Goal: Information Seeking & Learning: Learn about a topic

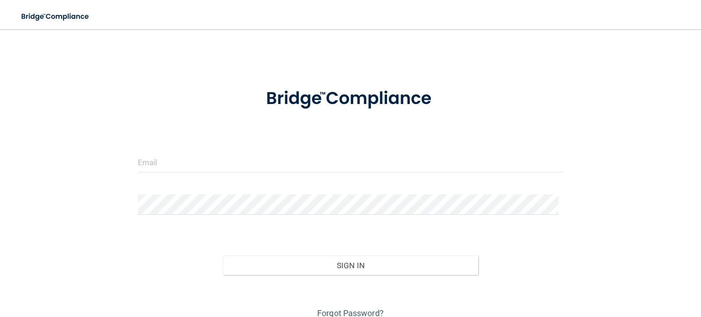
scroll to position [12, 0]
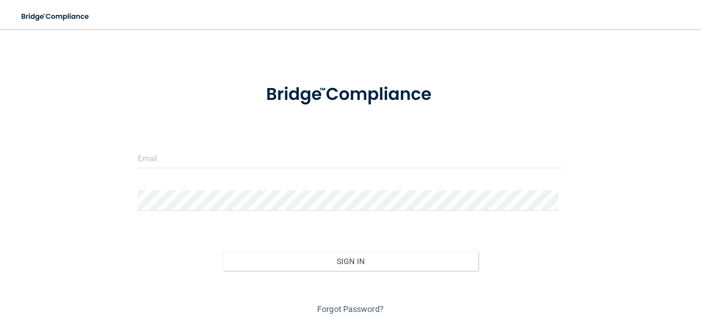
click at [271, 144] on form "Invalid email/password. You don't have permission to access that page. Sign In …" at bounding box center [350, 194] width 425 height 245
click at [260, 167] on input "email" at bounding box center [350, 158] width 425 height 21
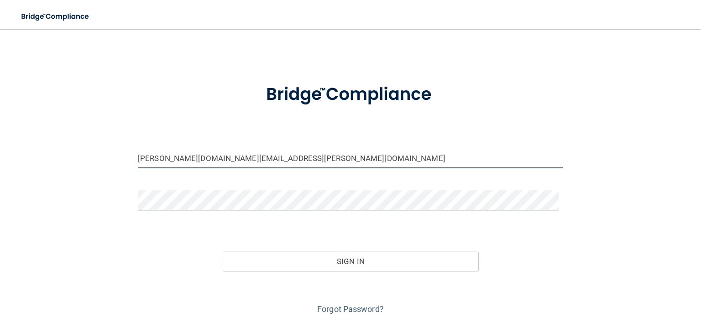
type input "[PERSON_NAME][DOMAIN_NAME][EMAIL_ADDRESS][PERSON_NAME][DOMAIN_NAME]"
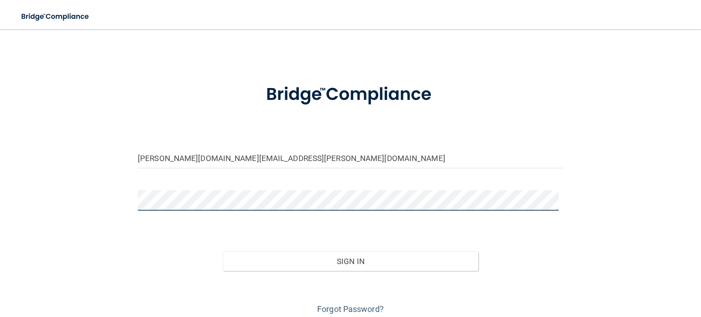
click at [223, 251] on button "Sign In" at bounding box center [350, 261] width 255 height 20
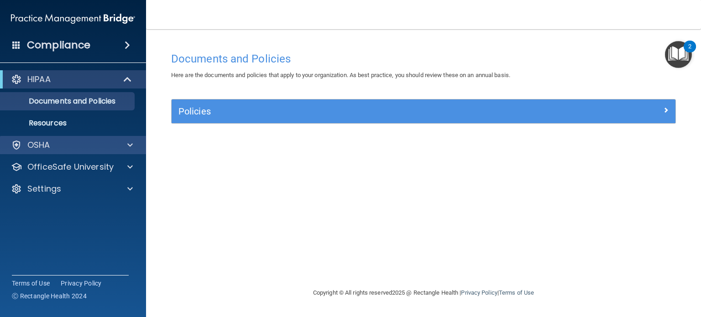
click at [124, 137] on div "OSHA" at bounding box center [73, 145] width 146 height 18
click at [142, 151] on div "OSHA" at bounding box center [73, 145] width 146 height 18
click at [124, 146] on div at bounding box center [128, 145] width 23 height 11
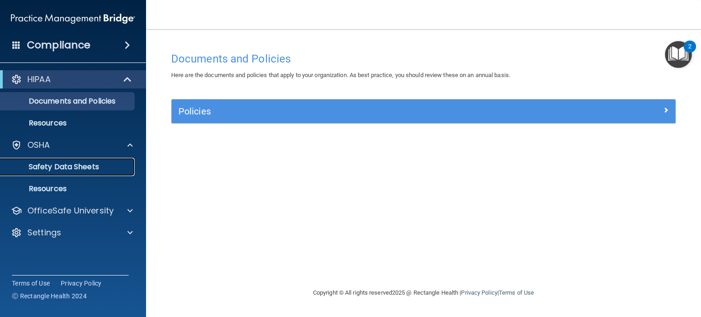
click at [91, 175] on link "Safety Data Sheets" at bounding box center [63, 167] width 144 height 18
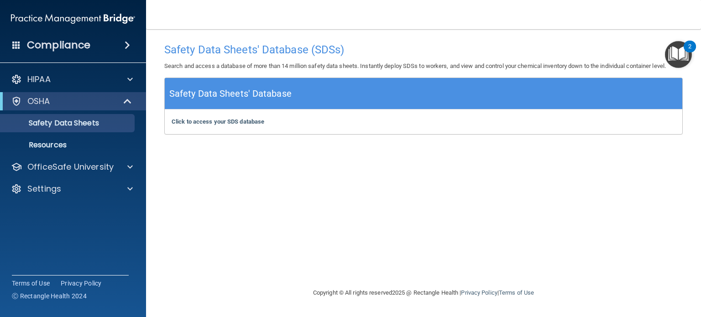
click at [70, 42] on h4 "Compliance" at bounding box center [58, 45] width 63 height 13
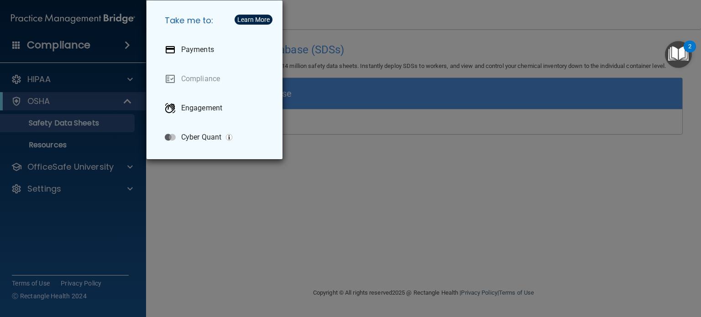
click at [70, 42] on div "Take me to: Payments Compliance Engagement Cyber Quant" at bounding box center [350, 158] width 701 height 317
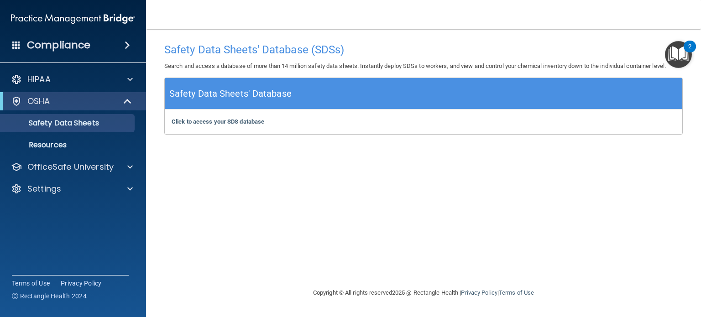
click at [15, 45] on span at bounding box center [16, 45] width 8 height 8
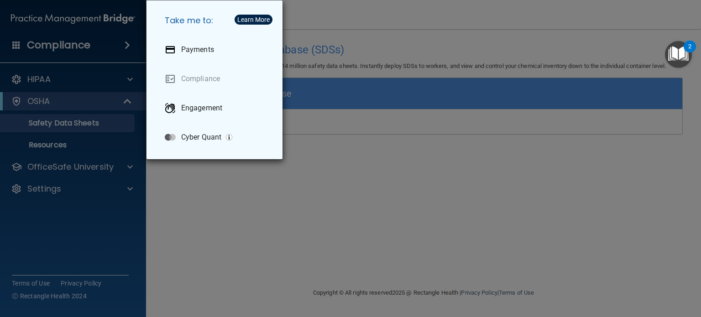
click at [15, 45] on div "Take me to: Payments Compliance Engagement Cyber Quant" at bounding box center [350, 158] width 701 height 317
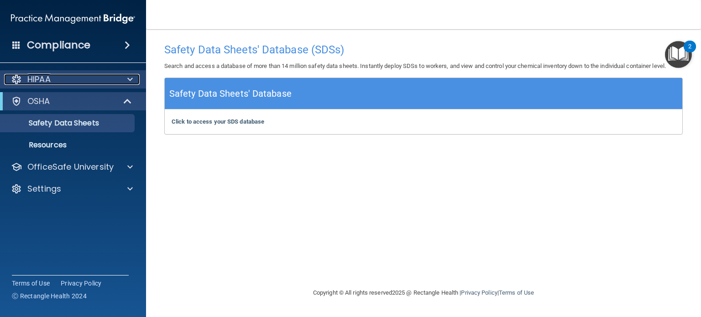
click at [57, 84] on div "HIPAA" at bounding box center [60, 79] width 113 height 11
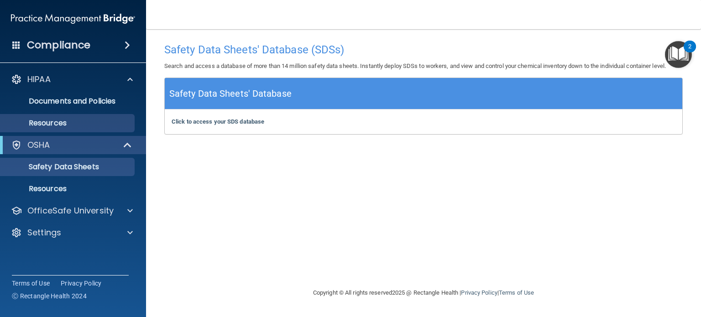
click at [64, 114] on li "Resources" at bounding box center [73, 123] width 165 height 18
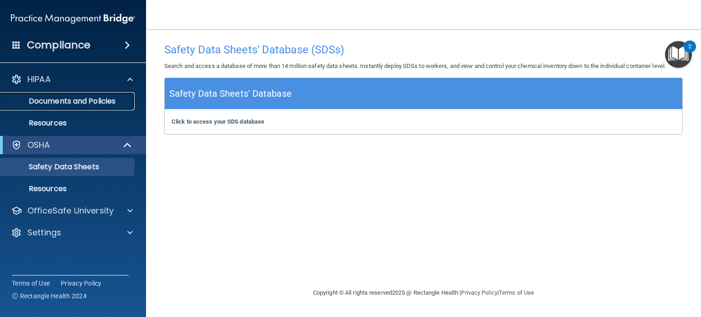
click at [68, 104] on p "Documents and Policies" at bounding box center [68, 101] width 125 height 9
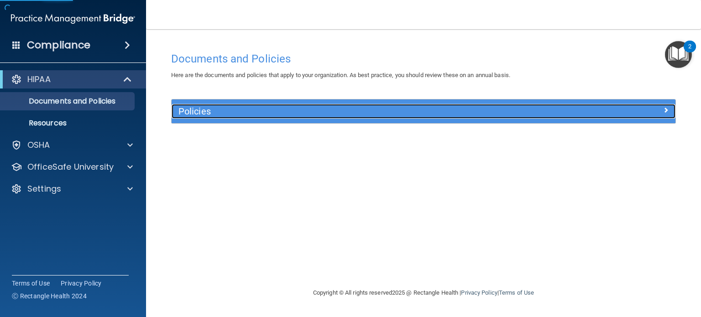
click at [200, 109] on h5 "Policies" at bounding box center [360, 111] width 364 height 10
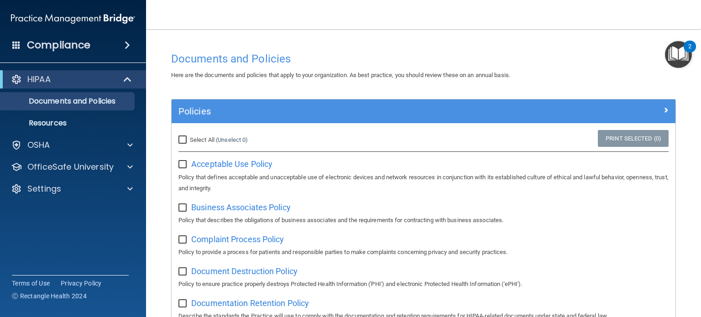
click at [183, 137] on input "Select All (Unselect 0) Unselect All" at bounding box center [183, 139] width 10 height 7
checkbox input "true"
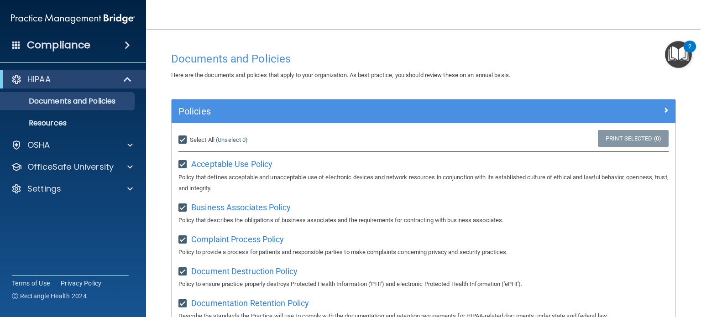
checkbox input "true"
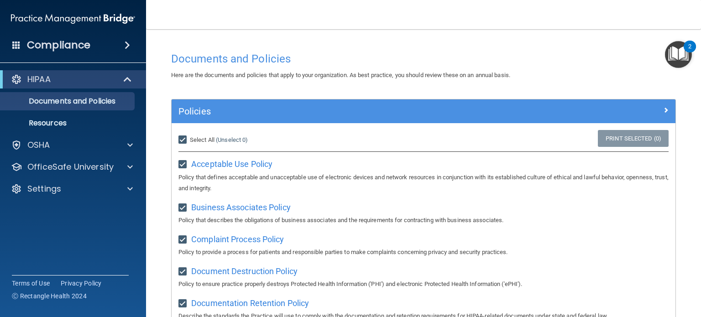
checkbox input "true"
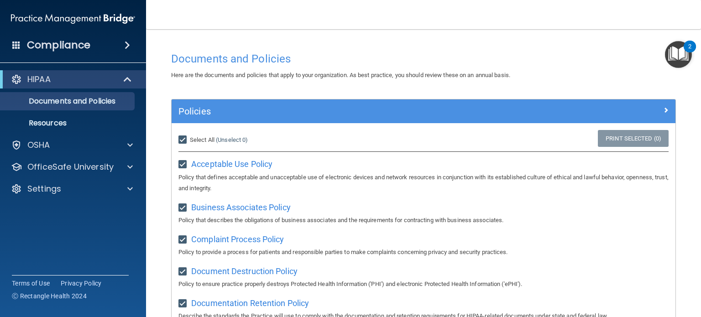
checkbox input "true"
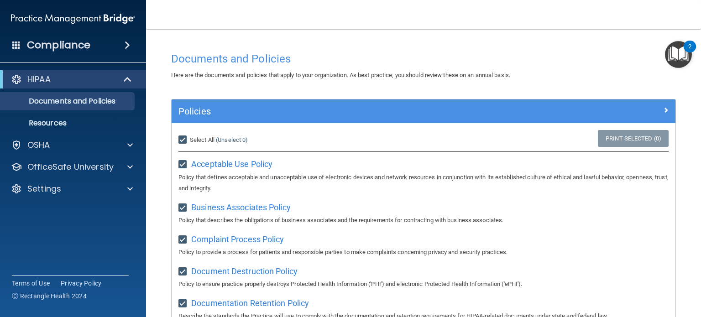
checkbox input "true"
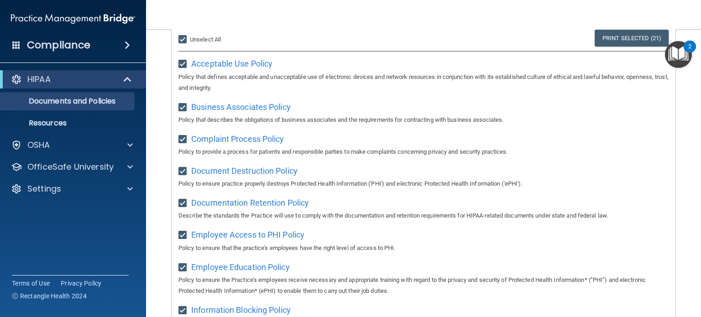
scroll to position [65, 0]
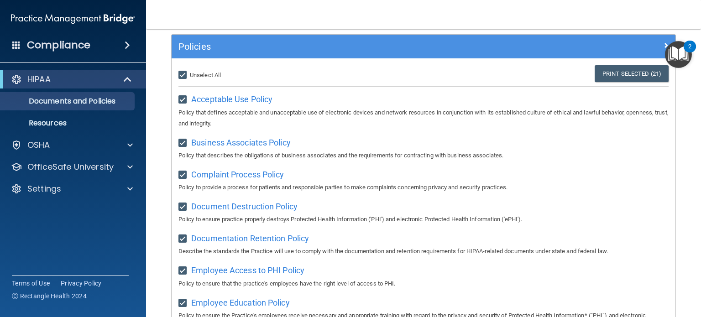
click at [259, 92] on div "Acceptable Use Policy Policy that defines acceptable and unacceptable use of el…" at bounding box center [423, 110] width 490 height 37
click at [259, 99] on span "Acceptable Use Policy" at bounding box center [231, 99] width 81 height 10
click at [179, 73] on input "Select All (Unselect 21) Unselect All" at bounding box center [183, 75] width 10 height 7
checkbox input "false"
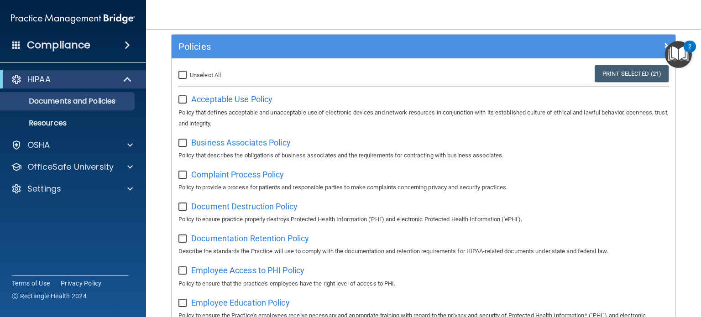
checkbox input "false"
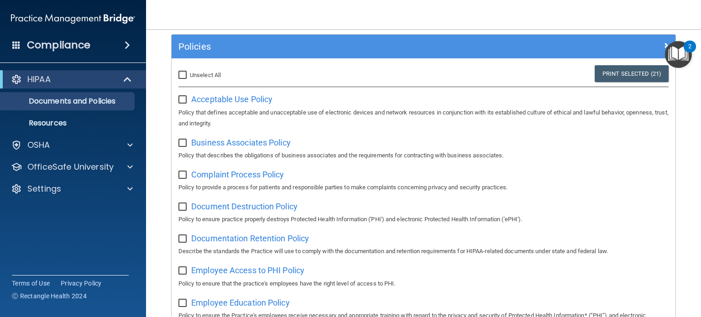
checkbox input "false"
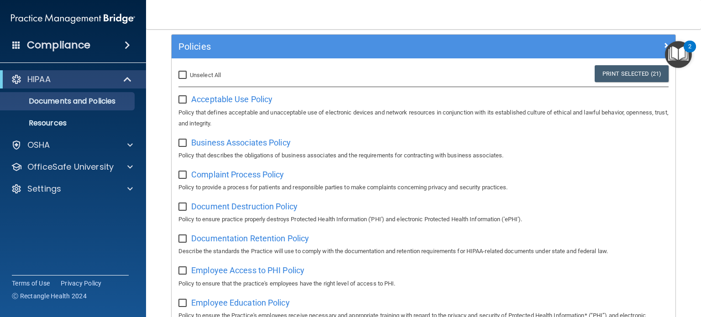
checkbox input "false"
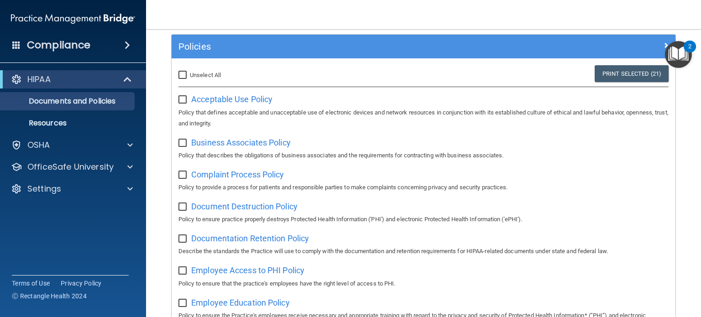
checkbox input "false"
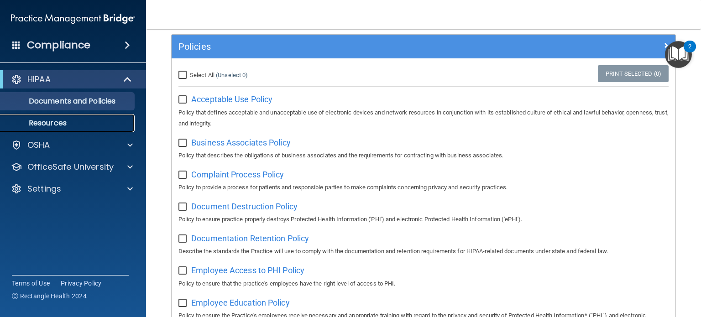
click at [95, 121] on p "Resources" at bounding box center [68, 123] width 125 height 9
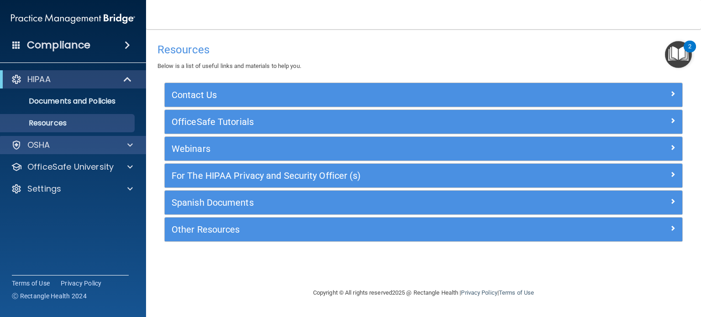
click at [88, 136] on div "OSHA" at bounding box center [73, 145] width 146 height 18
click at [135, 142] on div at bounding box center [128, 145] width 23 height 11
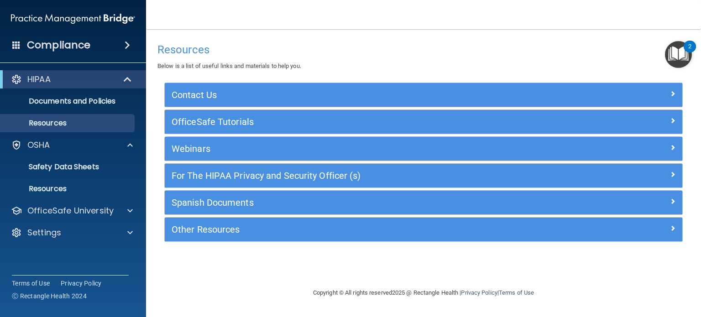
click at [10, 43] on div "Compliance" at bounding box center [73, 45] width 146 height 20
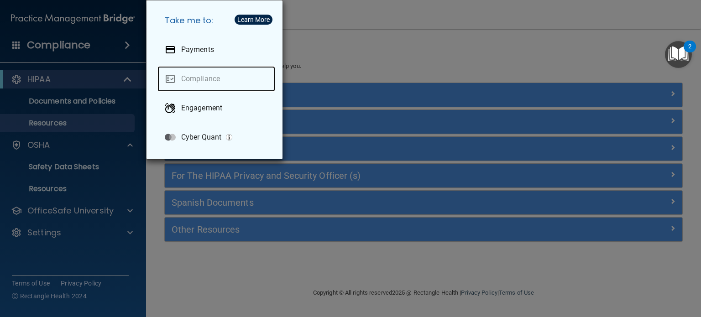
click at [195, 80] on link "Compliance" at bounding box center [216, 79] width 118 height 26
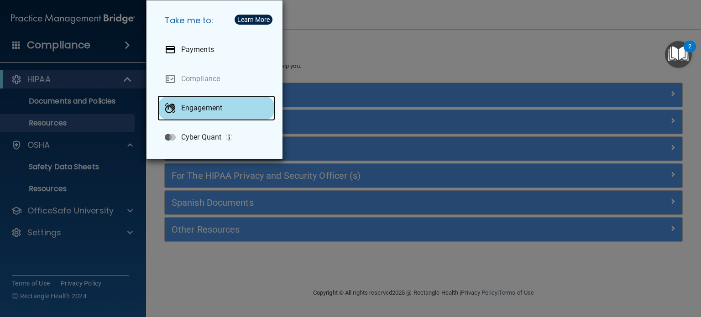
click at [193, 113] on div "Engagement" at bounding box center [216, 108] width 118 height 26
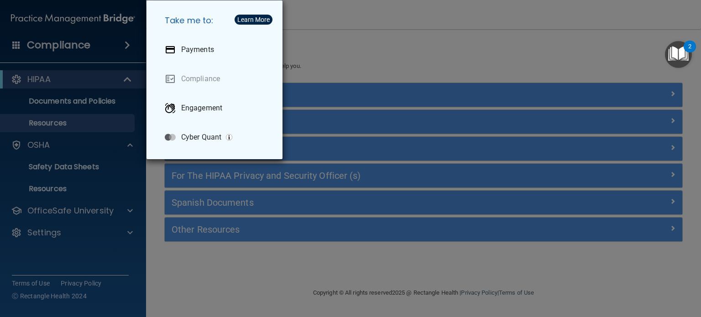
click at [68, 69] on div "Take me to: Payments Compliance Engagement Cyber Quant" at bounding box center [350, 158] width 701 height 317
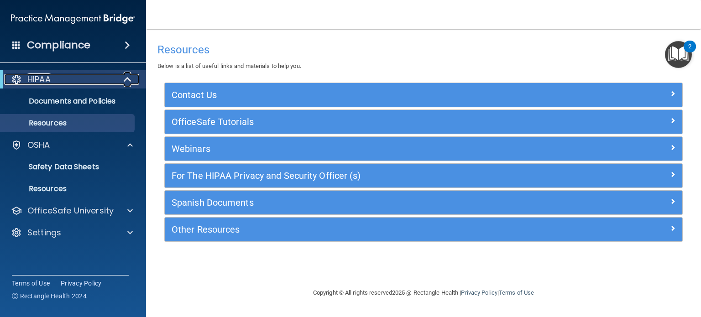
click at [137, 82] on div at bounding box center [128, 79] width 22 height 11
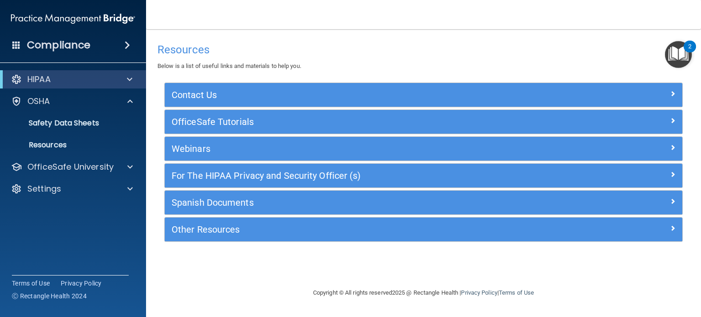
click at [682, 56] on img "Open Resource Center, 2 new notifications" at bounding box center [678, 54] width 27 height 27
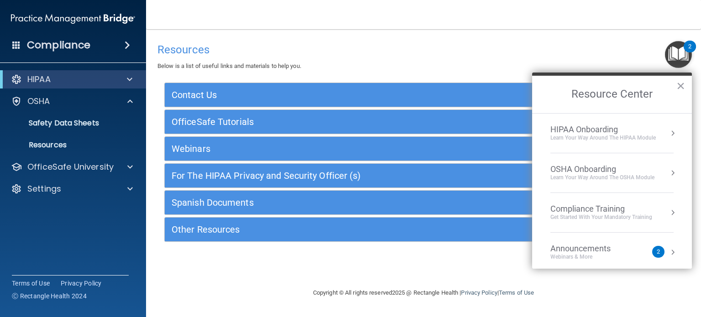
click at [641, 134] on div "Learn Your Way around the HIPAA module" at bounding box center [602, 138] width 105 height 8
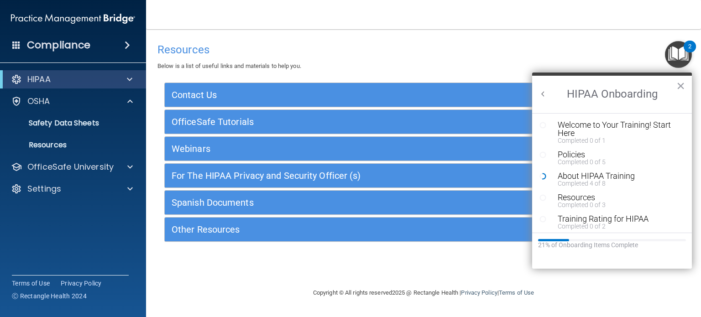
click at [641, 134] on div "Welcome to Your Training! Start Here" at bounding box center [614, 129] width 115 height 16
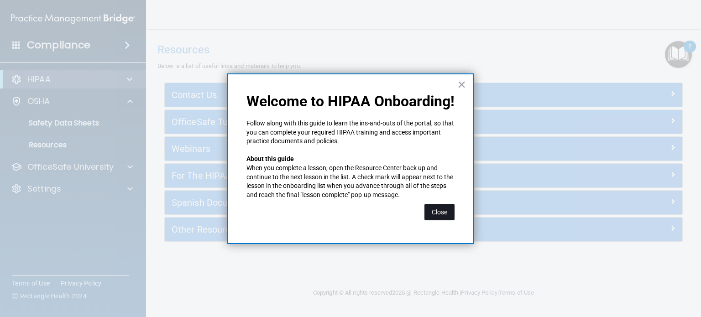
click at [440, 217] on button "Close" at bounding box center [439, 212] width 30 height 16
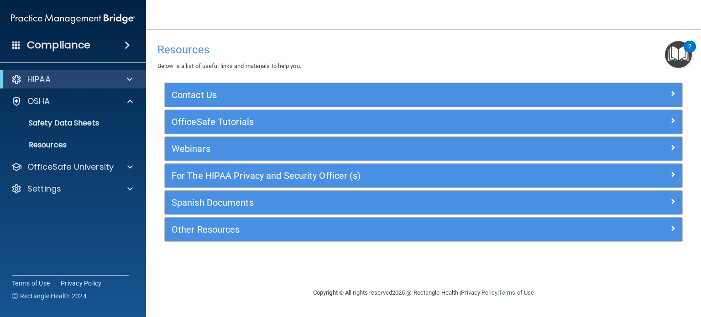
click at [687, 54] on img "Open Resource Center, 2 new notifications" at bounding box center [678, 54] width 27 height 27
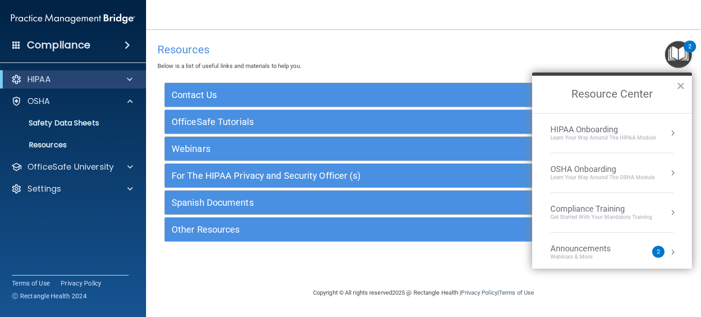
click at [634, 133] on div "HIPAA Onboarding" at bounding box center [602, 130] width 105 height 10
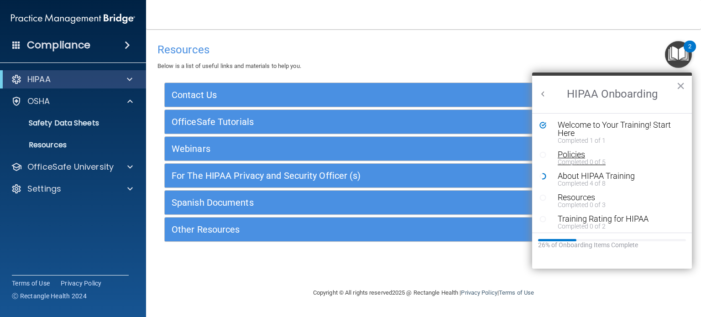
click at [571, 154] on div "Policies" at bounding box center [614, 155] width 115 height 8
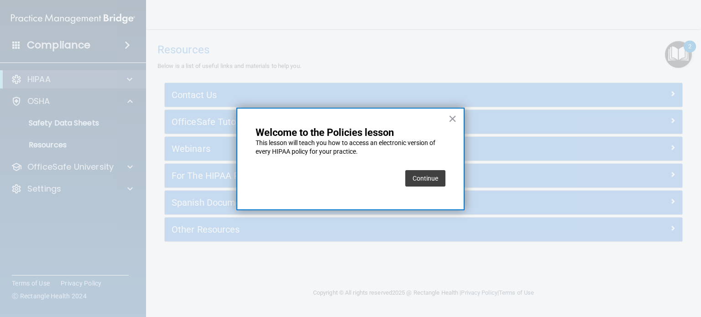
click at [436, 178] on button "Continue" at bounding box center [425, 178] width 40 height 16
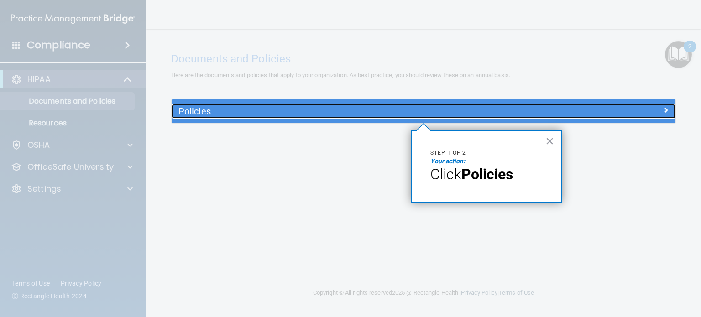
click at [260, 105] on div "Policies" at bounding box center [361, 111] width 378 height 15
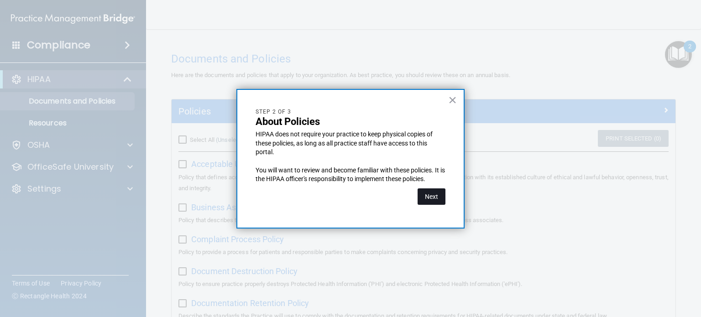
click at [427, 191] on button "Next" at bounding box center [431, 196] width 28 height 16
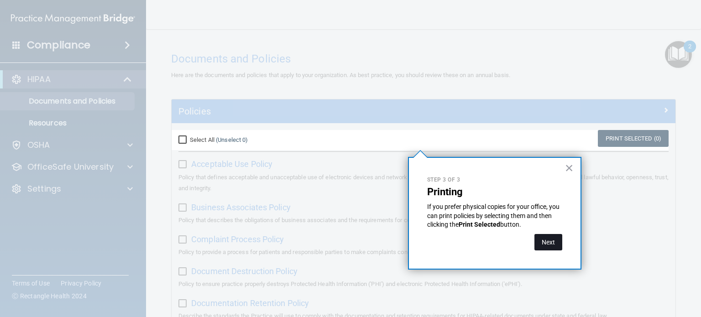
click at [544, 240] on button "Next" at bounding box center [548, 242] width 28 height 16
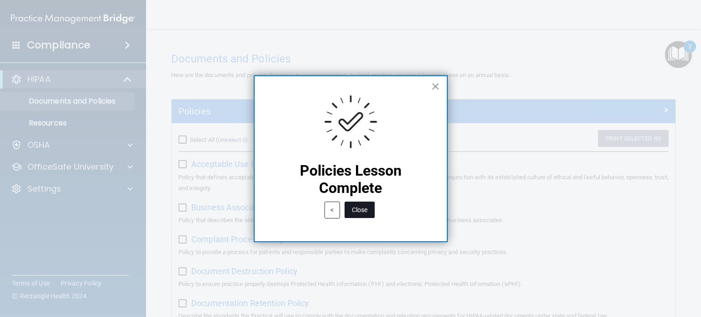
click at [370, 213] on button "Close" at bounding box center [359, 210] width 30 height 16
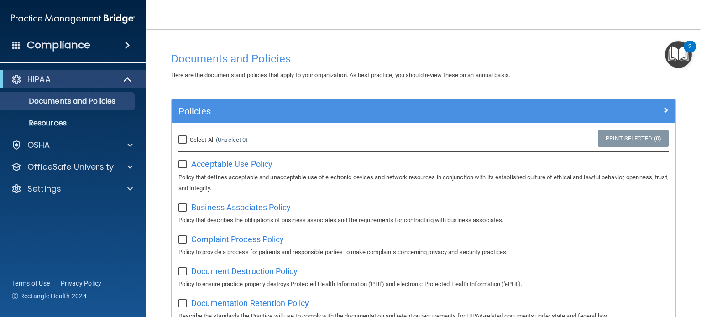
click at [670, 62] on img "Open Resource Center, 2 new notifications" at bounding box center [678, 54] width 27 height 27
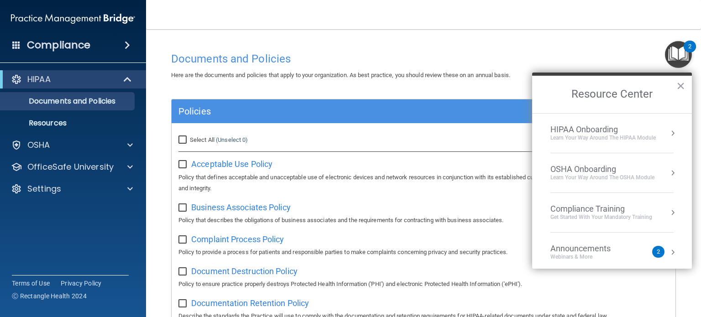
click at [621, 127] on div "HIPAA Onboarding" at bounding box center [602, 130] width 105 height 10
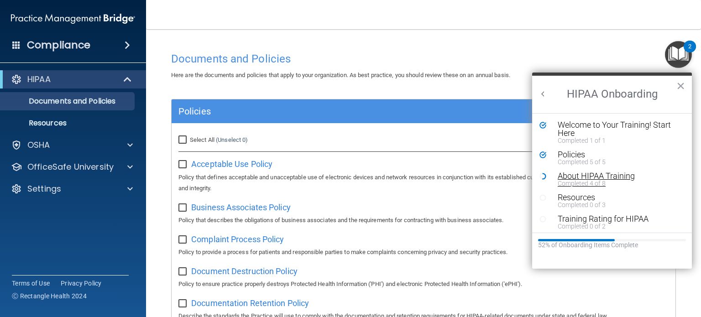
click at [592, 172] on div "About HIPAA Training" at bounding box center [614, 176] width 115 height 8
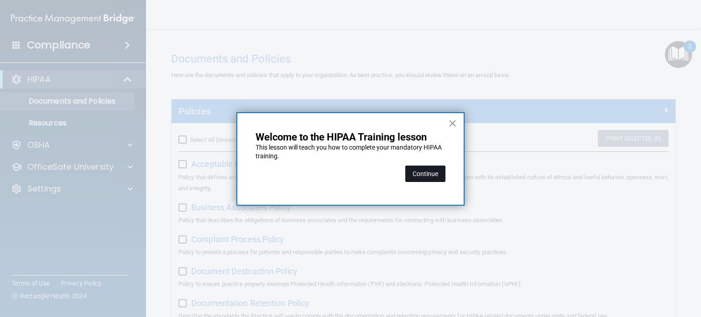
click at [437, 171] on button "Continue" at bounding box center [425, 174] width 40 height 16
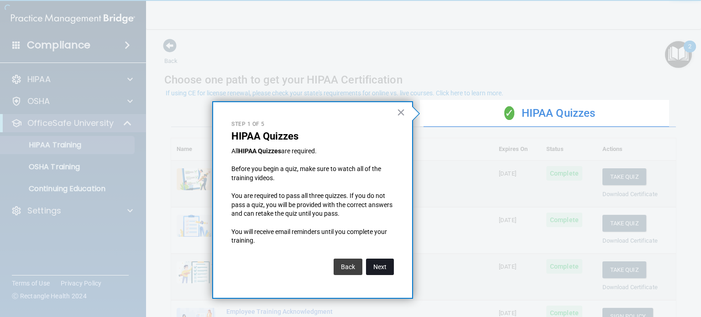
click at [385, 270] on button "Next" at bounding box center [380, 267] width 28 height 16
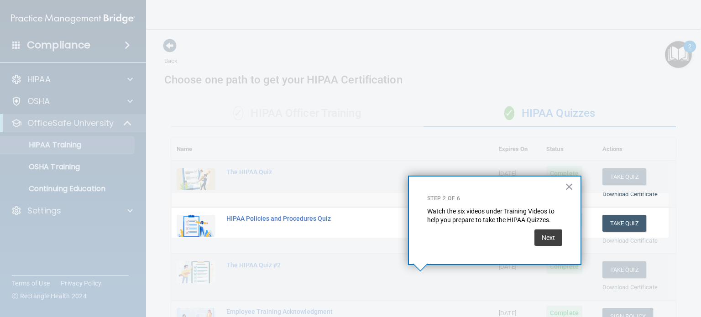
scroll to position [131, 0]
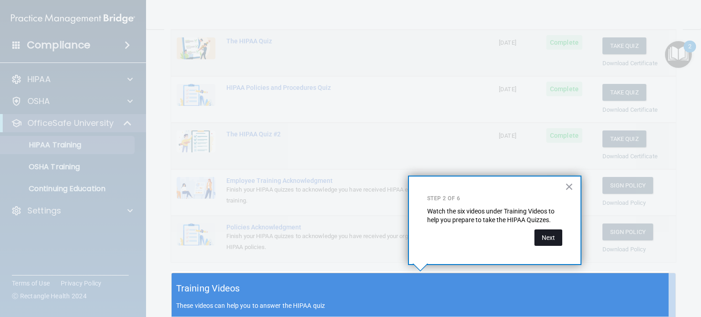
click at [547, 240] on button "Next" at bounding box center [548, 237] width 28 height 16
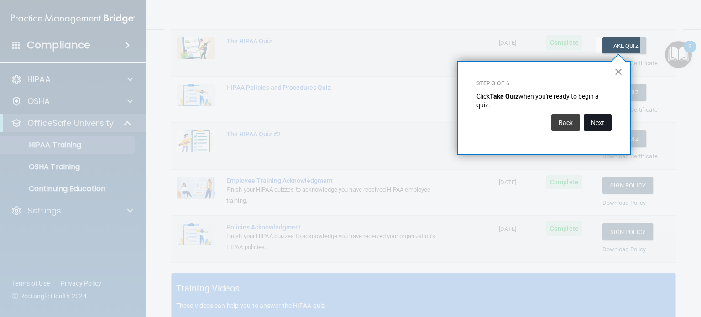
click at [598, 124] on button "Next" at bounding box center [597, 122] width 28 height 16
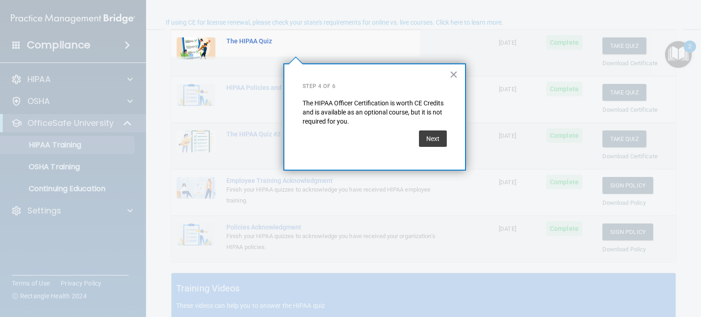
scroll to position [70, 0]
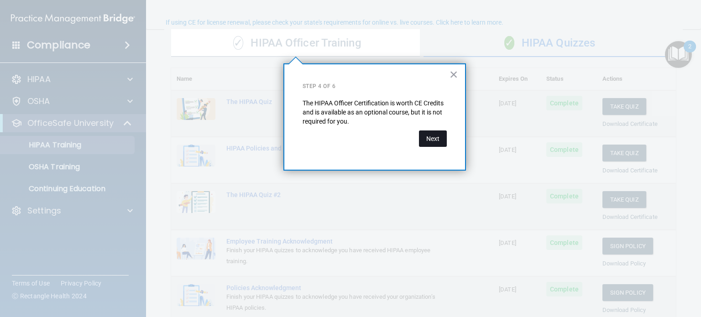
click at [438, 137] on button "Next" at bounding box center [433, 138] width 28 height 16
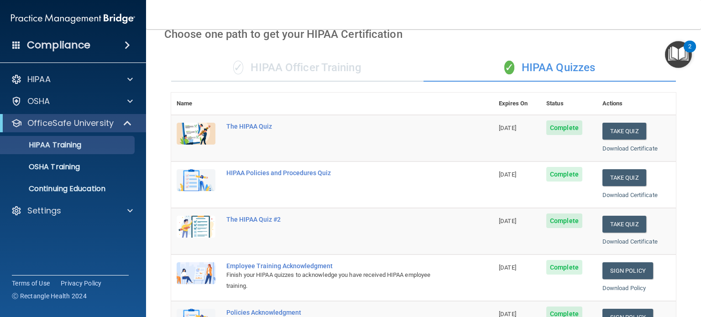
scroll to position [39, 0]
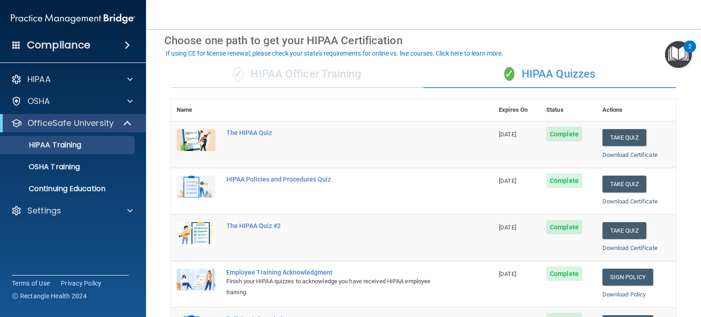
click at [671, 61] on img "Open Resource Center, 2 new notifications" at bounding box center [678, 54] width 27 height 27
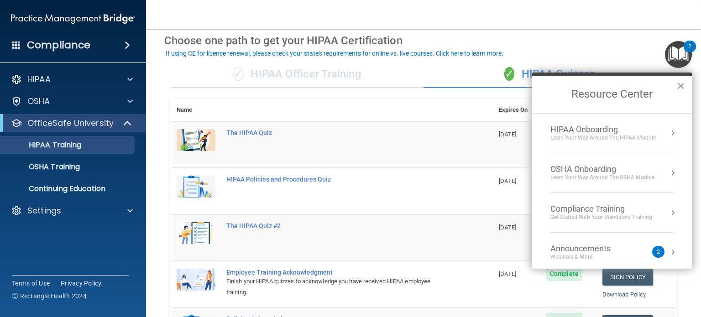
click at [633, 142] on li "HIPAA Onboarding Learn Your Way around the HIPAA module" at bounding box center [611, 134] width 123 height 40
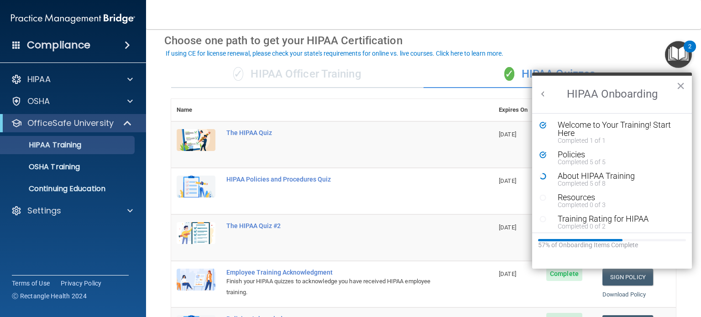
scroll to position [0, 0]
click at [635, 177] on div "About HIPAA Training" at bounding box center [614, 176] width 115 height 8
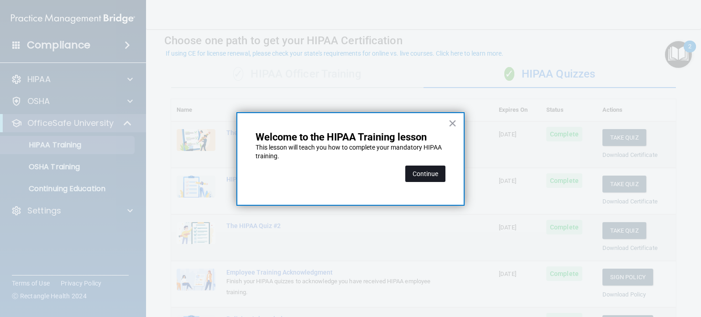
click at [430, 173] on button "Continue" at bounding box center [425, 174] width 40 height 16
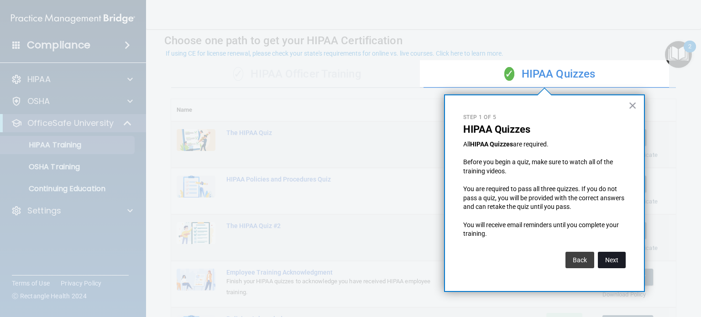
click at [615, 260] on button "Next" at bounding box center [612, 260] width 28 height 16
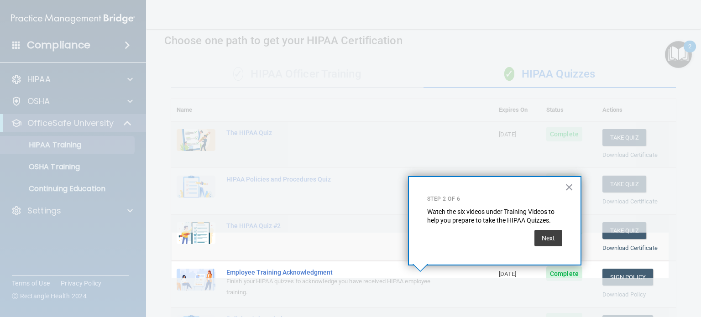
scroll to position [130, 0]
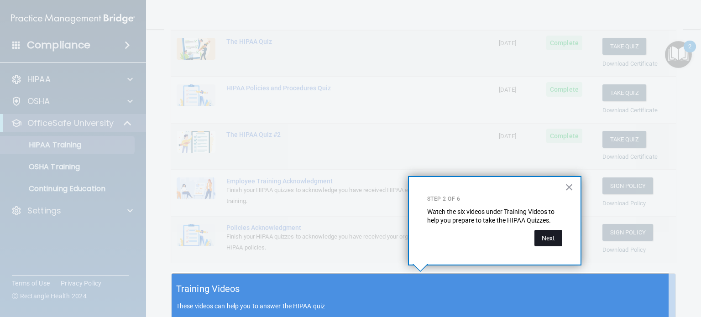
click at [553, 240] on button "Next" at bounding box center [548, 238] width 28 height 16
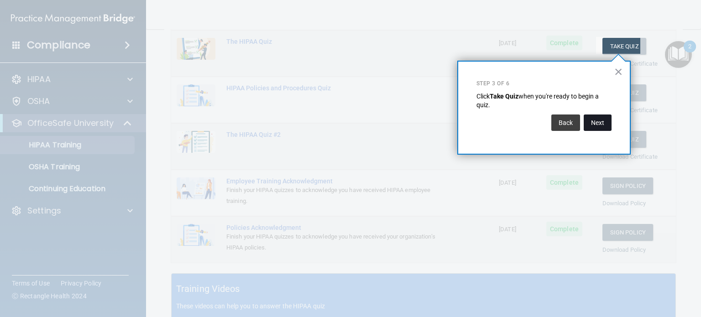
click at [595, 120] on button "Next" at bounding box center [597, 122] width 28 height 16
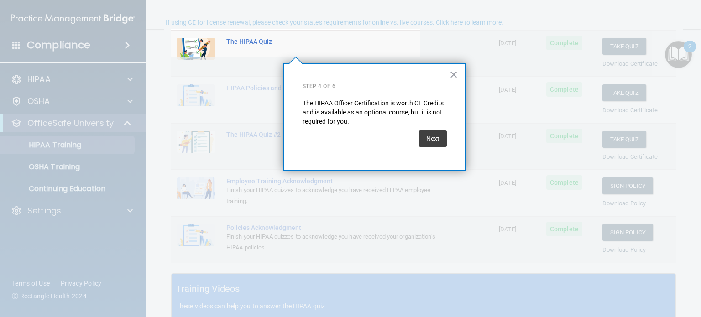
scroll to position [70, 0]
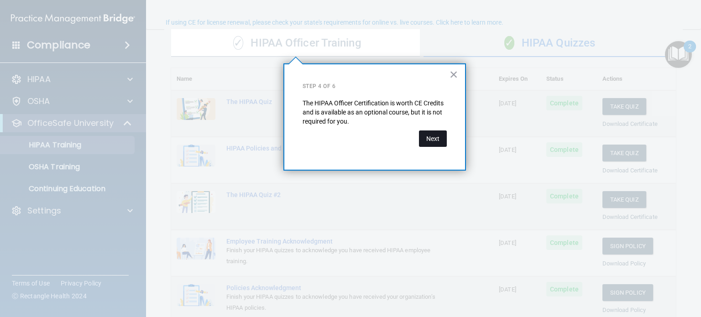
click at [435, 137] on button "Next" at bounding box center [433, 138] width 28 height 16
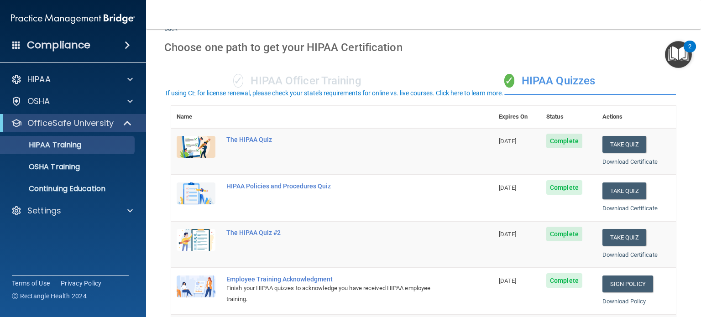
scroll to position [0, 0]
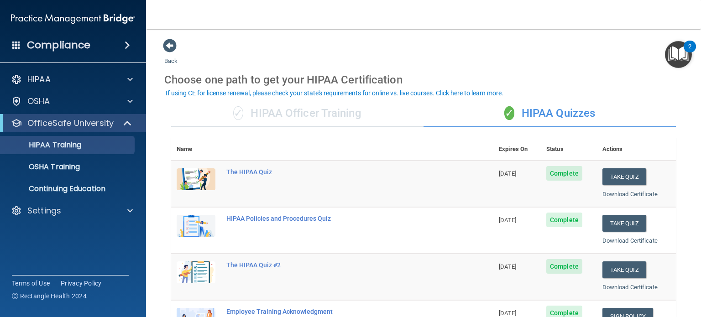
click at [675, 53] on img "Open Resource Center, 2 new notifications" at bounding box center [678, 54] width 27 height 27
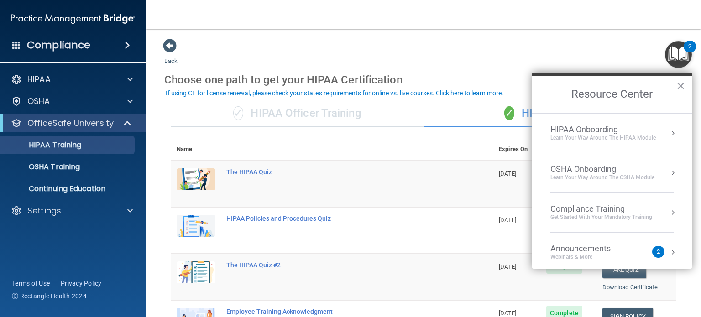
click at [618, 125] on div "HIPAA Onboarding" at bounding box center [602, 130] width 105 height 10
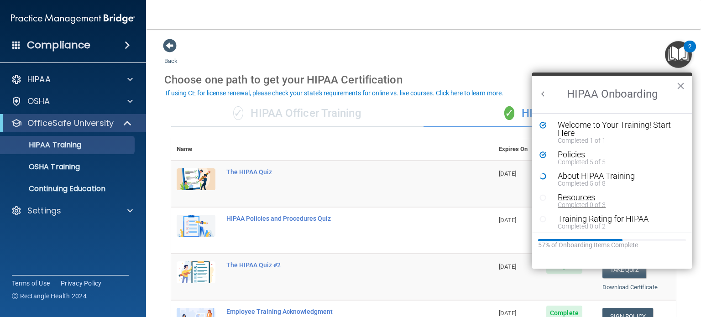
click at [582, 205] on div "Completed 0 of 3" at bounding box center [614, 205] width 115 height 6
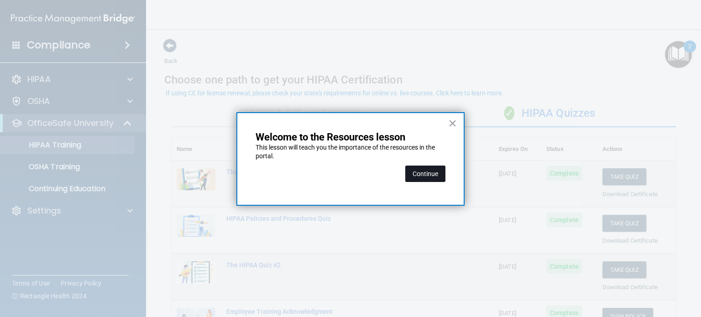
click at [443, 180] on button "Continue" at bounding box center [425, 174] width 40 height 16
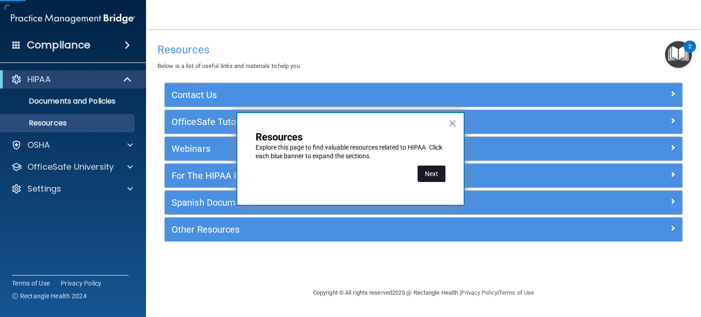
click at [430, 173] on button "Next" at bounding box center [431, 174] width 28 height 16
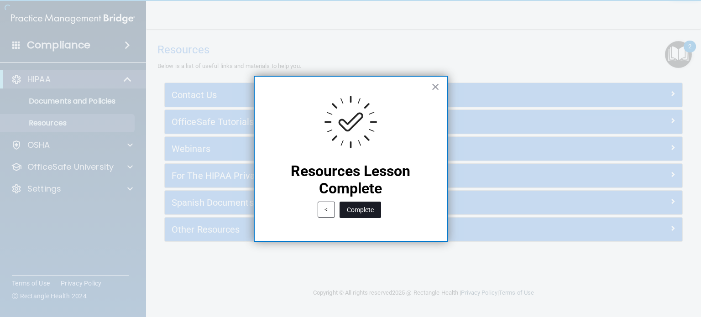
click at [359, 211] on button "Complete" at bounding box center [360, 210] width 42 height 16
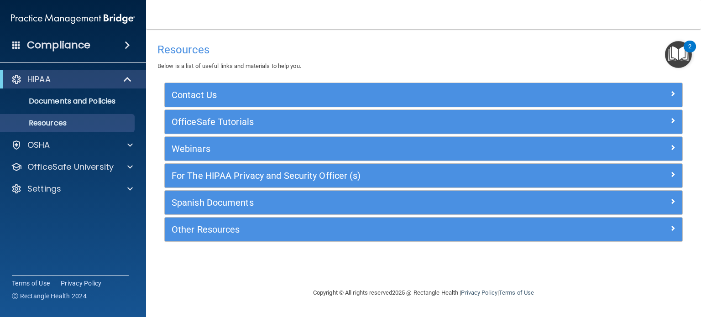
click at [676, 57] on img "Open Resource Center, 2 new notifications" at bounding box center [678, 54] width 27 height 27
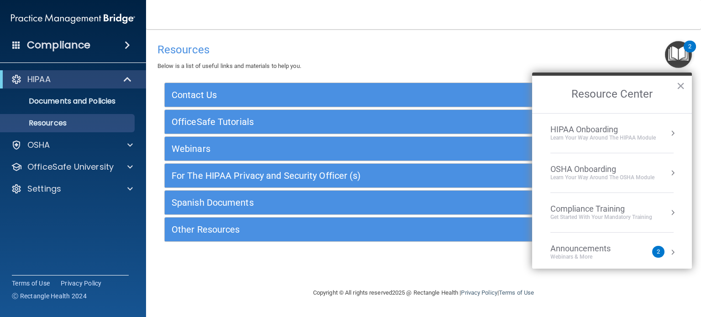
click at [609, 134] on div "Learn Your Way around the HIPAA module" at bounding box center [602, 138] width 105 height 8
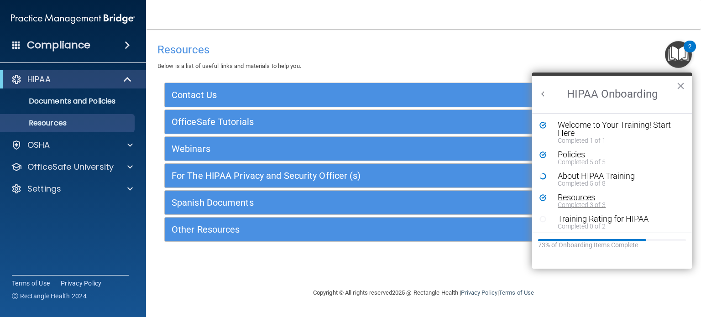
scroll to position [3, 0]
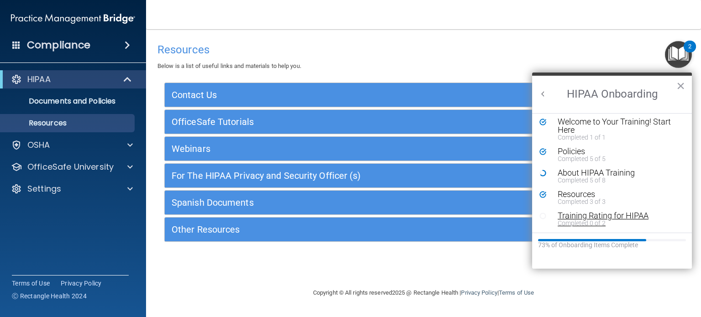
click at [590, 217] on div "Training Rating for HIPAA" at bounding box center [614, 216] width 115 height 8
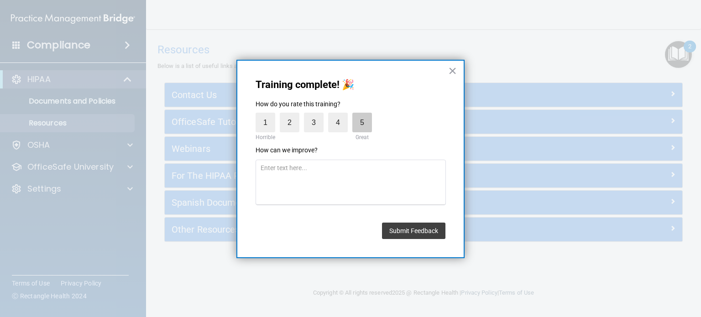
click at [361, 131] on label "5" at bounding box center [362, 123] width 20 height 20
click at [341, 115] on input "5" at bounding box center [341, 115] width 0 height 0
click at [432, 226] on button "Submit Feedback" at bounding box center [413, 231] width 63 height 16
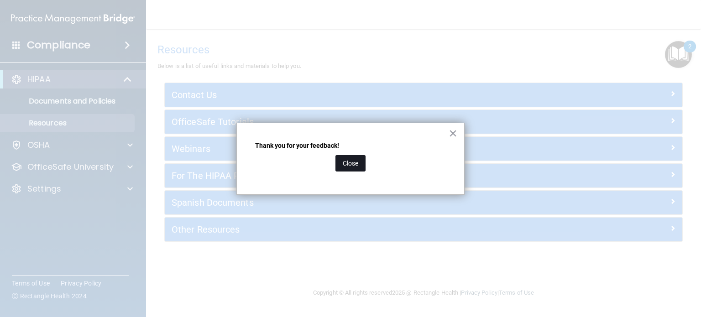
click at [351, 158] on button "Close" at bounding box center [350, 163] width 30 height 16
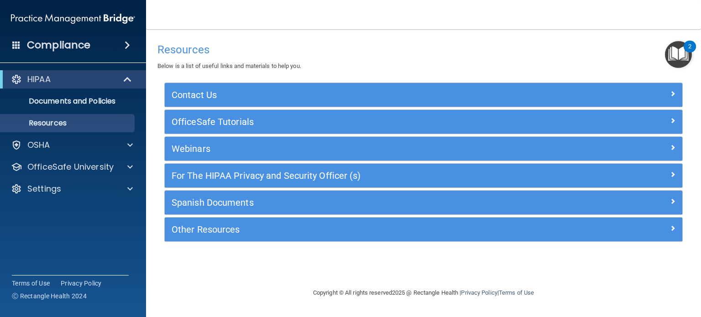
click at [675, 44] on img "Open Resource Center, 2 new notifications" at bounding box center [678, 54] width 27 height 27
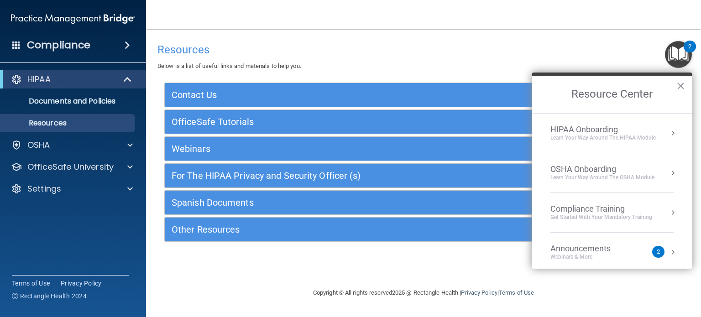
click at [631, 125] on div "HIPAA Onboarding" at bounding box center [602, 130] width 105 height 10
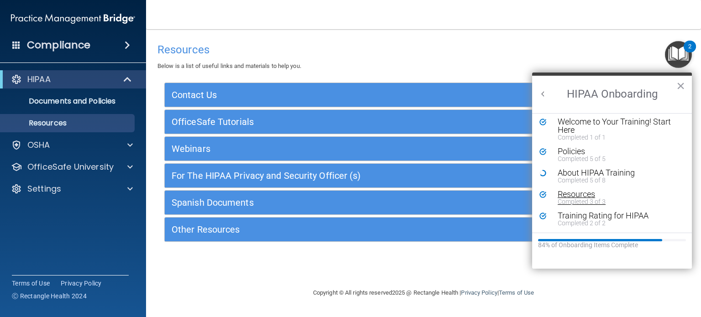
scroll to position [0, 0]
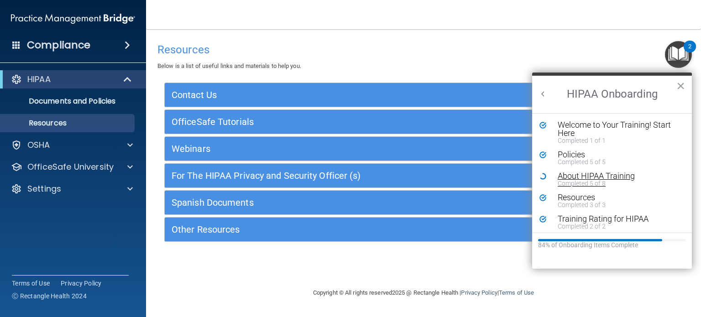
click at [608, 180] on div "Completed 5 of 8" at bounding box center [614, 183] width 115 height 6
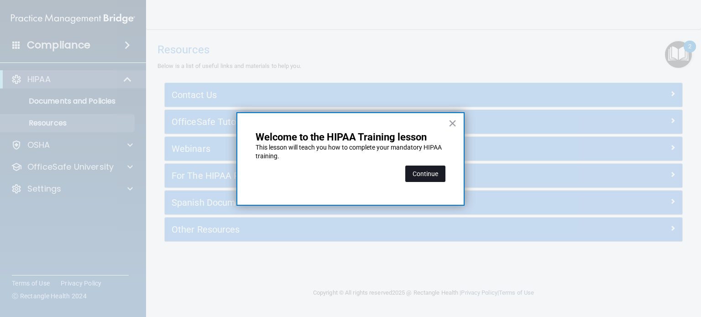
click at [432, 179] on button "Continue" at bounding box center [425, 174] width 40 height 16
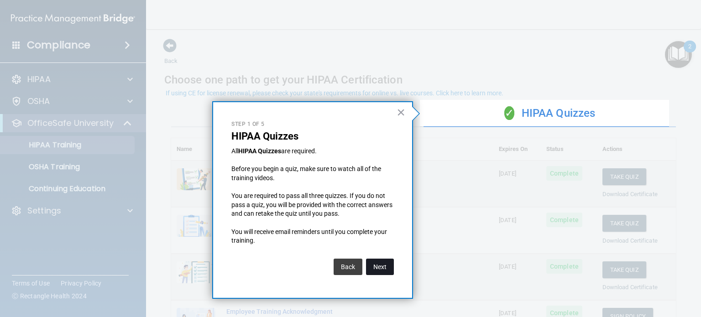
click at [385, 267] on button "Next" at bounding box center [380, 267] width 28 height 16
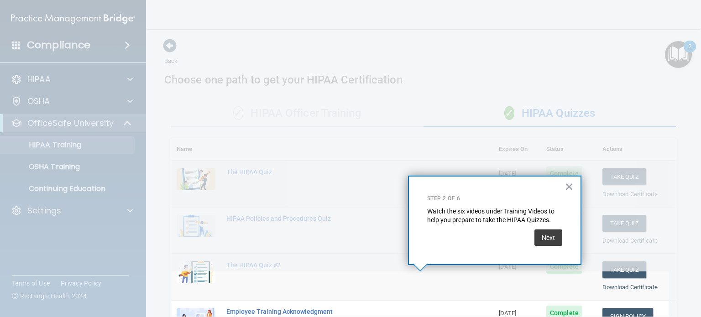
scroll to position [131, 0]
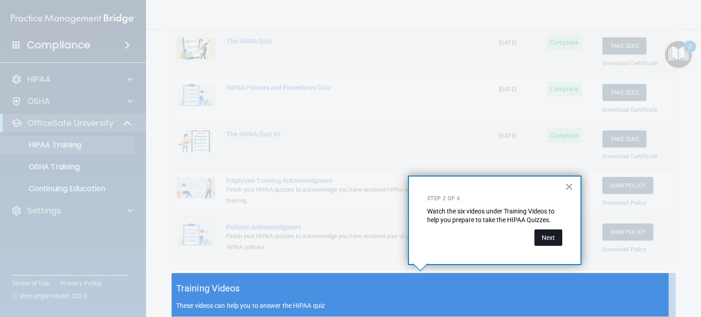
click at [550, 243] on button "Next" at bounding box center [548, 237] width 28 height 16
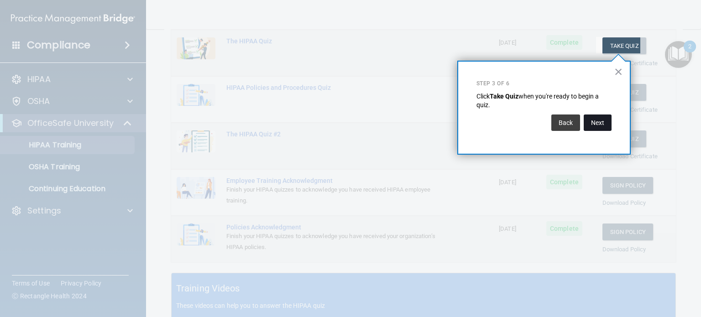
click at [598, 120] on button "Next" at bounding box center [597, 122] width 28 height 16
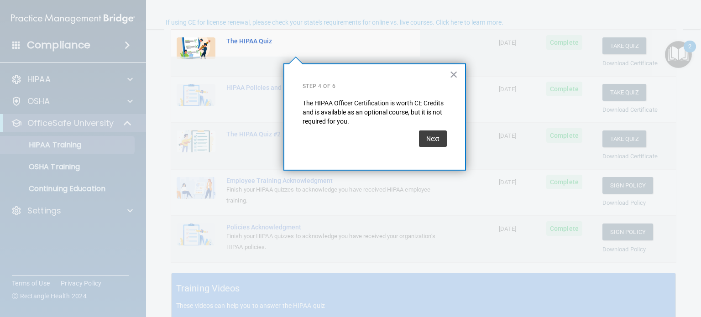
scroll to position [70, 0]
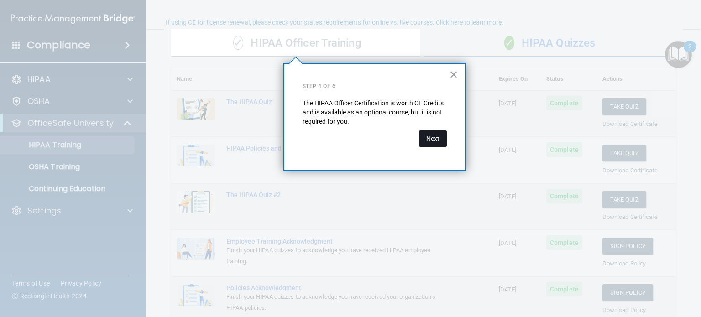
click at [435, 140] on button "Next" at bounding box center [433, 138] width 28 height 16
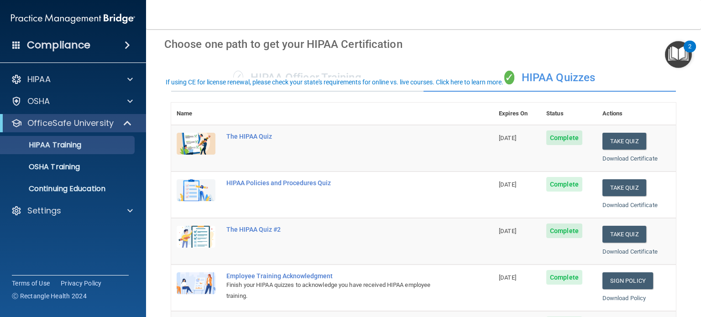
scroll to position [10, 0]
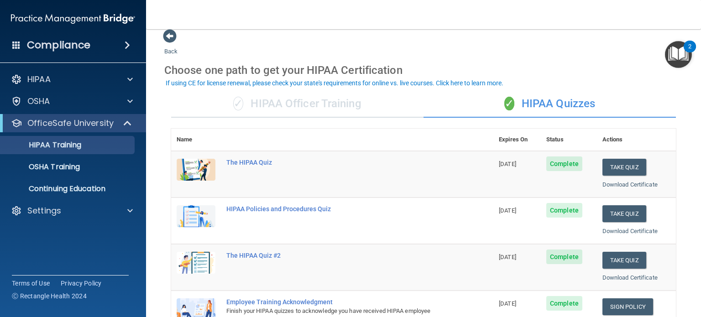
click at [681, 52] on img "Open Resource Center, 2 new notifications" at bounding box center [678, 54] width 27 height 27
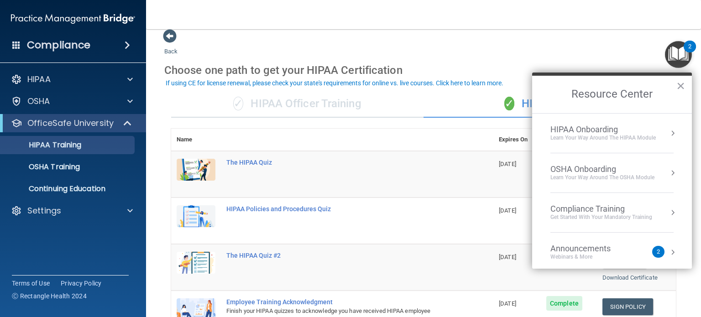
click at [628, 149] on li "HIPAA Onboarding Learn Your Way around the HIPAA module" at bounding box center [611, 134] width 123 height 40
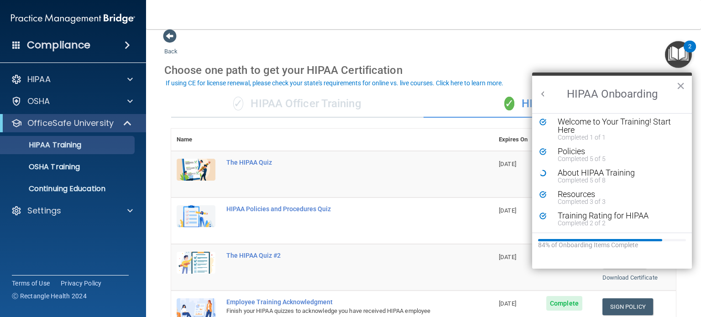
scroll to position [0, 0]
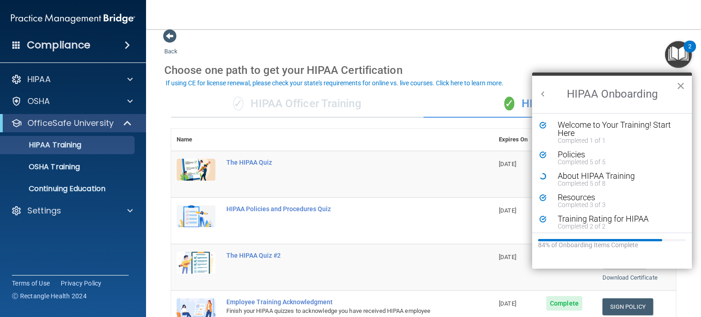
click at [682, 85] on button "×" at bounding box center [680, 85] width 9 height 15
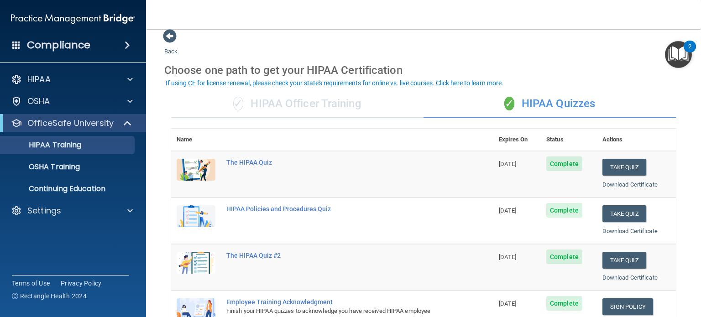
click at [676, 55] on img "Open Resource Center, 2 new notifications" at bounding box center [678, 54] width 27 height 27
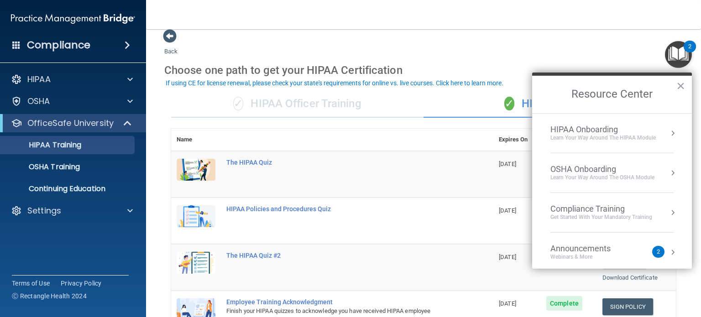
click at [597, 169] on div "OSHA Onboarding" at bounding box center [602, 169] width 104 height 10
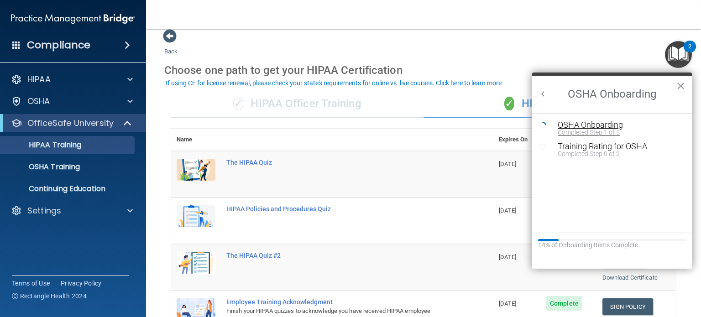
click at [600, 121] on div "OSHA Onboarding" at bounding box center [618, 125] width 122 height 8
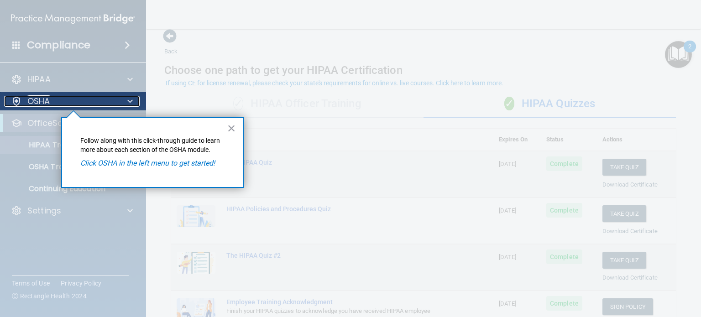
click at [60, 104] on div "OSHA" at bounding box center [60, 101] width 113 height 11
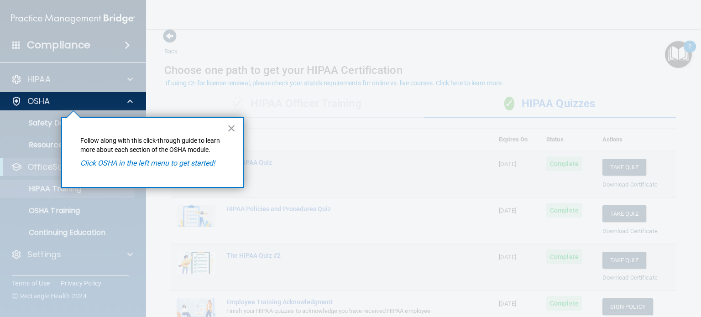
click at [31, 130] on div at bounding box center [73, 213] width 146 height 207
click at [27, 75] on div at bounding box center [73, 46] width 146 height 92
click at [68, 111] on div at bounding box center [74, 114] width 14 height 7
click at [52, 98] on div "OSHA" at bounding box center [60, 101] width 113 height 11
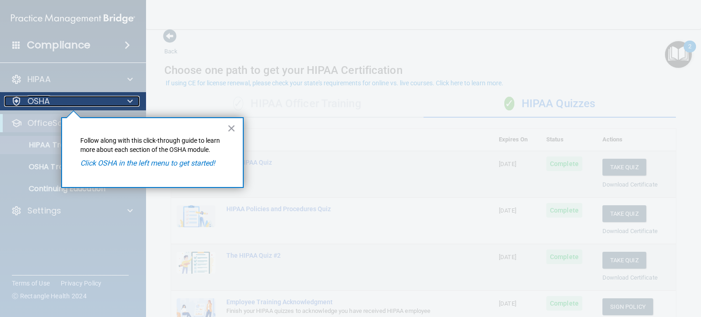
click at [121, 102] on div at bounding box center [128, 101] width 23 height 11
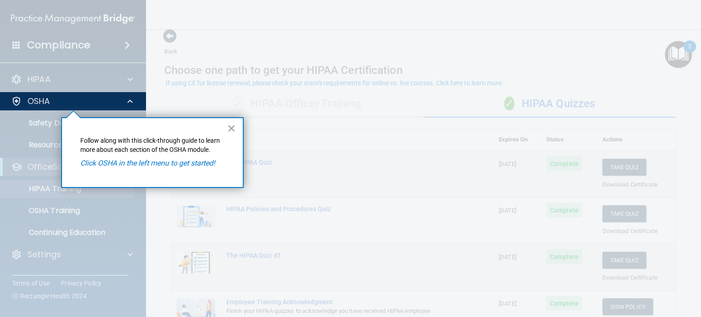
click at [62, 124] on div "× Follow along with this click-through guide to learn more about each section o…" at bounding box center [152, 152] width 182 height 71
click at [20, 144] on div at bounding box center [73, 213] width 146 height 207
click at [119, 166] on em "Click OSHA in the left menu to get started!" at bounding box center [147, 163] width 135 height 9
click at [242, 129] on div "× Follow along with this click-through guide to learn more about each section o…" at bounding box center [152, 152] width 182 height 71
click at [231, 129] on button "×" at bounding box center [231, 128] width 9 height 15
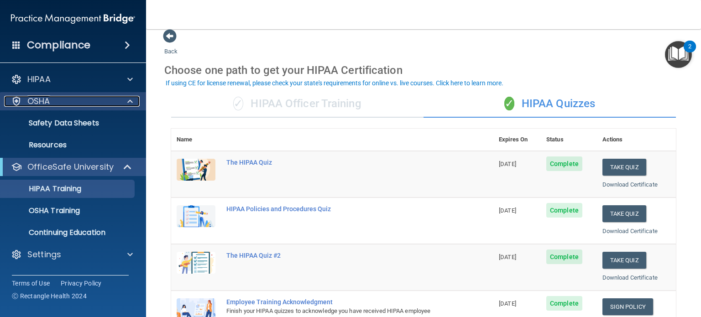
click at [110, 105] on div "OSHA" at bounding box center [60, 101] width 113 height 11
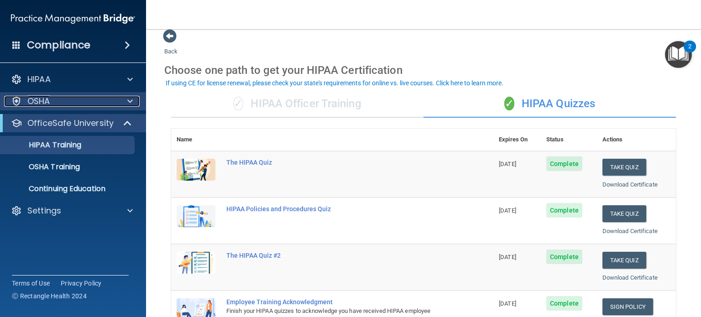
click at [110, 105] on div "OSHA" at bounding box center [60, 101] width 113 height 11
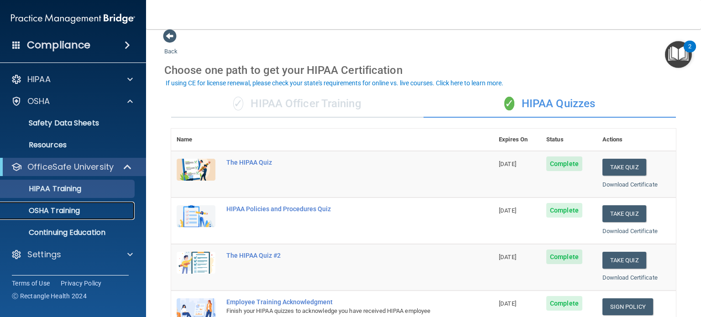
click at [70, 216] on link "OSHA Training" at bounding box center [63, 211] width 144 height 18
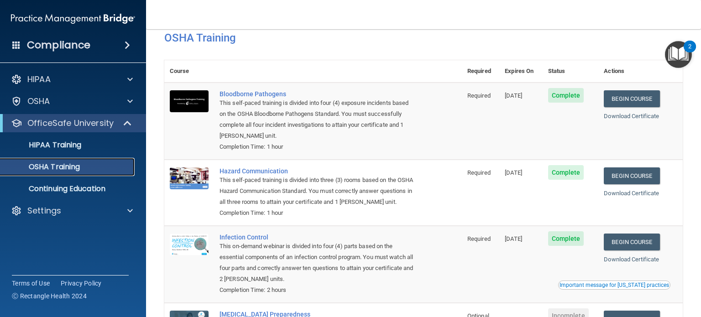
scroll to position [7, 0]
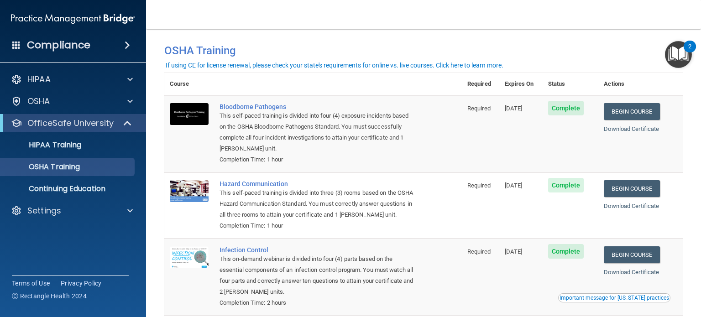
click at [672, 63] on img "Open Resource Center, 2 new notifications" at bounding box center [678, 54] width 27 height 27
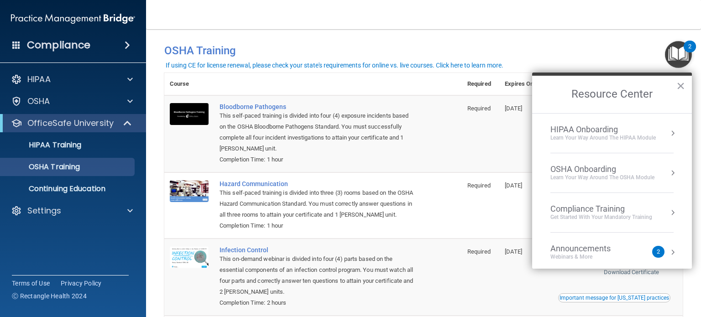
drag, startPoint x: 633, startPoint y: 143, endPoint x: 621, endPoint y: 169, distance: 28.6
click at [621, 169] on div "OSHA Onboarding" at bounding box center [602, 169] width 104 height 10
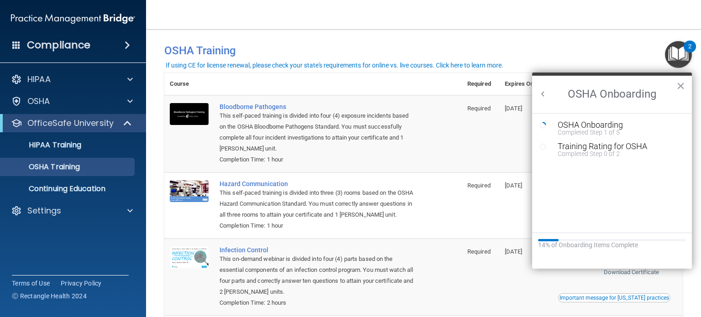
scroll to position [0, 0]
click at [598, 53] on h4 "OSHA Training" at bounding box center [423, 50] width 518 height 13
click at [673, 84] on h2 "OSHA Onboarding" at bounding box center [612, 94] width 160 height 37
click at [689, 84] on h2 "OSHA Onboarding" at bounding box center [612, 94] width 160 height 37
click at [680, 87] on button "×" at bounding box center [680, 85] width 9 height 15
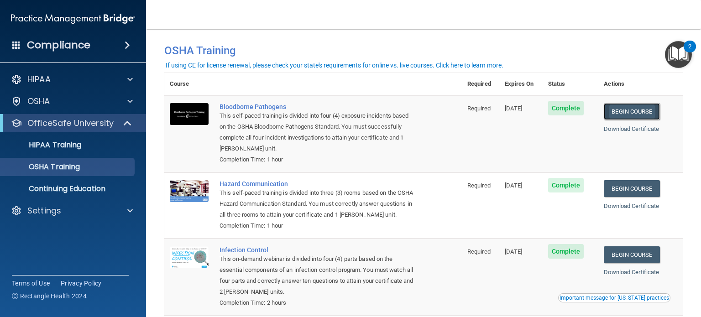
click at [634, 110] on link "Begin Course" at bounding box center [631, 111] width 56 height 17
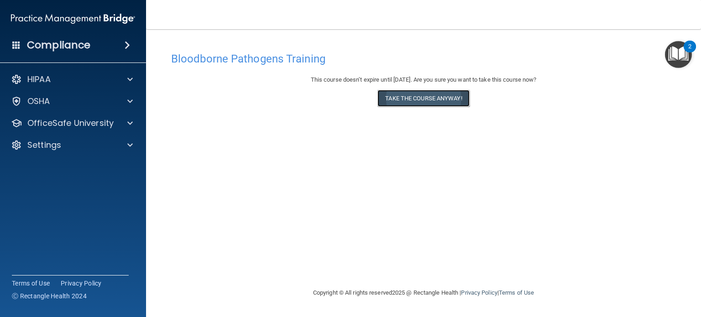
click at [451, 94] on button "Take the course anyway!" at bounding box center [423, 98] width 92 height 17
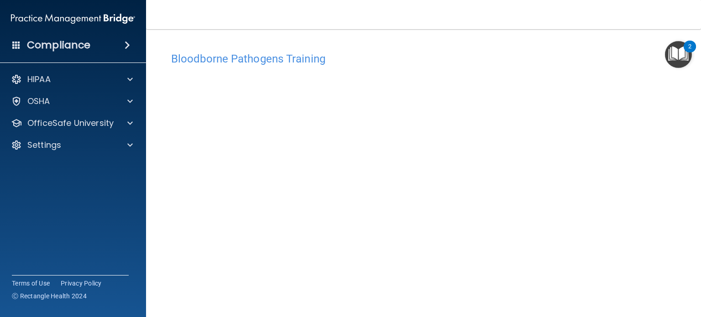
click at [681, 47] on img "Open Resource Center, 2 new notifications" at bounding box center [678, 54] width 27 height 27
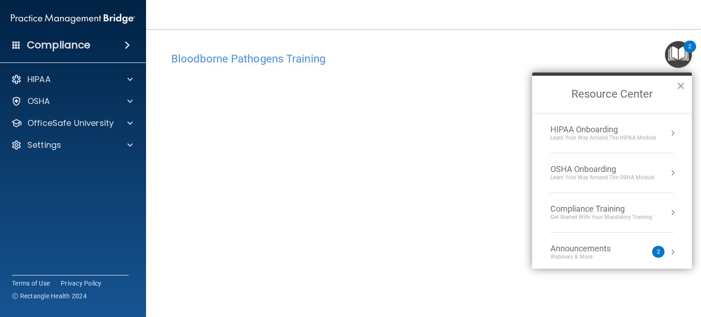
click at [614, 197] on li "Compliance Training Get Started with your mandatory training" at bounding box center [611, 213] width 123 height 40
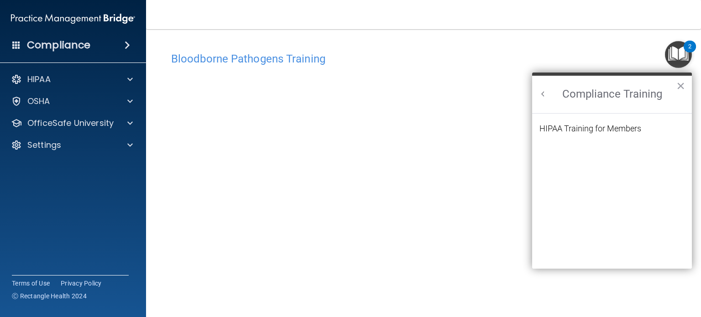
click at [544, 92] on button "Back to Resource Center Home" at bounding box center [542, 93] width 9 height 9
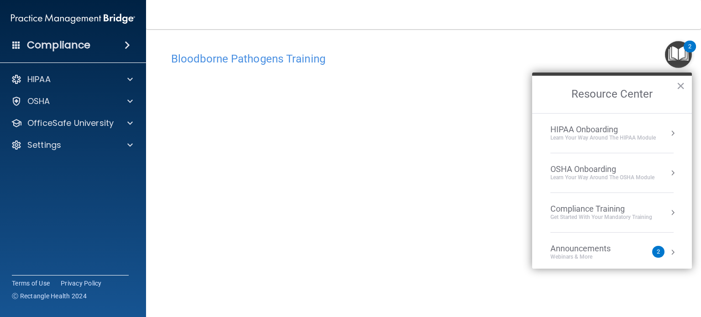
click at [586, 154] on li "OSHA Onboarding Learn your way around the OSHA module" at bounding box center [611, 173] width 123 height 40
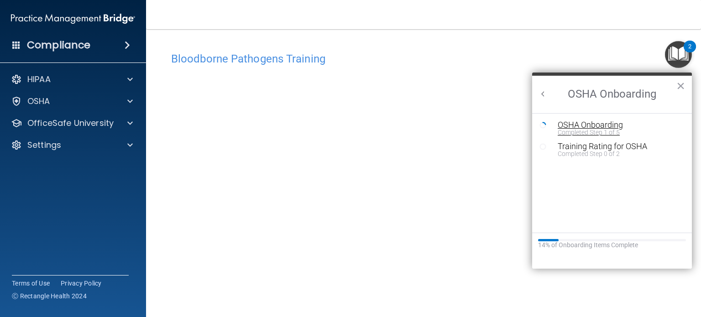
click at [588, 127] on div "OSHA Onboarding" at bounding box center [618, 125] width 122 height 8
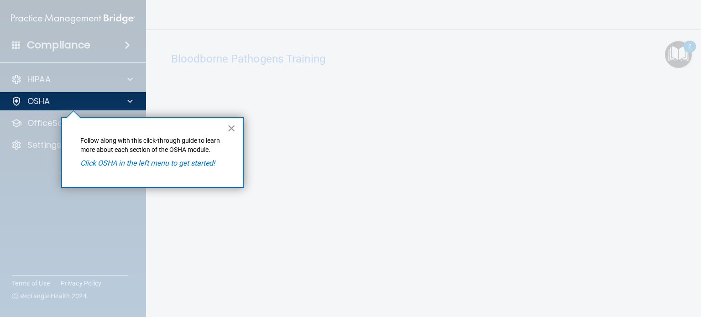
click at [232, 127] on button "×" at bounding box center [231, 128] width 9 height 15
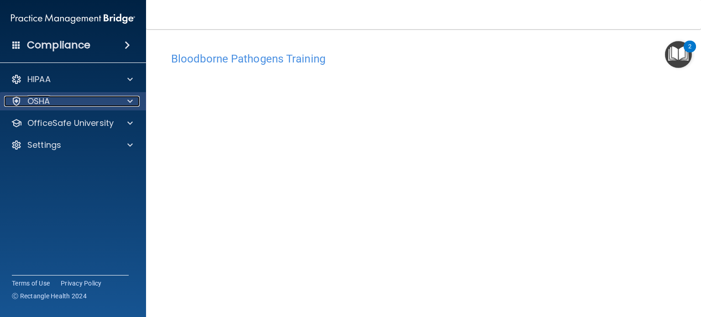
click at [117, 99] on div at bounding box center [128, 101] width 23 height 11
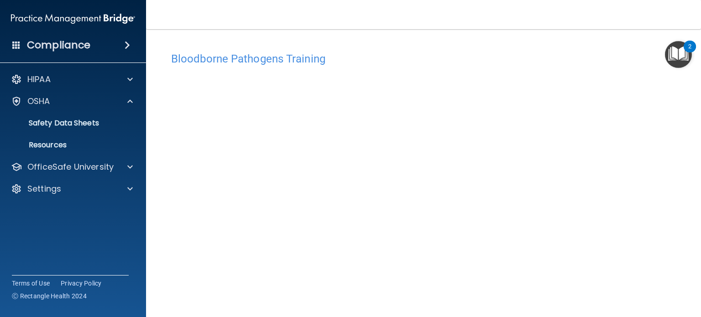
click at [667, 54] on img "Open Resource Center, 2 new notifications" at bounding box center [678, 54] width 27 height 27
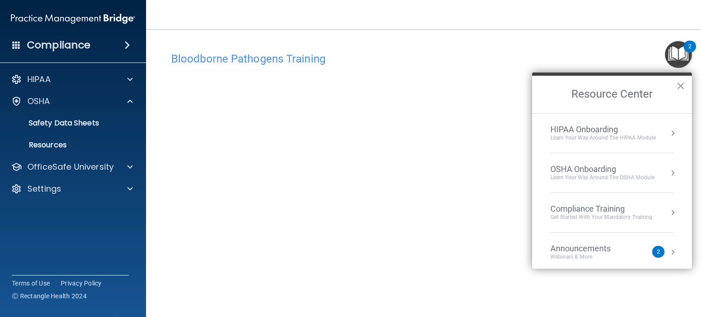
click at [619, 125] on div "HIPAA Onboarding" at bounding box center [602, 130] width 105 height 10
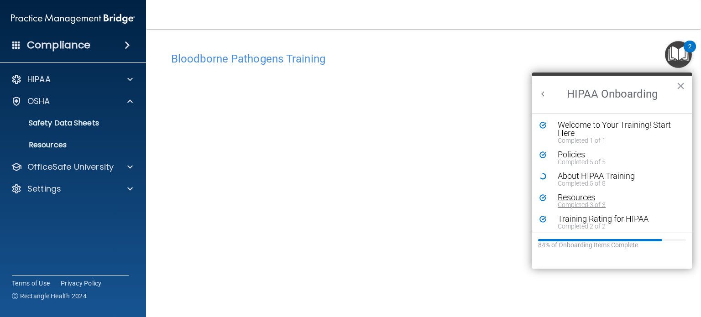
scroll to position [3, 0]
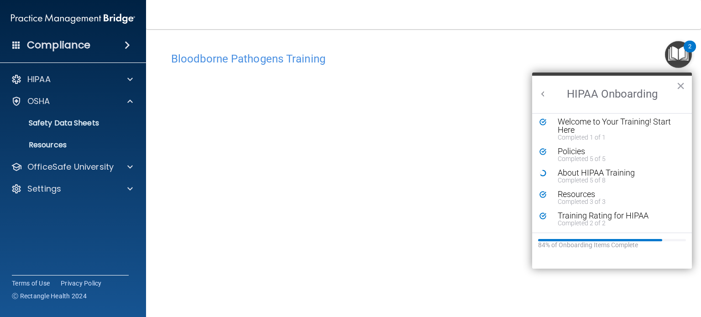
click at [682, 61] on img "Open Resource Center, 2 new notifications" at bounding box center [678, 54] width 27 height 27
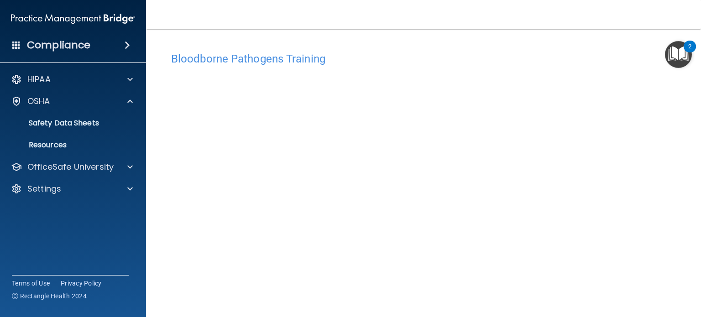
click at [682, 61] on img "Open Resource Center, 2 new notifications" at bounding box center [678, 54] width 27 height 27
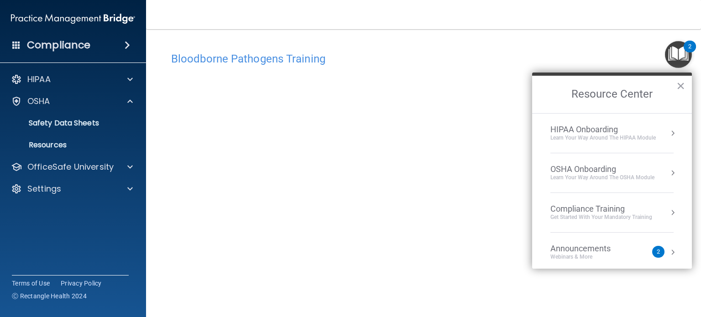
click at [607, 180] on div "Learn your way around the OSHA module" at bounding box center [602, 178] width 104 height 8
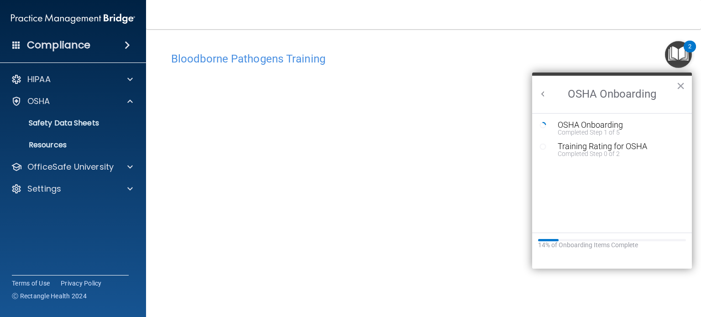
scroll to position [0, 0]
click at [578, 121] on div "OSHA Onboarding" at bounding box center [618, 125] width 122 height 8
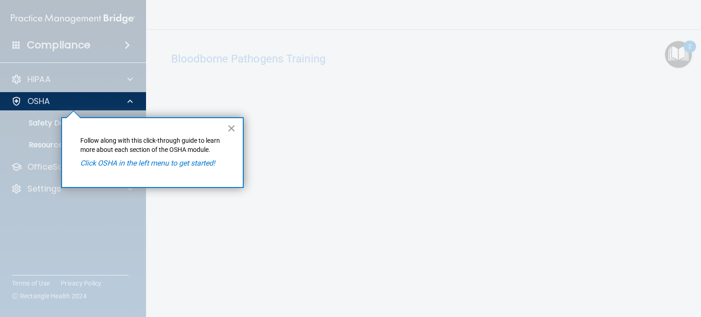
click at [230, 128] on button "×" at bounding box center [231, 128] width 9 height 15
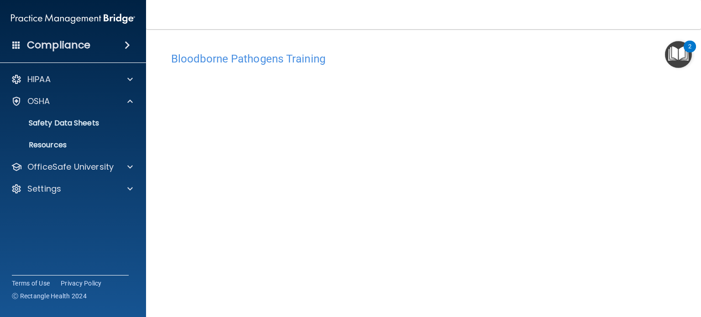
click at [110, 111] on ul "Documents Safety Data Sheets Self-Assessment Injury and Illness Report Resources" at bounding box center [73, 132] width 165 height 44
click at [100, 109] on div "OSHA" at bounding box center [73, 101] width 146 height 18
click at [133, 99] on div at bounding box center [128, 101] width 23 height 11
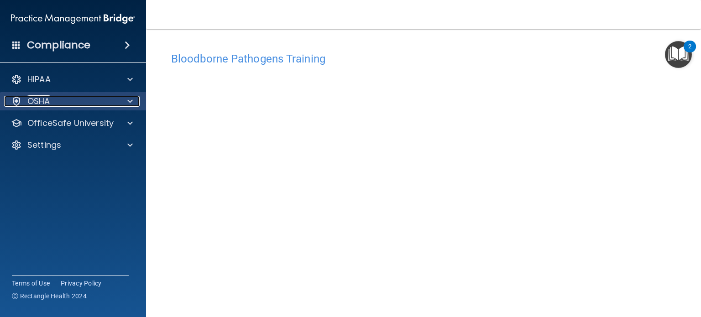
click at [133, 99] on div at bounding box center [128, 101] width 23 height 11
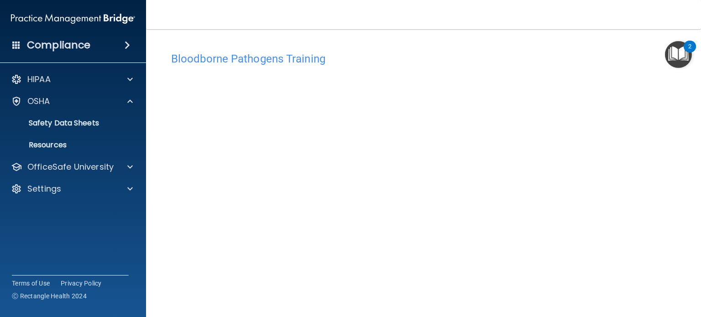
click at [682, 62] on img "Open Resource Center, 2 new notifications" at bounding box center [678, 54] width 27 height 27
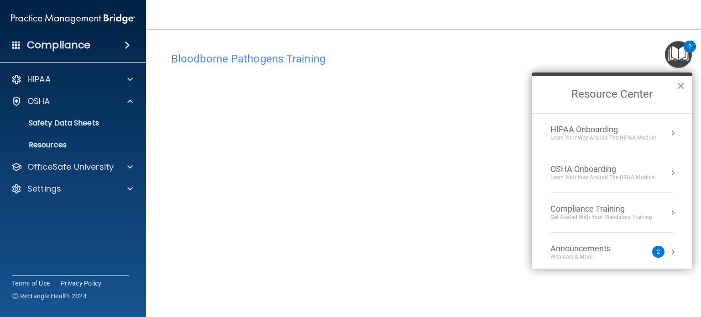
click at [639, 181] on li "OSHA Onboarding Learn your way around the OSHA module" at bounding box center [611, 173] width 123 height 40
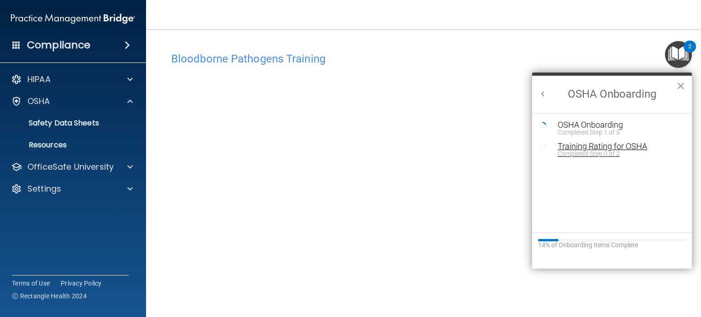
click at [607, 144] on div "Training Rating for OSHA" at bounding box center [618, 146] width 122 height 8
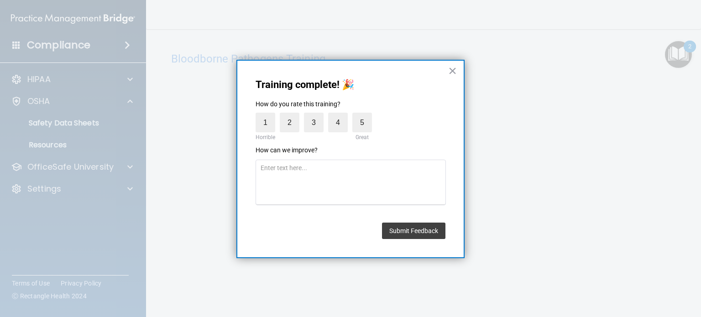
click at [359, 133] on div "Great" at bounding box center [362, 137] width 20 height 10
click at [364, 124] on label "5" at bounding box center [362, 123] width 20 height 20
click at [341, 115] on input "5" at bounding box center [341, 115] width 0 height 0
click at [428, 219] on div "Submit Feedback" at bounding box center [413, 228] width 63 height 21
click at [428, 223] on button "Submit Feedback" at bounding box center [413, 231] width 63 height 16
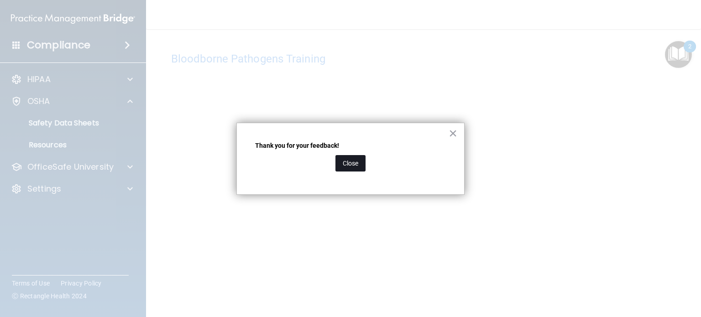
click at [347, 161] on button "Close" at bounding box center [350, 163] width 30 height 16
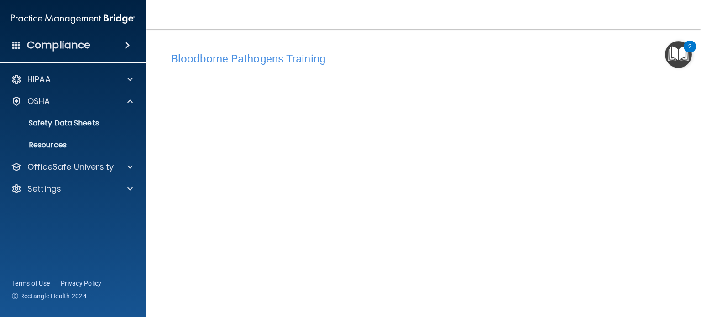
click at [678, 56] on img "Open Resource Center, 2 new notifications" at bounding box center [678, 54] width 27 height 27
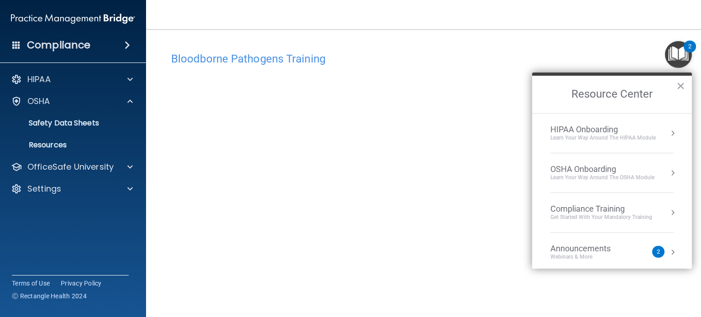
click at [598, 180] on div "Learn your way around the OSHA module" at bounding box center [602, 178] width 104 height 8
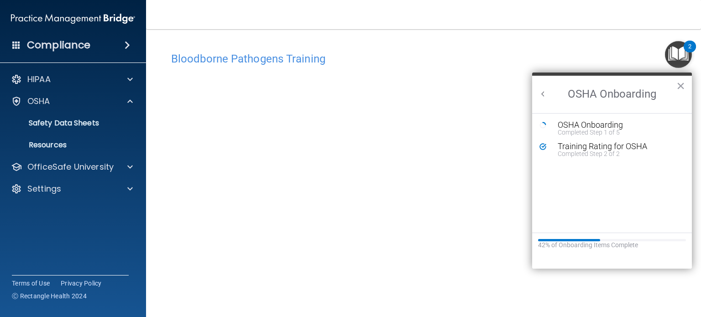
click at [692, 48] on div "2" at bounding box center [689, 47] width 12 height 12
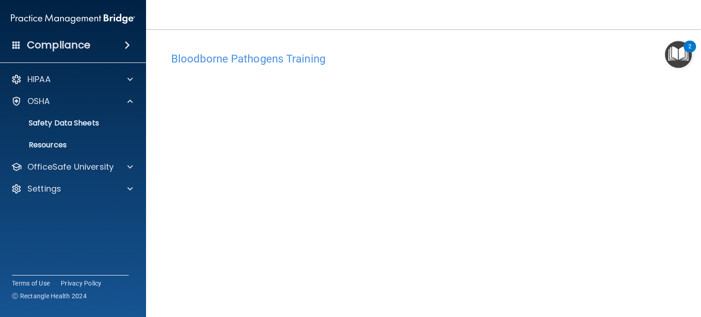
click at [692, 48] on div "2" at bounding box center [689, 47] width 12 height 12
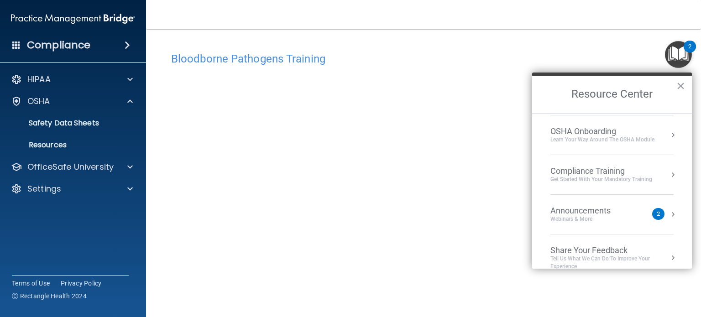
scroll to position [38, 0]
click at [599, 171] on div "Compliance Training" at bounding box center [601, 171] width 102 height 10
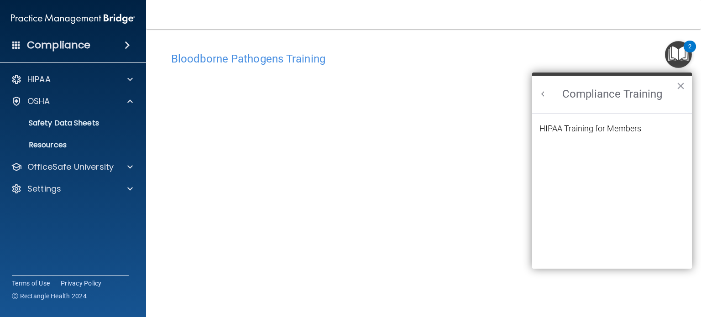
scroll to position [0, 0]
click at [601, 120] on ol "HIPAA Training for Members" at bounding box center [611, 192] width 145 height 156
click at [601, 132] on div "HIPAA Training for Members" at bounding box center [590, 129] width 102 height 8
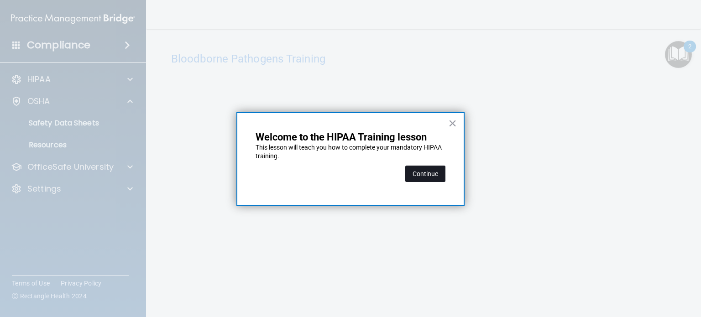
click at [434, 169] on button "Continue" at bounding box center [425, 174] width 40 height 16
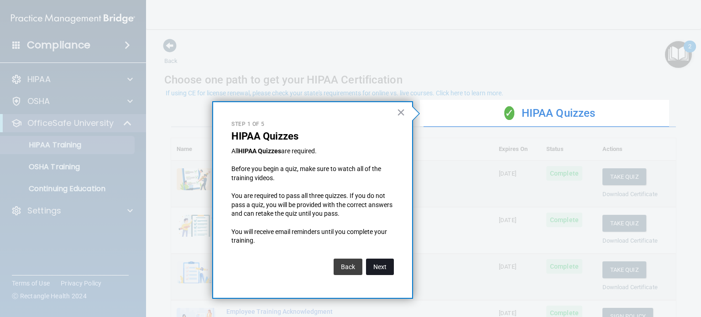
click at [387, 271] on button "Next" at bounding box center [380, 267] width 28 height 16
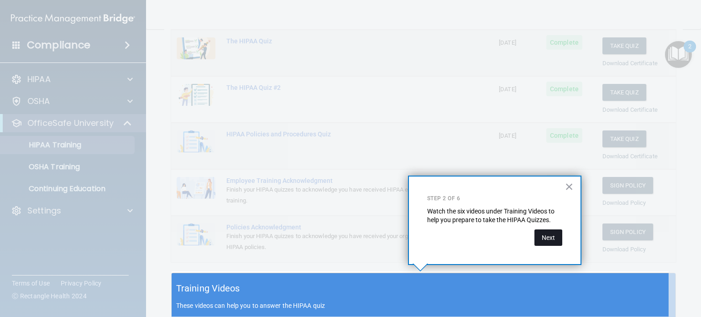
click at [543, 239] on button "Next" at bounding box center [548, 237] width 28 height 16
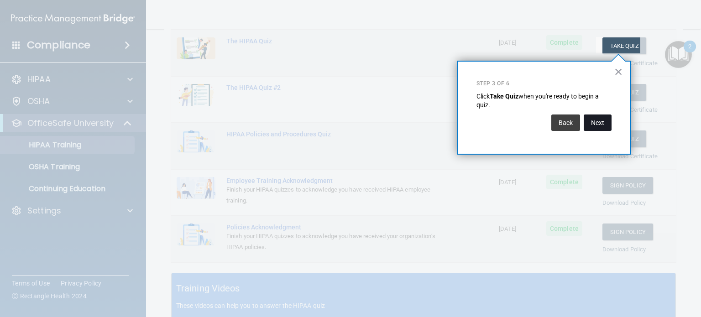
click at [595, 125] on button "Next" at bounding box center [597, 122] width 28 height 16
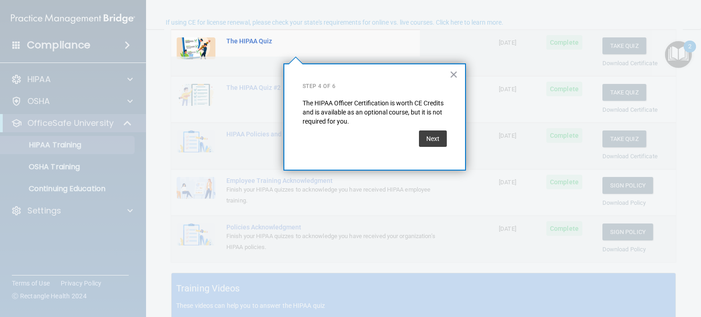
scroll to position [70, 0]
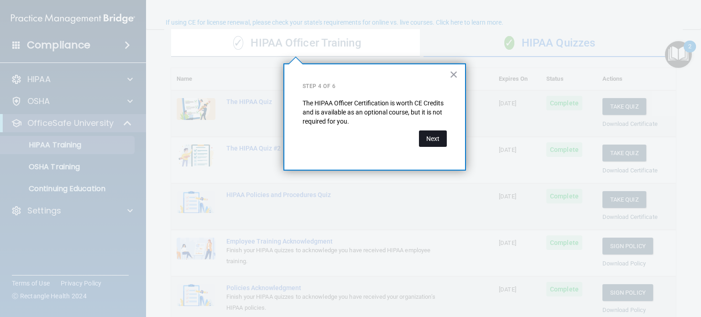
click at [432, 138] on button "Next" at bounding box center [433, 138] width 28 height 16
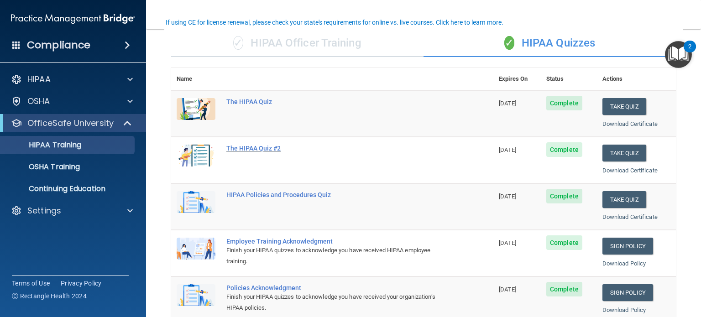
drag, startPoint x: 432, startPoint y: 138, endPoint x: 420, endPoint y: 144, distance: 13.5
click at [420, 144] on td "The HIPAA Quiz #2" at bounding box center [357, 160] width 272 height 47
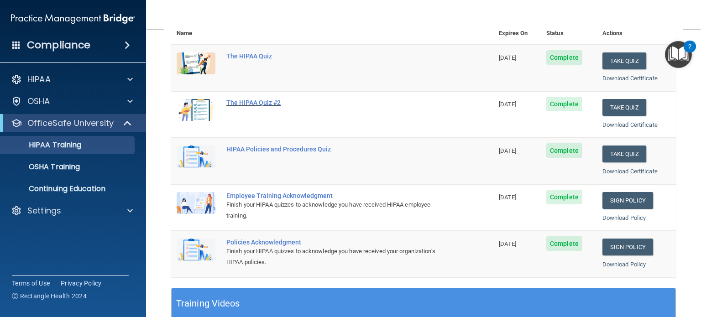
scroll to position [66, 0]
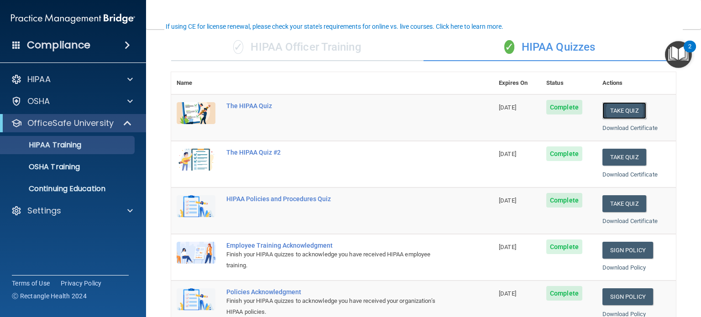
click at [631, 103] on button "Take Quiz" at bounding box center [624, 110] width 44 height 17
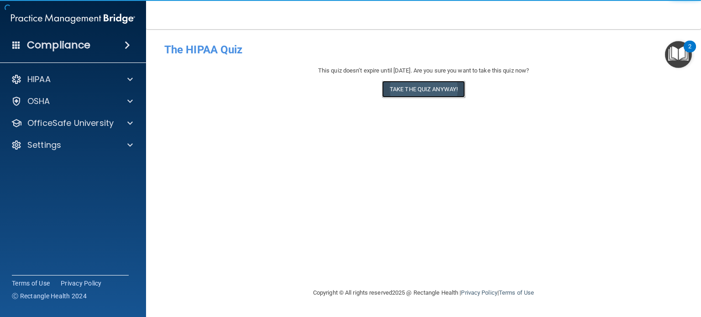
click at [423, 93] on button "Take the quiz anyway!" at bounding box center [423, 89] width 83 height 17
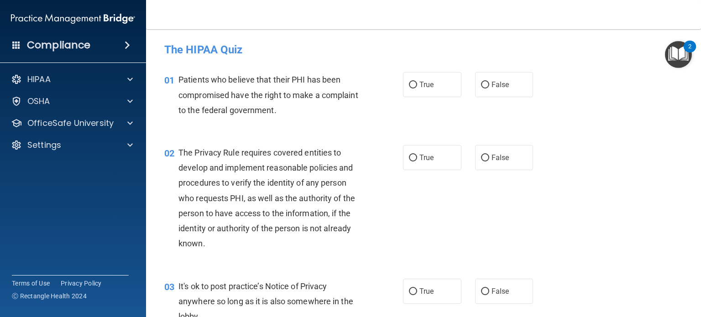
click at [423, 93] on label "True" at bounding box center [432, 84] width 58 height 25
click at [417, 88] on input "True" at bounding box center [413, 85] width 8 height 7
radio input "true"
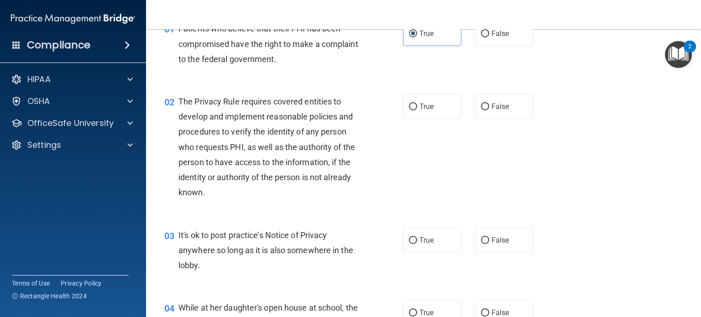
scroll to position [52, 0]
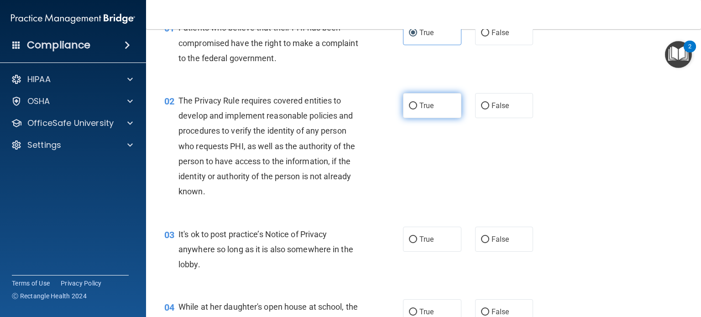
click at [447, 105] on label "True" at bounding box center [432, 105] width 58 height 25
click at [417, 105] on input "True" at bounding box center [413, 106] width 8 height 7
radio input "true"
click at [372, 179] on div "02 The Privacy Rule requires covered entities to develop and implement reasonab…" at bounding box center [284, 148] width 266 height 111
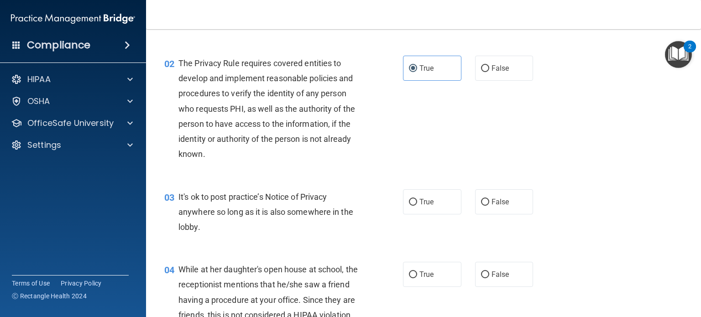
scroll to position [92, 0]
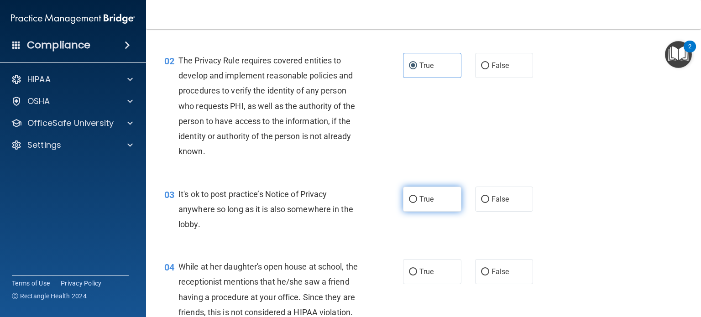
click at [409, 208] on label "True" at bounding box center [432, 199] width 58 height 25
click at [409, 203] on input "True" at bounding box center [413, 199] width 8 height 7
radio input "true"
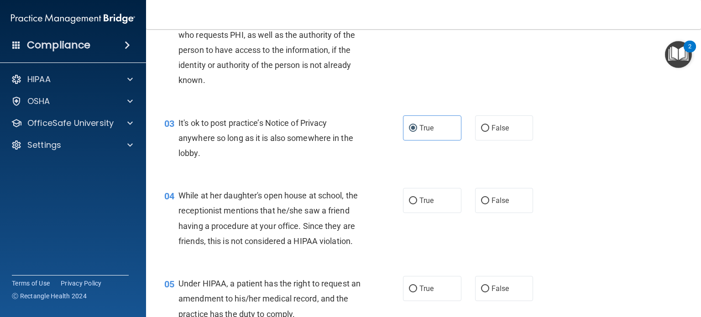
scroll to position [186, 0]
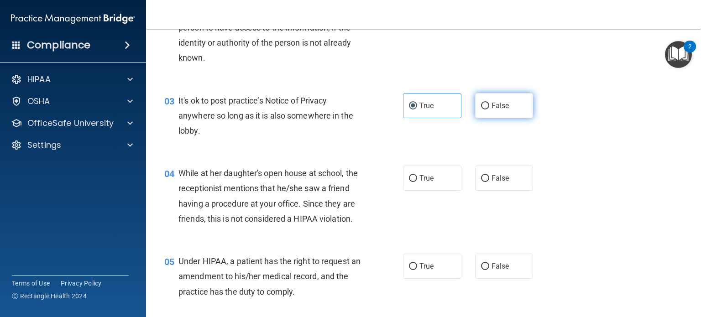
click at [481, 106] on input "False" at bounding box center [485, 106] width 8 height 7
radio input "true"
radio input "false"
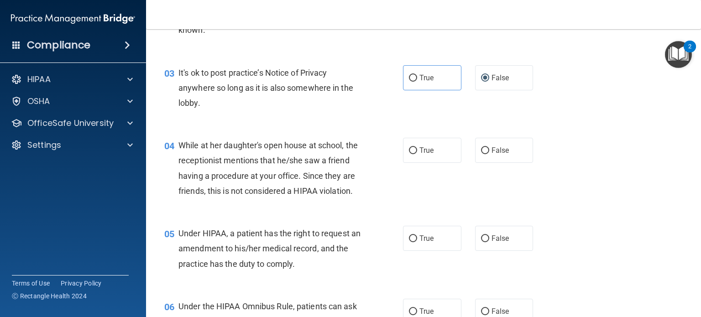
scroll to position [217, 0]
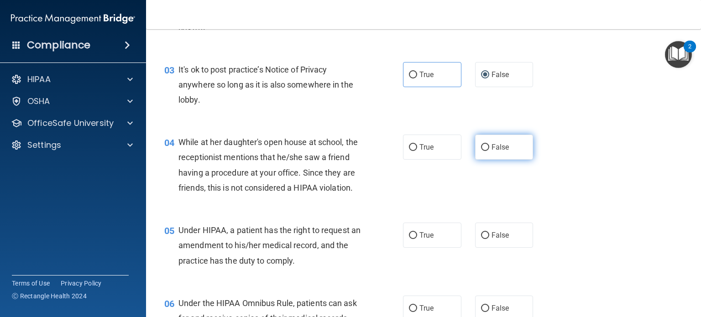
click at [520, 138] on label "False" at bounding box center [504, 147] width 58 height 25
click at [489, 144] on input "False" at bounding box center [485, 147] width 8 height 7
radio input "true"
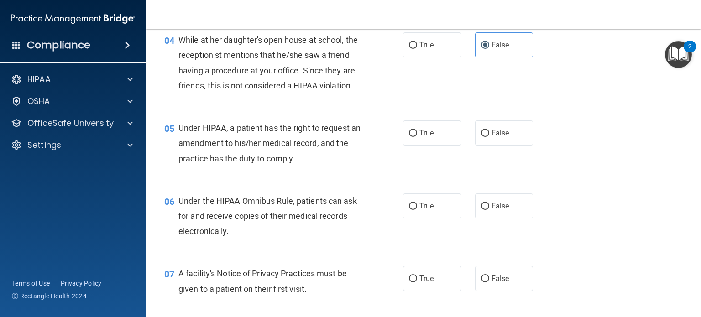
scroll to position [324, 0]
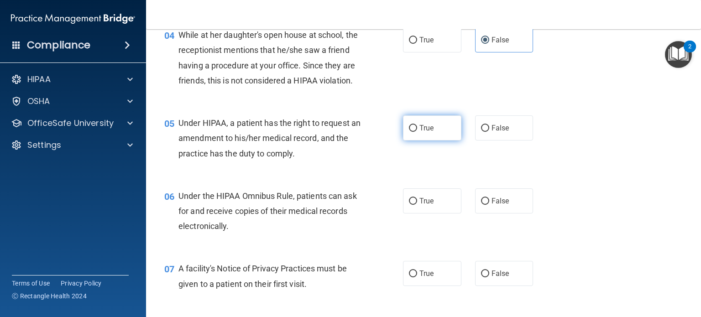
click at [425, 140] on label "True" at bounding box center [432, 127] width 58 height 25
click at [417, 132] on input "True" at bounding box center [413, 128] width 8 height 7
radio input "true"
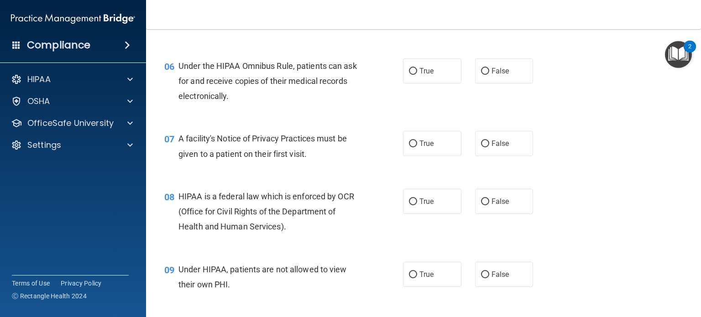
scroll to position [454, 0]
click at [442, 75] on label "True" at bounding box center [432, 70] width 58 height 25
click at [417, 74] on input "True" at bounding box center [413, 71] width 8 height 7
radio input "true"
click at [420, 147] on span "True" at bounding box center [426, 143] width 14 height 9
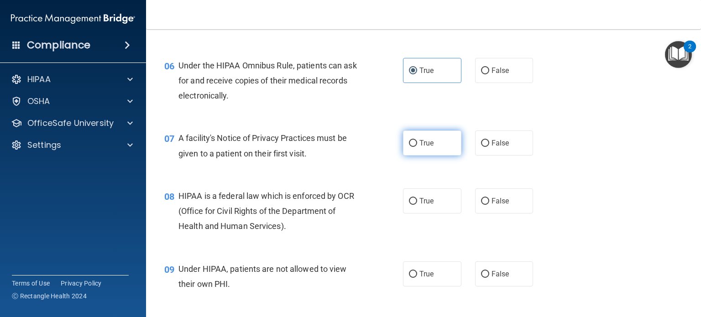
click at [417, 147] on input "True" at bounding box center [413, 143] width 8 height 7
radio input "true"
click at [416, 213] on label "True" at bounding box center [432, 200] width 58 height 25
click at [416, 205] on input "True" at bounding box center [413, 201] width 8 height 7
radio input "true"
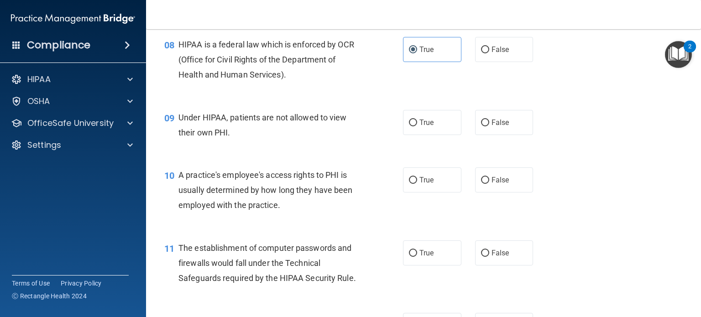
scroll to position [607, 0]
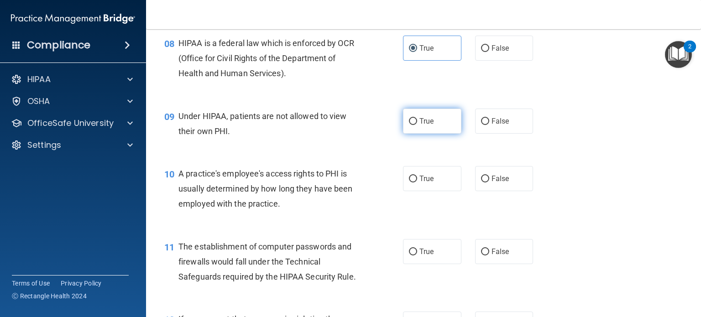
click at [426, 130] on label "True" at bounding box center [432, 121] width 58 height 25
click at [417, 125] on input "True" at bounding box center [413, 121] width 8 height 7
radio input "true"
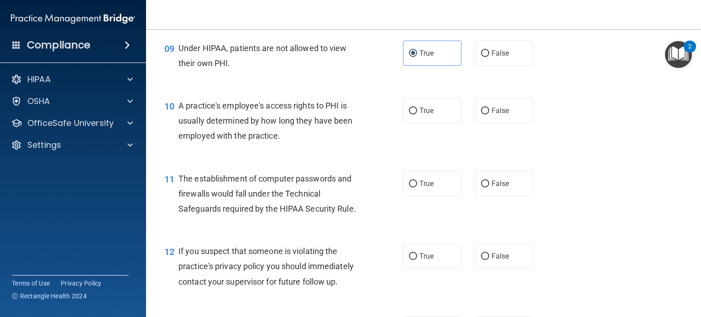
scroll to position [682, 0]
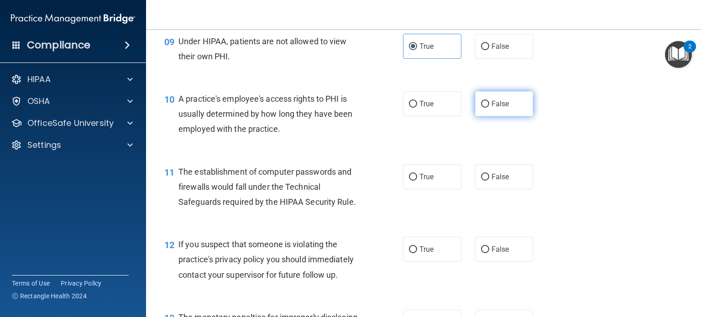
click at [478, 116] on label "False" at bounding box center [504, 103] width 58 height 25
click at [481, 108] on input "False" at bounding box center [485, 104] width 8 height 7
radio input "true"
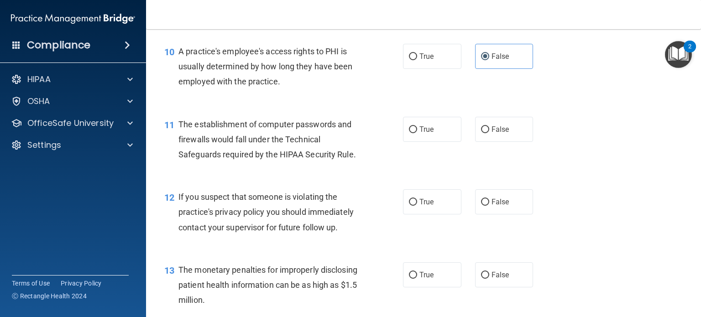
scroll to position [731, 0]
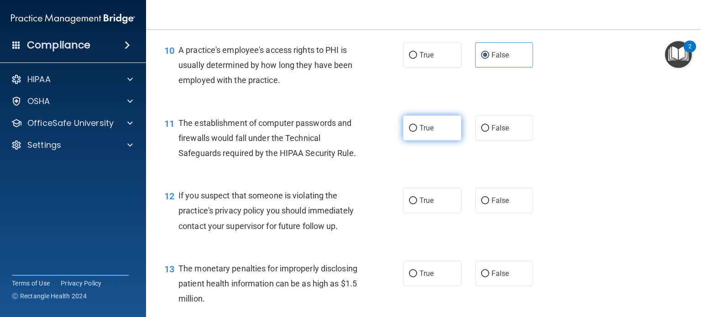
click at [440, 140] on label "True" at bounding box center [432, 127] width 58 height 25
click at [417, 132] on input "True" at bounding box center [413, 128] width 8 height 7
radio input "true"
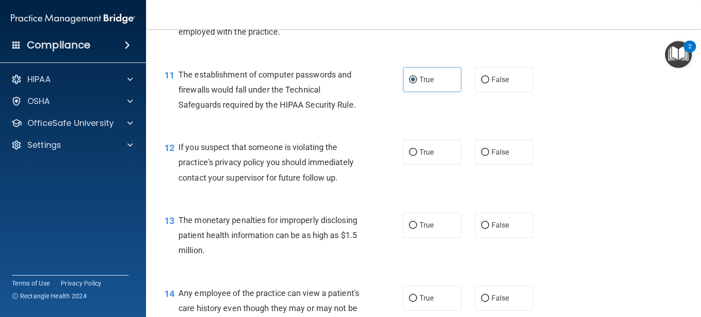
scroll to position [780, 0]
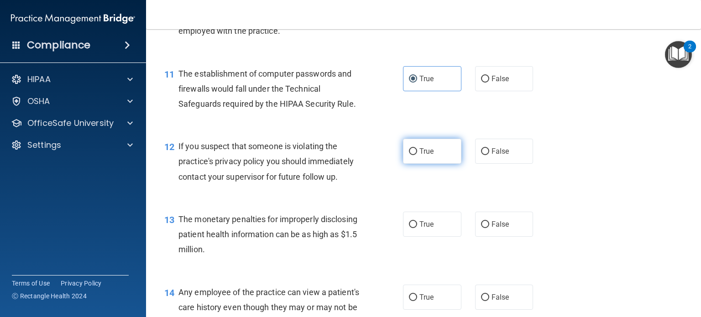
click at [443, 161] on label "True" at bounding box center [432, 151] width 58 height 25
click at [417, 155] on input "True" at bounding box center [413, 151] width 8 height 7
radio input "true"
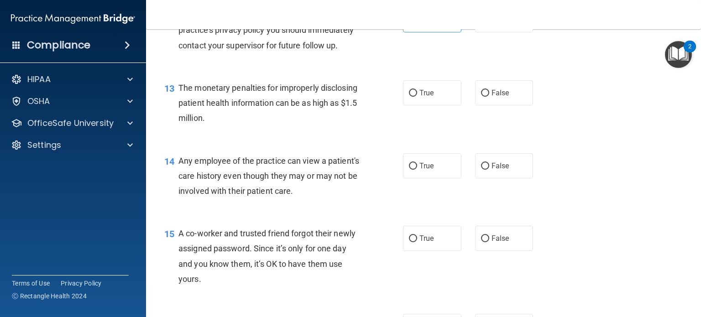
scroll to position [912, 0]
click at [421, 96] on span "True" at bounding box center [426, 92] width 14 height 9
click at [417, 96] on input "True" at bounding box center [413, 92] width 8 height 7
radio input "true"
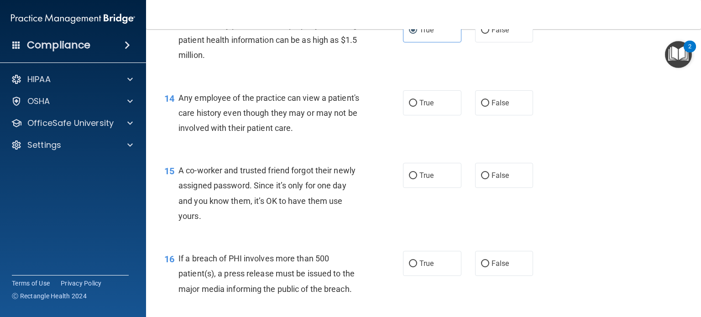
scroll to position [976, 0]
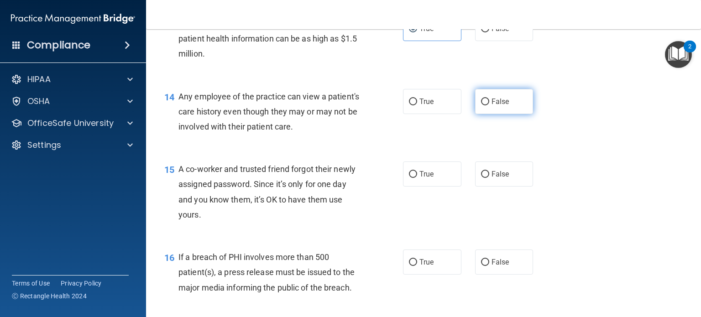
click at [508, 114] on label "False" at bounding box center [504, 101] width 58 height 25
click at [489, 105] on input "False" at bounding box center [485, 102] width 8 height 7
radio input "true"
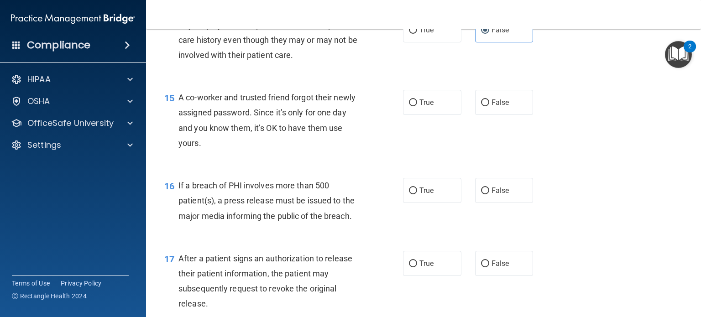
scroll to position [1047, 0]
click at [508, 113] on label "False" at bounding box center [504, 102] width 58 height 25
click at [489, 106] on input "False" at bounding box center [485, 102] width 8 height 7
radio input "true"
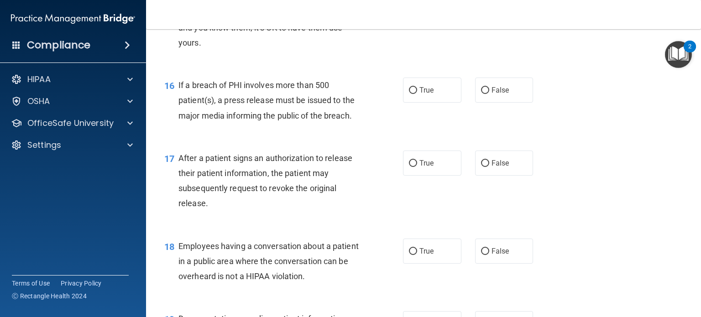
scroll to position [1149, 0]
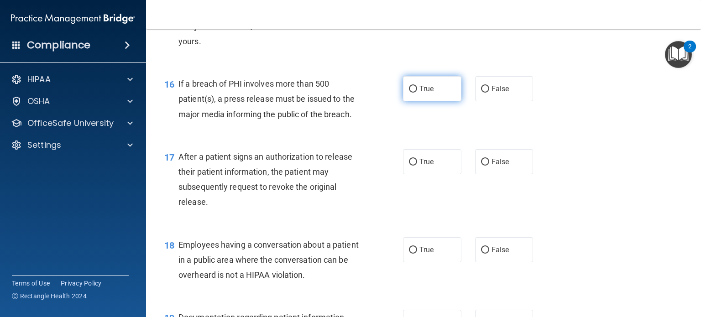
click at [419, 93] on span "True" at bounding box center [426, 88] width 14 height 9
click at [417, 93] on input "True" at bounding box center [413, 89] width 8 height 7
radio input "true"
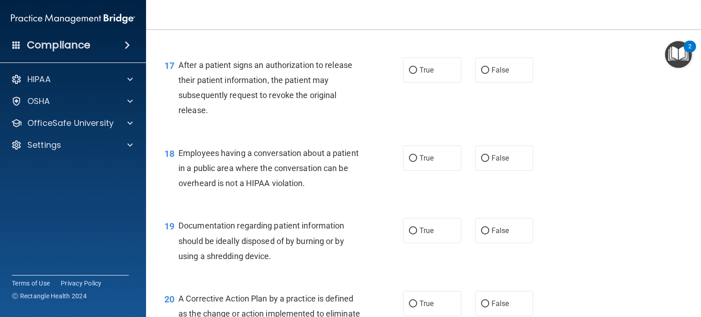
scroll to position [1241, 0]
click at [496, 83] on label "False" at bounding box center [504, 69] width 58 height 25
click at [489, 74] on input "False" at bounding box center [485, 70] width 8 height 7
radio input "true"
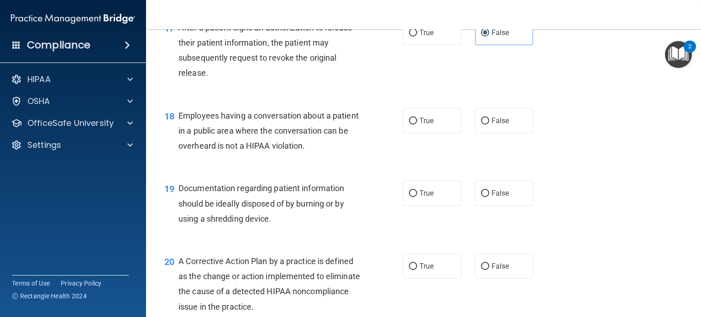
scroll to position [1283, 0]
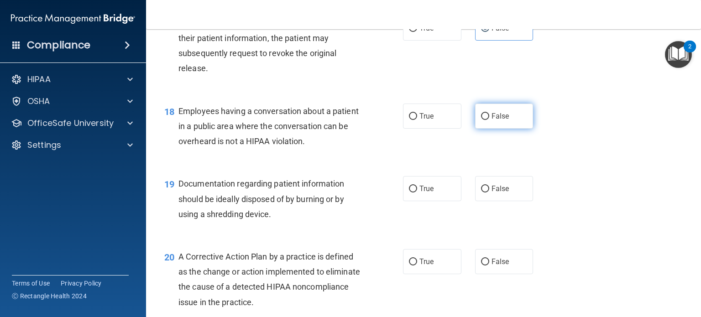
click at [497, 120] on span "False" at bounding box center [500, 116] width 18 height 9
click at [489, 120] on input "False" at bounding box center [485, 116] width 8 height 7
radio input "true"
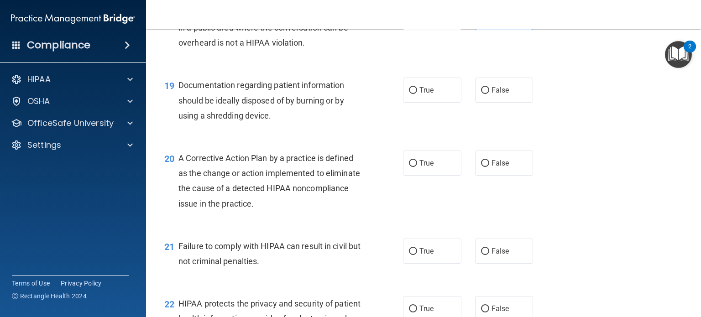
scroll to position [1383, 0]
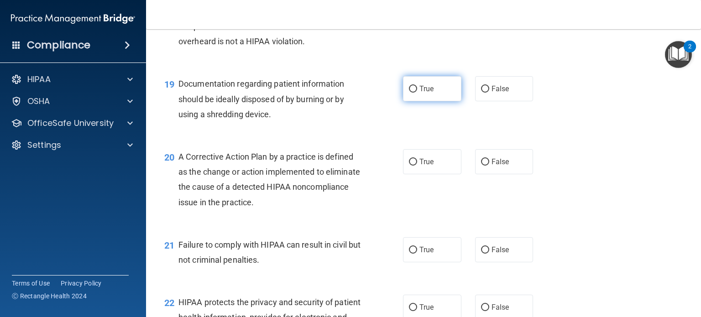
click at [409, 101] on label "True" at bounding box center [432, 88] width 58 height 25
click at [409, 93] on input "True" at bounding box center [413, 89] width 8 height 7
radio input "true"
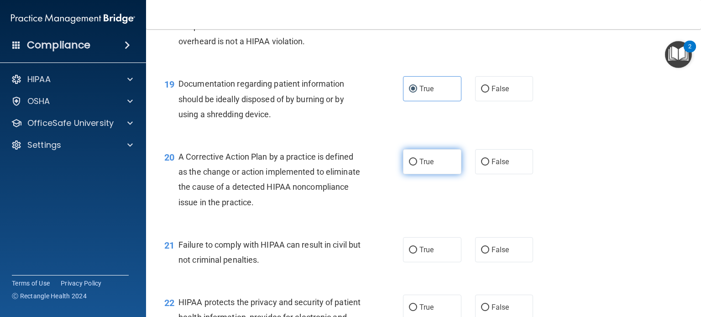
click at [431, 174] on label "True" at bounding box center [432, 161] width 58 height 25
click at [417, 166] on input "True" at bounding box center [413, 162] width 8 height 7
radio input "true"
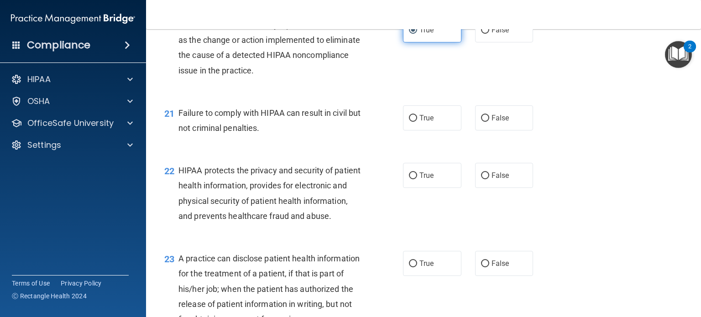
scroll to position [1517, 0]
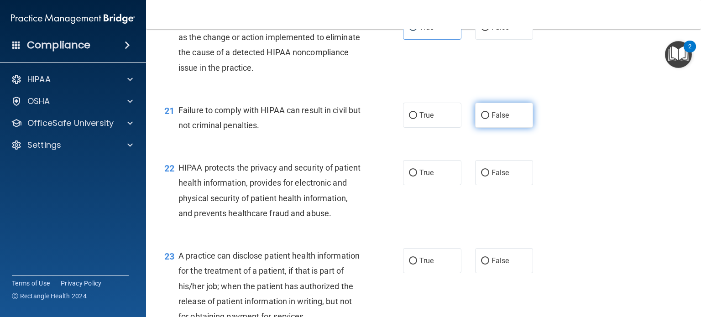
click at [507, 128] on label "False" at bounding box center [504, 115] width 58 height 25
click at [489, 119] on input "False" at bounding box center [485, 115] width 8 height 7
radio input "true"
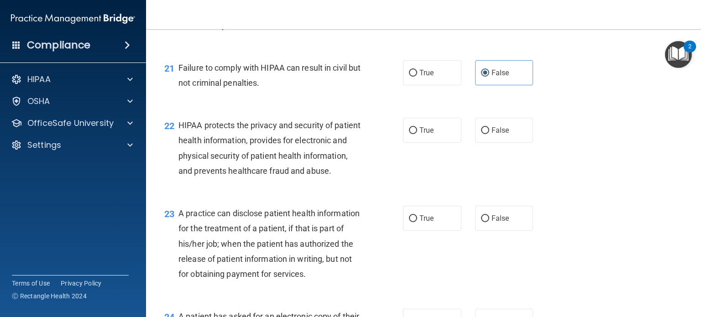
scroll to position [1560, 0]
click at [420, 134] on span "True" at bounding box center [426, 129] width 14 height 9
click at [417, 134] on input "True" at bounding box center [413, 130] width 8 height 7
radio input "true"
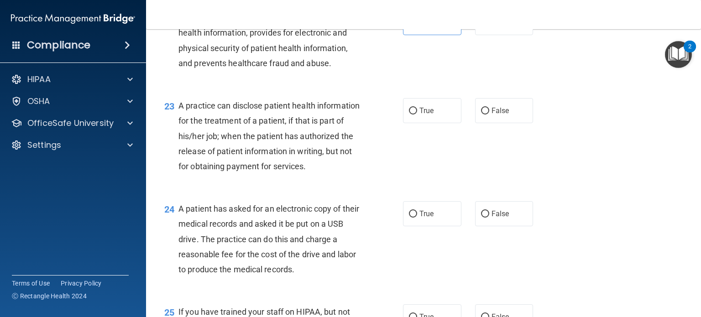
scroll to position [1668, 0]
click at [426, 123] on label "True" at bounding box center [432, 110] width 58 height 25
click at [417, 114] on input "True" at bounding box center [413, 110] width 8 height 7
radio input "true"
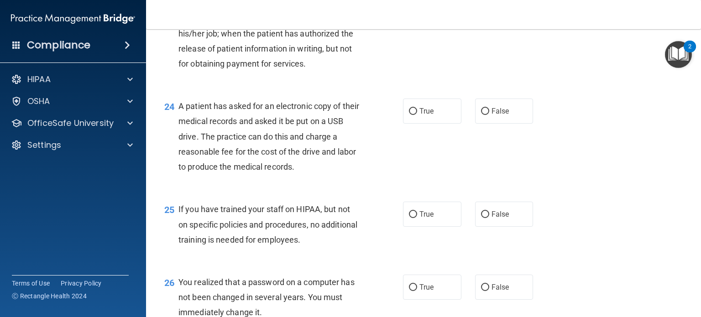
scroll to position [1771, 0]
click at [530, 122] on div "True False" at bounding box center [473, 109] width 140 height 25
click at [501, 122] on label "False" at bounding box center [504, 109] width 58 height 25
click at [489, 114] on input "False" at bounding box center [485, 110] width 8 height 7
radio input "true"
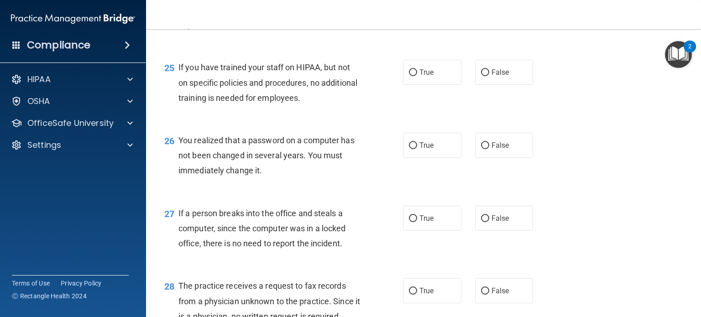
scroll to position [1913, 0]
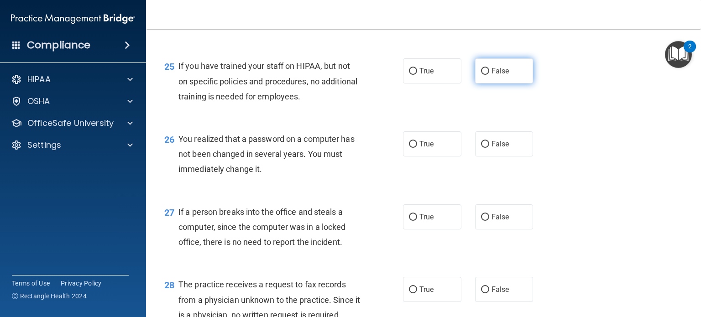
click at [496, 75] on span "False" at bounding box center [500, 71] width 18 height 9
click at [489, 75] on input "False" at bounding box center [485, 71] width 8 height 7
radio input "true"
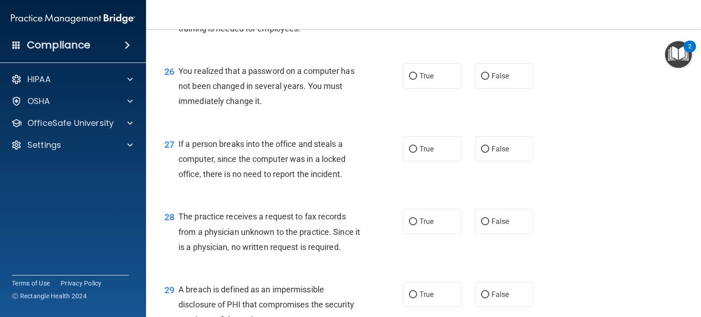
scroll to position [1981, 0]
click at [489, 88] on label "False" at bounding box center [504, 75] width 58 height 25
click at [489, 79] on input "False" at bounding box center [485, 76] width 8 height 7
radio input "true"
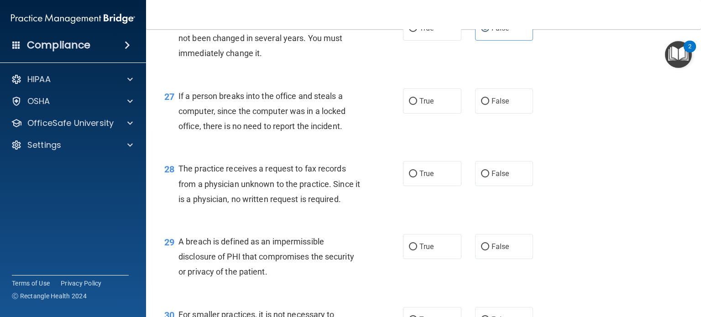
scroll to position [2043, 0]
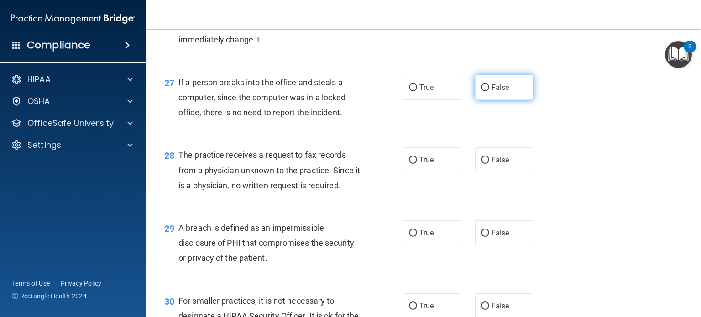
click at [485, 100] on label "False" at bounding box center [504, 87] width 58 height 25
click at [485, 91] on input "False" at bounding box center [485, 87] width 8 height 7
radio input "true"
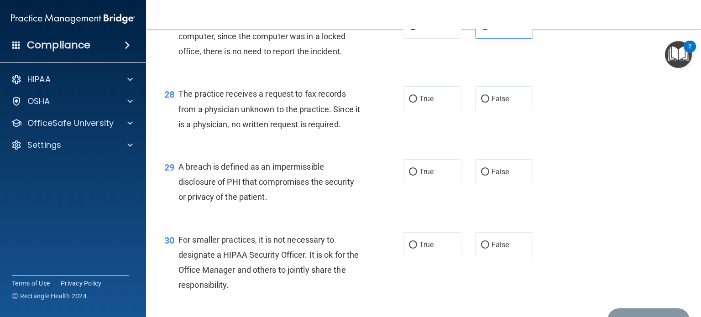
scroll to position [2106, 0]
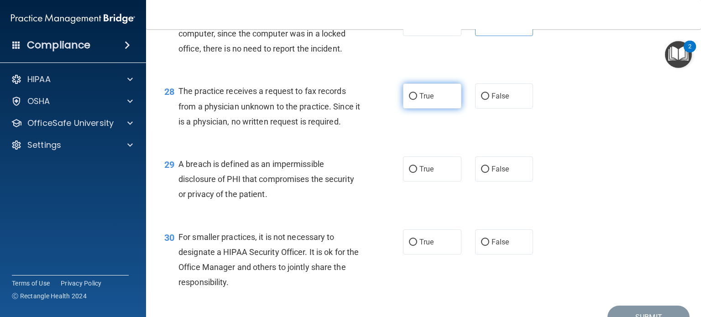
click at [415, 109] on label "True" at bounding box center [432, 95] width 58 height 25
click at [415, 100] on input "True" at bounding box center [413, 96] width 8 height 7
radio input "true"
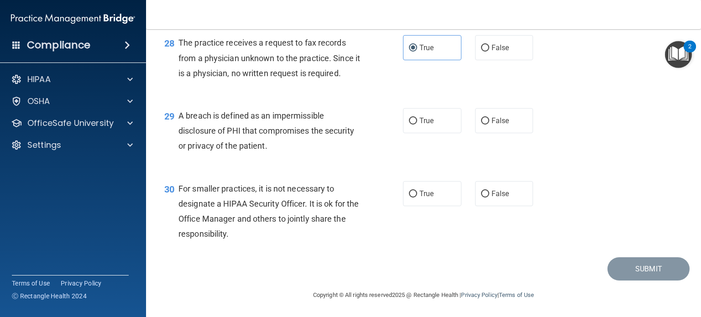
scroll to position [2189, 0]
click at [432, 129] on label "True" at bounding box center [432, 120] width 58 height 25
click at [417, 125] on input "True" at bounding box center [413, 121] width 8 height 7
radio input "true"
click at [498, 198] on span "False" at bounding box center [500, 193] width 18 height 9
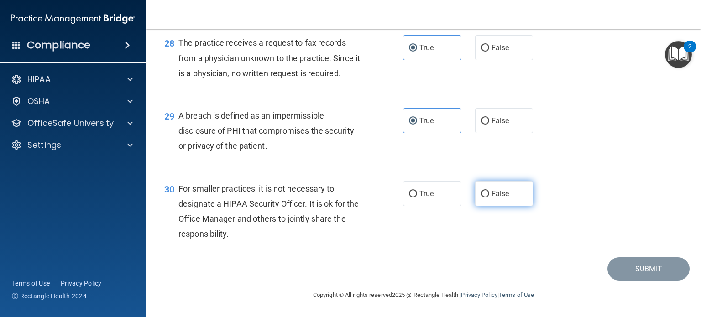
click at [489, 198] on input "False" at bounding box center [485, 194] width 8 height 7
radio input "true"
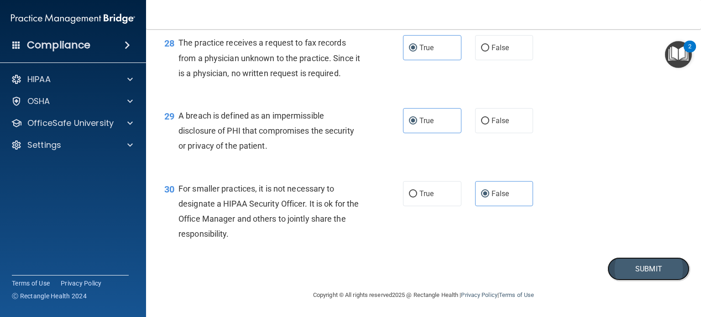
click at [617, 281] on button "Submit" at bounding box center [648, 268] width 82 height 23
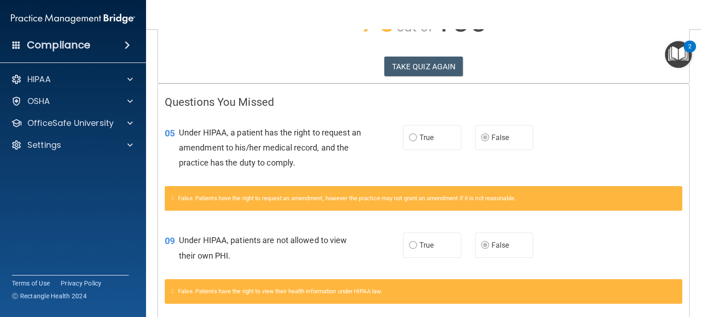
scroll to position [133, 0]
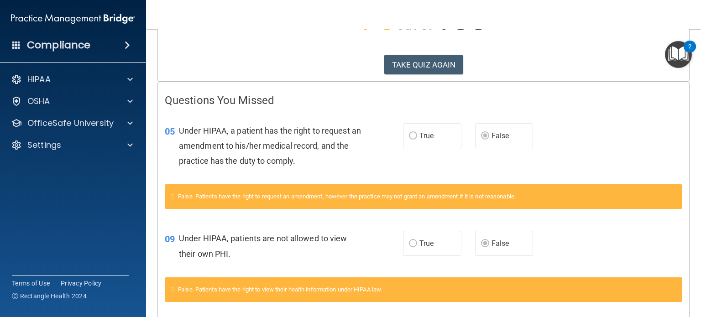
click at [617, 287] on div "False. Patients have the right to view their health information under HIPAA law." at bounding box center [423, 289] width 517 height 25
click at [640, 172] on div "05 Under HIPAA, a patient has the right to request an amendment to his/her medi…" at bounding box center [423, 148] width 531 height 73
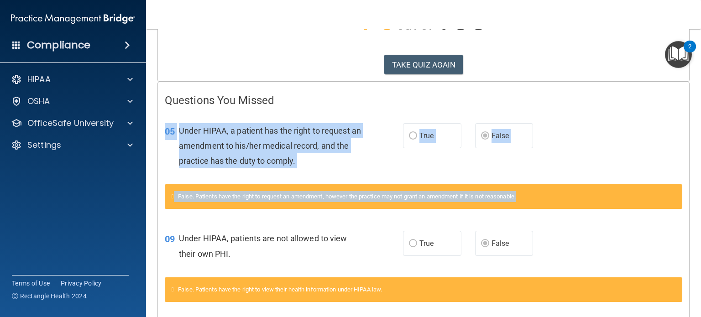
drag, startPoint x: 640, startPoint y: 172, endPoint x: 526, endPoint y: 212, distance: 120.3
click at [526, 212] on div "05 Under HIPAA, a patient has the right to request an amendment to his/her medi…" at bounding box center [423, 166] width 517 height 108
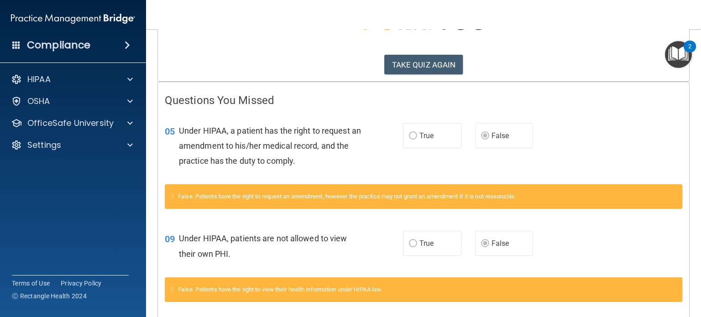
click at [421, 165] on div "05 Under HIPAA, a patient has the right to request an amendment to his/her medi…" at bounding box center [423, 148] width 531 height 73
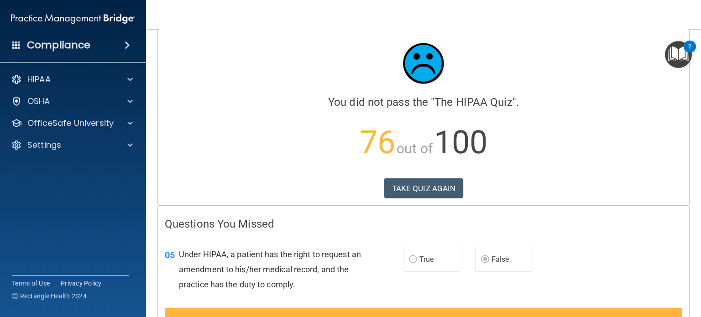
scroll to position [0, 0]
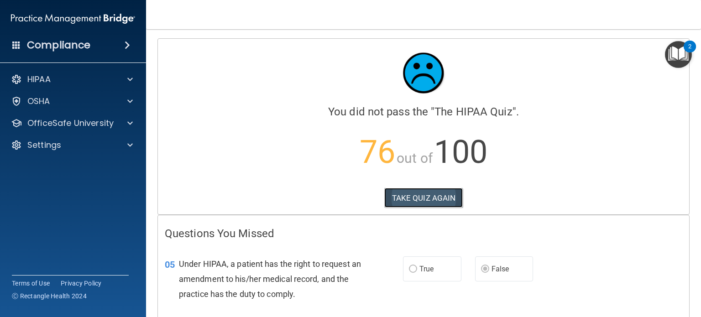
click at [417, 198] on button "TAKE QUIZ AGAIN" at bounding box center [423, 198] width 79 height 20
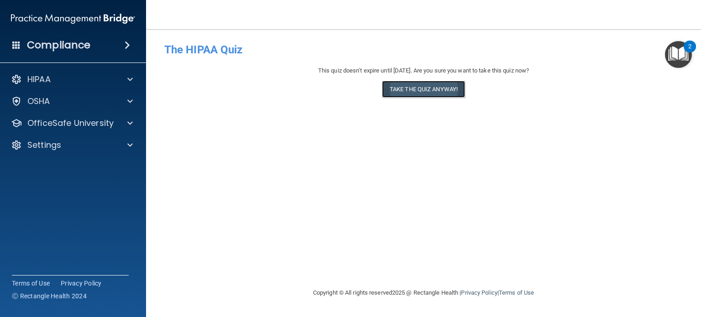
click at [429, 87] on button "Take the quiz anyway!" at bounding box center [423, 89] width 83 height 17
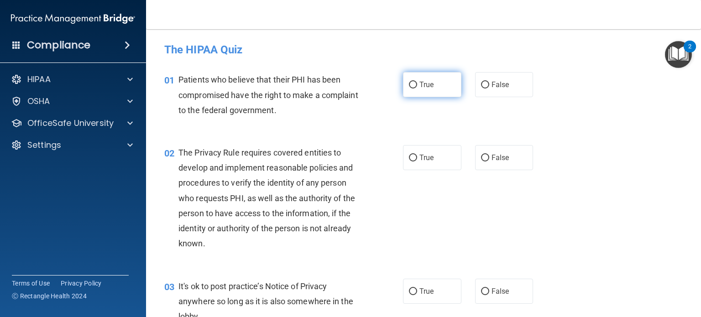
click at [429, 87] on span "True" at bounding box center [426, 84] width 14 height 9
click at [417, 87] on input "True" at bounding box center [413, 85] width 8 height 7
radio input "true"
click at [421, 149] on label "True" at bounding box center [432, 157] width 58 height 25
click at [417, 155] on input "True" at bounding box center [413, 158] width 8 height 7
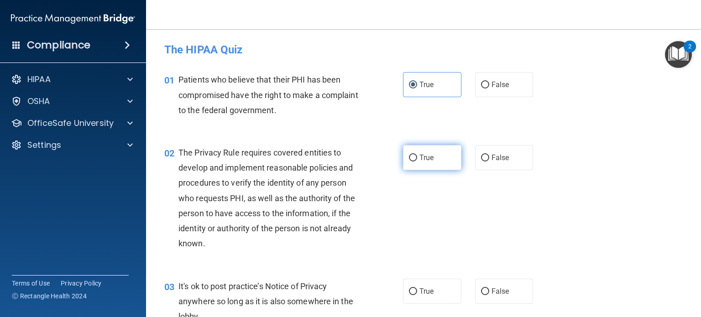
radio input "true"
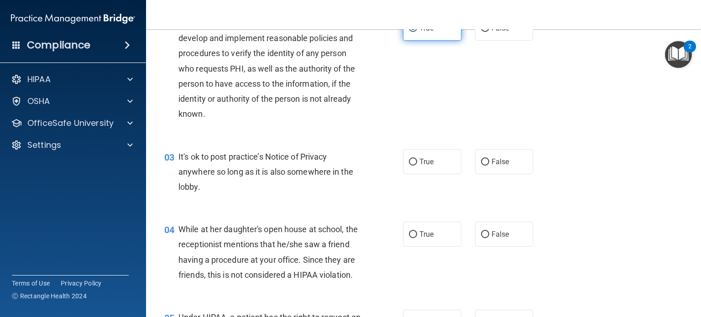
scroll to position [146, 0]
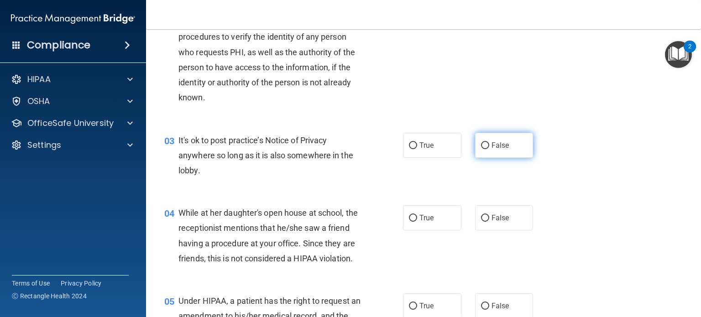
click at [491, 148] on span "False" at bounding box center [500, 145] width 18 height 9
click at [489, 148] on input "False" at bounding box center [485, 145] width 8 height 7
radio input "true"
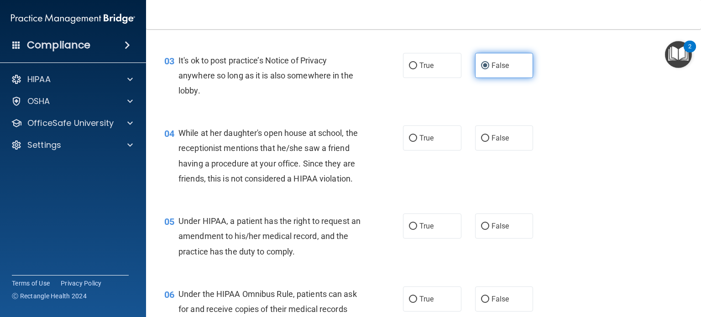
scroll to position [237, 0]
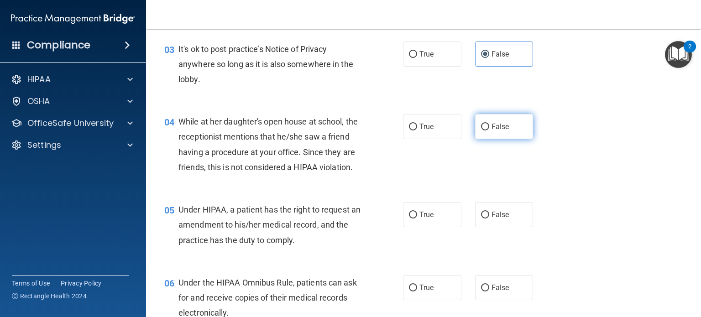
click at [491, 126] on span "False" at bounding box center [500, 126] width 18 height 9
click at [488, 126] on input "False" at bounding box center [485, 127] width 8 height 7
radio input "true"
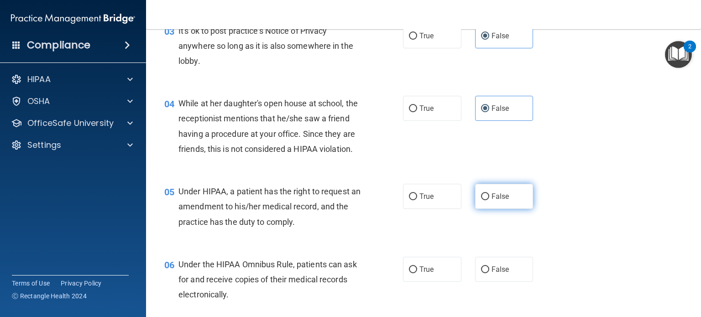
click at [499, 201] on span "False" at bounding box center [500, 196] width 18 height 9
click at [489, 200] on input "False" at bounding box center [485, 196] width 8 height 7
radio input "true"
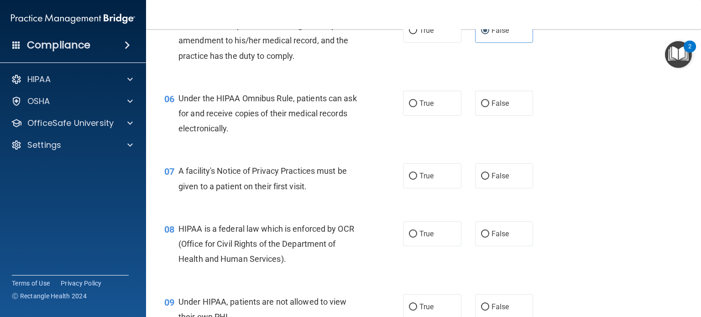
scroll to position [438, 0]
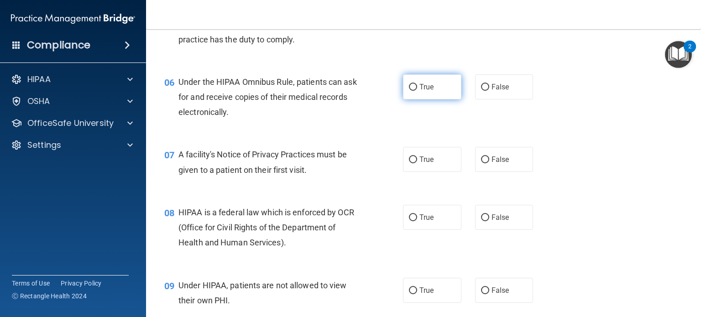
click at [426, 91] on span "True" at bounding box center [426, 87] width 14 height 9
click at [417, 91] on input "True" at bounding box center [413, 87] width 8 height 7
radio input "true"
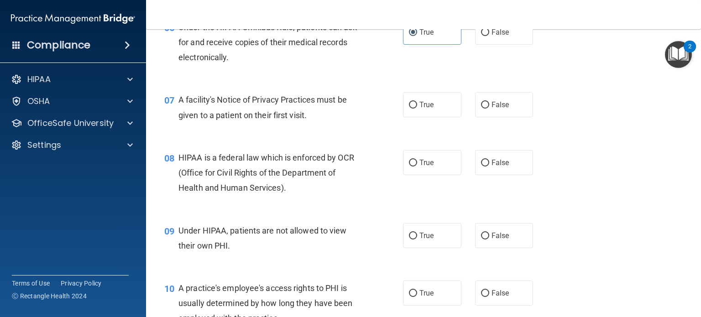
scroll to position [511, 0]
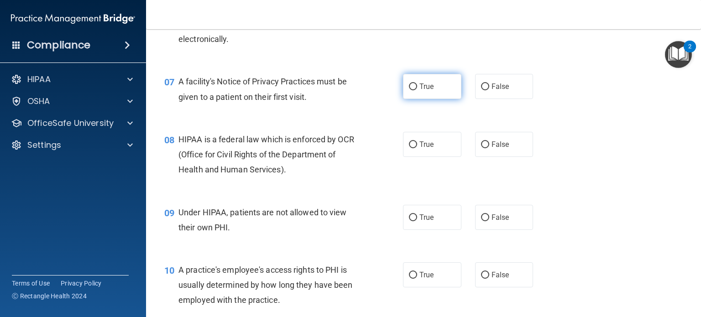
click at [429, 99] on label "True" at bounding box center [432, 86] width 58 height 25
click at [417, 90] on input "True" at bounding box center [413, 86] width 8 height 7
radio input "true"
click at [436, 157] on label "True" at bounding box center [432, 144] width 58 height 25
click at [417, 148] on input "True" at bounding box center [413, 144] width 8 height 7
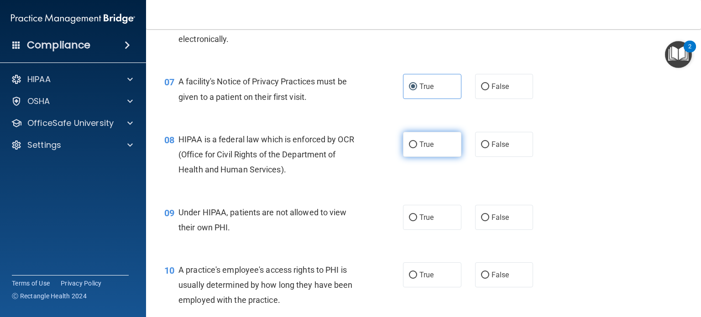
radio input "true"
click at [499, 222] on span "False" at bounding box center [500, 217] width 18 height 9
click at [489, 221] on input "False" at bounding box center [485, 217] width 8 height 7
radio input "true"
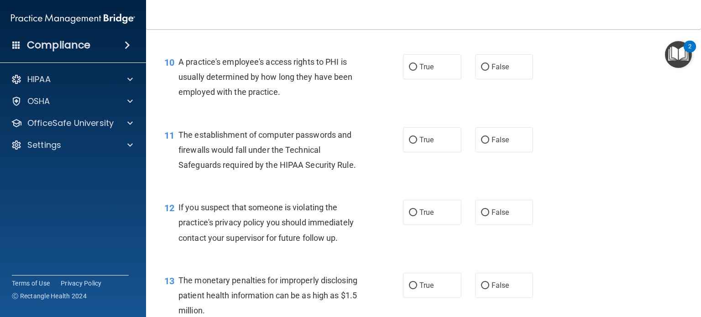
scroll to position [730, 0]
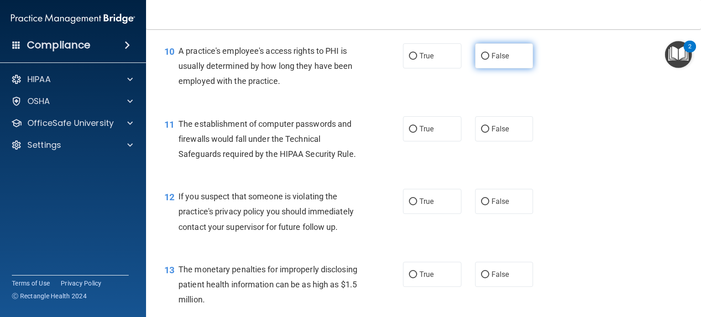
click at [501, 63] on label "False" at bounding box center [504, 55] width 58 height 25
click at [489, 60] on input "False" at bounding box center [485, 56] width 8 height 7
radio input "true"
click at [403, 141] on label "True" at bounding box center [432, 128] width 58 height 25
click at [409, 133] on input "True" at bounding box center [413, 129] width 8 height 7
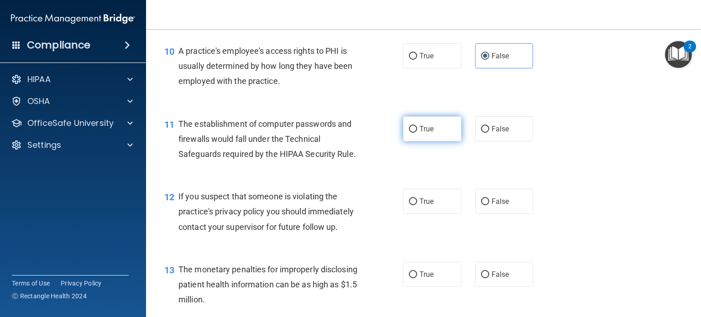
radio input "true"
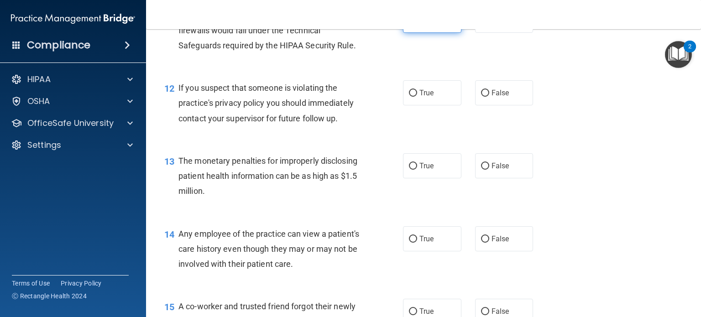
scroll to position [858, 0]
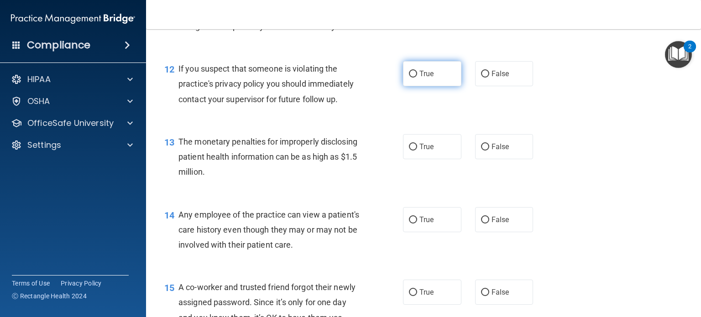
click at [433, 86] on label "True" at bounding box center [432, 73] width 58 height 25
click at [417, 78] on input "True" at bounding box center [413, 74] width 8 height 7
radio input "true"
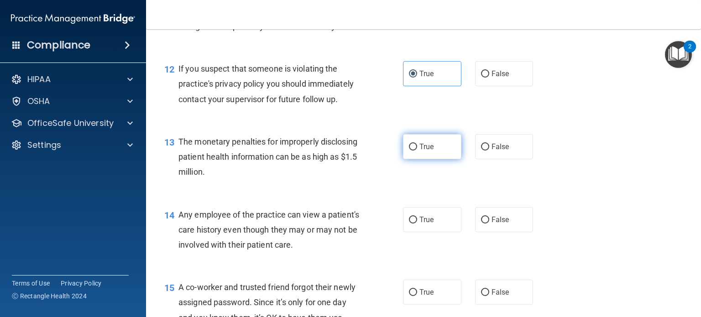
click at [433, 159] on label "True" at bounding box center [432, 146] width 58 height 25
click at [417, 151] on input "True" at bounding box center [413, 147] width 8 height 7
radio input "true"
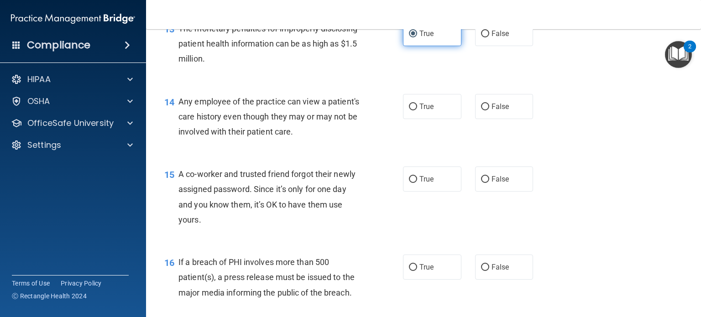
scroll to position [985, 0]
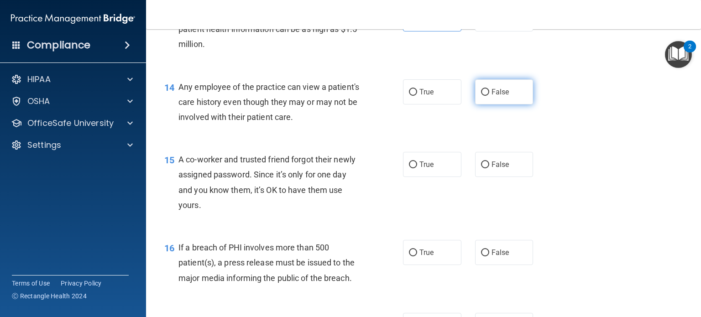
click at [506, 100] on label "False" at bounding box center [504, 91] width 58 height 25
click at [489, 96] on input "False" at bounding box center [485, 92] width 8 height 7
radio input "true"
click at [483, 167] on label "False" at bounding box center [504, 164] width 58 height 25
click at [483, 167] on input "False" at bounding box center [485, 164] width 8 height 7
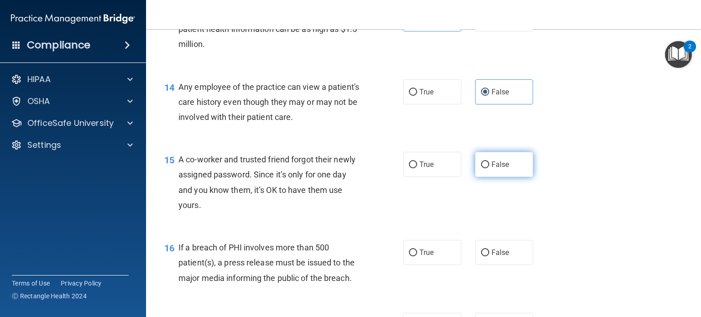
radio input "true"
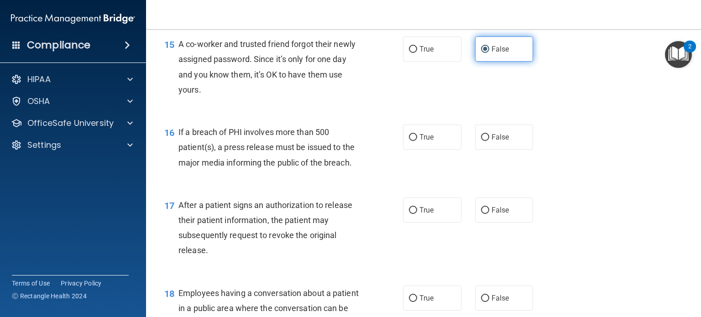
scroll to position [1113, 0]
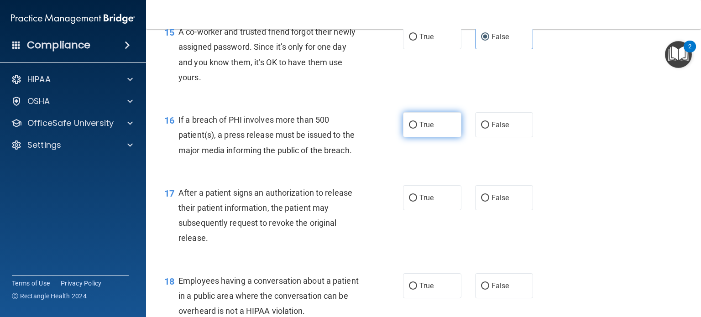
click at [425, 129] on span "True" at bounding box center [426, 124] width 14 height 9
click at [417, 129] on input "True" at bounding box center [413, 125] width 8 height 7
radio input "true"
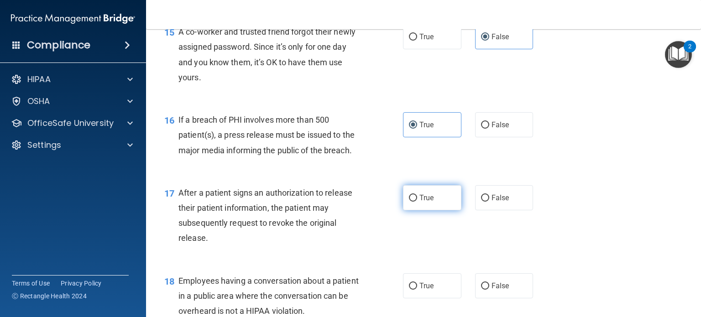
click at [442, 210] on label "True" at bounding box center [432, 197] width 58 height 25
click at [417, 202] on input "True" at bounding box center [413, 198] width 8 height 7
radio input "true"
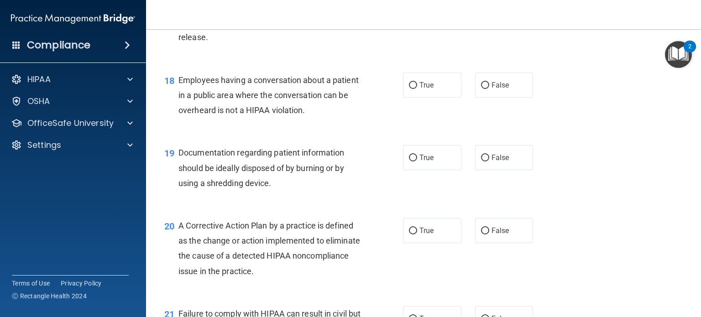
scroll to position [1332, 0]
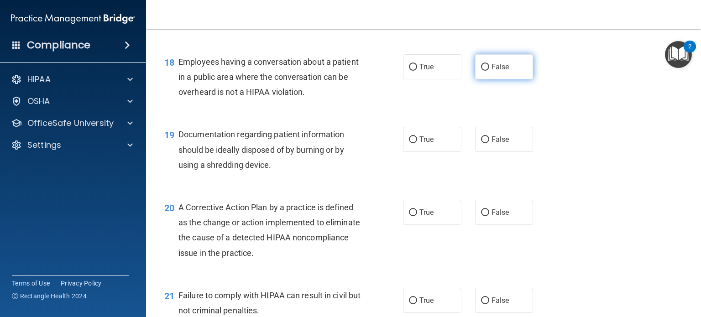
click at [490, 75] on label "False" at bounding box center [504, 66] width 58 height 25
click at [489, 71] on input "False" at bounding box center [485, 67] width 8 height 7
radio input "true"
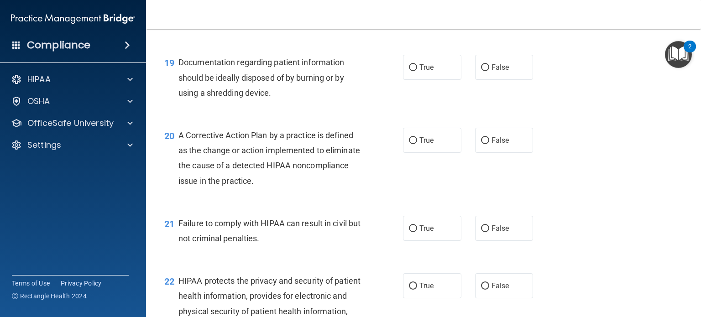
scroll to position [1405, 0]
click at [421, 79] on label "True" at bounding box center [432, 66] width 58 height 25
click at [417, 70] on input "True" at bounding box center [413, 66] width 8 height 7
radio input "true"
click at [429, 152] on label "True" at bounding box center [432, 139] width 58 height 25
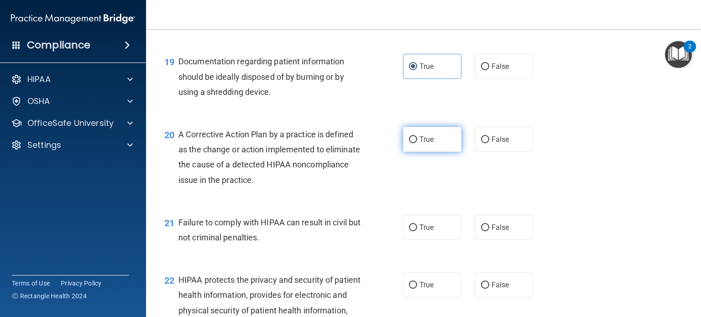
click at [417, 143] on input "True" at bounding box center [413, 139] width 8 height 7
radio input "true"
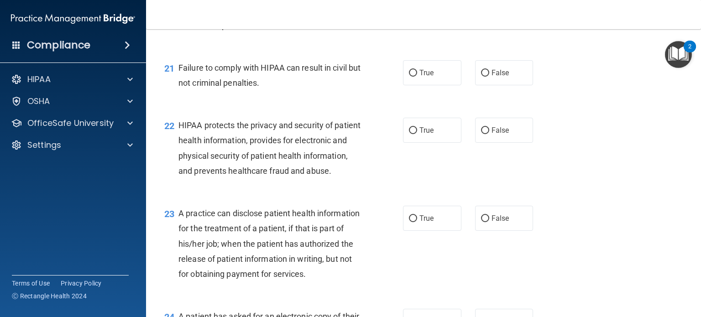
scroll to position [1587, 0]
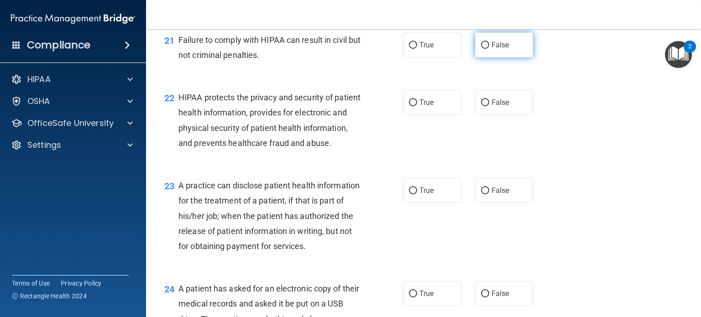
click at [497, 57] on label "False" at bounding box center [504, 44] width 58 height 25
click at [489, 49] on input "False" at bounding box center [485, 45] width 8 height 7
radio input "true"
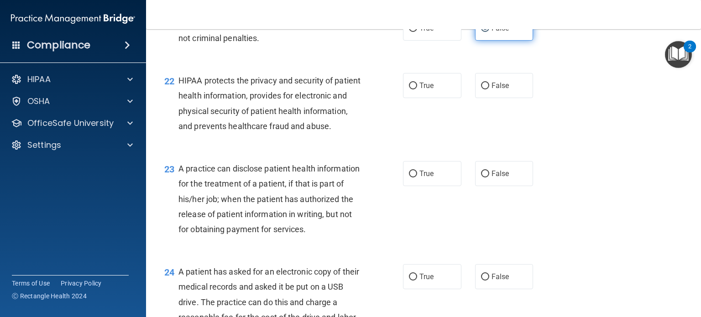
scroll to position [1606, 0]
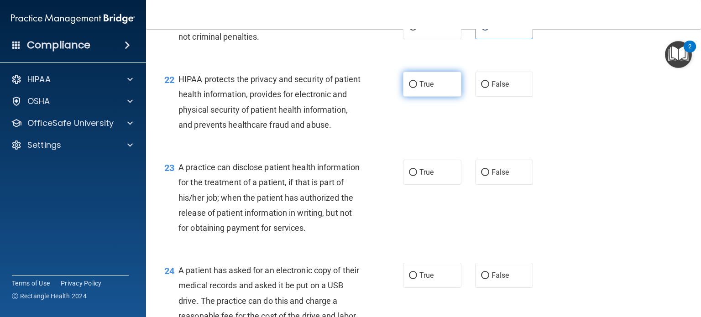
click at [421, 97] on label "True" at bounding box center [432, 84] width 58 height 25
click at [417, 88] on input "True" at bounding box center [413, 84] width 8 height 7
radio input "true"
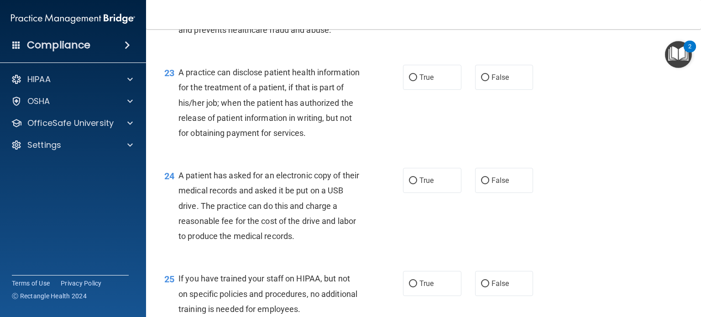
scroll to position [1715, 0]
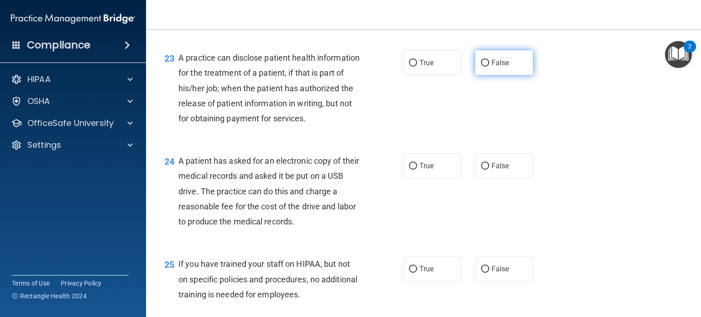
click at [515, 75] on label "False" at bounding box center [504, 62] width 58 height 25
click at [489, 67] on input "False" at bounding box center [485, 63] width 8 height 7
radio input "true"
click at [430, 178] on label "True" at bounding box center [432, 165] width 58 height 25
click at [417, 170] on input "True" at bounding box center [413, 166] width 8 height 7
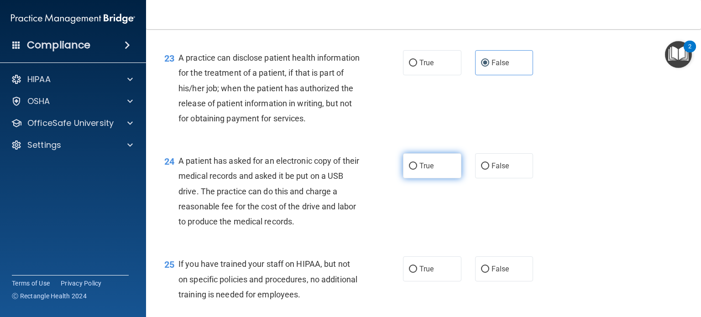
radio input "true"
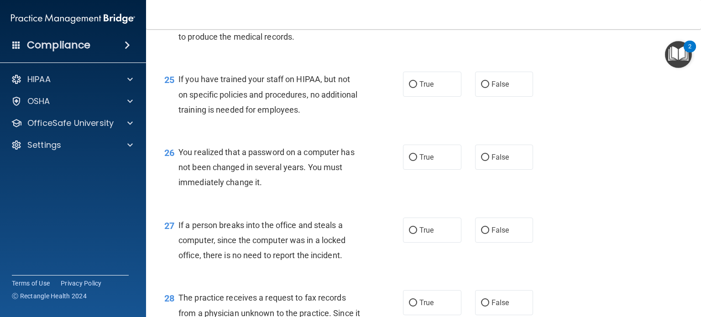
scroll to position [1916, 0]
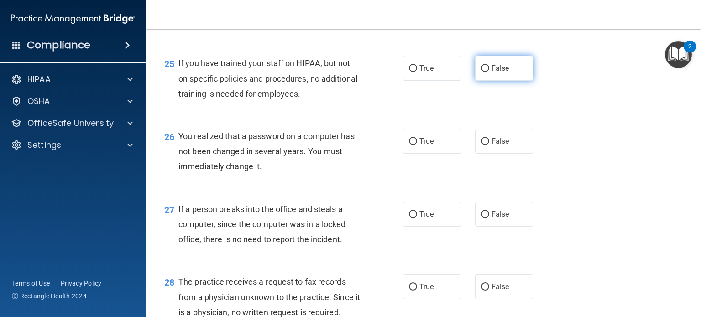
click at [498, 73] on span "False" at bounding box center [500, 68] width 18 height 9
click at [489, 72] on input "False" at bounding box center [485, 68] width 8 height 7
radio input "true"
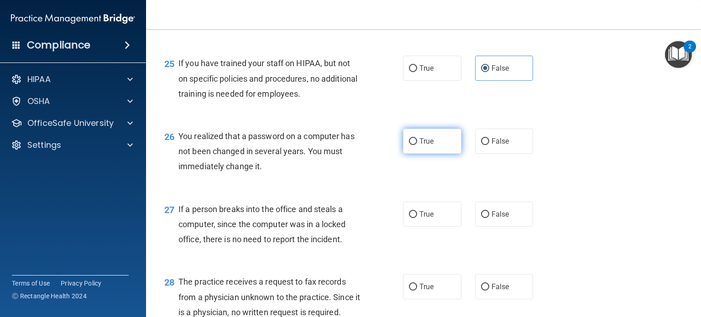
click at [418, 154] on label "True" at bounding box center [432, 141] width 58 height 25
click at [417, 145] on input "True" at bounding box center [413, 141] width 8 height 7
radio input "true"
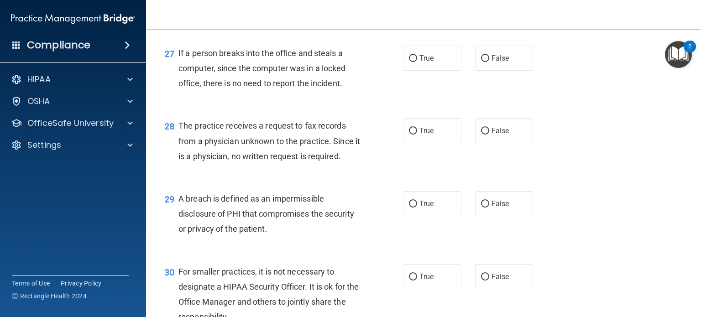
scroll to position [2080, 0]
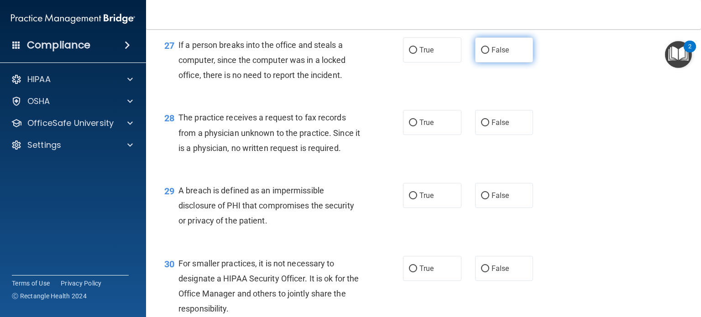
click at [504, 62] on label "False" at bounding box center [504, 49] width 58 height 25
click at [489, 54] on input "False" at bounding box center [485, 50] width 8 height 7
radio input "true"
click at [492, 127] on span "False" at bounding box center [500, 122] width 18 height 9
click at [489, 126] on input "False" at bounding box center [485, 123] width 8 height 7
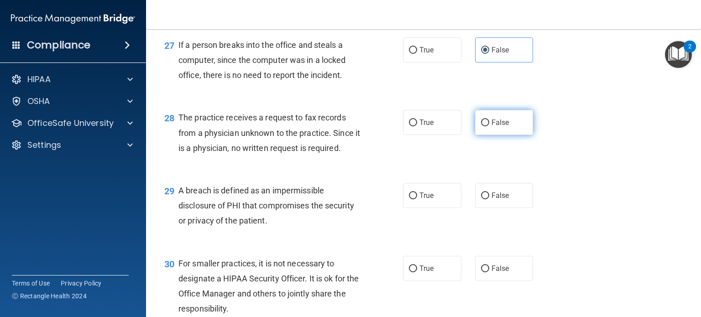
radio input "true"
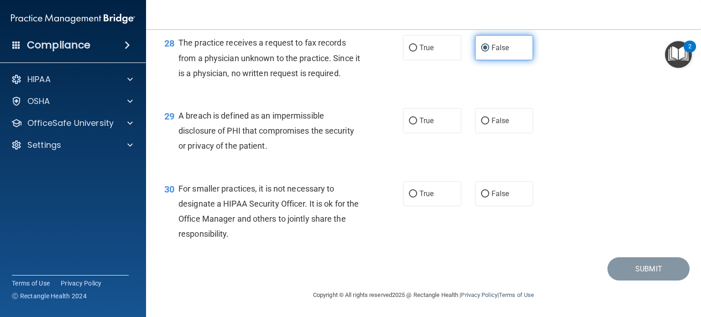
scroll to position [2200, 0]
click at [420, 110] on label "True" at bounding box center [432, 120] width 58 height 25
click at [417, 118] on input "True" at bounding box center [413, 121] width 8 height 7
radio input "true"
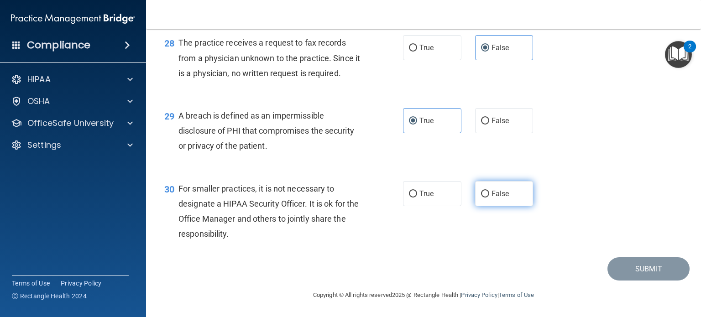
click at [494, 200] on label "False" at bounding box center [504, 193] width 58 height 25
click at [489, 198] on input "False" at bounding box center [485, 194] width 8 height 7
radio input "true"
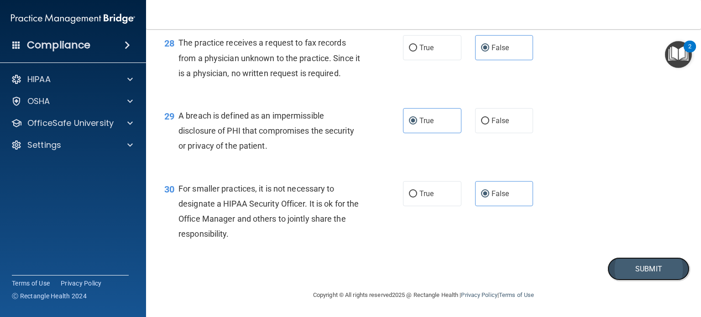
click at [638, 266] on button "Submit" at bounding box center [648, 268] width 82 height 23
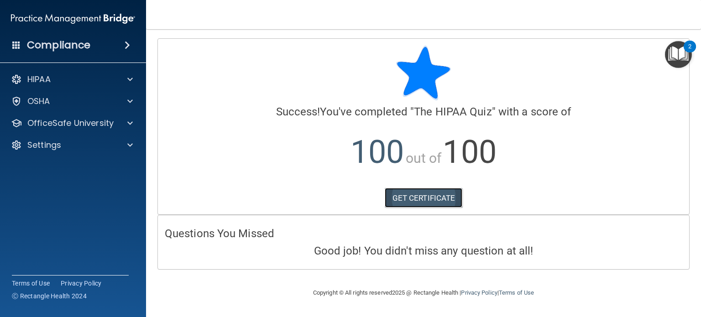
click at [431, 195] on link "GET CERTIFICATE" at bounding box center [424, 198] width 78 height 20
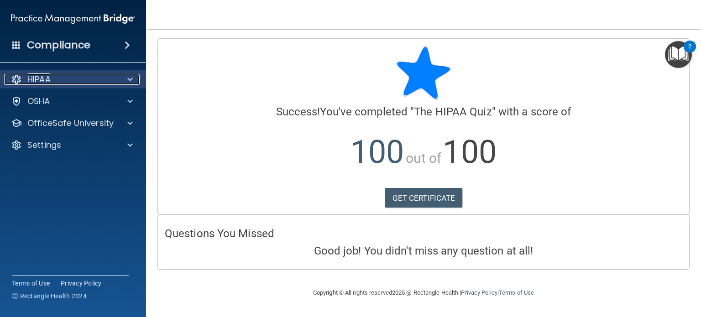
click at [101, 83] on div "HIPAA" at bounding box center [60, 79] width 113 height 11
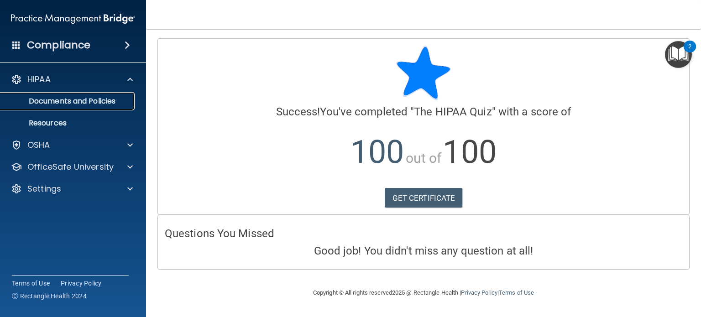
click at [100, 100] on p "Documents and Policies" at bounding box center [68, 101] width 125 height 9
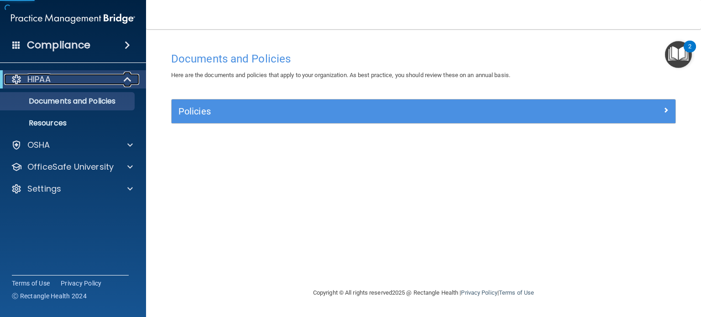
click at [75, 82] on div "HIPAA" at bounding box center [60, 79] width 113 height 11
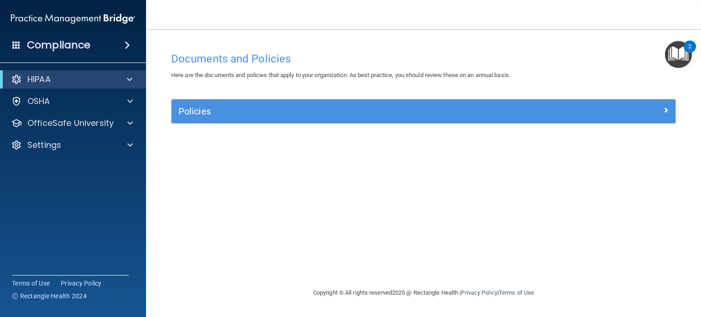
click at [671, 47] on img "Open Resource Center, 2 new notifications" at bounding box center [678, 54] width 27 height 27
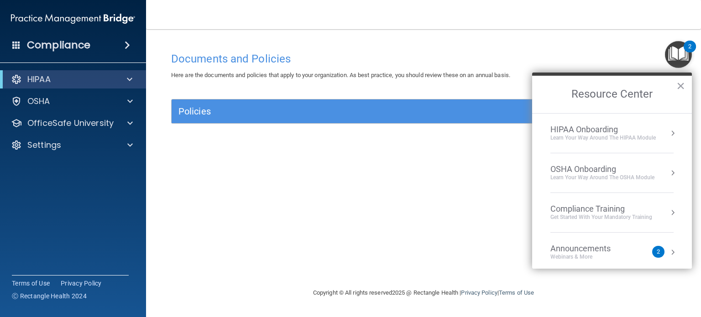
click at [614, 125] on div "HIPAA Onboarding" at bounding box center [602, 130] width 105 height 10
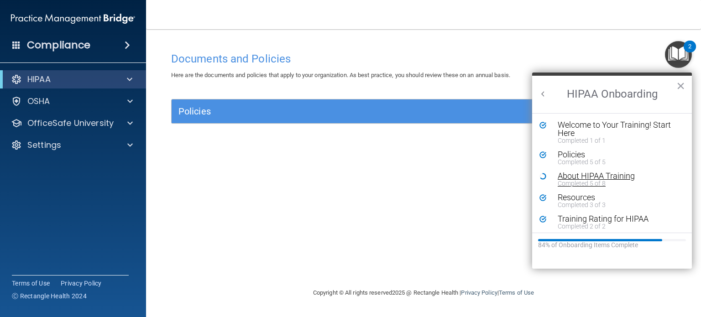
click at [595, 176] on div "About HIPAA Training" at bounding box center [614, 176] width 115 height 8
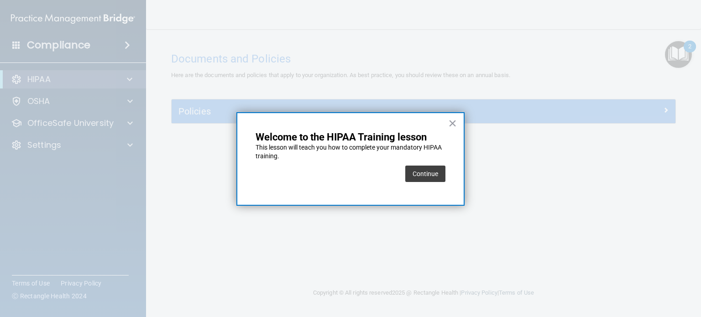
click at [432, 184] on div "Continue" at bounding box center [425, 174] width 40 height 26
click at [433, 177] on button "Continue" at bounding box center [425, 174] width 40 height 16
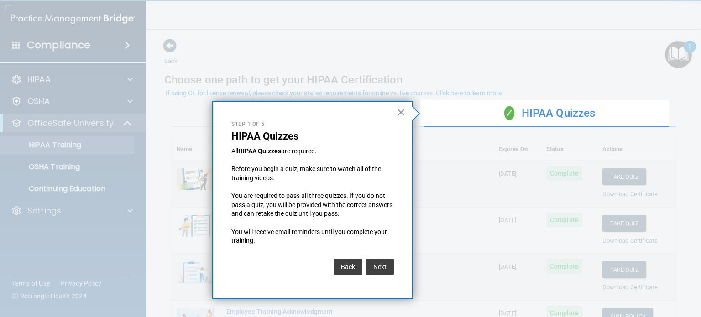
click at [387, 275] on div "Back Next" at bounding box center [312, 267] width 162 height 26
drag, startPoint x: 387, startPoint y: 275, endPoint x: 375, endPoint y: 266, distance: 15.0
click at [375, 266] on button "Next" at bounding box center [380, 267] width 28 height 16
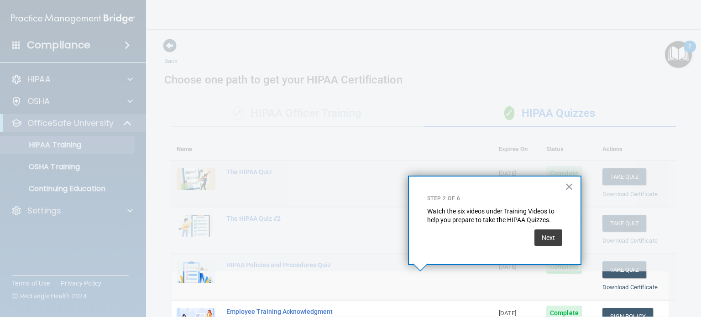
scroll to position [131, 0]
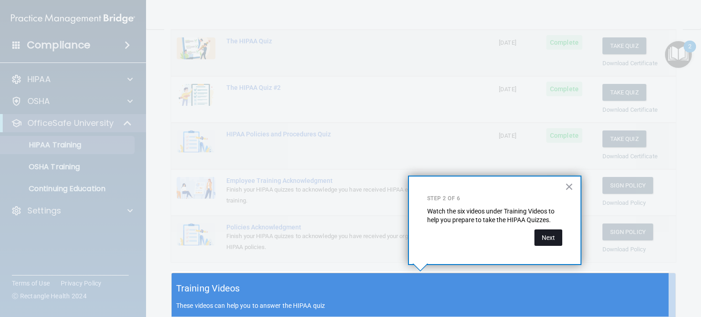
click at [547, 239] on button "Next" at bounding box center [548, 237] width 28 height 16
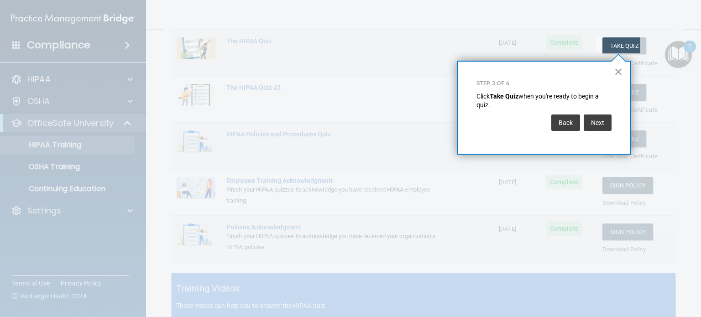
click at [599, 111] on div "Next" at bounding box center [596, 120] width 30 height 21
click at [599, 125] on button "Next" at bounding box center [597, 122] width 28 height 16
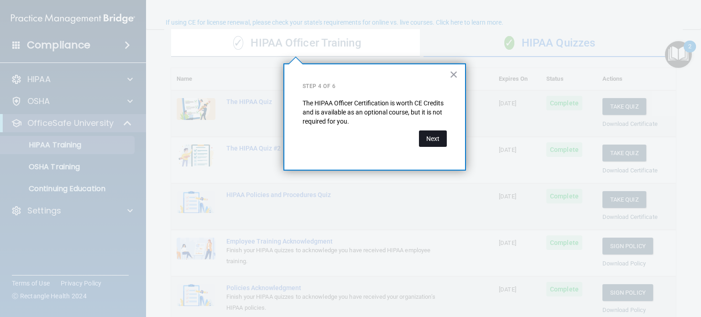
click at [432, 138] on button "Next" at bounding box center [433, 138] width 28 height 16
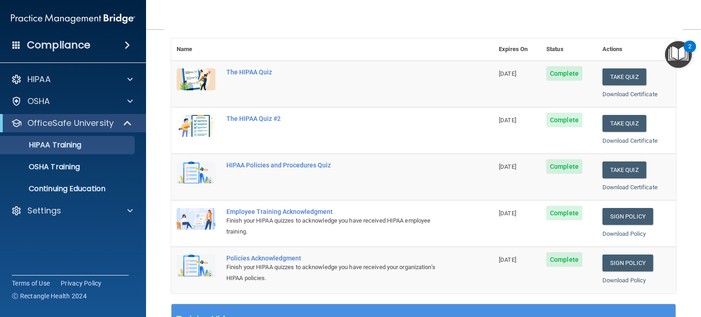
scroll to position [99, 0]
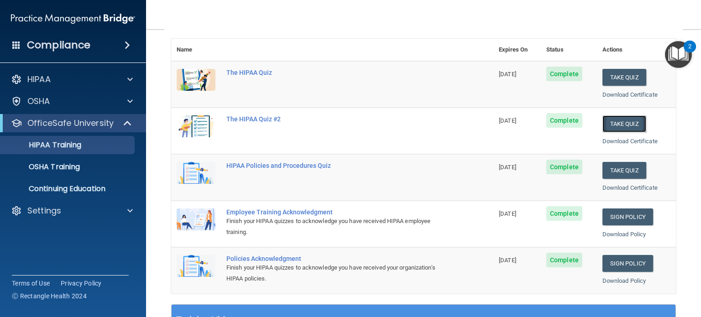
click at [612, 124] on button "Take Quiz" at bounding box center [624, 123] width 44 height 17
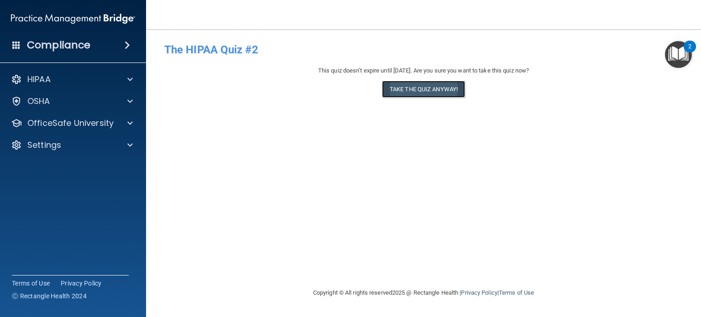
click at [425, 89] on button "Take the quiz anyway!" at bounding box center [423, 89] width 83 height 17
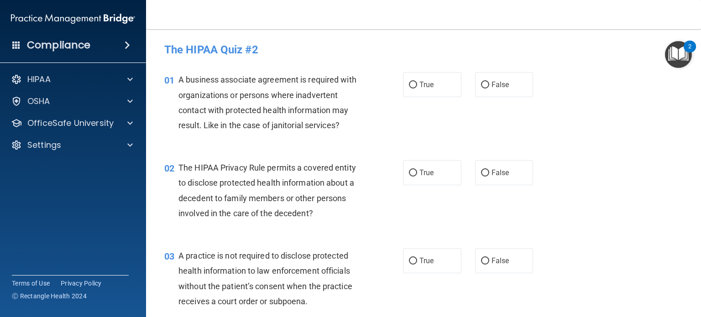
click at [425, 89] on label "True" at bounding box center [432, 84] width 58 height 25
click at [417, 88] on input "True" at bounding box center [413, 85] width 8 height 7
radio input "true"
click at [604, 189] on div "02 The HIPAA Privacy Rule permits a covered entity to disclose protected health…" at bounding box center [423, 193] width 532 height 88
click at [322, 200] on span "The HIPAA Privacy Rule permits a covered entity to disclose protected health in…" at bounding box center [266, 190] width 177 height 55
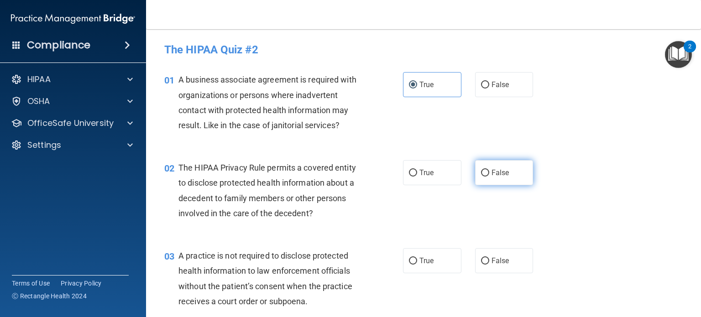
click at [491, 184] on label "False" at bounding box center [504, 172] width 58 height 25
click at [489, 177] on input "False" at bounding box center [485, 173] width 8 height 7
radio input "true"
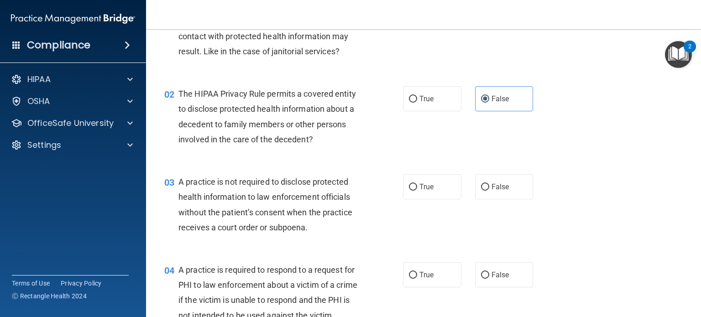
scroll to position [78, 0]
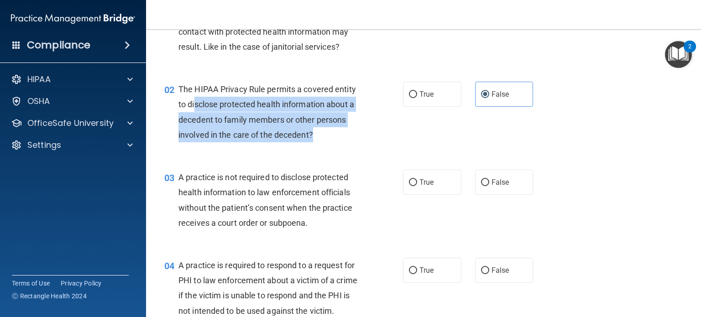
drag, startPoint x: 322, startPoint y: 137, endPoint x: 194, endPoint y: 104, distance: 132.3
click at [194, 104] on div "The HIPAA Privacy Rule permits a covered entity to disclose protected health in…" at bounding box center [272, 112] width 189 height 61
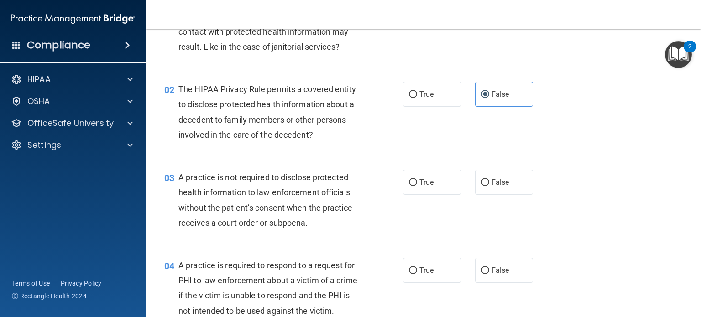
click at [416, 107] on div "02 The HIPAA Privacy Rule permits a covered entity to disclose protected health…" at bounding box center [423, 114] width 532 height 88
click at [431, 96] on label "True" at bounding box center [432, 94] width 58 height 25
click at [417, 96] on input "True" at bounding box center [413, 94] width 8 height 7
radio input "true"
radio input "false"
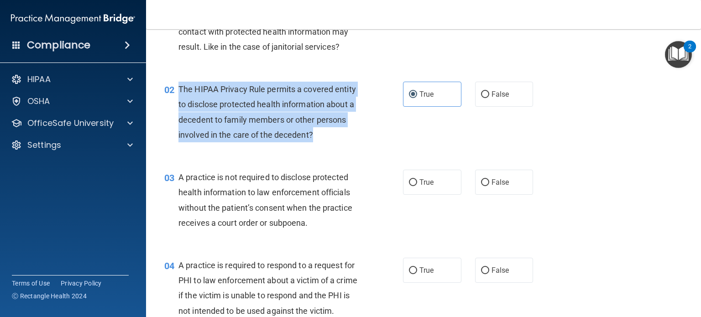
drag, startPoint x: 317, startPoint y: 139, endPoint x: 177, endPoint y: 88, distance: 148.3
click at [177, 88] on div "02 The HIPAA Privacy Rule permits a covered entity to disclose protected health…" at bounding box center [284, 114] width 266 height 65
copy div "The HIPAA Privacy Rule permits a covered entity to disclose protected health in…"
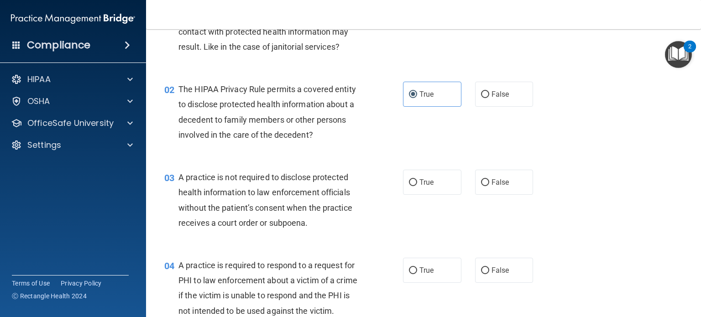
click at [564, 178] on div "03 A practice is not required to disclose protected health information to law e…" at bounding box center [423, 202] width 532 height 88
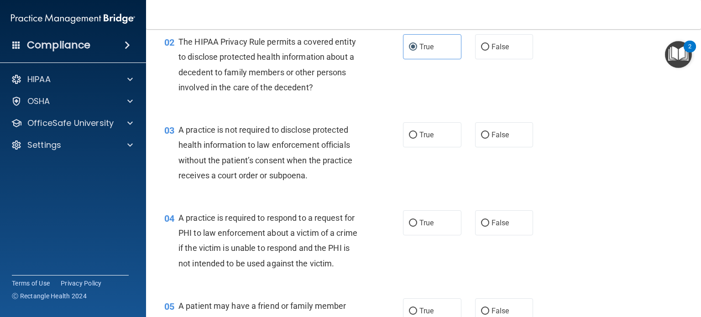
scroll to position [126, 0]
click at [506, 128] on label "False" at bounding box center [504, 134] width 58 height 25
click at [489, 132] on input "False" at bounding box center [485, 135] width 8 height 7
radio input "true"
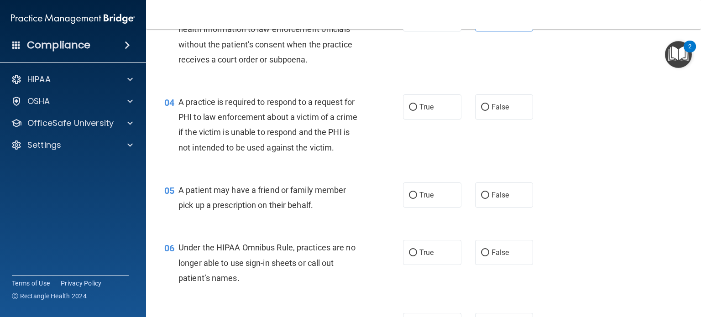
scroll to position [242, 0]
click at [409, 104] on input "True" at bounding box center [413, 107] width 8 height 7
radio input "true"
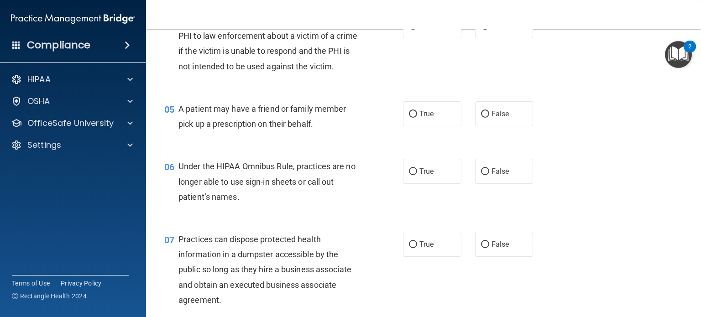
scroll to position [325, 0]
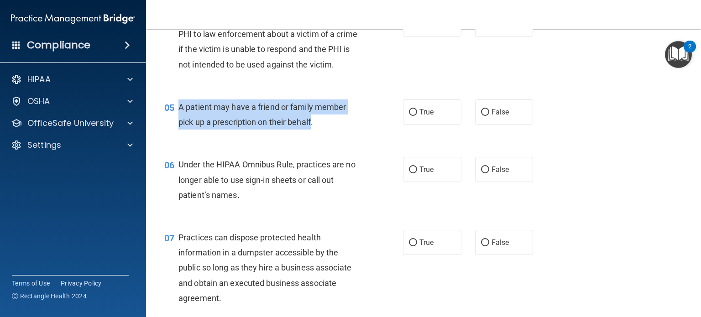
drag, startPoint x: 312, startPoint y: 137, endPoint x: 174, endPoint y: 122, distance: 139.0
click at [174, 122] on div "05 A patient may have a friend or family member pick up a prescription on their…" at bounding box center [284, 116] width 266 height 35
copy div "A patient may have a friend or family member pick up a prescription on their be…"
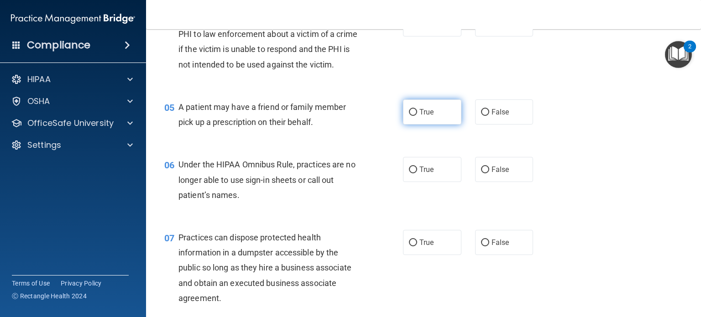
click at [421, 116] on span "True" at bounding box center [426, 112] width 14 height 9
click at [417, 116] on input "True" at bounding box center [413, 112] width 8 height 7
radio input "true"
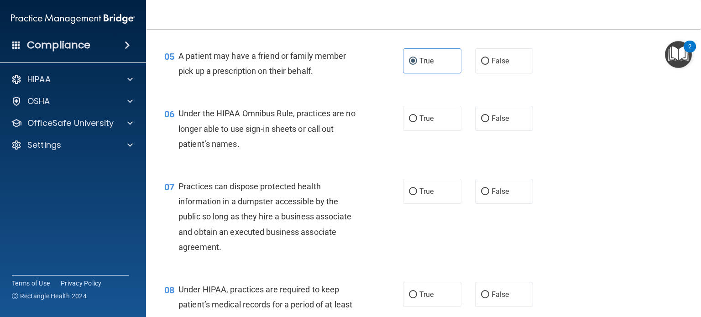
scroll to position [379, 0]
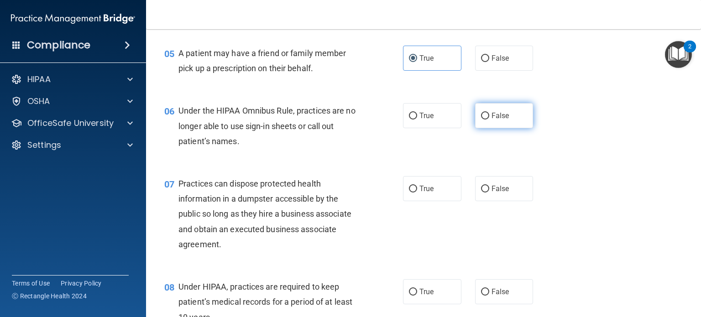
click at [484, 128] on label "False" at bounding box center [504, 115] width 58 height 25
click at [484, 120] on input "False" at bounding box center [485, 116] width 8 height 7
radio input "true"
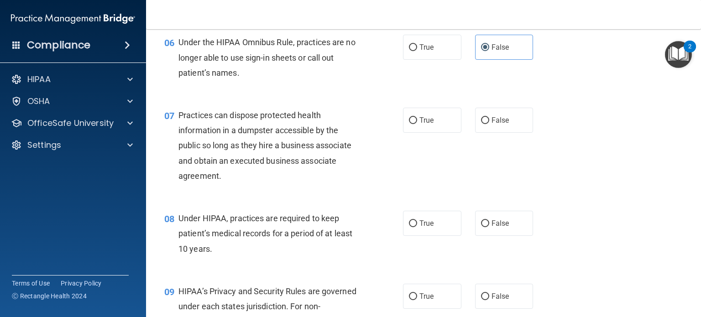
scroll to position [448, 0]
click at [487, 131] on label "False" at bounding box center [504, 118] width 58 height 25
click at [487, 123] on input "False" at bounding box center [485, 119] width 8 height 7
radio input "true"
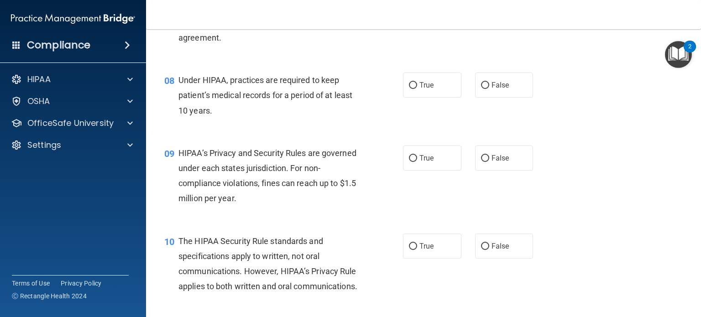
scroll to position [585, 0]
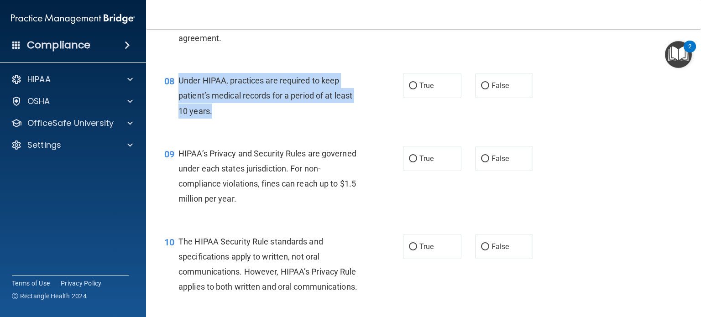
drag, startPoint x: 213, startPoint y: 125, endPoint x: 175, endPoint y: 89, distance: 52.3
click at [175, 89] on div "08 Under HIPAA, practices are required to keep patient’s medical records for a …" at bounding box center [284, 98] width 266 height 50
copy div "Under HIPAA, practices are required to keep patient’s medical records for a per…"
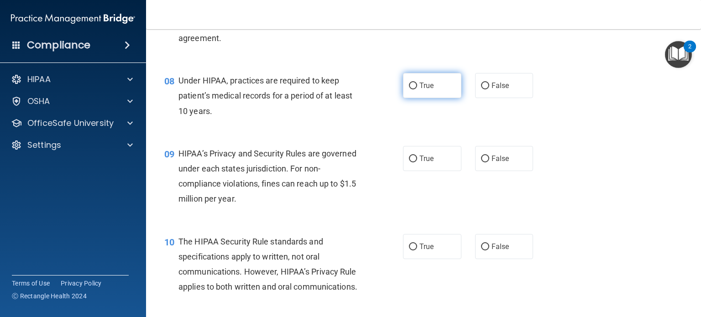
click at [429, 93] on label "True" at bounding box center [432, 85] width 58 height 25
click at [417, 89] on input "True" at bounding box center [413, 86] width 8 height 7
radio input "true"
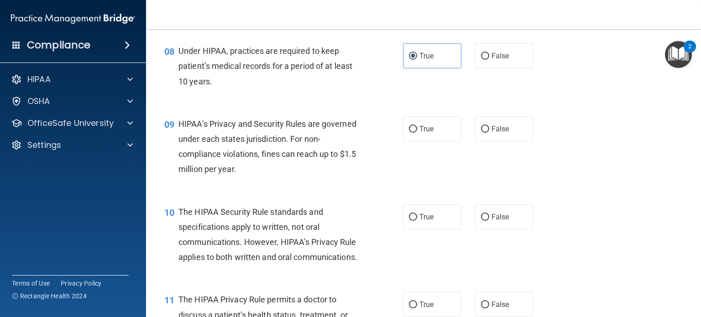
scroll to position [617, 0]
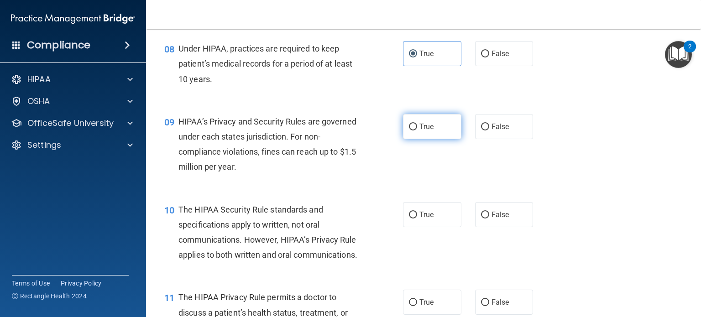
click at [436, 139] on label "True" at bounding box center [432, 126] width 58 height 25
click at [417, 130] on input "True" at bounding box center [413, 127] width 8 height 7
radio input "true"
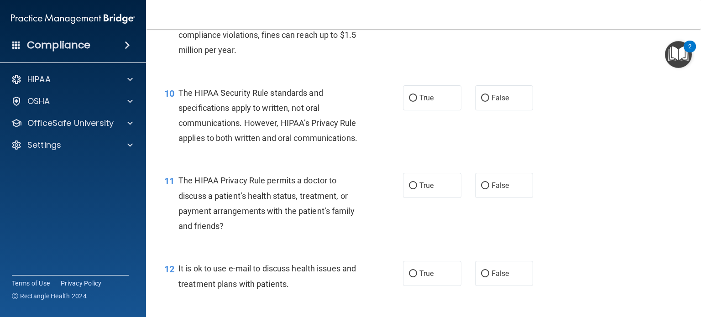
scroll to position [733, 0]
click at [421, 103] on span "True" at bounding box center [426, 98] width 14 height 9
click at [417, 102] on input "True" at bounding box center [413, 98] width 8 height 7
radio input "true"
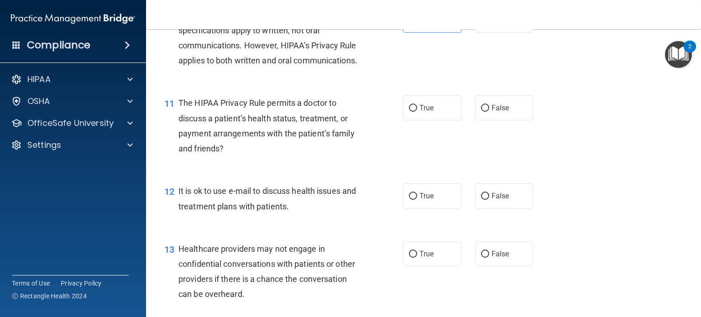
scroll to position [813, 0]
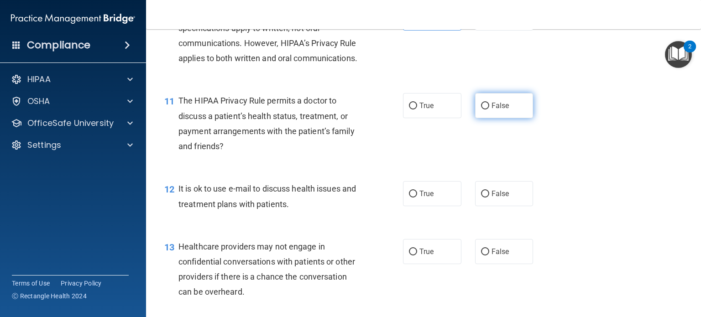
click at [498, 118] on label "False" at bounding box center [504, 105] width 58 height 25
click at [489, 109] on input "False" at bounding box center [485, 106] width 8 height 7
radio input "true"
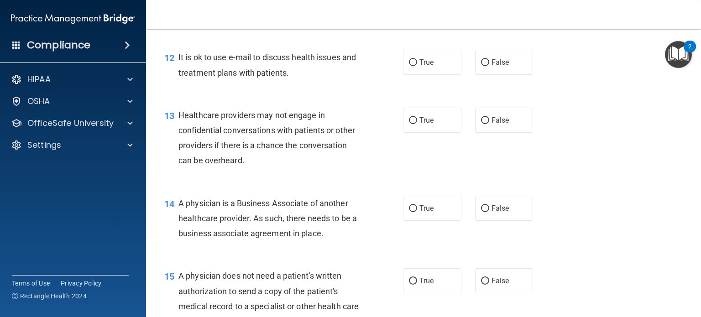
scroll to position [956, 0]
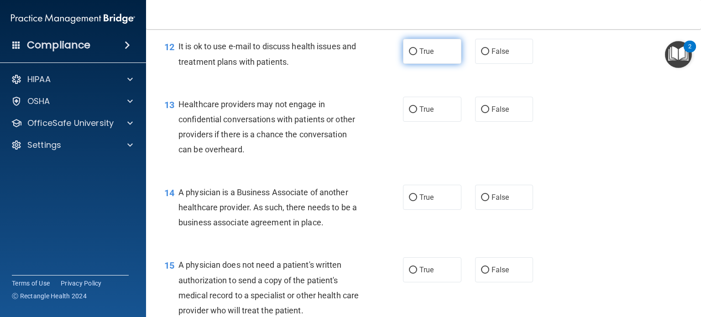
click at [430, 56] on span "True" at bounding box center [426, 51] width 14 height 9
click at [417, 55] on input "True" at bounding box center [413, 51] width 8 height 7
radio input "true"
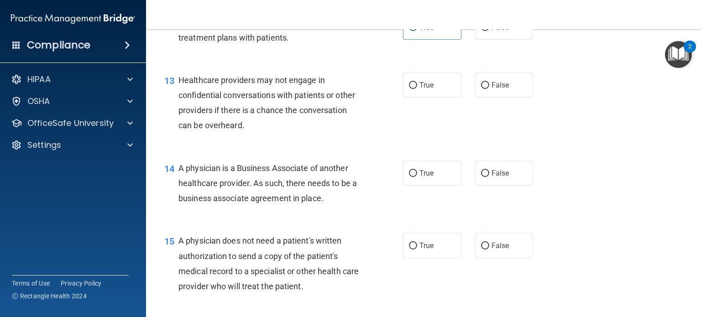
scroll to position [981, 0]
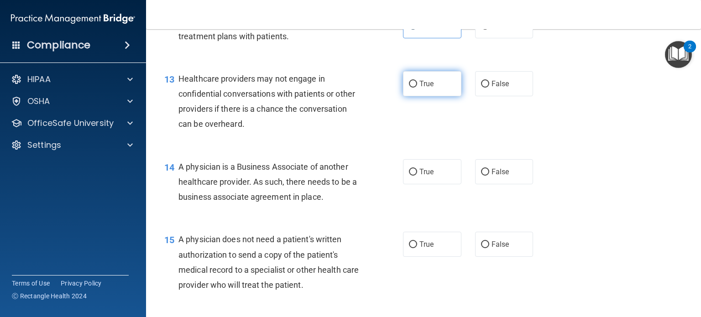
click at [431, 96] on label "True" at bounding box center [432, 83] width 58 height 25
click at [417, 88] on input "True" at bounding box center [413, 84] width 8 height 7
radio input "true"
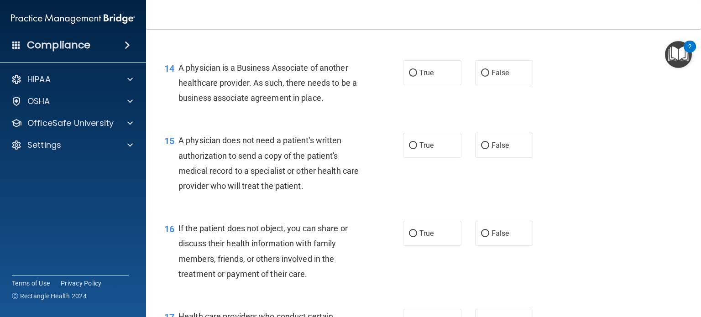
scroll to position [1081, 0]
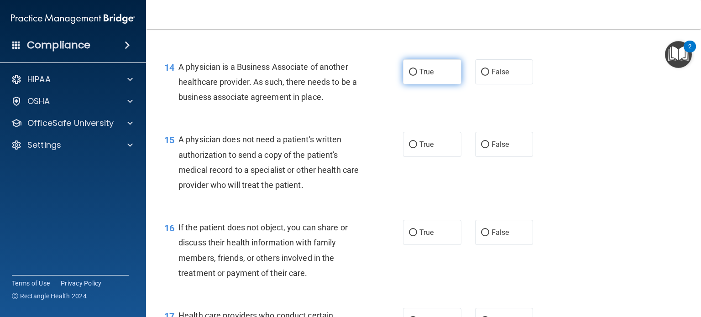
click at [425, 84] on label "True" at bounding box center [432, 71] width 58 height 25
click at [417, 76] on input "True" at bounding box center [413, 72] width 8 height 7
radio input "true"
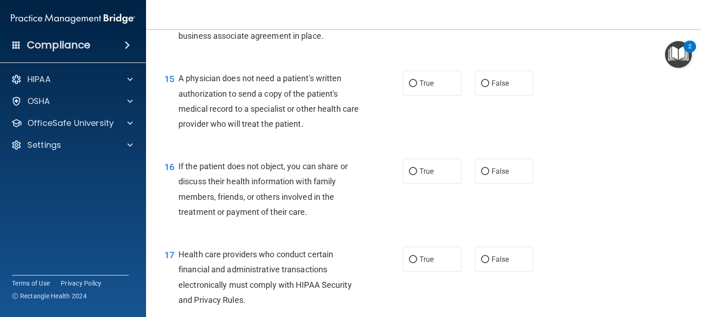
scroll to position [1148, 0]
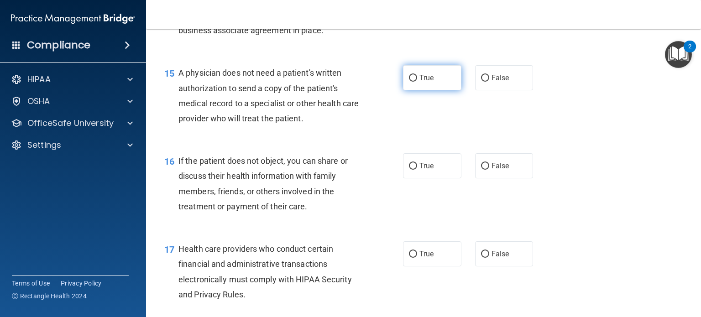
click at [428, 82] on span "True" at bounding box center [426, 77] width 14 height 9
click at [417, 82] on input "True" at bounding box center [413, 78] width 8 height 7
radio input "true"
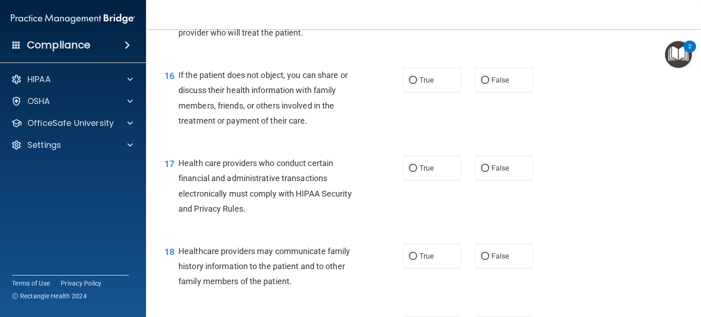
scroll to position [1234, 0]
click at [510, 92] on label "False" at bounding box center [504, 79] width 58 height 25
click at [489, 83] on input "False" at bounding box center [485, 79] width 8 height 7
radio input "true"
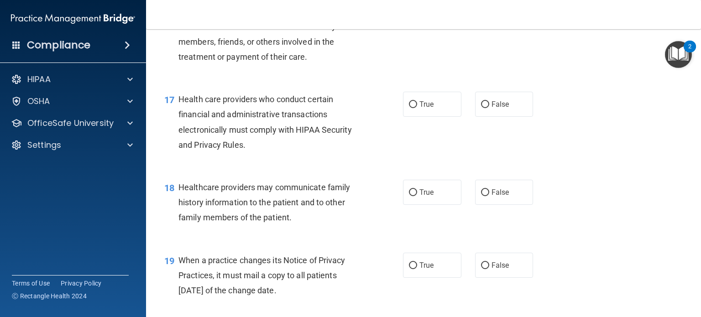
scroll to position [1297, 0]
click at [425, 109] on span "True" at bounding box center [426, 104] width 14 height 9
click at [417, 109] on input "True" at bounding box center [413, 105] width 8 height 7
radio input "true"
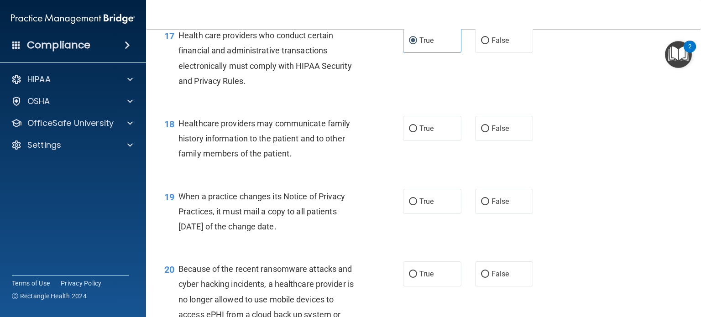
scroll to position [1363, 0]
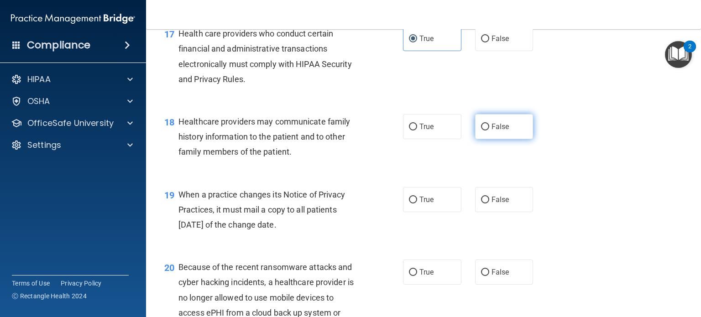
click at [503, 131] on span "False" at bounding box center [500, 126] width 18 height 9
click at [489, 130] on input "False" at bounding box center [485, 127] width 8 height 7
radio input "true"
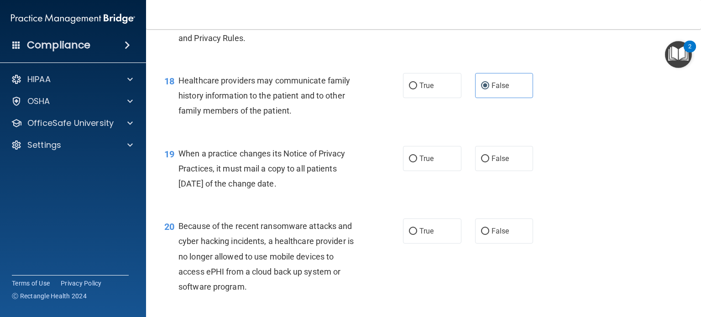
scroll to position [1440, 0]
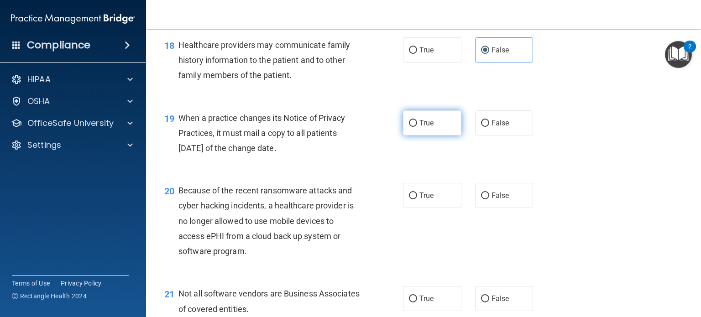
click at [428, 135] on label "True" at bounding box center [432, 122] width 58 height 25
click at [417, 127] on input "True" at bounding box center [413, 123] width 8 height 7
radio input "true"
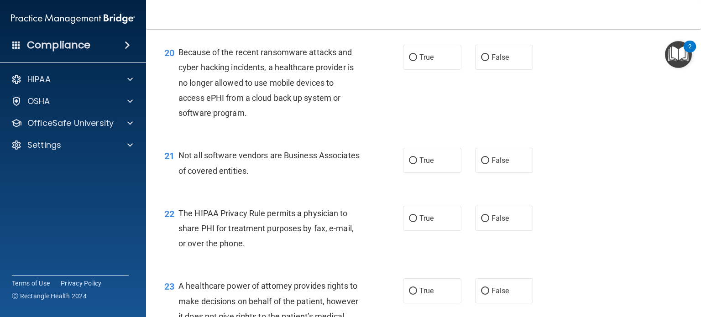
scroll to position [1578, 0]
click at [509, 69] on label "False" at bounding box center [504, 56] width 58 height 25
click at [489, 61] on input "False" at bounding box center [485, 57] width 8 height 7
radio input "true"
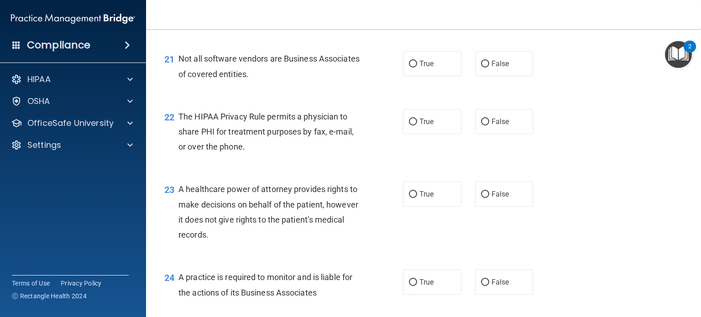
scroll to position [1677, 0]
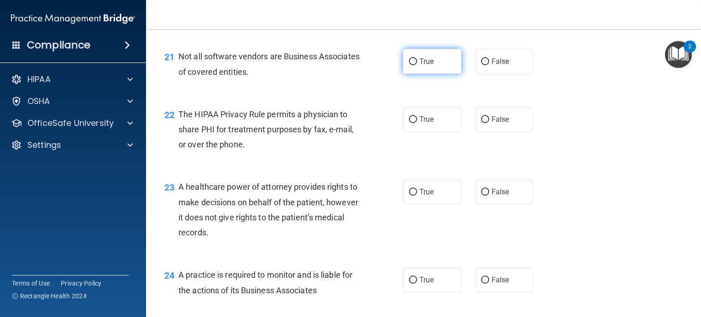
click at [434, 74] on label "True" at bounding box center [432, 61] width 58 height 25
click at [417, 65] on input "True" at bounding box center [413, 61] width 8 height 7
radio input "true"
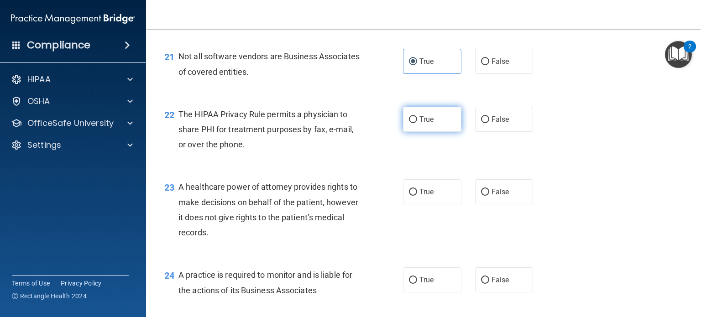
click at [434, 132] on label "True" at bounding box center [432, 119] width 58 height 25
click at [417, 123] on input "True" at bounding box center [413, 119] width 8 height 7
radio input "true"
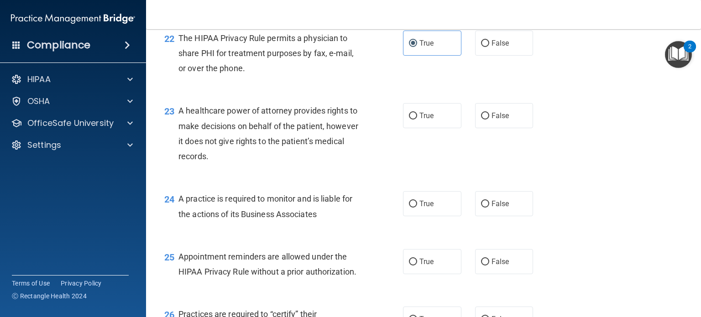
scroll to position [1760, 0]
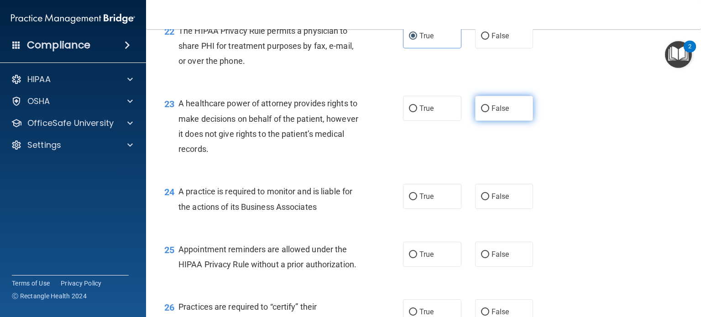
click at [493, 121] on label "False" at bounding box center [504, 108] width 58 height 25
click at [489, 112] on input "False" at bounding box center [485, 108] width 8 height 7
radio input "true"
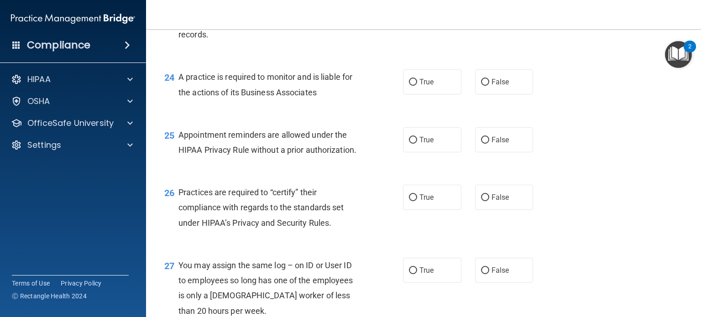
scroll to position [1876, 0]
click at [453, 94] on label "True" at bounding box center [432, 80] width 58 height 25
click at [417, 85] on input "True" at bounding box center [413, 81] width 8 height 7
radio input "true"
click at [412, 151] on label "True" at bounding box center [432, 138] width 58 height 25
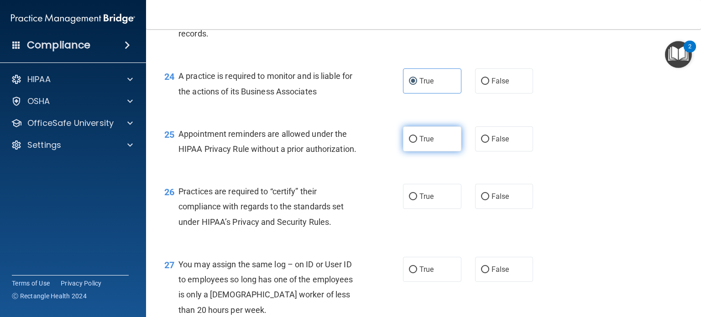
click at [412, 143] on input "True" at bounding box center [413, 139] width 8 height 7
radio input "true"
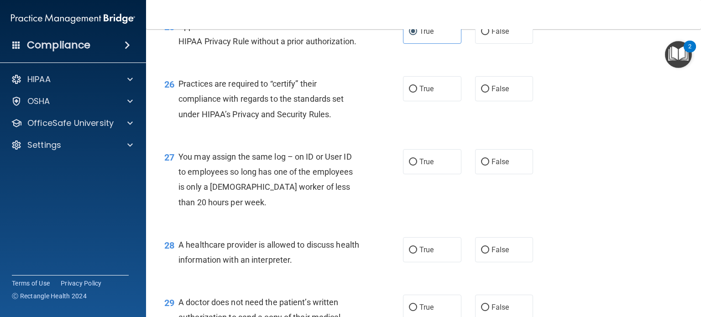
scroll to position [1985, 0]
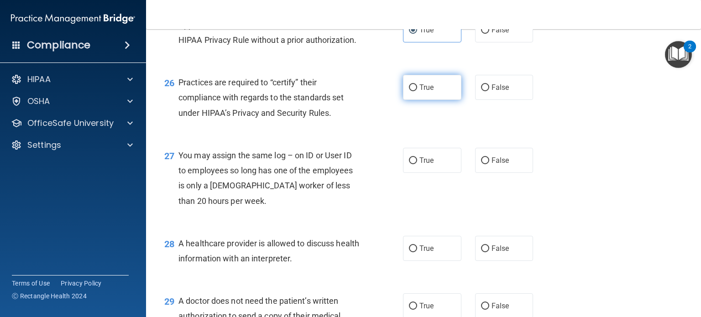
click at [427, 92] on span "True" at bounding box center [426, 87] width 14 height 9
click at [417, 91] on input "True" at bounding box center [413, 87] width 8 height 7
radio input "true"
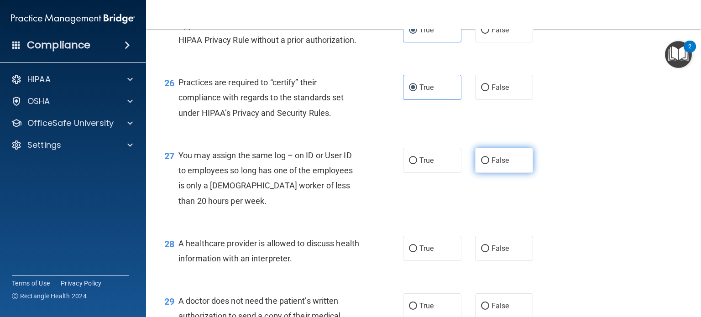
click at [494, 173] on label "False" at bounding box center [504, 160] width 58 height 25
click at [489, 164] on input "False" at bounding box center [485, 160] width 8 height 7
radio input "true"
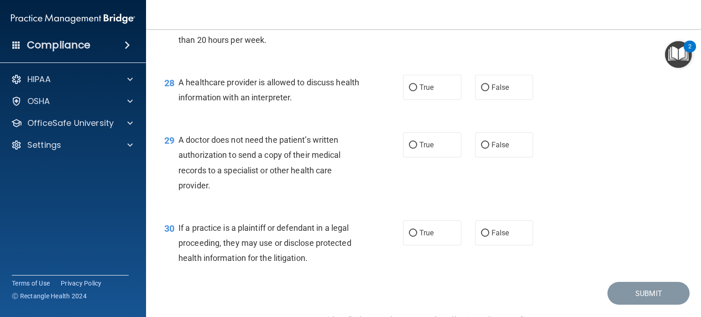
scroll to position [2148, 0]
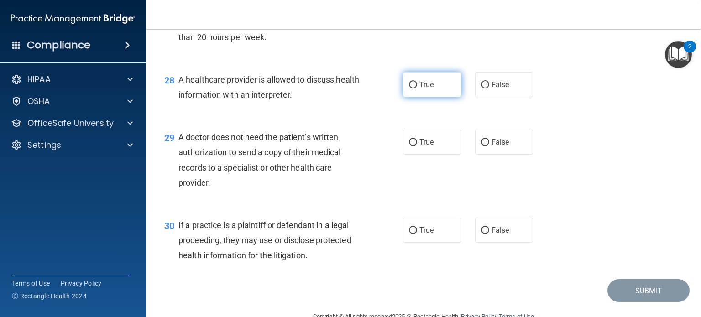
click at [432, 97] on label "True" at bounding box center [432, 84] width 58 height 25
click at [417, 88] on input "True" at bounding box center [413, 85] width 8 height 7
radio input "true"
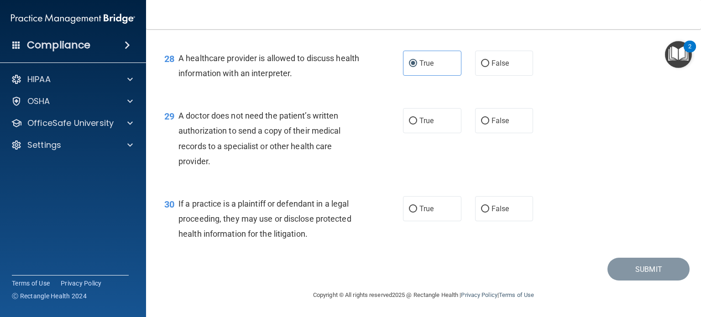
scroll to position [2200, 0]
click at [419, 125] on span "True" at bounding box center [426, 120] width 14 height 9
click at [417, 125] on input "True" at bounding box center [413, 121] width 8 height 7
radio input "true"
click at [427, 205] on span "True" at bounding box center [426, 208] width 14 height 9
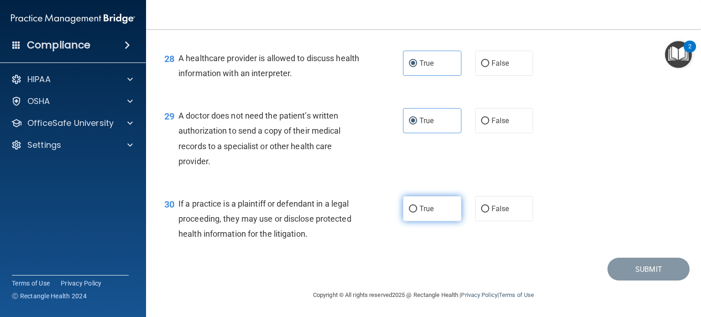
click at [417, 206] on input "True" at bounding box center [413, 209] width 8 height 7
radio input "true"
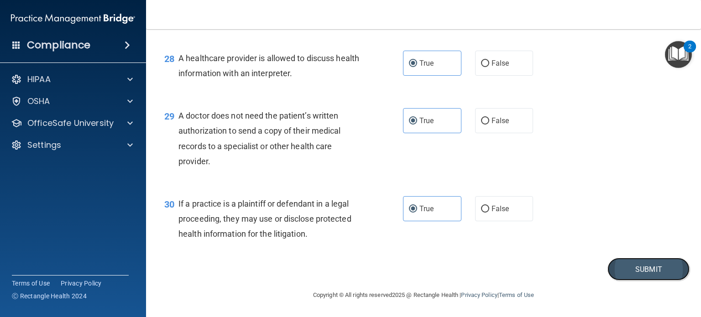
click at [648, 280] on button "Submit" at bounding box center [648, 269] width 82 height 23
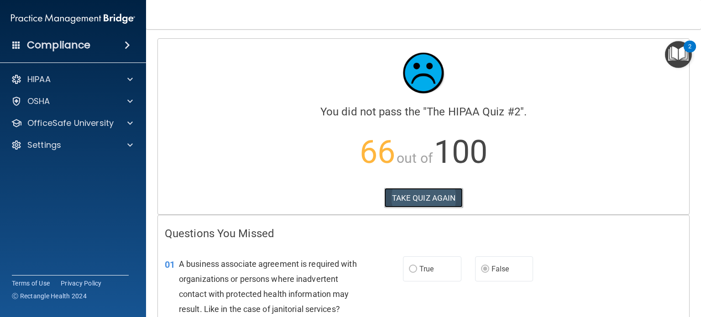
click at [405, 202] on button "TAKE QUIZ AGAIN" at bounding box center [423, 198] width 79 height 20
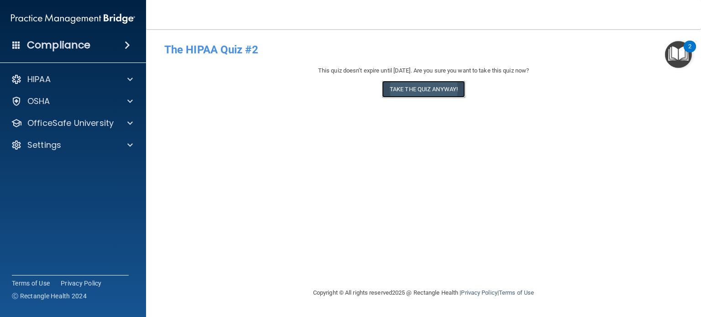
click at [432, 85] on button "Take the quiz anyway!" at bounding box center [423, 89] width 83 height 17
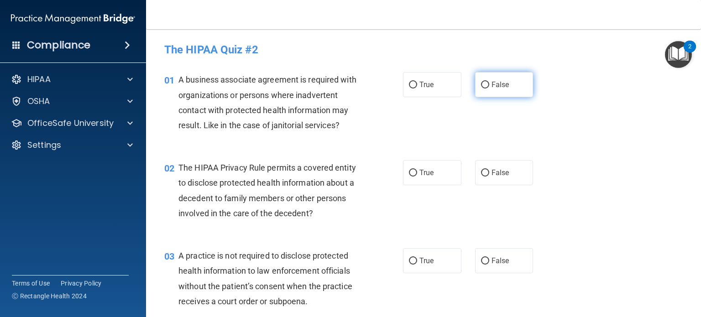
click at [491, 81] on span "False" at bounding box center [500, 84] width 18 height 9
click at [487, 82] on input "False" at bounding box center [485, 85] width 8 height 7
radio input "true"
click at [426, 180] on label "True" at bounding box center [432, 172] width 58 height 25
click at [417, 177] on input "True" at bounding box center [413, 173] width 8 height 7
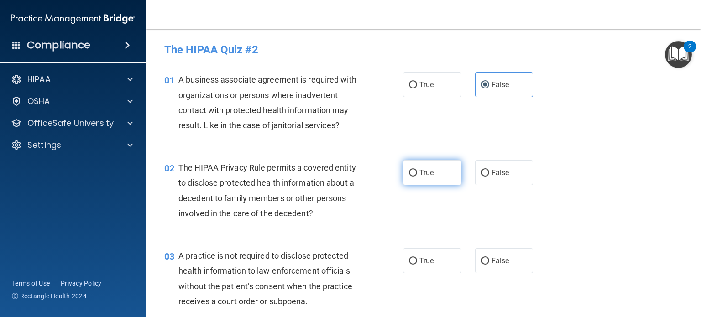
radio input "true"
click at [567, 213] on div "02 The HIPAA Privacy Rule permits a covered entity to disclose protected health…" at bounding box center [423, 193] width 532 height 88
click at [381, 244] on div "03 A practice is not required to disclose protected health information to law e…" at bounding box center [423, 281] width 532 height 88
click at [321, 187] on span "The HIPAA Privacy Rule permits a covered entity to disclose protected health in…" at bounding box center [266, 190] width 177 height 55
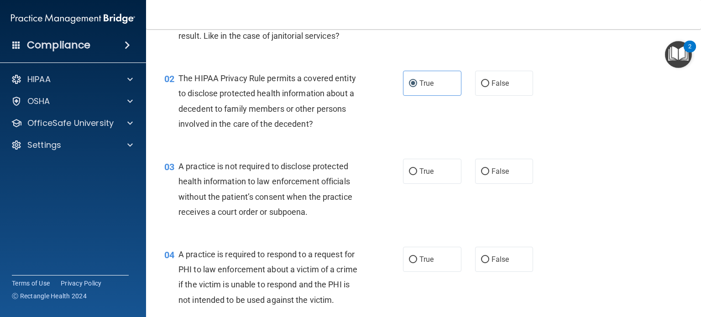
scroll to position [91, 0]
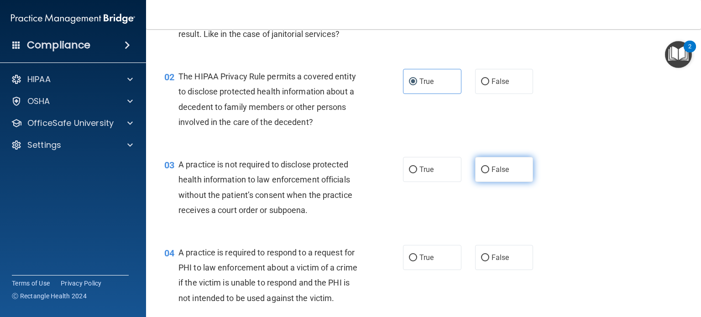
click at [497, 166] on span "False" at bounding box center [500, 169] width 18 height 9
click at [489, 166] on input "False" at bounding box center [485, 169] width 8 height 7
radio input "true"
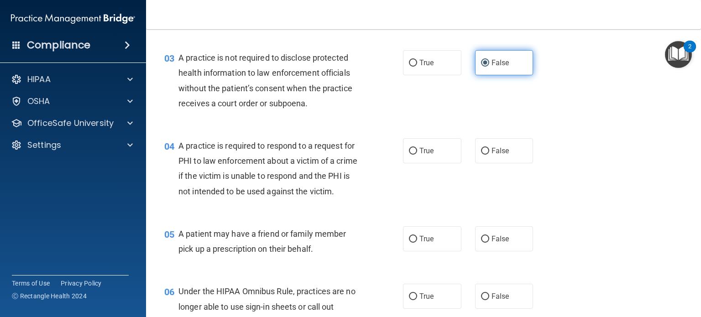
scroll to position [199, 0]
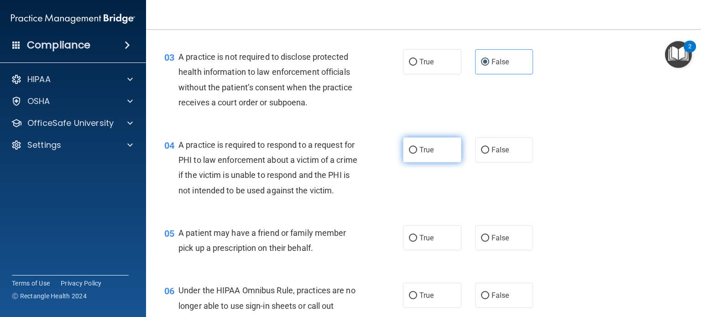
click at [434, 143] on label "True" at bounding box center [432, 149] width 58 height 25
click at [417, 147] on input "True" at bounding box center [413, 150] width 8 height 7
radio input "true"
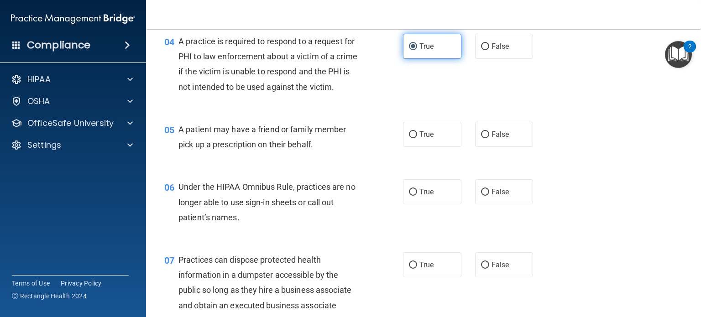
scroll to position [303, 0]
click at [434, 143] on label "True" at bounding box center [432, 133] width 58 height 25
click at [417, 138] on input "True" at bounding box center [413, 134] width 8 height 7
radio input "true"
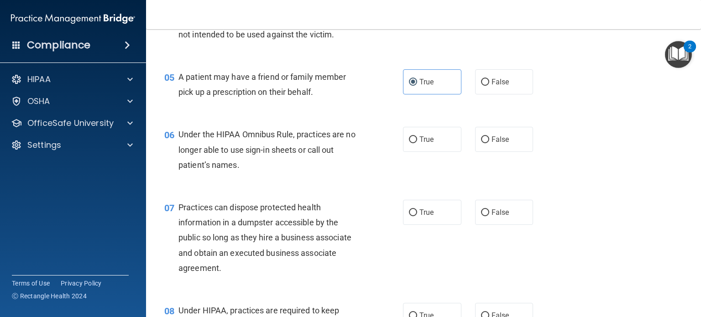
scroll to position [357, 0]
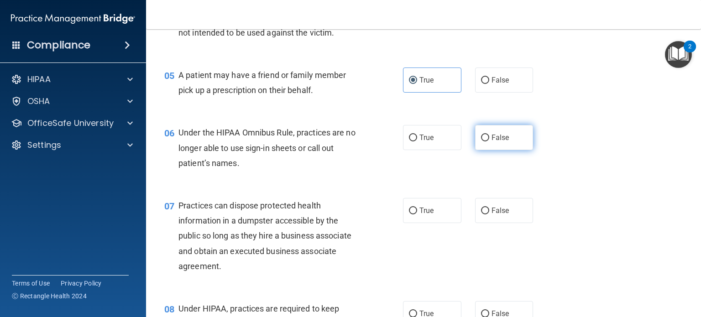
click at [519, 150] on label "False" at bounding box center [504, 137] width 58 height 25
click at [489, 141] on input "False" at bounding box center [485, 138] width 8 height 7
radio input "true"
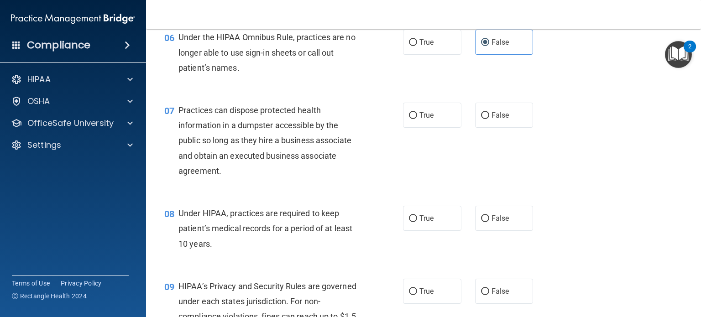
scroll to position [452, 0]
click at [493, 119] on span "False" at bounding box center [500, 114] width 18 height 9
click at [489, 119] on input "False" at bounding box center [485, 115] width 8 height 7
radio input "true"
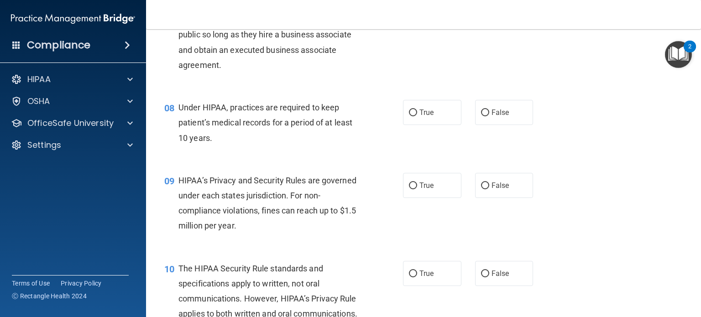
scroll to position [562, 0]
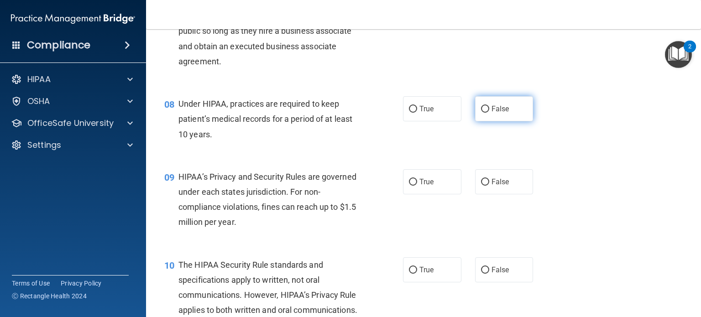
click at [499, 119] on label "False" at bounding box center [504, 108] width 58 height 25
click at [489, 113] on input "False" at bounding box center [485, 109] width 8 height 7
radio input "true"
click at [498, 194] on label "False" at bounding box center [504, 181] width 58 height 25
click at [489, 186] on input "False" at bounding box center [485, 182] width 8 height 7
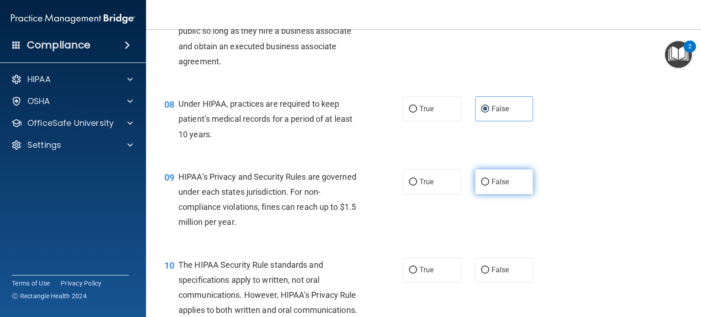
radio input "true"
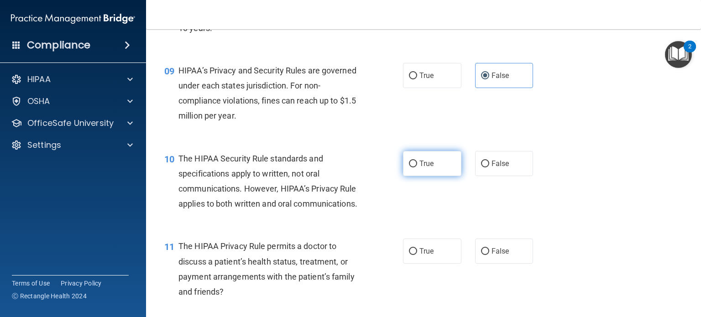
scroll to position [668, 0]
click at [432, 172] on label "True" at bounding box center [432, 163] width 58 height 25
click at [417, 167] on input "True" at bounding box center [413, 164] width 8 height 7
radio input "true"
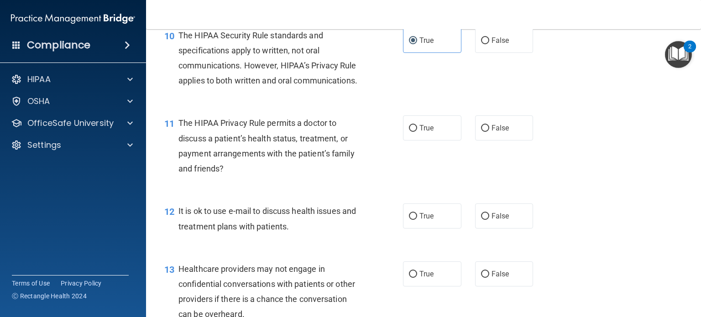
scroll to position [792, 0]
click at [425, 131] on span "True" at bounding box center [426, 127] width 14 height 9
click at [417, 131] on input "True" at bounding box center [413, 127] width 8 height 7
radio input "true"
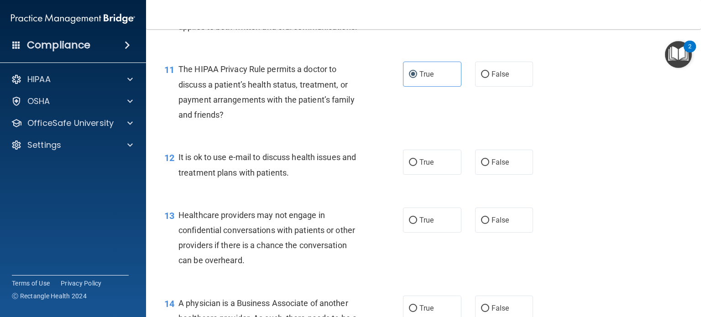
scroll to position [847, 0]
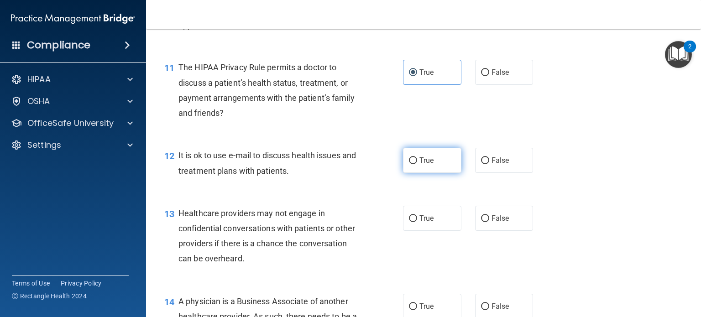
click at [432, 173] on label "True" at bounding box center [432, 160] width 58 height 25
click at [417, 164] on input "True" at bounding box center [413, 160] width 8 height 7
radio input "true"
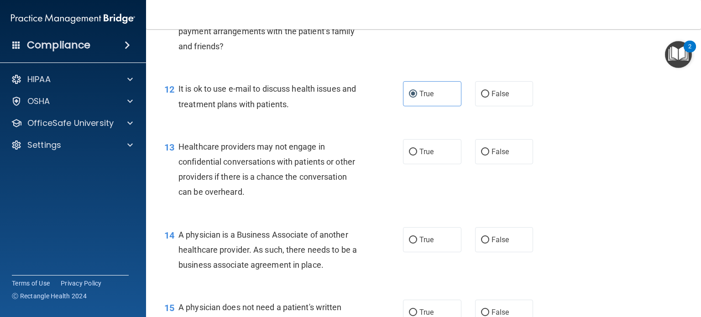
scroll to position [914, 0]
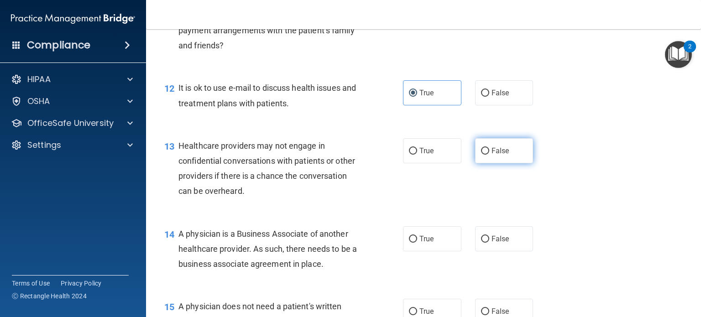
click at [500, 163] on label "False" at bounding box center [504, 150] width 58 height 25
click at [489, 155] on input "False" at bounding box center [485, 151] width 8 height 7
radio input "true"
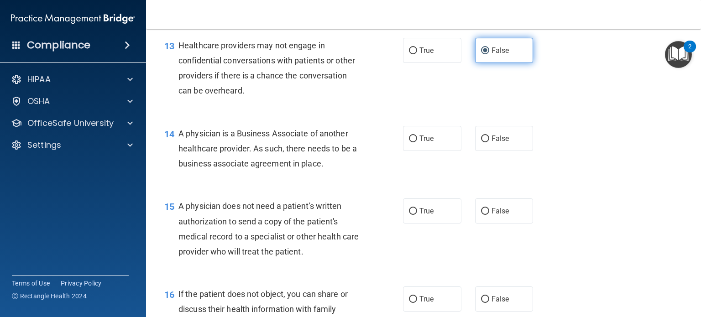
scroll to position [1027, 0]
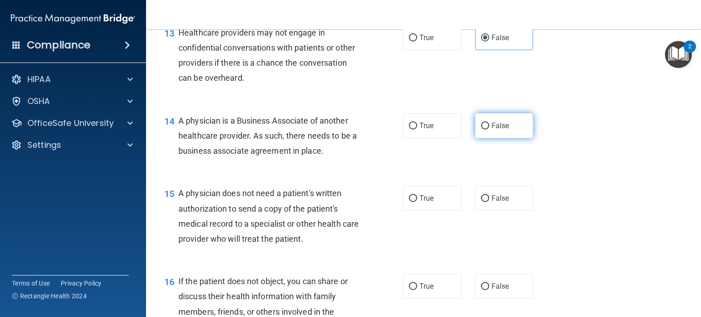
click at [495, 130] on span "False" at bounding box center [500, 125] width 18 height 9
click at [489, 130] on input "False" at bounding box center [485, 126] width 8 height 7
radio input "true"
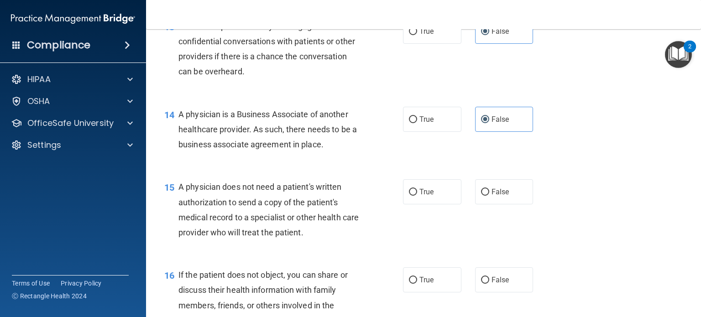
scroll to position [1034, 0]
click at [424, 204] on label "True" at bounding box center [432, 191] width 58 height 25
click at [417, 195] on input "True" at bounding box center [413, 191] width 8 height 7
radio input "true"
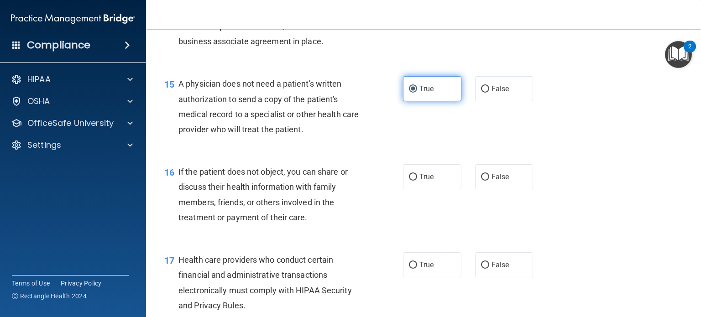
scroll to position [1145, 0]
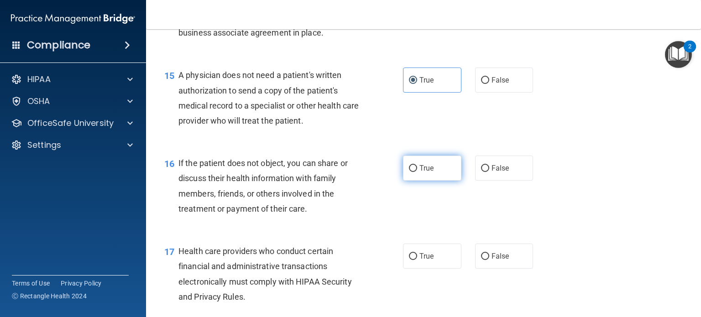
click at [426, 172] on span "True" at bounding box center [426, 168] width 14 height 9
click at [417, 172] on input "True" at bounding box center [413, 168] width 8 height 7
radio input "true"
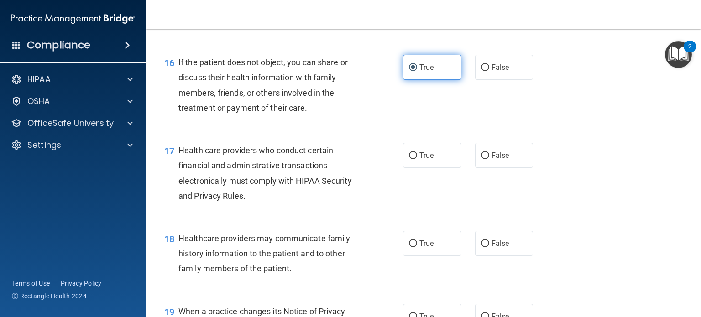
scroll to position [1251, 0]
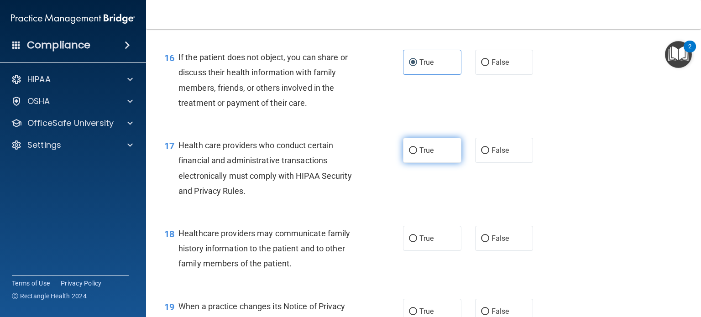
click at [431, 163] on label "True" at bounding box center [432, 150] width 58 height 25
click at [417, 154] on input "True" at bounding box center [413, 150] width 8 height 7
radio input "true"
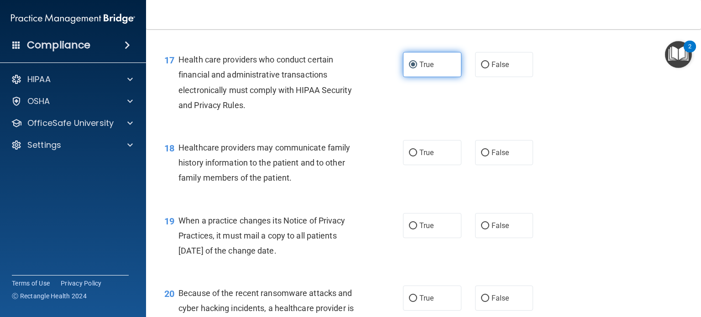
scroll to position [1337, 0]
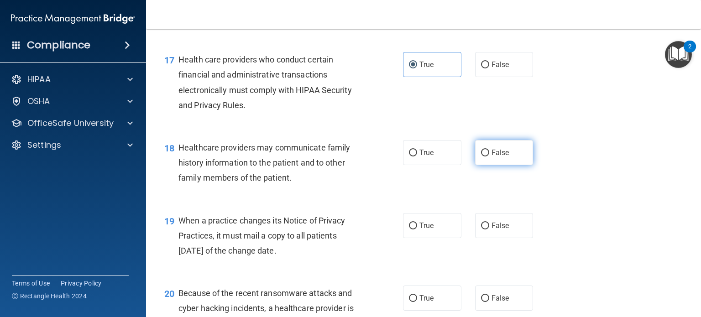
click at [491, 157] on span "False" at bounding box center [500, 152] width 18 height 9
click at [487, 156] on input "False" at bounding box center [485, 153] width 8 height 7
radio input "true"
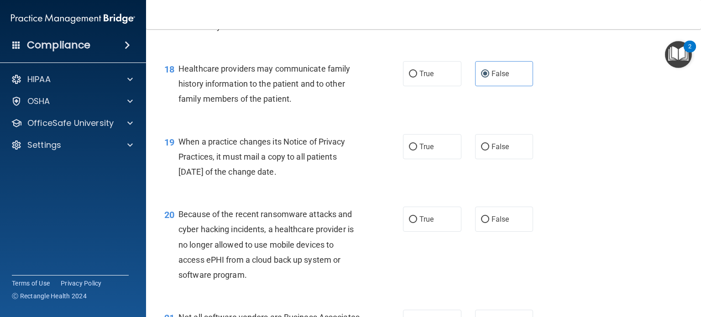
scroll to position [1420, 0]
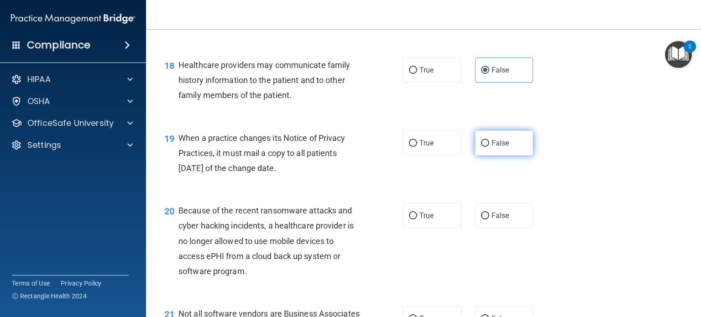
click at [491, 147] on span "False" at bounding box center [500, 143] width 18 height 9
click at [489, 147] on input "False" at bounding box center [485, 143] width 8 height 7
radio input "true"
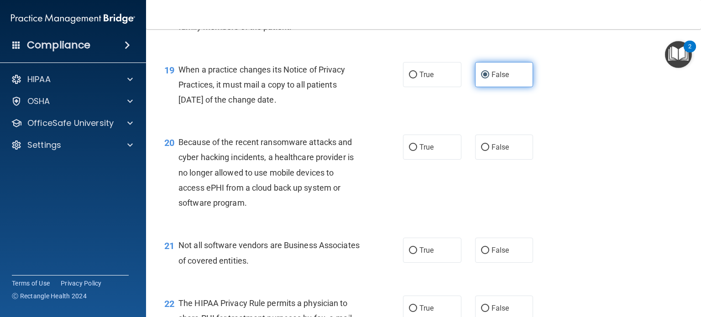
scroll to position [1493, 0]
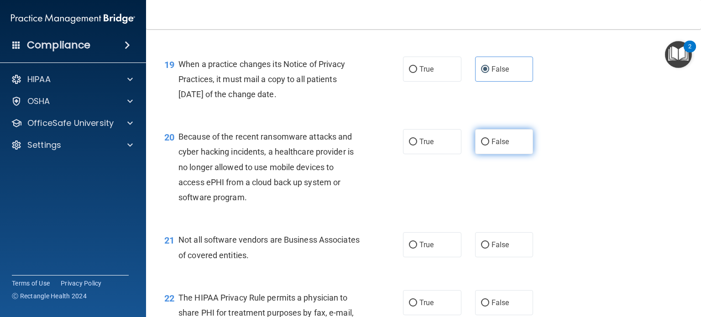
click at [481, 146] on input "False" at bounding box center [485, 142] width 8 height 7
radio input "true"
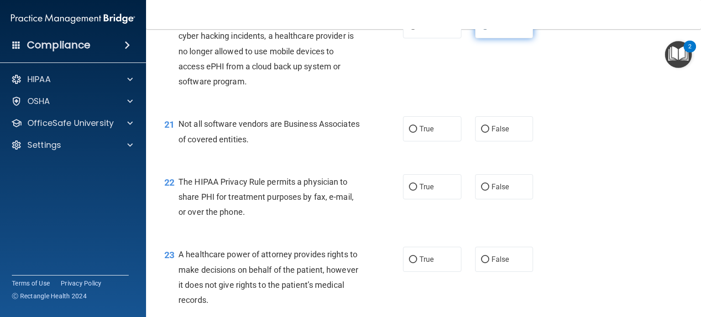
scroll to position [1611, 0]
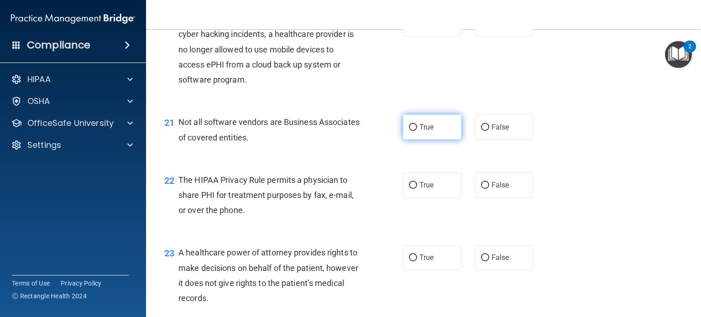
click at [414, 140] on label "True" at bounding box center [432, 126] width 58 height 25
click at [414, 131] on input "True" at bounding box center [413, 127] width 8 height 7
radio input "true"
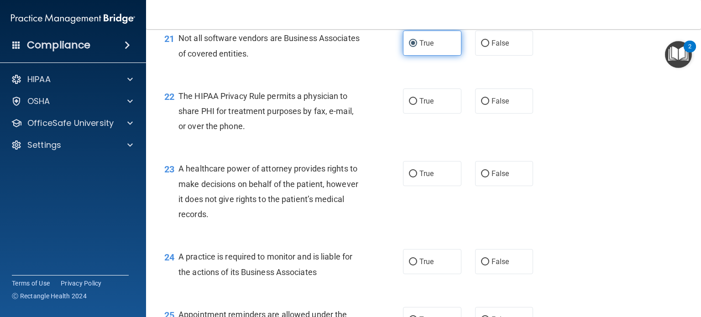
scroll to position [1696, 0]
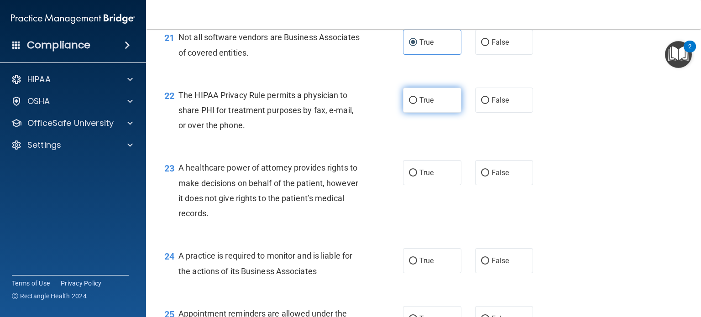
click at [405, 113] on label "True" at bounding box center [432, 100] width 58 height 25
click at [409, 104] on input "True" at bounding box center [413, 100] width 8 height 7
radio input "true"
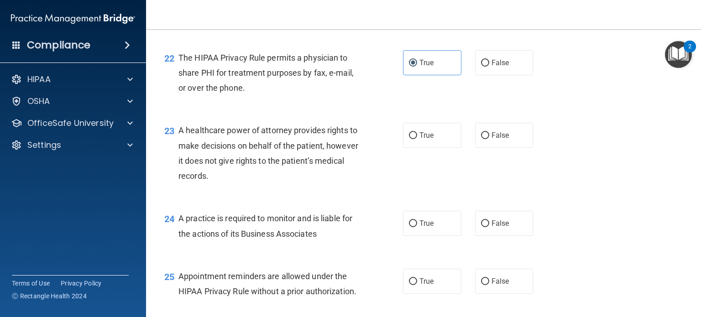
scroll to position [1734, 0]
click at [420, 139] on span "True" at bounding box center [426, 134] width 14 height 9
click at [417, 138] on input "True" at bounding box center [413, 134] width 8 height 7
radio input "true"
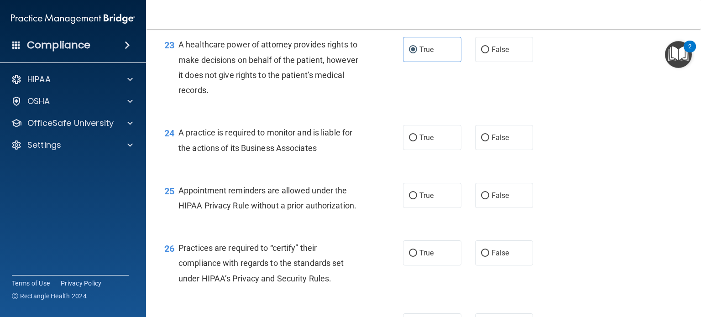
scroll to position [1842, 0]
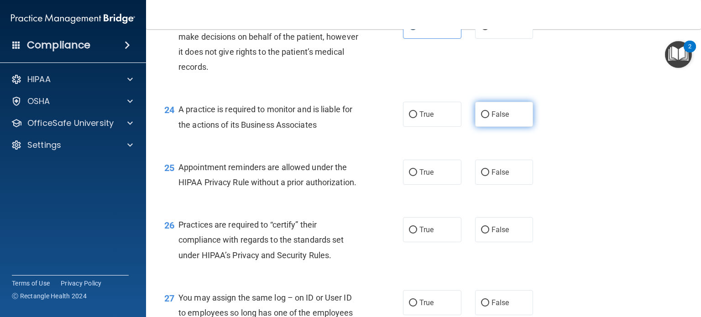
click at [481, 118] on input "False" at bounding box center [485, 114] width 8 height 7
radio input "true"
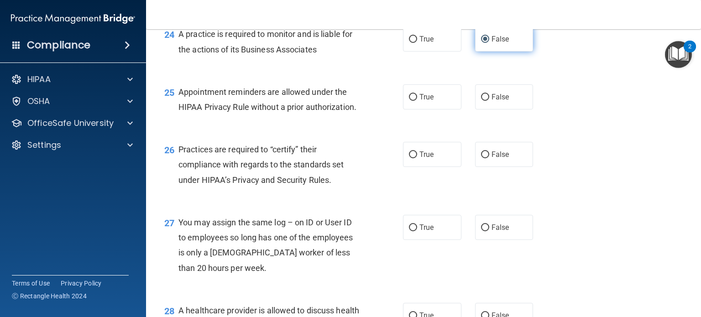
scroll to position [1921, 0]
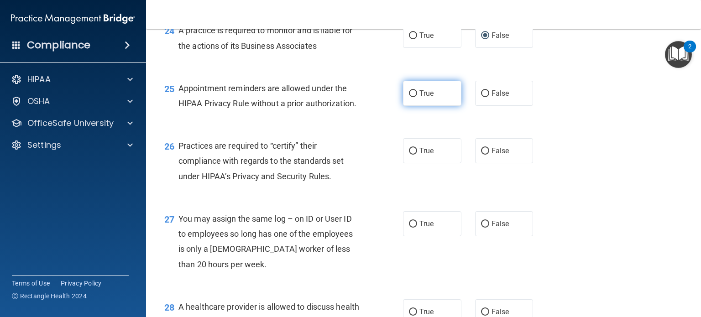
click at [421, 98] on span "True" at bounding box center [426, 93] width 14 height 9
click at [417, 97] on input "True" at bounding box center [413, 93] width 8 height 7
radio input "true"
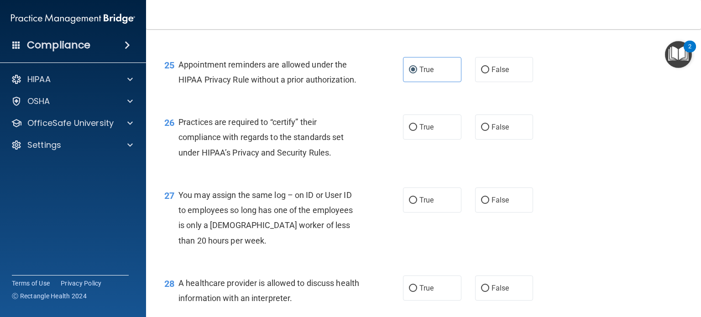
scroll to position [1947, 0]
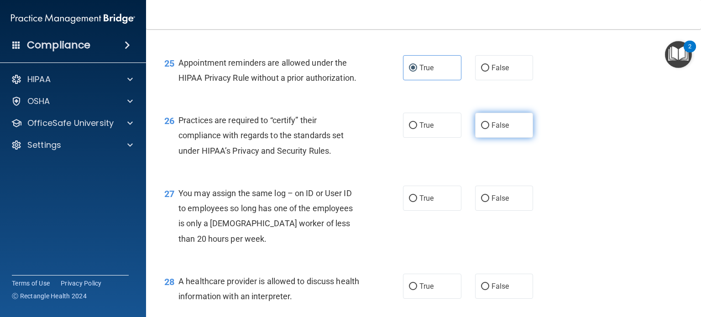
click at [503, 130] on span "False" at bounding box center [500, 125] width 18 height 9
click at [489, 129] on input "False" at bounding box center [485, 125] width 8 height 7
radio input "true"
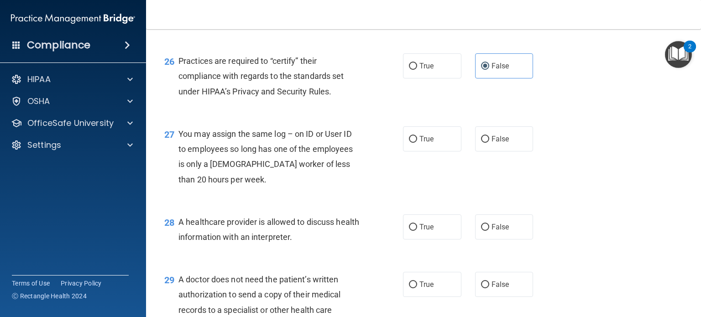
scroll to position [2028, 0]
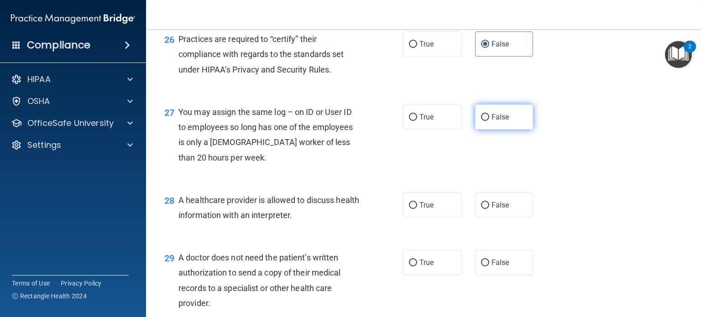
click at [495, 121] on span "False" at bounding box center [500, 117] width 18 height 9
click at [489, 121] on input "False" at bounding box center [485, 117] width 8 height 7
radio input "true"
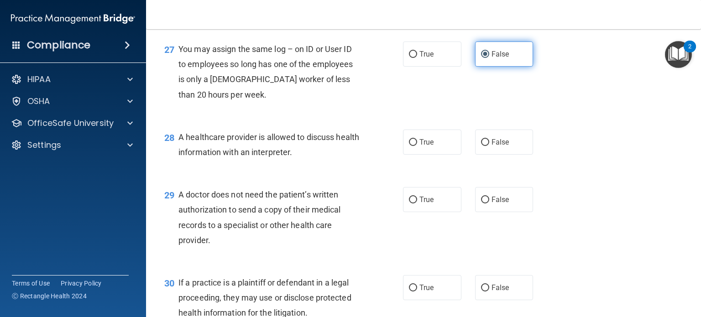
scroll to position [2094, 0]
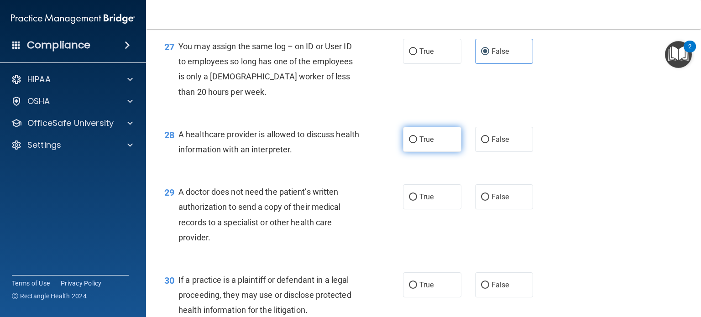
click at [421, 144] on span "True" at bounding box center [426, 139] width 14 height 9
click at [417, 143] on input "True" at bounding box center [413, 139] width 8 height 7
radio input "true"
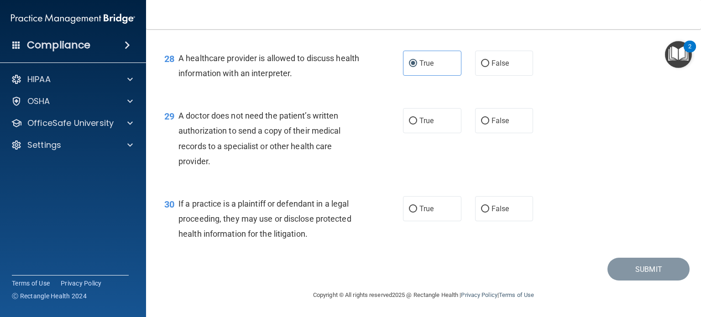
scroll to position [2173, 0]
click at [427, 133] on label "True" at bounding box center [432, 120] width 58 height 25
click at [417, 125] on input "True" at bounding box center [413, 121] width 8 height 7
radio input "true"
click at [445, 221] on label "True" at bounding box center [432, 208] width 58 height 25
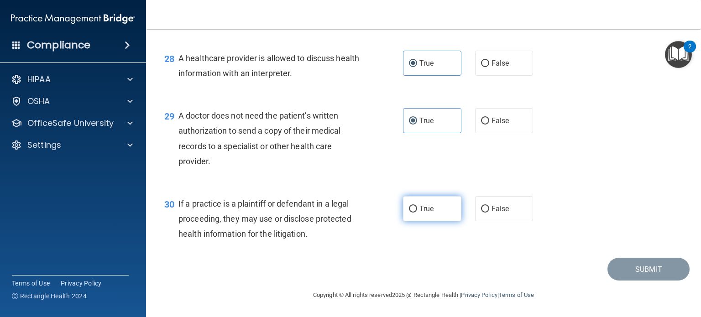
click at [417, 213] on input "True" at bounding box center [413, 209] width 8 height 7
radio input "true"
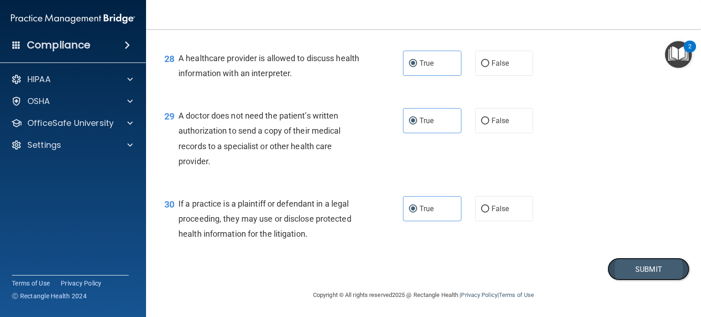
click at [637, 281] on button "Submit" at bounding box center [648, 269] width 82 height 23
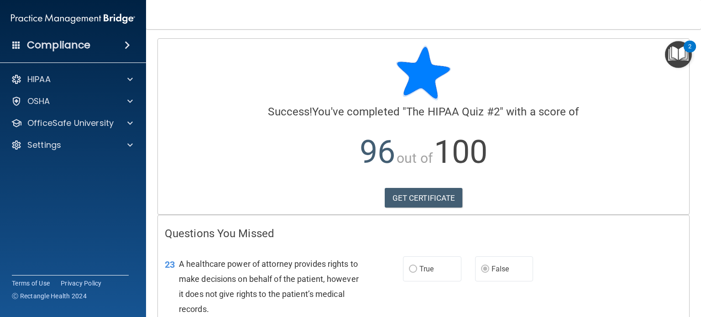
click at [680, 51] on img "Open Resource Center, 2 new notifications" at bounding box center [678, 54] width 27 height 27
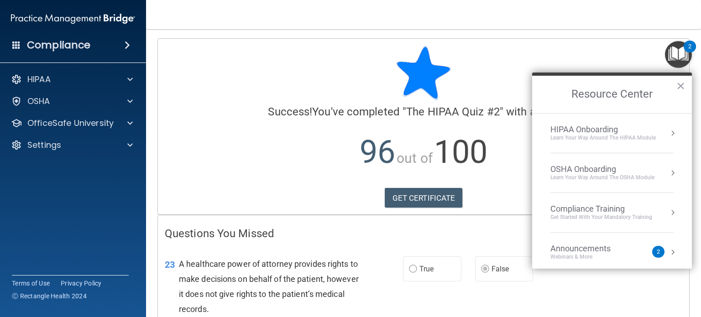
click at [620, 147] on li "HIPAA Onboarding Learn Your Way around the HIPAA module" at bounding box center [611, 134] width 123 height 40
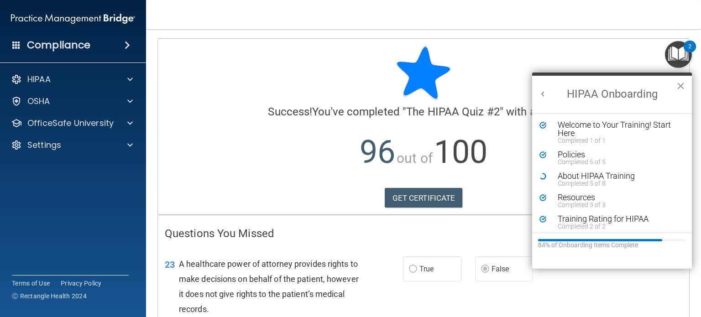
scroll to position [3, 0]
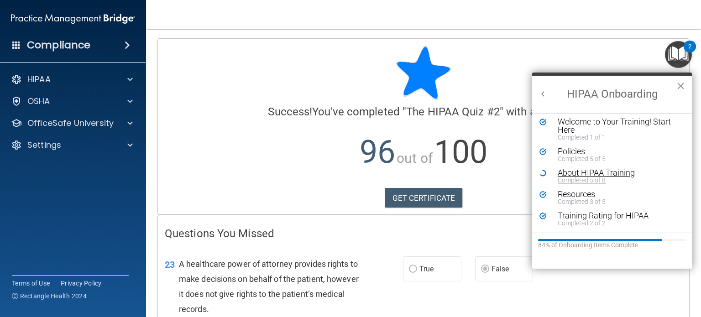
click at [604, 177] on div "Completed 5 of 8" at bounding box center [614, 180] width 115 height 6
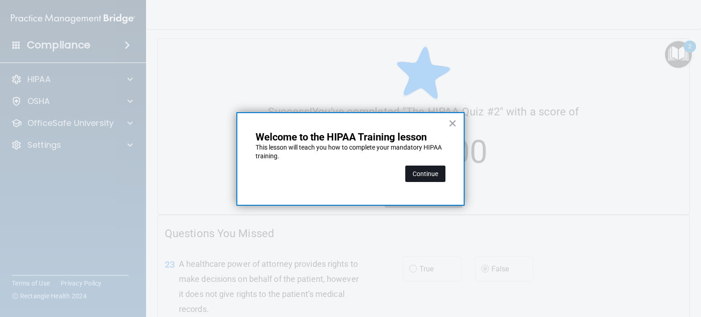
click at [425, 172] on button "Continue" at bounding box center [425, 174] width 40 height 16
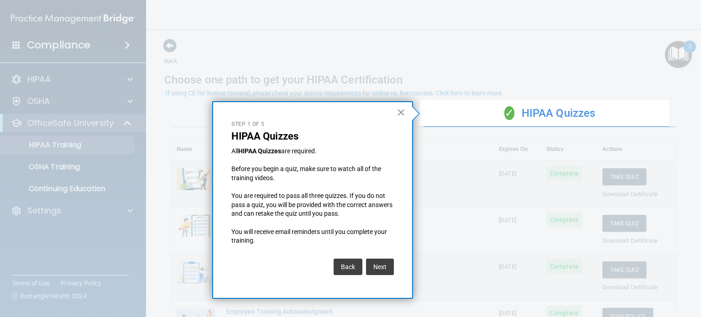
click at [403, 115] on button "×" at bounding box center [400, 112] width 9 height 15
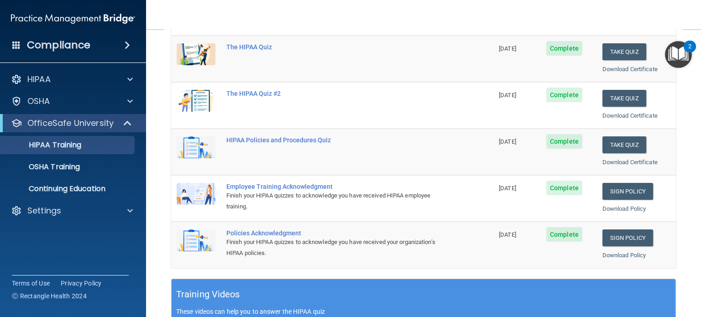
scroll to position [124, 0]
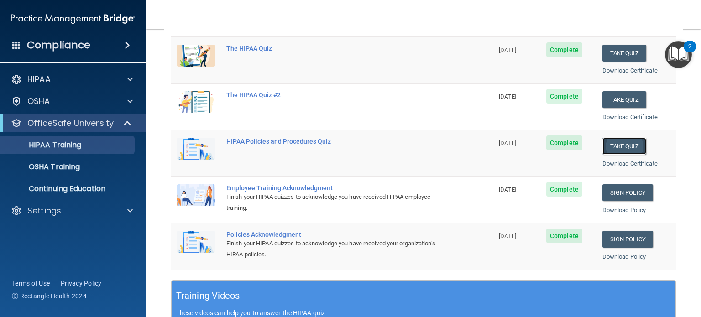
click at [611, 138] on button "Take Quiz" at bounding box center [624, 146] width 44 height 17
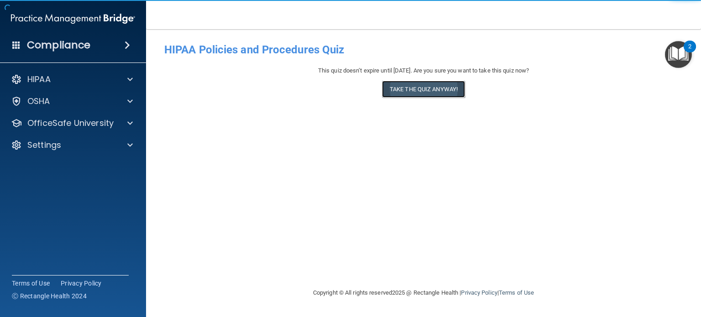
click at [454, 93] on button "Take the quiz anyway!" at bounding box center [423, 89] width 83 height 17
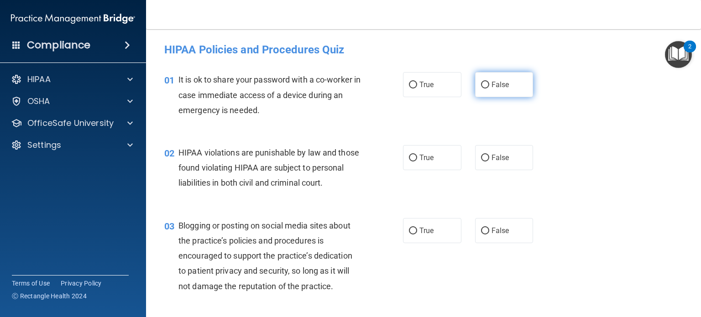
click at [493, 89] on label "False" at bounding box center [504, 84] width 58 height 25
click at [489, 88] on input "False" at bounding box center [485, 85] width 8 height 7
radio input "true"
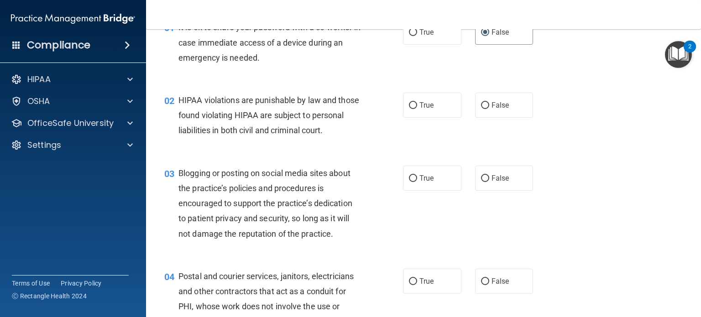
scroll to position [52, 0]
click at [414, 102] on label "True" at bounding box center [432, 105] width 58 height 25
click at [414, 102] on input "True" at bounding box center [413, 105] width 8 height 7
radio input "true"
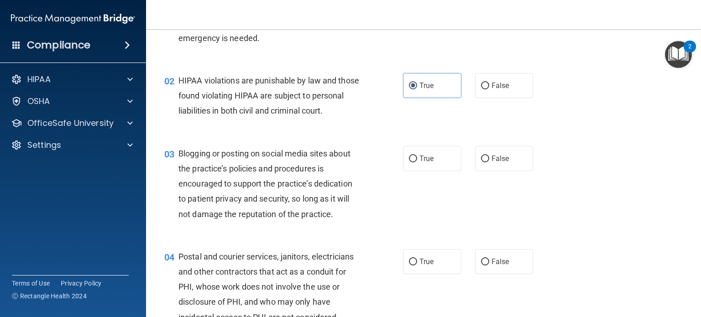
scroll to position [73, 0]
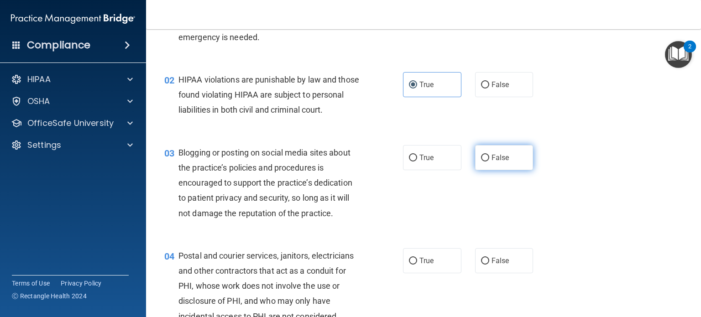
click at [504, 169] on label "False" at bounding box center [504, 157] width 58 height 25
click at [489, 161] on input "False" at bounding box center [485, 158] width 8 height 7
radio input "true"
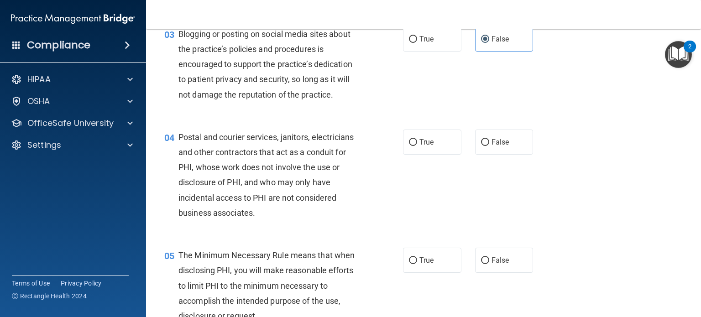
scroll to position [192, 0]
click at [433, 154] on label "True" at bounding box center [432, 141] width 58 height 25
click at [417, 145] on input "True" at bounding box center [413, 141] width 8 height 7
radio input "true"
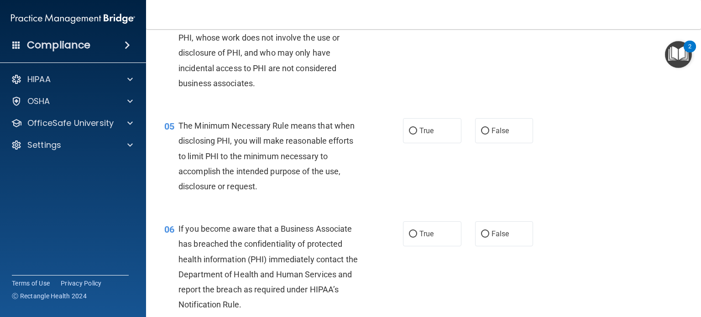
scroll to position [330, 0]
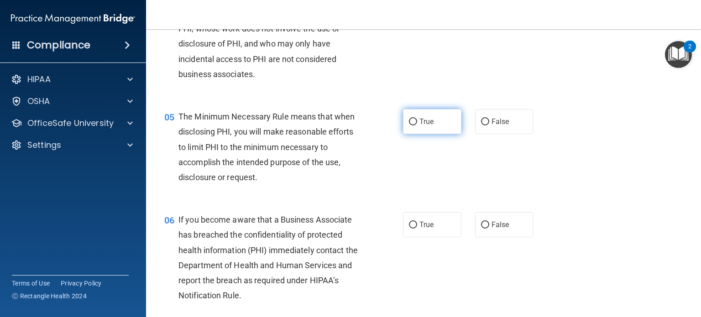
click at [416, 134] on label "True" at bounding box center [432, 121] width 58 height 25
click at [416, 125] on input "True" at bounding box center [413, 122] width 8 height 7
radio input "true"
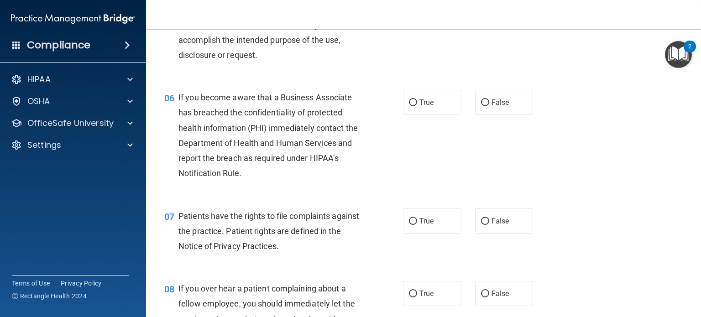
scroll to position [452, 0]
click at [411, 107] on input "True" at bounding box center [413, 103] width 8 height 7
radio input "true"
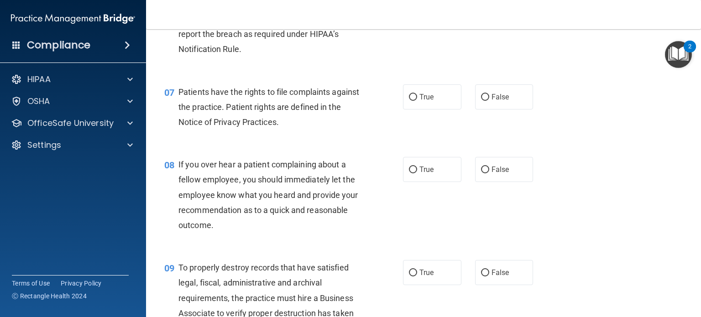
scroll to position [578, 0]
click at [423, 94] on div "07 Patients have the rights to file complaints against the practice. Patient ri…" at bounding box center [423, 108] width 532 height 73
click at [420, 100] on span "True" at bounding box center [426, 95] width 14 height 9
click at [417, 99] on input "True" at bounding box center [413, 96] width 8 height 7
radio input "true"
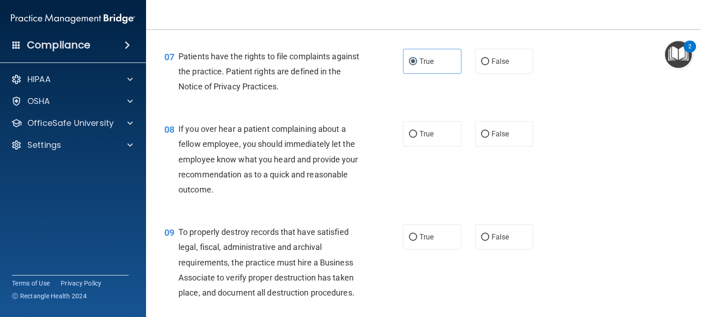
scroll to position [613, 0]
click at [376, 196] on div "08 If you over hear a patient complaining about a fellow employee, you should i…" at bounding box center [284, 161] width 266 height 80
click at [481, 137] on input "False" at bounding box center [485, 133] width 8 height 7
radio input "true"
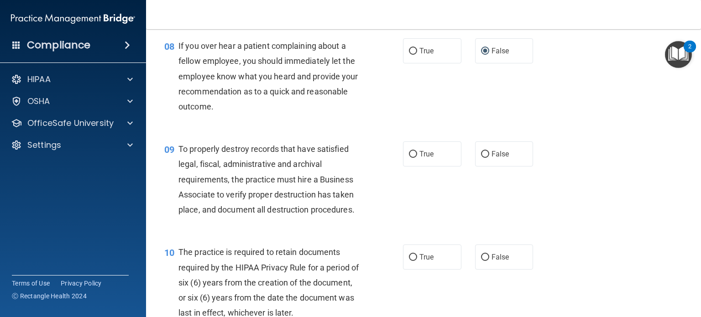
scroll to position [731, 0]
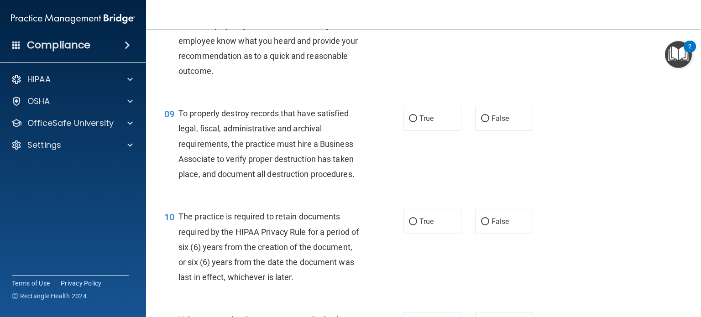
click at [427, 118] on div "09 To properly destroy records that have satisfied legal, fiscal, administrativ…" at bounding box center [423, 145] width 532 height 103
click at [419, 123] on span "True" at bounding box center [426, 118] width 14 height 9
click at [417, 122] on input "True" at bounding box center [413, 118] width 8 height 7
radio input "true"
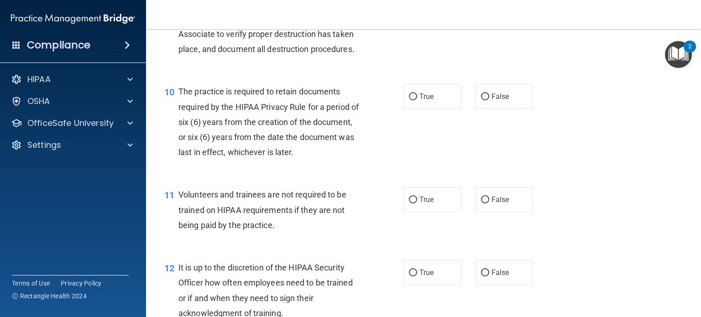
scroll to position [863, 0]
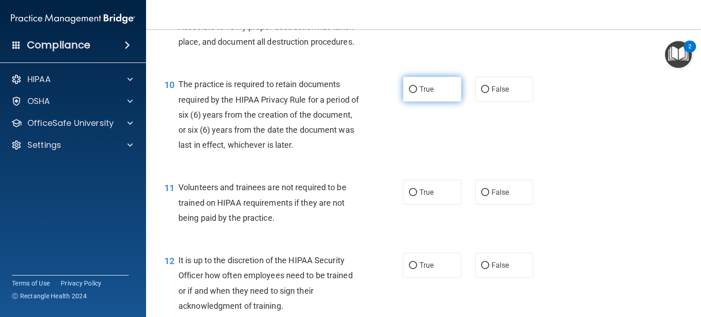
click at [418, 94] on label "True" at bounding box center [432, 89] width 58 height 25
click at [417, 93] on input "True" at bounding box center [413, 89] width 8 height 7
radio input "true"
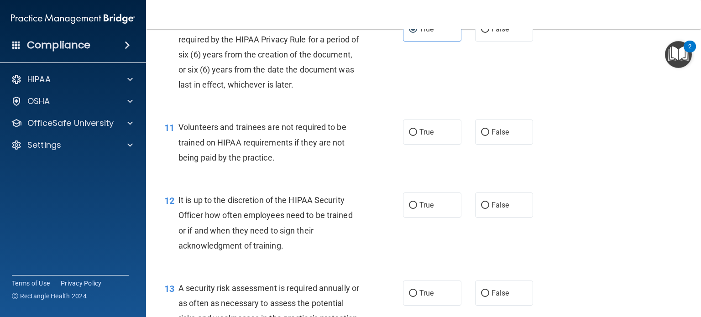
scroll to position [923, 0]
click at [424, 136] on span "True" at bounding box center [426, 132] width 14 height 9
click at [417, 136] on input "True" at bounding box center [413, 132] width 8 height 7
radio input "true"
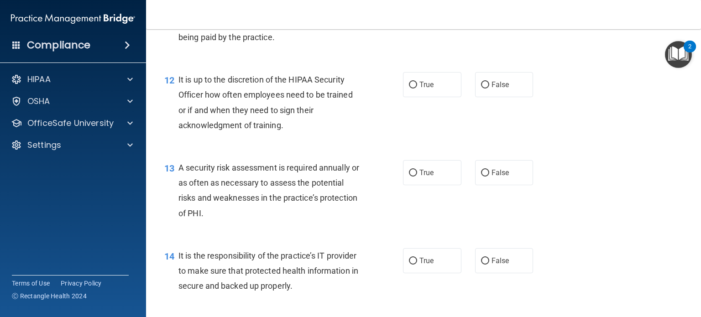
scroll to position [1044, 0]
click at [509, 97] on label "False" at bounding box center [504, 84] width 58 height 25
click at [489, 88] on input "False" at bounding box center [485, 85] width 8 height 7
radio input "true"
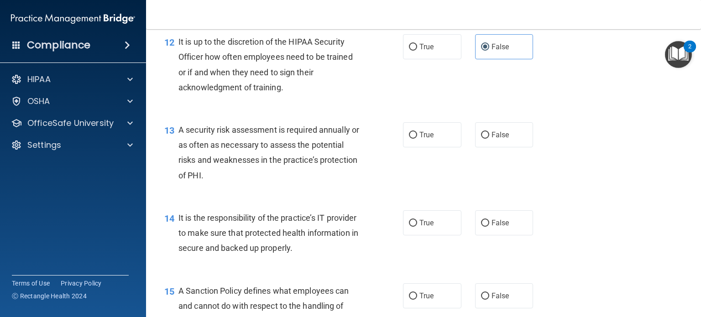
scroll to position [1108, 0]
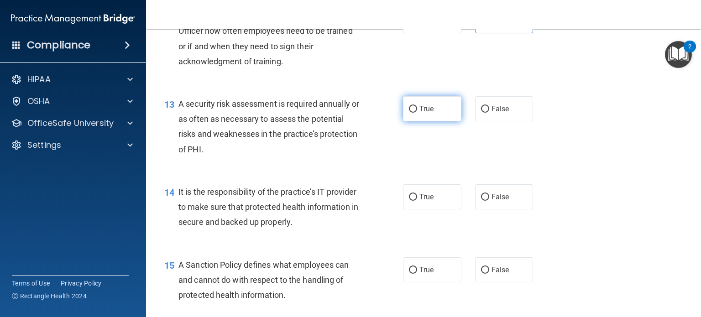
click at [428, 113] on span "True" at bounding box center [426, 108] width 14 height 9
click at [417, 113] on input "True" at bounding box center [413, 109] width 8 height 7
radio input "true"
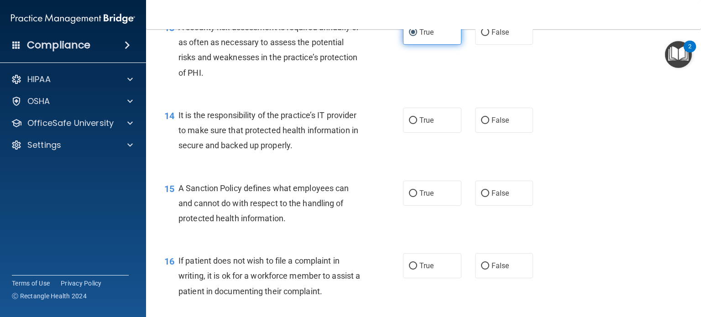
scroll to position [1184, 0]
click at [428, 125] on label "True" at bounding box center [432, 120] width 58 height 25
click at [417, 124] on input "True" at bounding box center [413, 120] width 8 height 7
radio input "true"
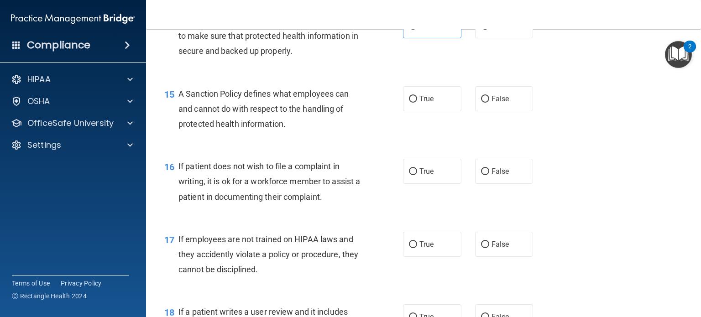
scroll to position [1280, 0]
click at [419, 102] on span "True" at bounding box center [426, 97] width 14 height 9
click at [417, 101] on input "True" at bounding box center [413, 97] width 8 height 7
radio input "true"
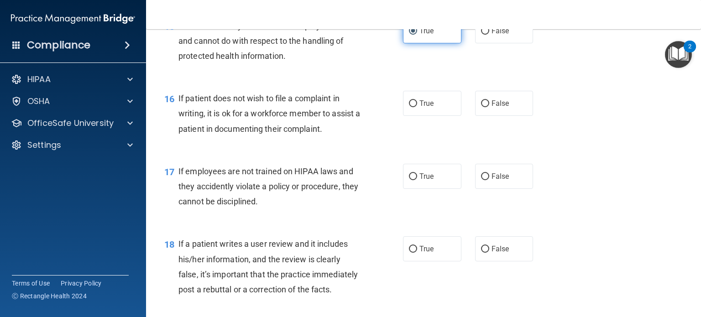
scroll to position [1348, 0]
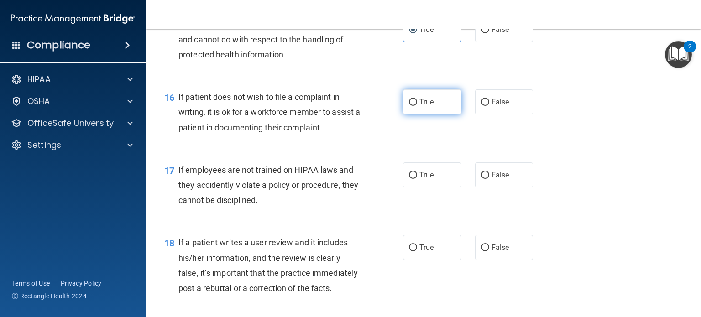
click at [425, 114] on label "True" at bounding box center [432, 101] width 58 height 25
click at [417, 106] on input "True" at bounding box center [413, 102] width 8 height 7
radio input "true"
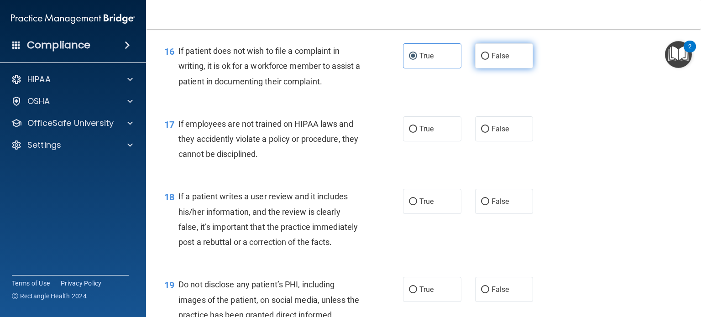
scroll to position [1392, 0]
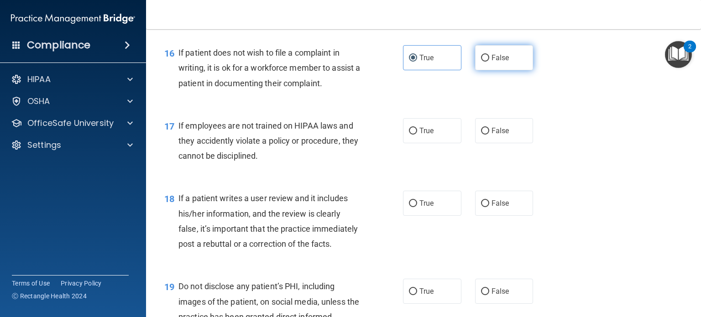
click at [491, 66] on label "False" at bounding box center [504, 57] width 58 height 25
click at [489, 62] on input "False" at bounding box center [485, 58] width 8 height 7
radio input "true"
radio input "false"
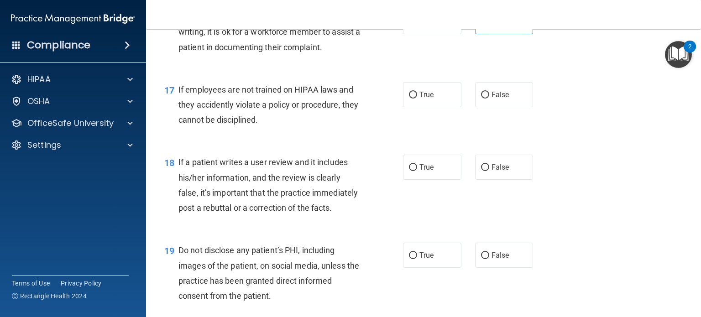
scroll to position [1429, 0]
click at [505, 107] on label "False" at bounding box center [504, 94] width 58 height 25
click at [489, 98] on input "False" at bounding box center [485, 94] width 8 height 7
radio input "true"
click at [438, 107] on label "True" at bounding box center [432, 94] width 58 height 25
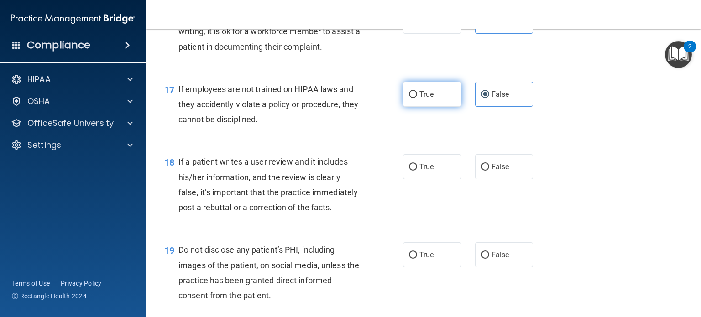
click at [417, 98] on input "True" at bounding box center [413, 94] width 8 height 7
radio input "true"
radio input "false"
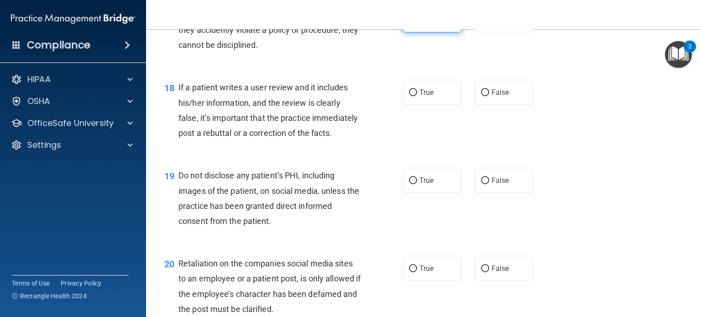
scroll to position [1503, 0]
click at [515, 104] on label "False" at bounding box center [504, 91] width 58 height 25
click at [489, 96] on input "False" at bounding box center [485, 92] width 8 height 7
radio input "true"
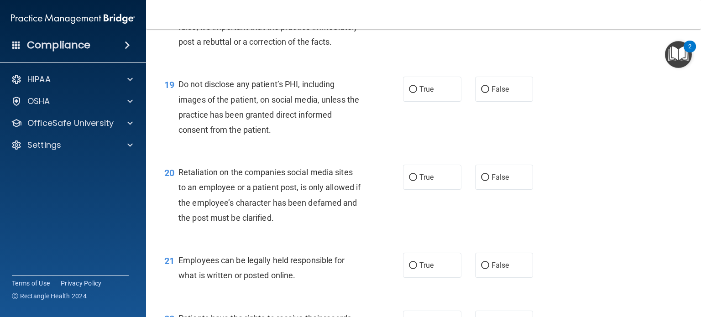
scroll to position [1595, 0]
click at [432, 101] on label "True" at bounding box center [432, 88] width 58 height 25
click at [417, 93] on input "True" at bounding box center [413, 89] width 8 height 7
radio input "true"
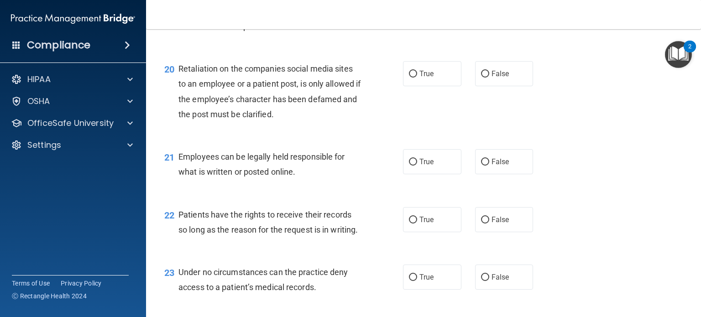
scroll to position [1699, 0]
click at [504, 85] on label "False" at bounding box center [504, 72] width 58 height 25
click at [489, 77] on input "False" at bounding box center [485, 73] width 8 height 7
radio input "true"
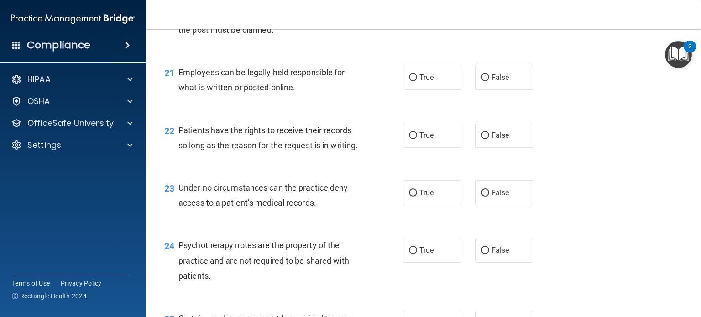
scroll to position [1783, 0]
click at [442, 89] on label "True" at bounding box center [432, 76] width 58 height 25
click at [417, 81] on input "True" at bounding box center [413, 77] width 8 height 7
radio input "true"
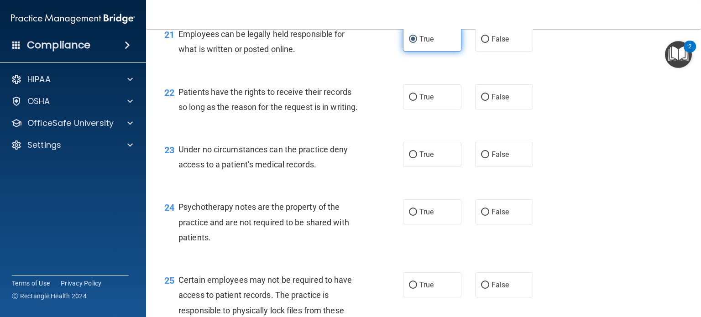
scroll to position [1821, 0]
click at [441, 109] on label "True" at bounding box center [432, 96] width 58 height 25
click at [417, 100] on input "True" at bounding box center [413, 97] width 8 height 7
radio input "true"
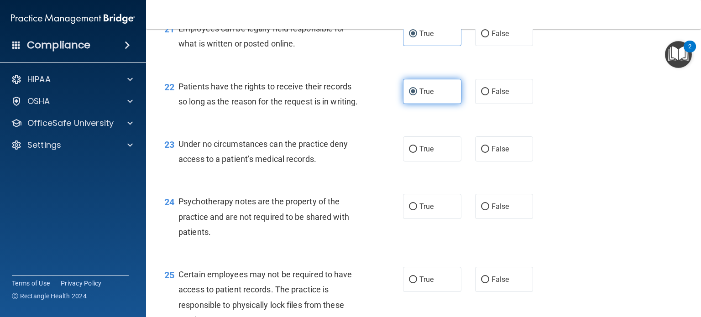
scroll to position [1826, 0]
click at [515, 104] on label "False" at bounding box center [504, 91] width 58 height 25
click at [489, 95] on input "False" at bounding box center [485, 91] width 8 height 7
radio input "true"
radio input "false"
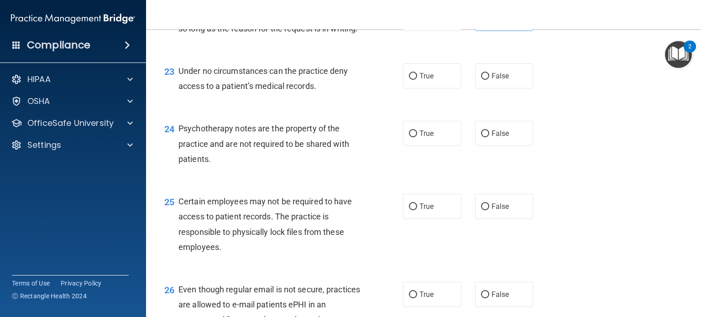
scroll to position [1901, 0]
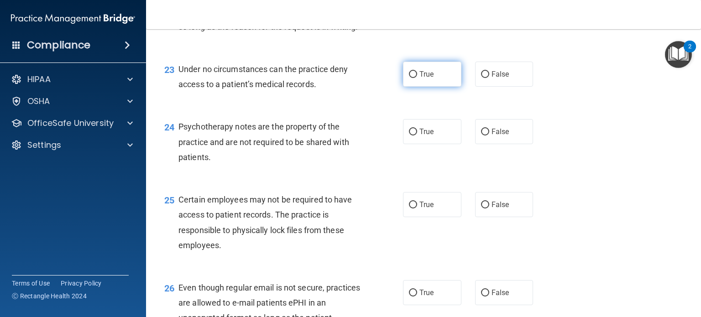
click at [426, 78] on span "True" at bounding box center [426, 74] width 14 height 9
click at [417, 78] on input "True" at bounding box center [413, 74] width 8 height 7
radio input "true"
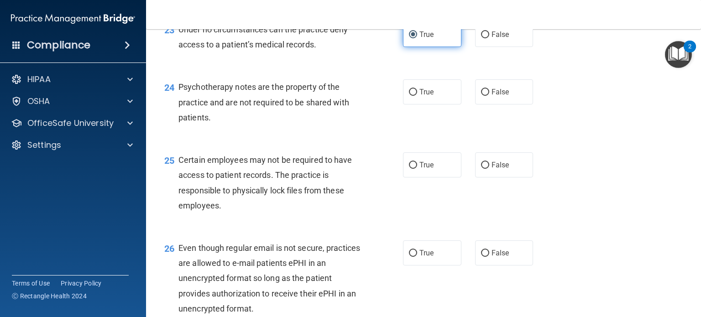
scroll to position [1944, 0]
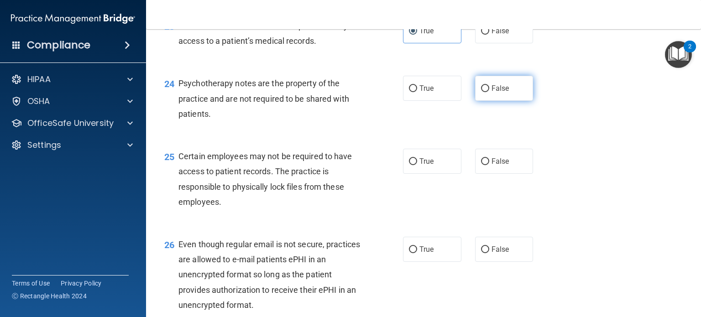
click at [491, 93] on span "False" at bounding box center [500, 88] width 18 height 9
click at [487, 92] on input "False" at bounding box center [485, 88] width 8 height 7
radio input "true"
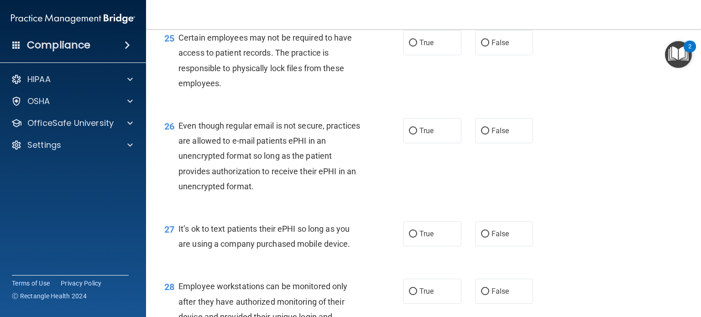
scroll to position [2062, 0]
click at [436, 56] on label "True" at bounding box center [432, 43] width 58 height 25
click at [417, 47] on input "True" at bounding box center [413, 44] width 8 height 7
radio input "true"
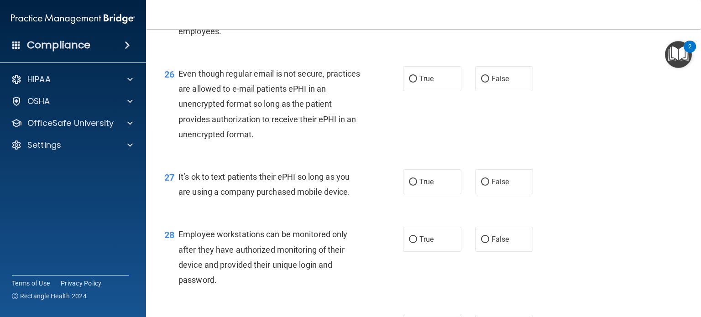
scroll to position [2115, 0]
click at [412, 143] on div "26 Even though regular email is not secure, practices are allowed to e-mail pat…" at bounding box center [284, 106] width 266 height 80
click at [418, 91] on label "True" at bounding box center [432, 78] width 58 height 25
click at [417, 83] on input "True" at bounding box center [413, 79] width 8 height 7
radio input "true"
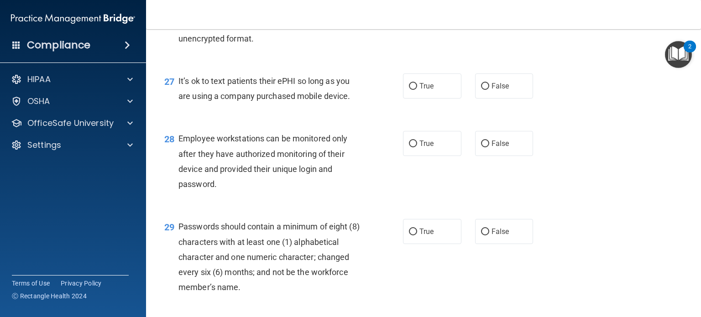
scroll to position [2212, 0]
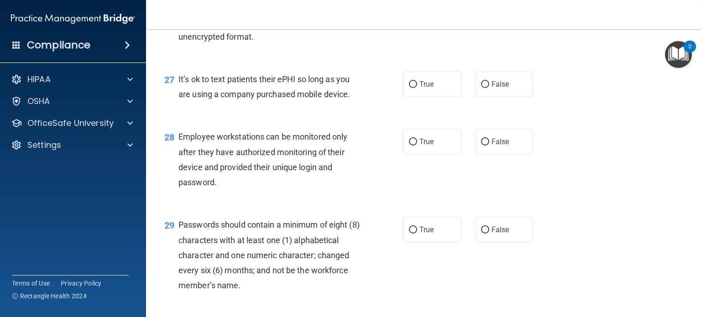
click at [418, 97] on label "True" at bounding box center [432, 84] width 58 height 25
click at [417, 88] on input "True" at bounding box center [413, 84] width 8 height 7
radio input "true"
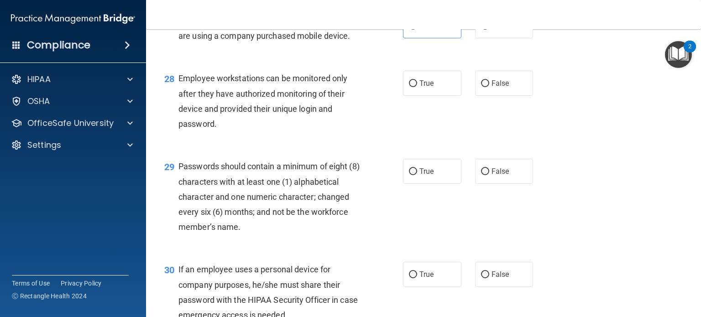
scroll to position [2272, 0]
click at [418, 95] on label "True" at bounding box center [432, 82] width 58 height 25
click at [417, 86] on input "True" at bounding box center [413, 82] width 8 height 7
radio input "true"
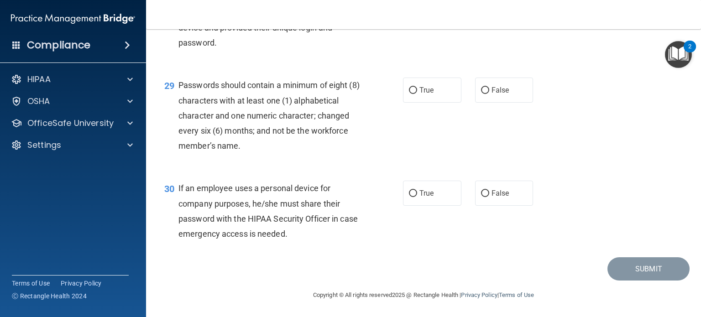
click at [419, 94] on span "True" at bounding box center [426, 90] width 14 height 9
click at [417, 94] on input "True" at bounding box center [413, 90] width 8 height 7
radio input "true"
click at [484, 187] on label "False" at bounding box center [504, 193] width 58 height 25
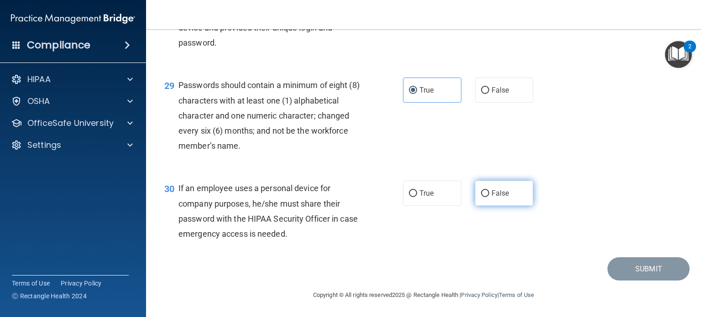
click at [484, 190] on input "False" at bounding box center [485, 193] width 8 height 7
radio input "true"
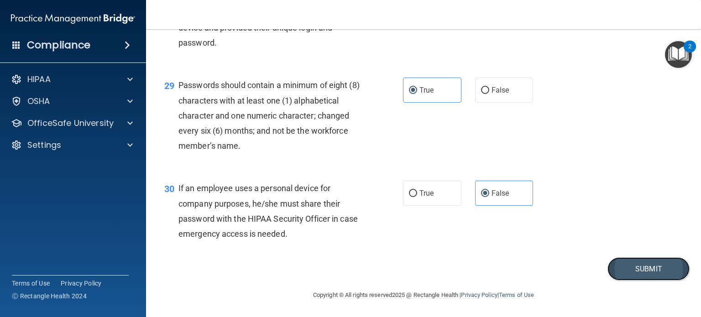
click at [631, 273] on button "Submit" at bounding box center [648, 268] width 82 height 23
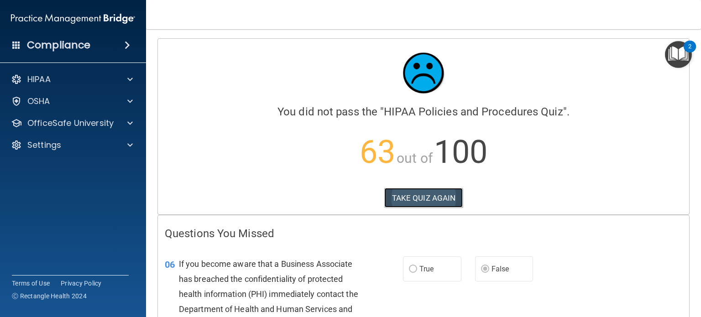
click at [399, 201] on button "TAKE QUIZ AGAIN" at bounding box center [423, 198] width 79 height 20
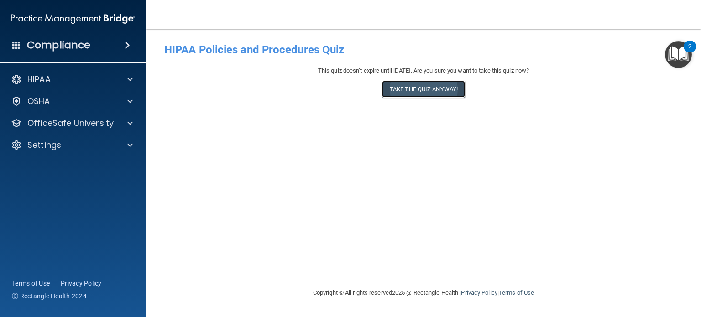
click at [426, 83] on button "Take the quiz anyway!" at bounding box center [423, 89] width 83 height 17
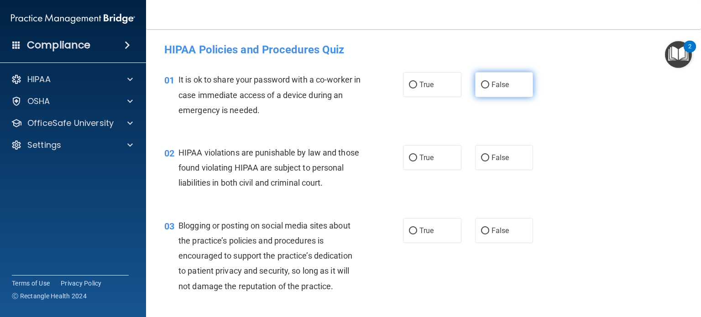
click at [491, 83] on span "False" at bounding box center [500, 84] width 18 height 9
click at [489, 83] on input "False" at bounding box center [485, 85] width 8 height 7
radio input "true"
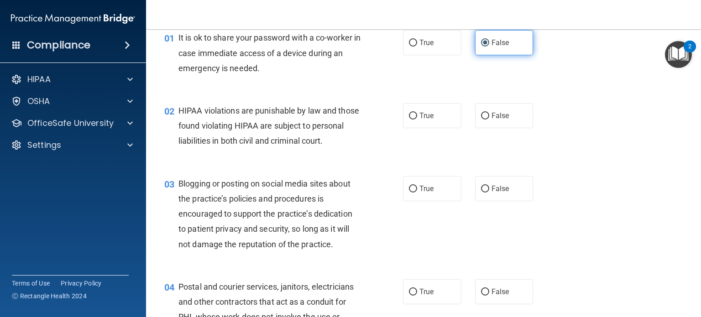
scroll to position [43, 0]
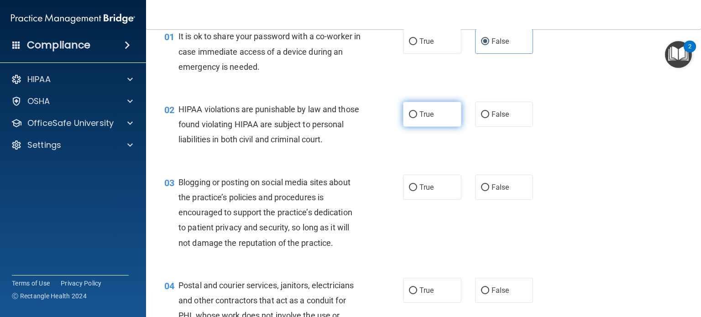
click at [412, 119] on label "True" at bounding box center [432, 114] width 58 height 25
click at [412, 118] on input "True" at bounding box center [413, 114] width 8 height 7
radio input "true"
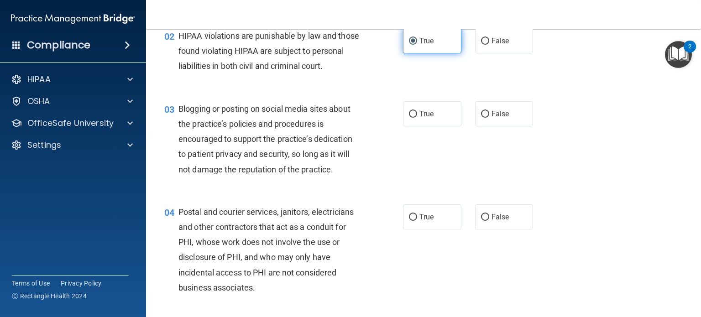
scroll to position [117, 0]
click at [498, 118] on span "False" at bounding box center [500, 113] width 18 height 9
click at [489, 118] on input "False" at bounding box center [485, 114] width 8 height 7
radio input "true"
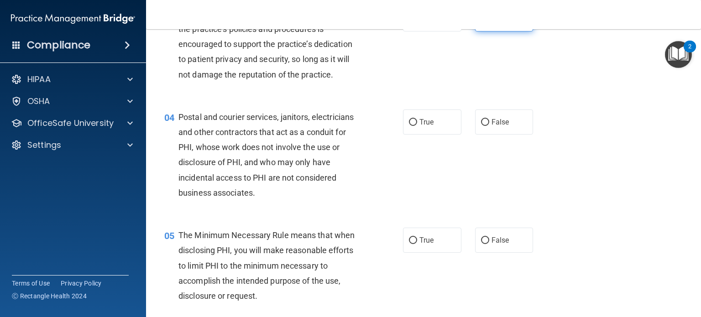
scroll to position [212, 0]
click at [447, 135] on label "True" at bounding box center [432, 121] width 58 height 25
click at [417, 126] on input "True" at bounding box center [413, 122] width 8 height 7
radio input "true"
click at [447, 135] on label "True" at bounding box center [432, 121] width 58 height 25
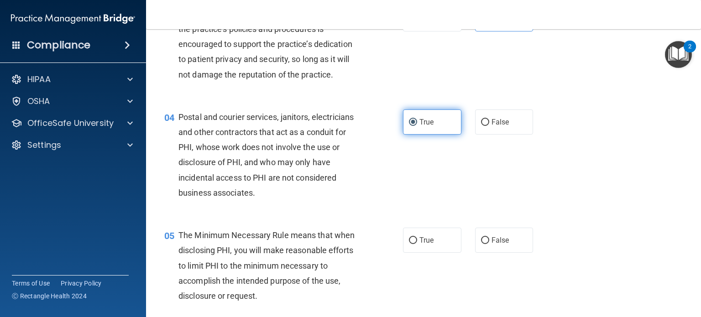
click at [417, 126] on input "True" at bounding box center [413, 122] width 8 height 7
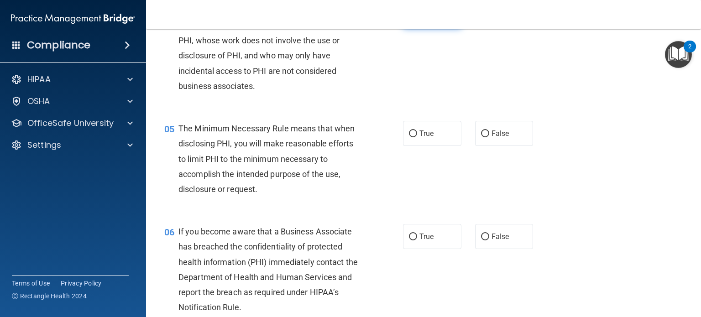
scroll to position [326, 0]
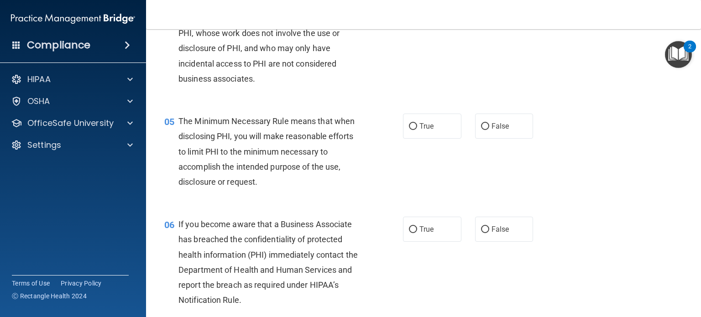
click at [447, 139] on label "True" at bounding box center [432, 126] width 58 height 25
click at [417, 130] on input "True" at bounding box center [413, 126] width 8 height 7
radio input "true"
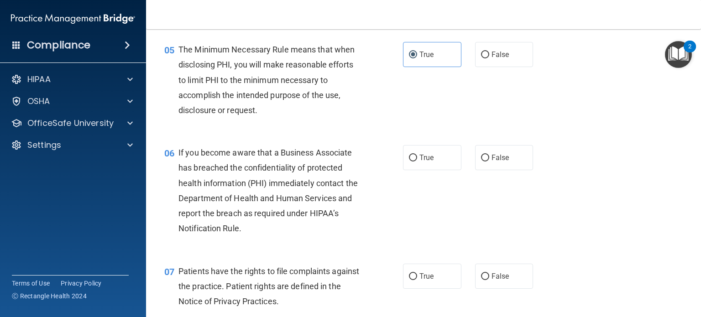
scroll to position [398, 0]
click at [496, 170] on label "False" at bounding box center [504, 157] width 58 height 25
click at [489, 161] on input "False" at bounding box center [485, 157] width 8 height 7
radio input "true"
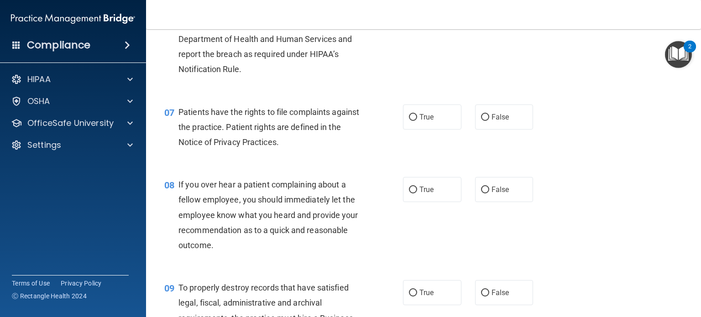
scroll to position [557, 0]
click at [427, 120] on span "True" at bounding box center [426, 116] width 14 height 9
click at [417, 120] on input "True" at bounding box center [413, 116] width 8 height 7
radio input "true"
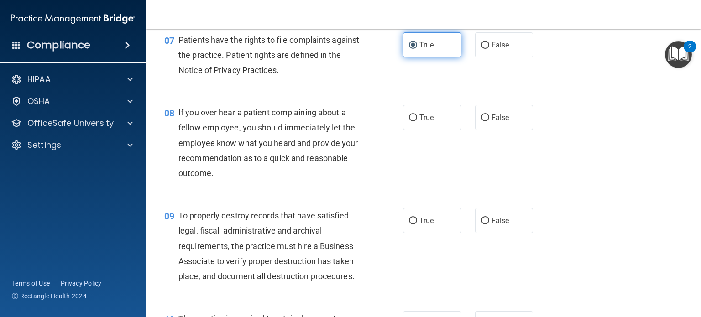
scroll to position [629, 0]
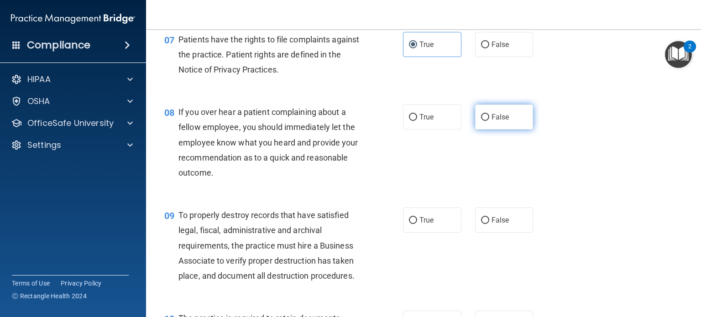
click at [491, 121] on span "False" at bounding box center [500, 117] width 18 height 9
click at [487, 121] on input "False" at bounding box center [485, 117] width 8 height 7
radio input "true"
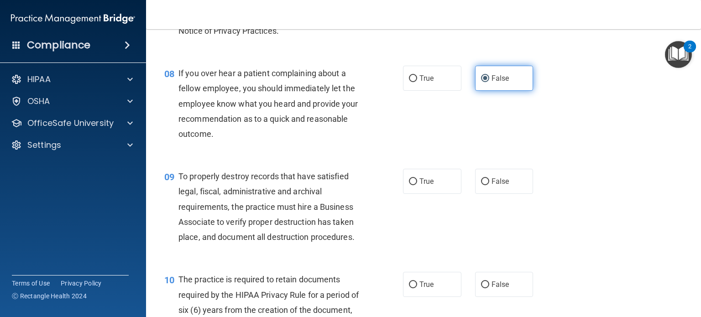
scroll to position [682, 0]
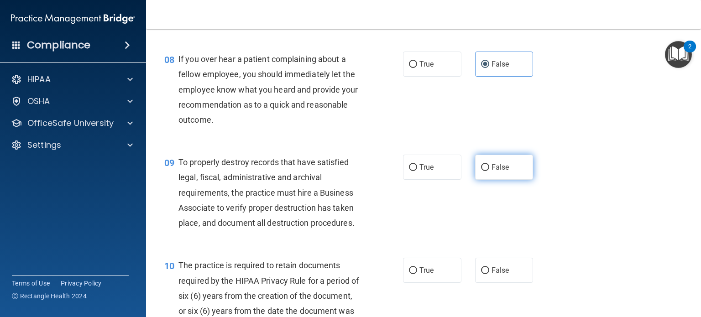
click at [492, 180] on label "False" at bounding box center [504, 167] width 58 height 25
click at [489, 171] on input "False" at bounding box center [485, 167] width 8 height 7
radio input "true"
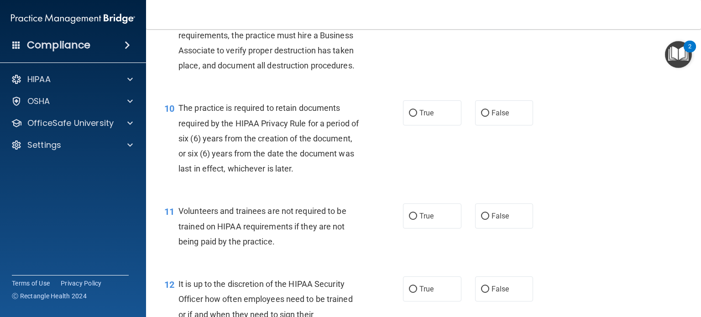
scroll to position [845, 0]
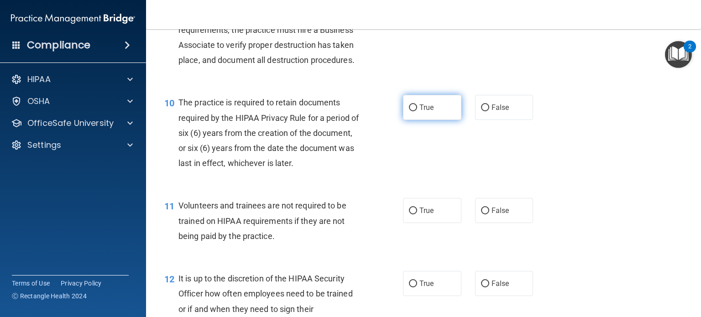
click at [414, 120] on label "True" at bounding box center [432, 107] width 58 height 25
click at [414, 111] on input "True" at bounding box center [413, 107] width 8 height 7
radio input "true"
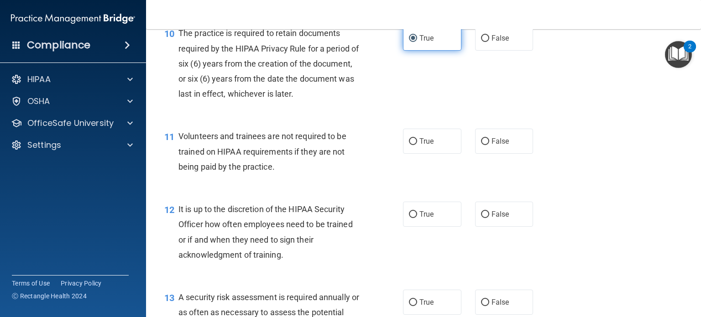
scroll to position [915, 0]
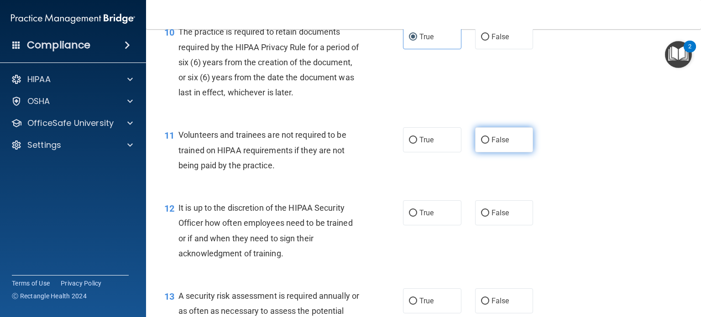
click at [505, 152] on label "False" at bounding box center [504, 139] width 58 height 25
click at [489, 144] on input "False" at bounding box center [485, 140] width 8 height 7
radio input "true"
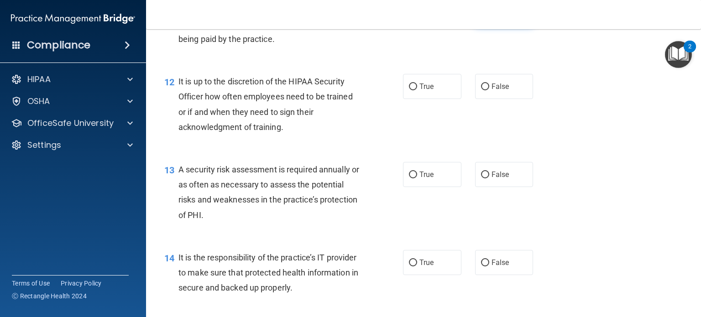
scroll to position [1043, 0]
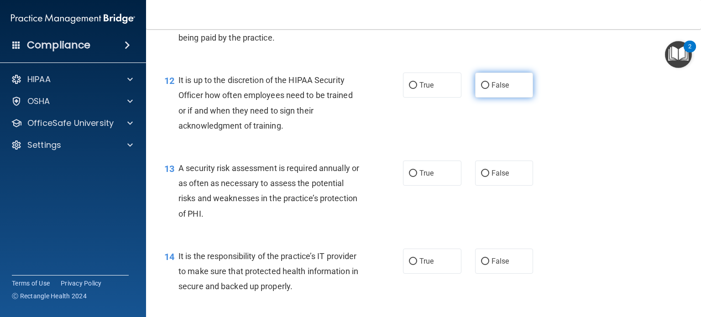
click at [494, 98] on label "False" at bounding box center [504, 85] width 58 height 25
click at [489, 89] on input "False" at bounding box center [485, 85] width 8 height 7
radio input "true"
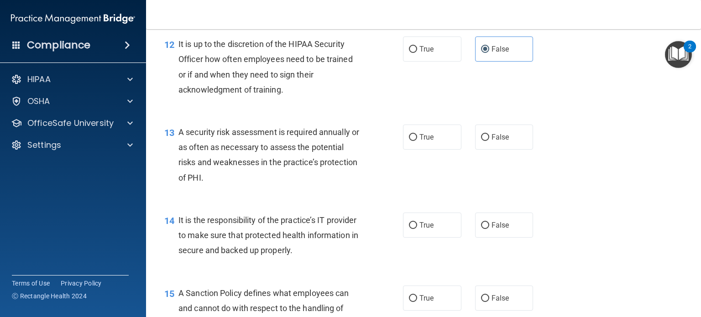
scroll to position [1084, 0]
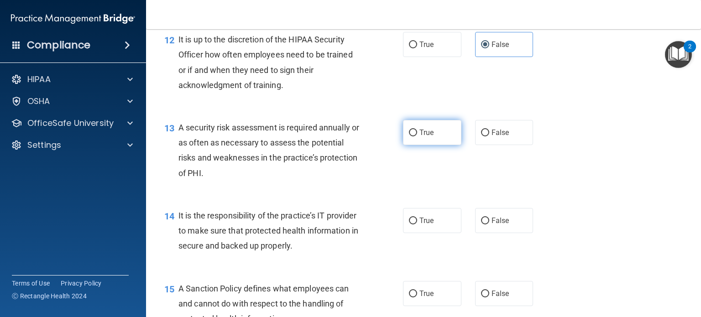
click at [429, 145] on label "True" at bounding box center [432, 132] width 58 height 25
click at [417, 136] on input "True" at bounding box center [413, 133] width 8 height 7
radio input "true"
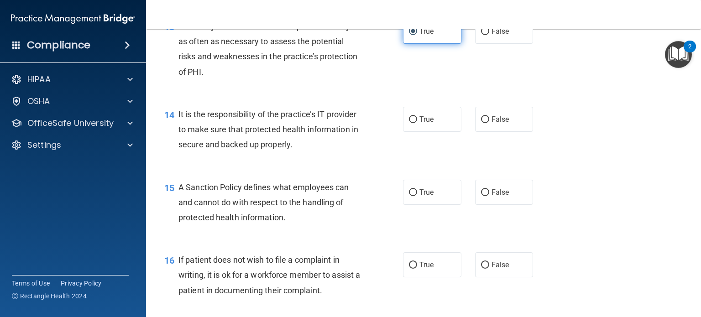
scroll to position [1188, 0]
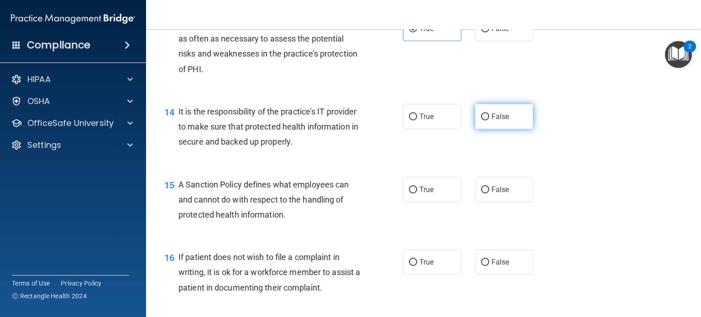
click at [491, 121] on span "False" at bounding box center [500, 116] width 18 height 9
click at [487, 120] on input "False" at bounding box center [485, 117] width 8 height 7
radio input "true"
click at [498, 202] on label "False" at bounding box center [504, 189] width 58 height 25
click at [489, 193] on input "False" at bounding box center [485, 190] width 8 height 7
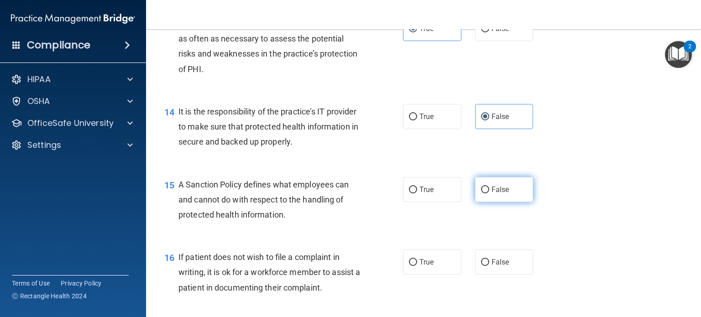
radio input "true"
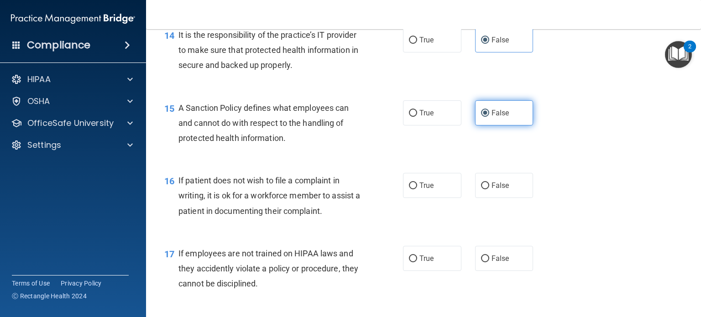
scroll to position [1268, 0]
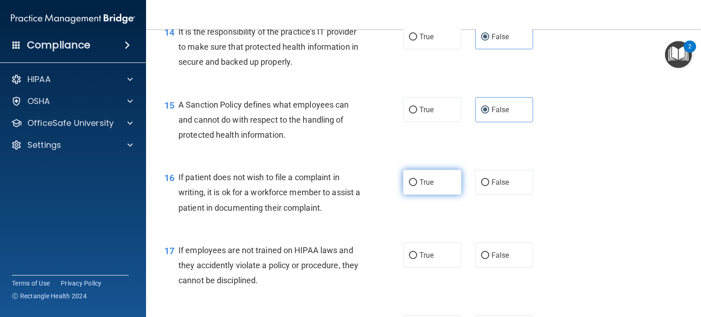
click at [434, 195] on label "True" at bounding box center [432, 182] width 58 height 25
click at [417, 186] on input "True" at bounding box center [413, 182] width 8 height 7
radio input "true"
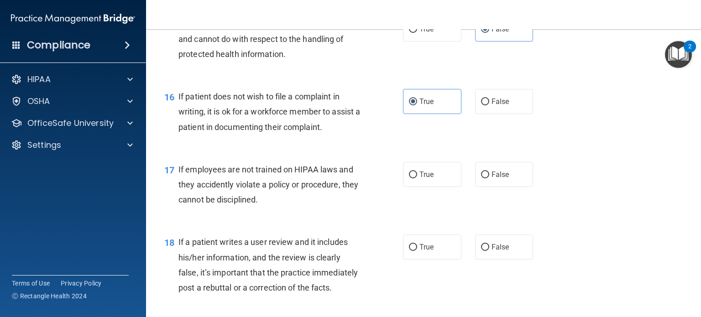
scroll to position [1348, 0]
click at [482, 187] on label "False" at bounding box center [504, 174] width 58 height 25
click at [482, 178] on input "False" at bounding box center [485, 175] width 8 height 7
radio input "true"
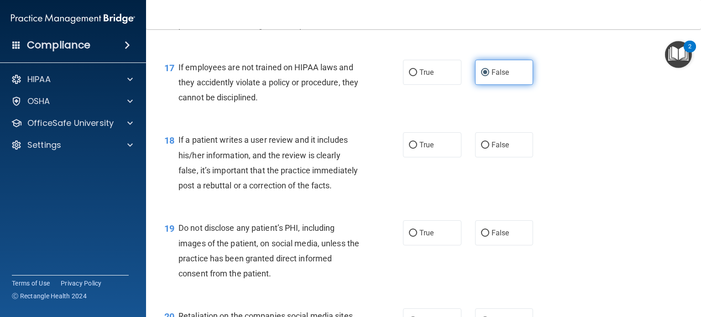
scroll to position [1452, 0]
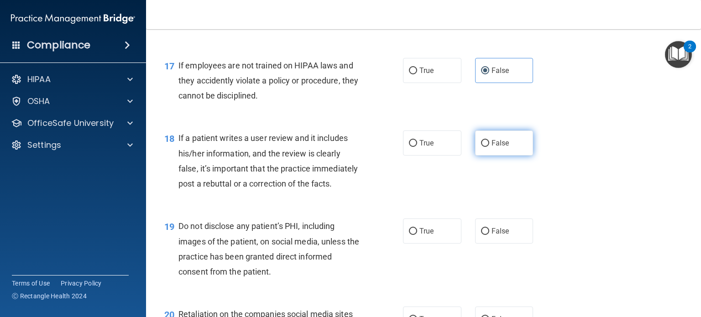
click at [494, 156] on label "False" at bounding box center [504, 142] width 58 height 25
click at [489, 147] on input "False" at bounding box center [485, 143] width 8 height 7
radio input "true"
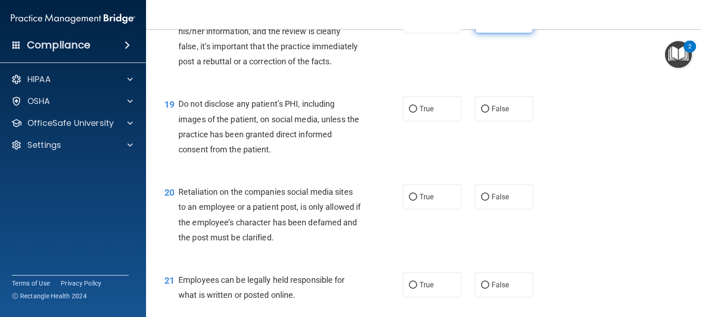
scroll to position [1576, 0]
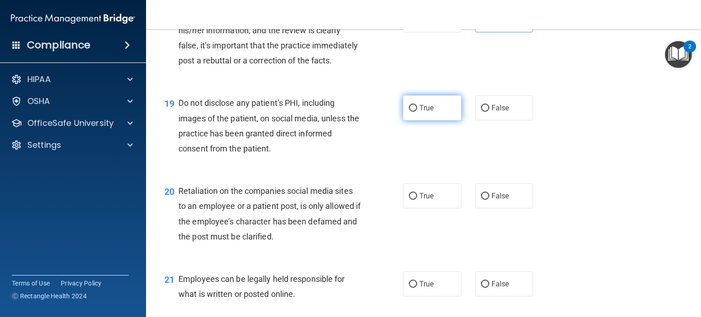
click at [421, 112] on span "True" at bounding box center [426, 108] width 14 height 9
click at [417, 112] on input "True" at bounding box center [413, 108] width 8 height 7
radio input "true"
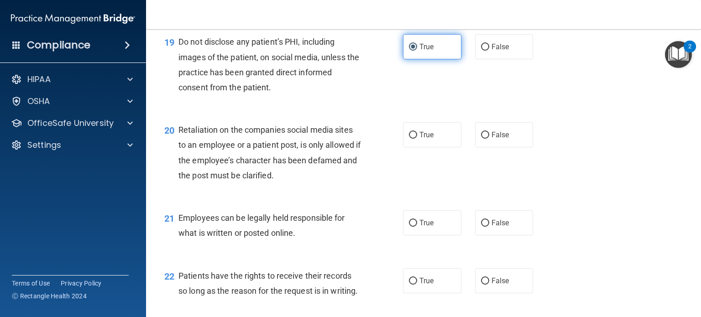
scroll to position [1638, 0]
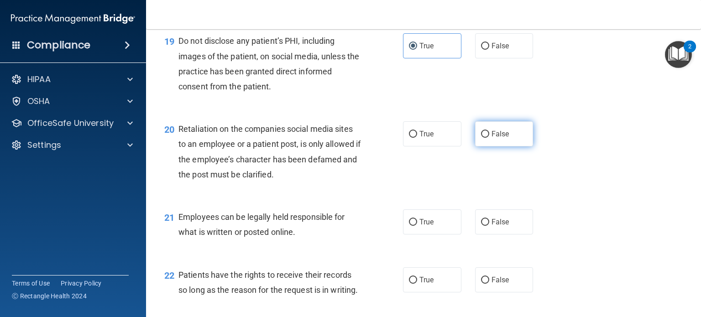
click at [486, 146] on label "False" at bounding box center [504, 133] width 58 height 25
click at [486, 138] on input "False" at bounding box center [485, 134] width 8 height 7
radio input "true"
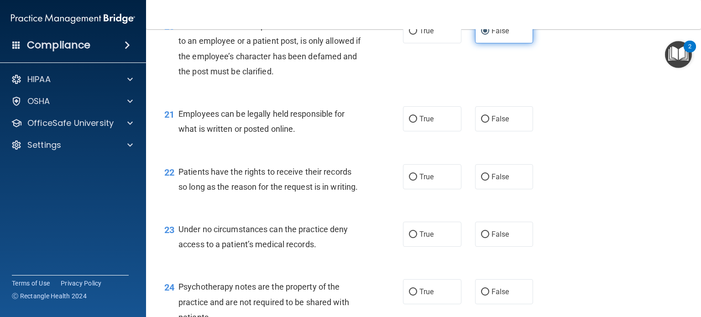
scroll to position [1744, 0]
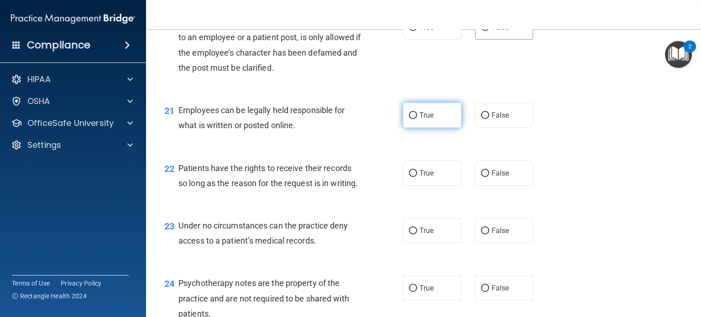
click at [429, 128] on label "True" at bounding box center [432, 115] width 58 height 25
click at [417, 119] on input "True" at bounding box center [413, 115] width 8 height 7
radio input "true"
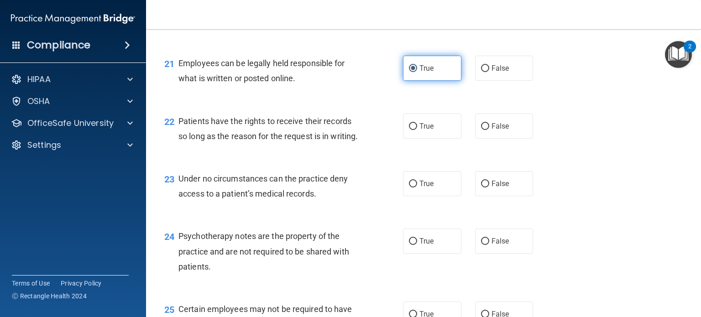
scroll to position [1793, 0]
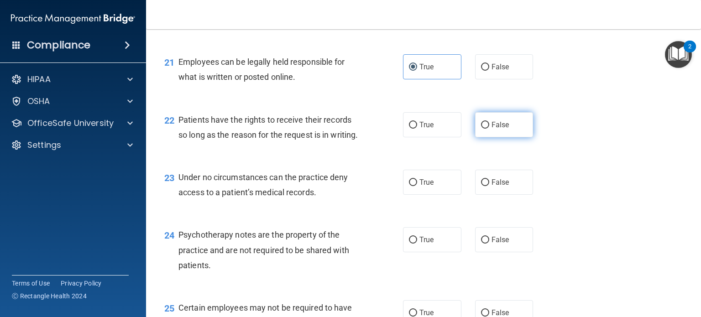
click at [485, 137] on label "False" at bounding box center [504, 124] width 58 height 25
click at [485, 129] on input "False" at bounding box center [485, 125] width 8 height 7
radio input "true"
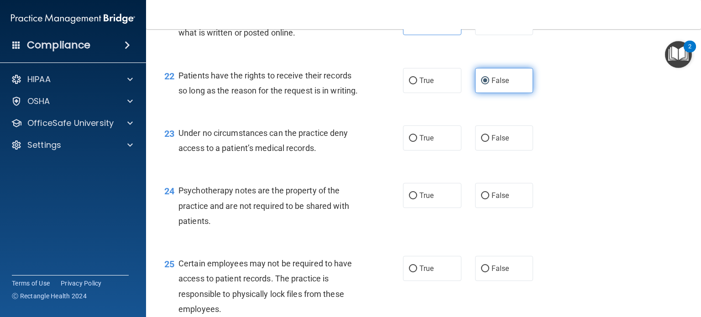
scroll to position [1841, 0]
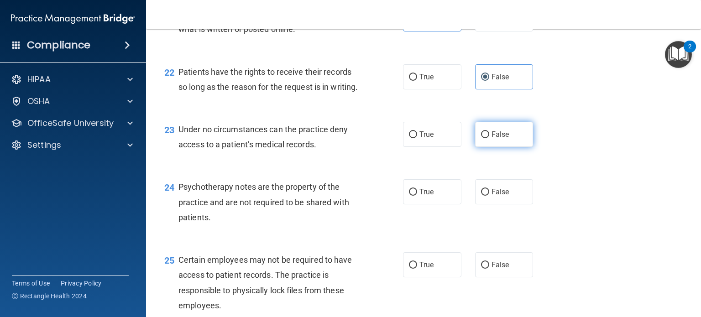
click at [496, 147] on label "False" at bounding box center [504, 134] width 58 height 25
click at [489, 138] on input "False" at bounding box center [485, 134] width 8 height 7
radio input "true"
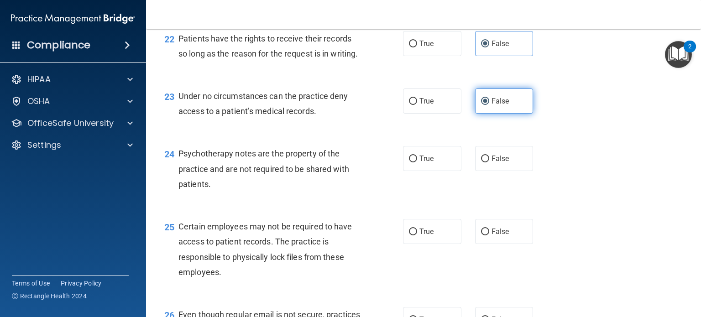
scroll to position [1873, 0]
click at [439, 172] on label "True" at bounding box center [432, 158] width 58 height 25
click at [417, 163] on input "True" at bounding box center [413, 159] width 8 height 7
radio input "true"
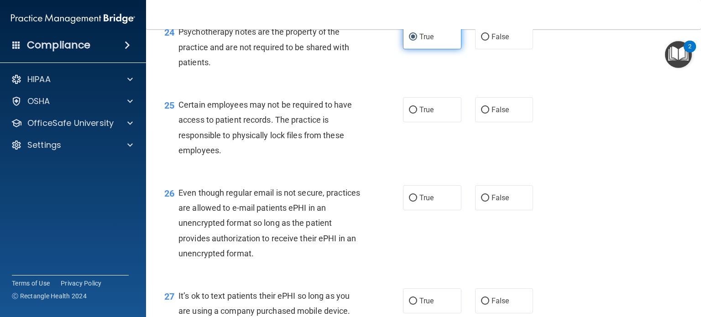
scroll to position [1998, 0]
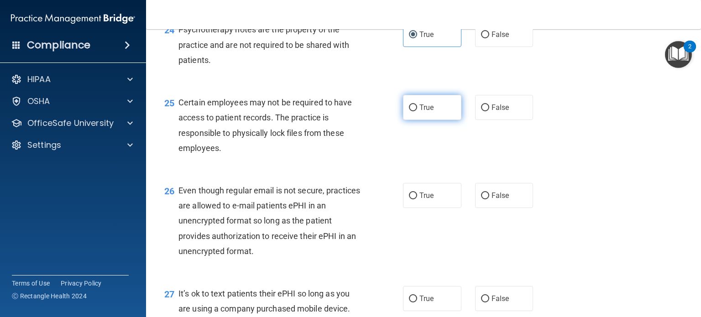
click at [442, 120] on label "True" at bounding box center [432, 107] width 58 height 25
click at [417, 111] on input "True" at bounding box center [413, 107] width 8 height 7
radio input "true"
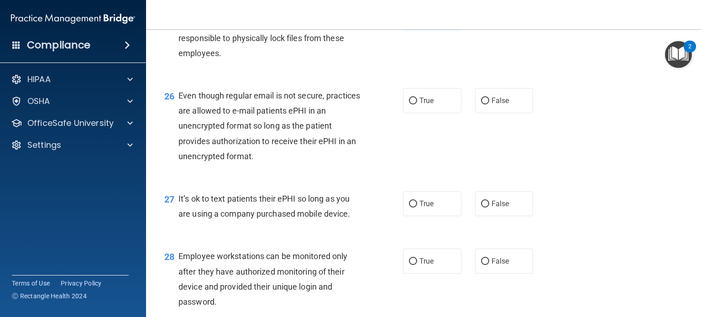
scroll to position [2094, 0]
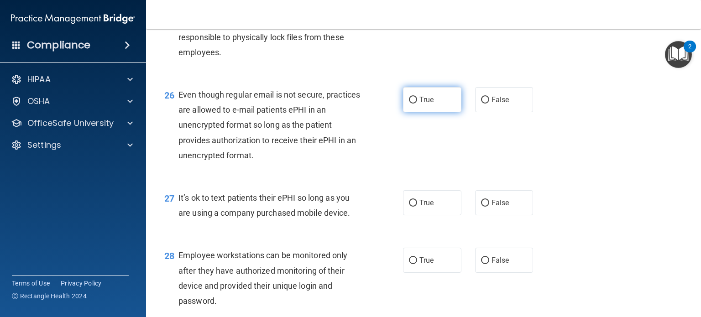
click at [428, 104] on span "True" at bounding box center [426, 99] width 14 height 9
click at [417, 104] on input "True" at bounding box center [413, 100] width 8 height 7
radio input "true"
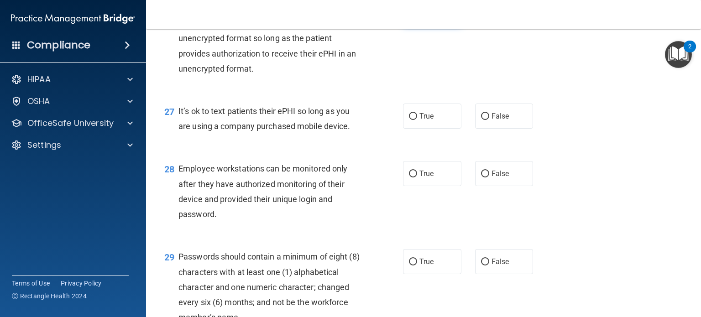
scroll to position [2182, 0]
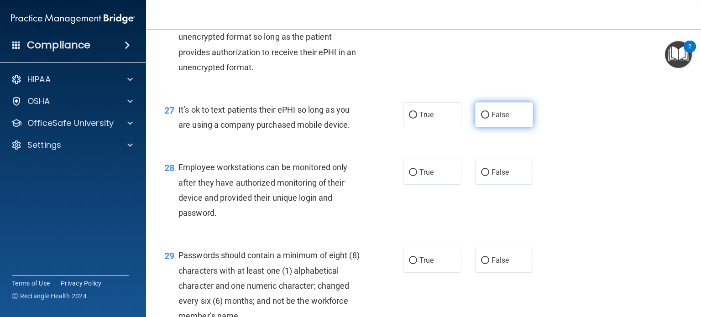
click at [516, 127] on label "False" at bounding box center [504, 114] width 58 height 25
click at [489, 119] on input "False" at bounding box center [485, 115] width 8 height 7
radio input "true"
click at [508, 185] on label "False" at bounding box center [504, 172] width 58 height 25
click at [489, 176] on input "False" at bounding box center [485, 172] width 8 height 7
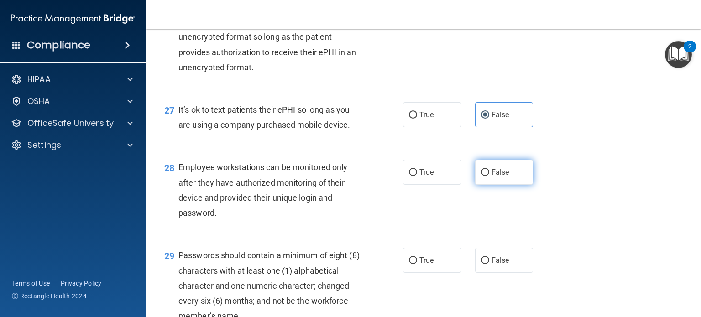
radio input "true"
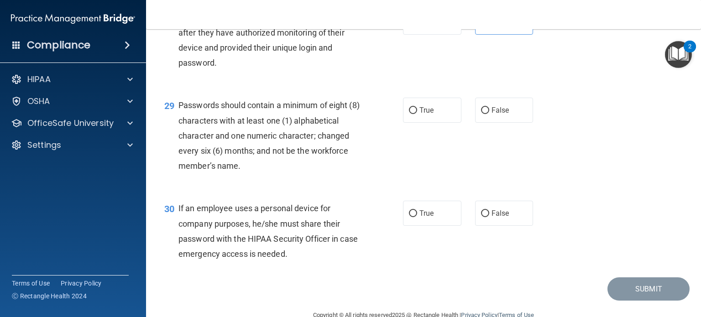
scroll to position [2332, 0]
click at [430, 114] on span "True" at bounding box center [426, 110] width 14 height 9
click at [417, 114] on input "True" at bounding box center [413, 110] width 8 height 7
radio input "true"
click at [491, 218] on span "False" at bounding box center [500, 213] width 18 height 9
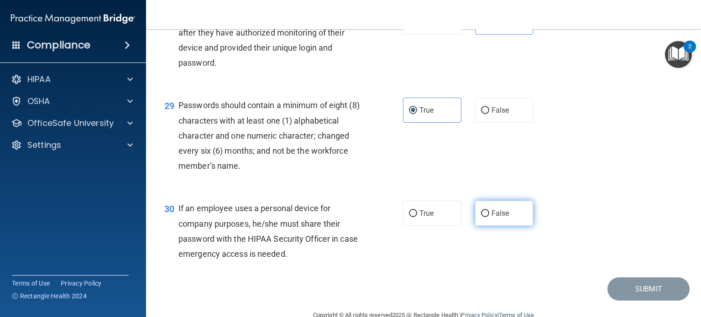
click at [489, 217] on input "False" at bounding box center [485, 213] width 8 height 7
radio input "true"
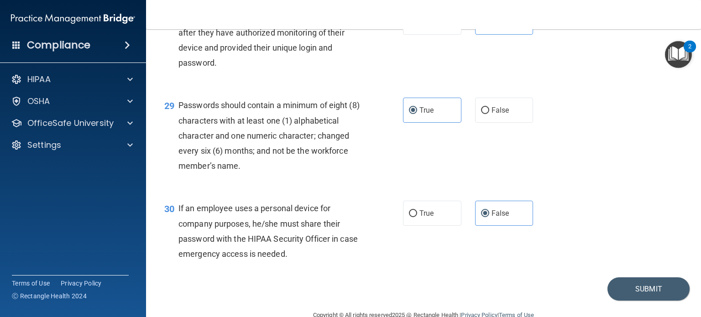
scroll to position [2397, 0]
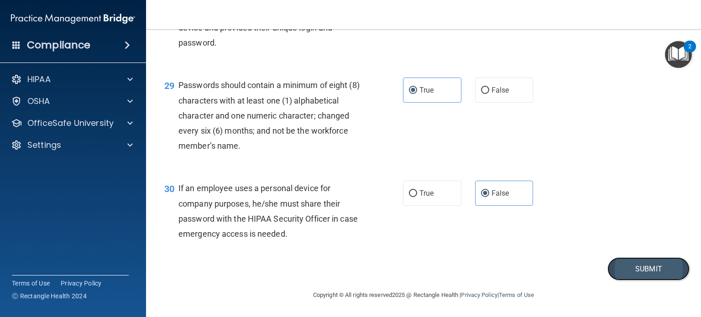
click at [638, 268] on button "Submit" at bounding box center [648, 268] width 82 height 23
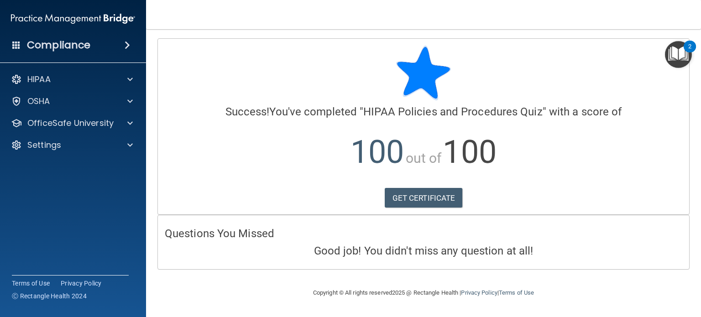
click at [672, 50] on img "Open Resource Center, 2 new notifications" at bounding box center [678, 54] width 27 height 27
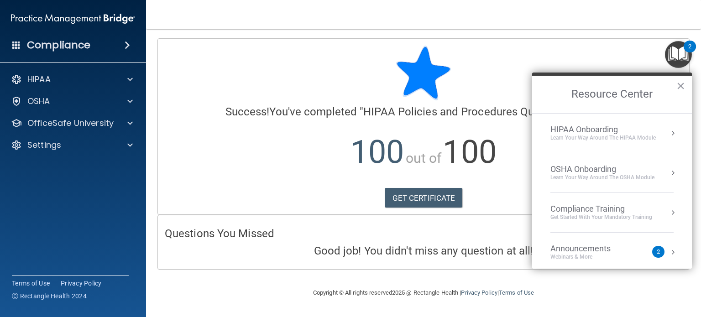
click at [607, 140] on div "Learn Your Way around the HIPAA module" at bounding box center [602, 138] width 105 height 8
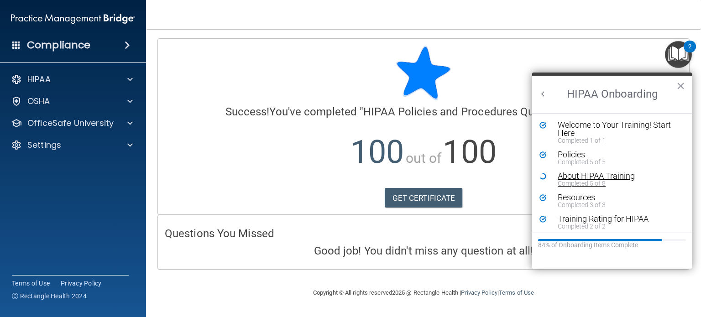
click at [598, 181] on div "Completed 5 of 8" at bounding box center [614, 183] width 115 height 6
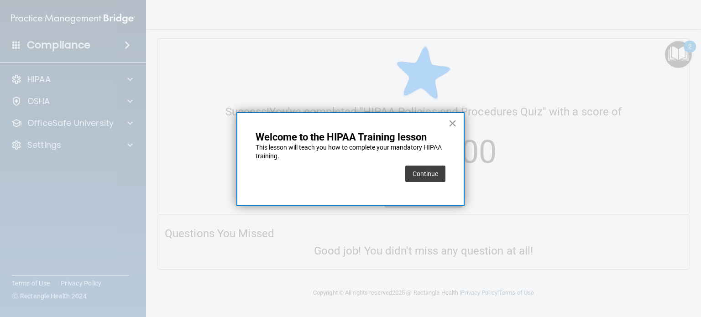
click at [452, 119] on button "×" at bounding box center [452, 123] width 9 height 15
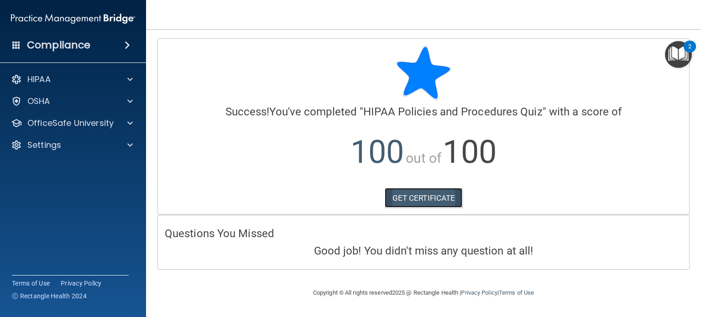
click at [442, 198] on link "GET CERTIFICATE" at bounding box center [424, 198] width 78 height 20
click at [684, 57] on img "Open Resource Center, 2 new notifications" at bounding box center [678, 54] width 27 height 27
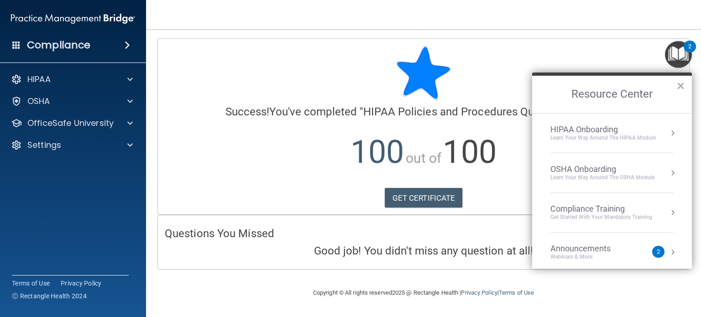
click at [588, 136] on div "Learn Your Way around the HIPAA module" at bounding box center [602, 138] width 105 height 8
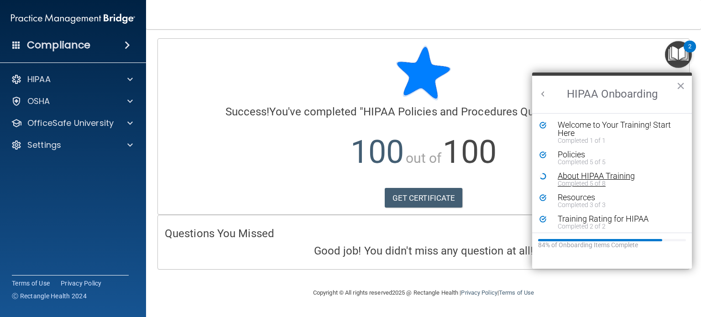
click at [601, 180] on div "Completed 5 of 8" at bounding box center [614, 183] width 115 height 6
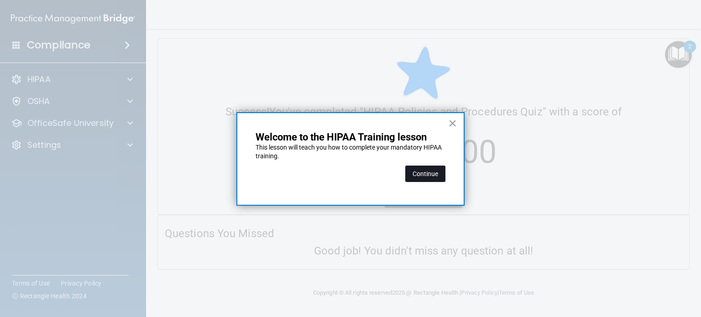
click at [429, 171] on button "Continue" at bounding box center [425, 174] width 40 height 16
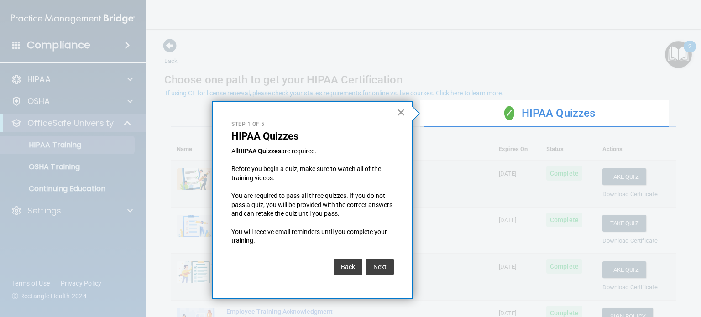
click at [405, 112] on button "×" at bounding box center [400, 112] width 9 height 15
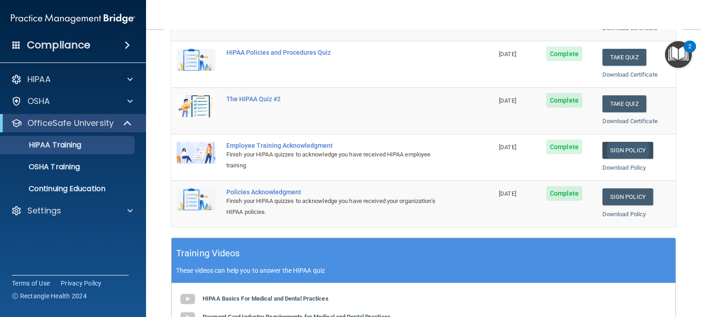
scroll to position [167, 0]
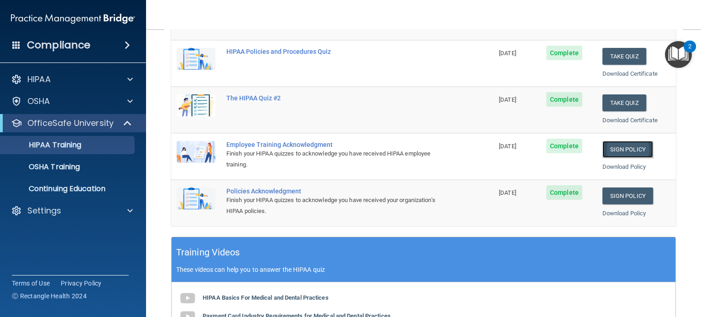
click at [633, 149] on link "Sign Policy" at bounding box center [627, 149] width 51 height 17
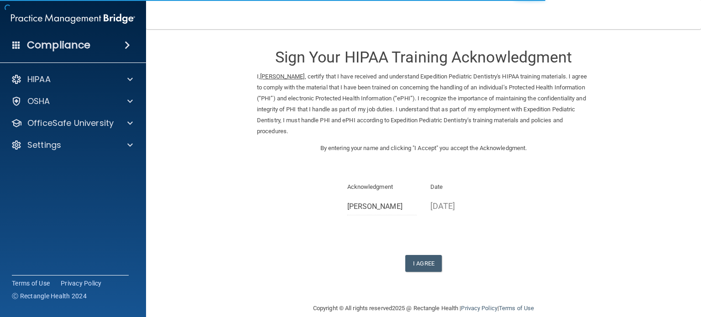
click at [417, 279] on form "Sign Your HIPAA Training Acknowledgment I, Allison Rogers , certify that I have…" at bounding box center [423, 165] width 518 height 255
click at [417, 257] on button "I Agree" at bounding box center [423, 263] width 36 height 17
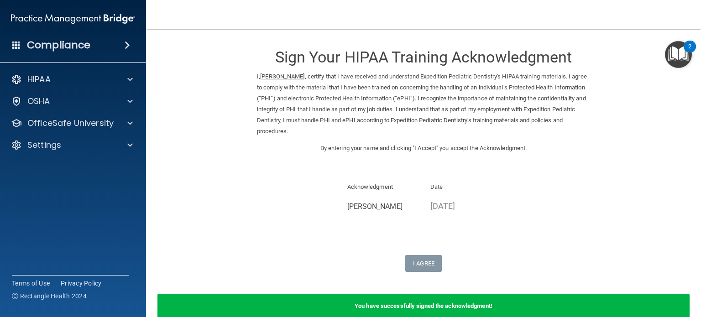
click at [676, 53] on img "Open Resource Center, 2 new notifications" at bounding box center [678, 54] width 27 height 27
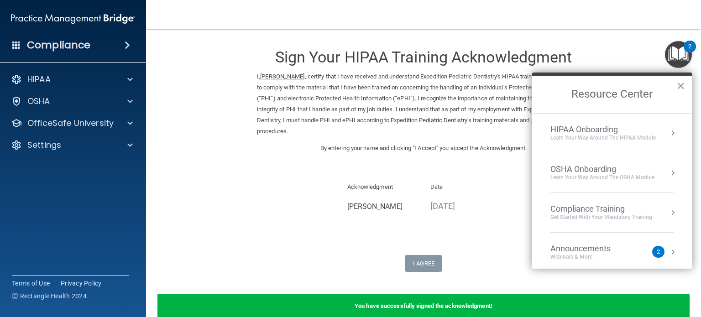
click at [607, 132] on div "HIPAA Onboarding" at bounding box center [602, 130] width 105 height 10
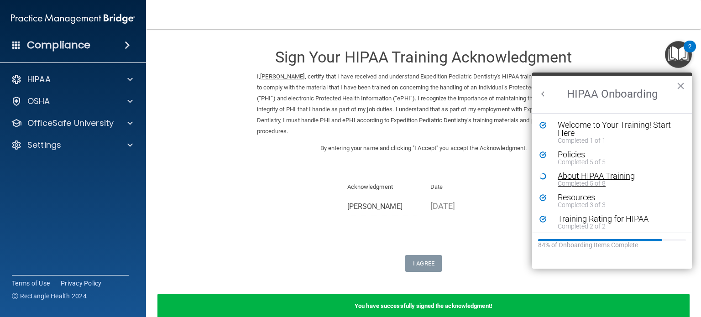
click at [598, 172] on div "About HIPAA Training" at bounding box center [614, 176] width 115 height 8
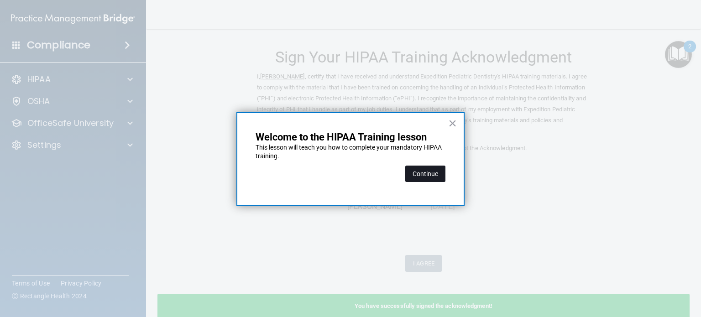
click at [438, 172] on button "Continue" at bounding box center [425, 174] width 40 height 16
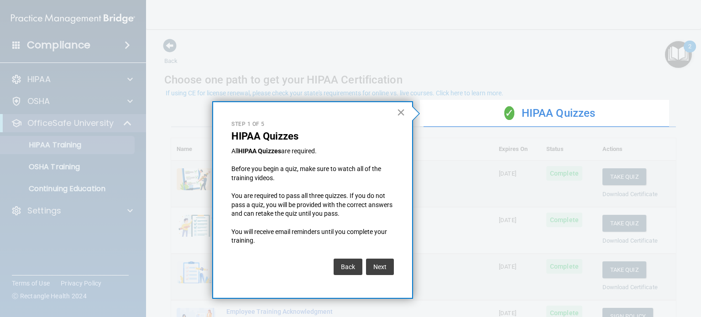
click at [400, 108] on button "×" at bounding box center [400, 112] width 9 height 15
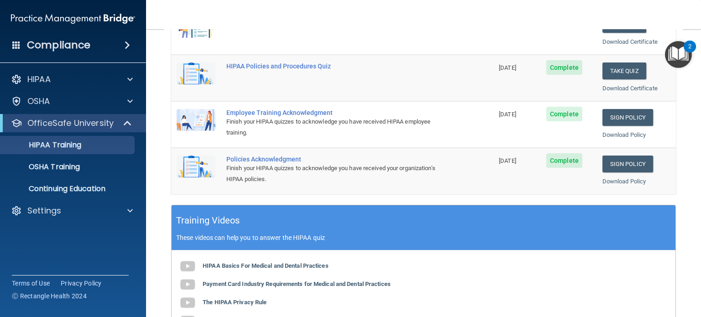
scroll to position [200, 0]
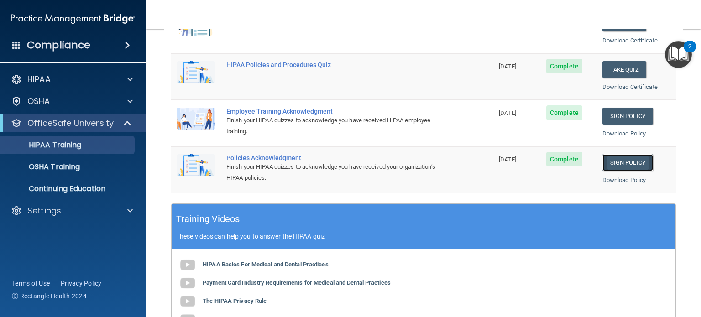
click at [623, 163] on link "Sign Policy" at bounding box center [627, 162] width 51 height 17
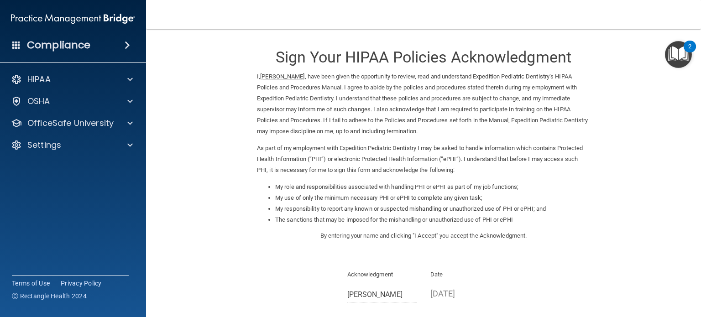
scroll to position [100, 0]
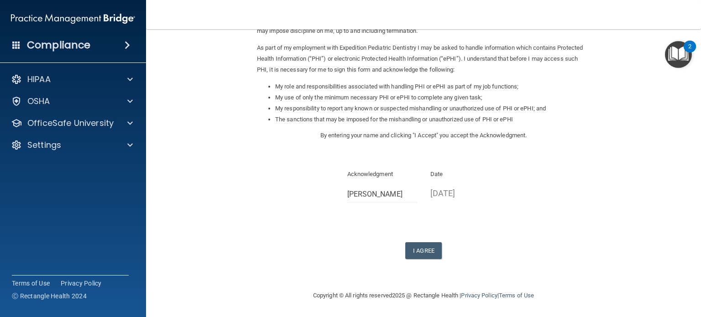
click at [438, 240] on div "Sign Your HIPAA Policies Acknowledgment I, Allison Rogers , have been given the…" at bounding box center [423, 98] width 333 height 321
click at [423, 248] on button "I Agree" at bounding box center [423, 250] width 36 height 17
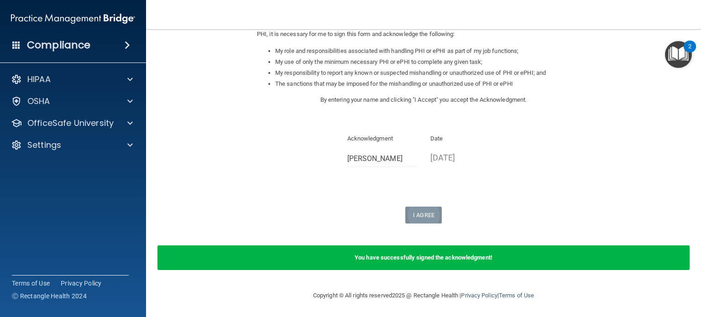
scroll to position [0, 0]
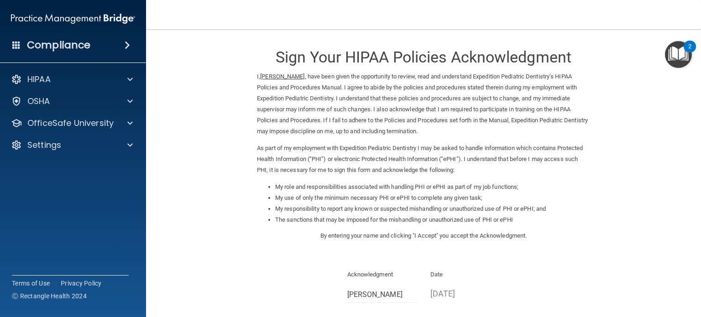
click at [681, 59] on img "Open Resource Center, 2 new notifications" at bounding box center [678, 54] width 27 height 27
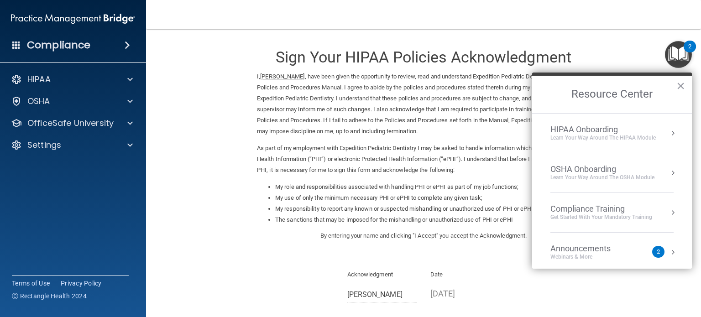
click at [610, 140] on div "Learn Your Way around the HIPAA module" at bounding box center [602, 138] width 105 height 8
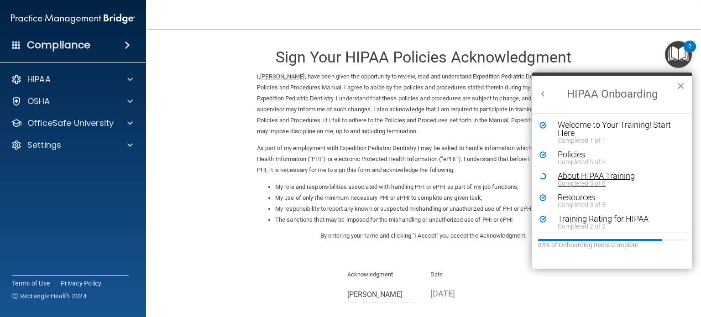
click at [599, 175] on div "About HIPAA Training" at bounding box center [614, 176] width 115 height 8
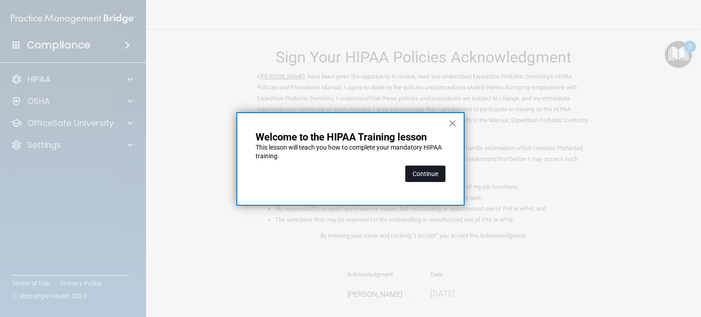
click at [420, 170] on button "Continue" at bounding box center [425, 174] width 40 height 16
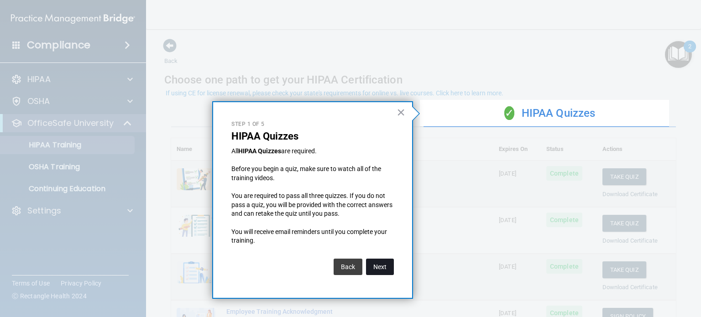
click at [383, 271] on button "Next" at bounding box center [380, 267] width 28 height 16
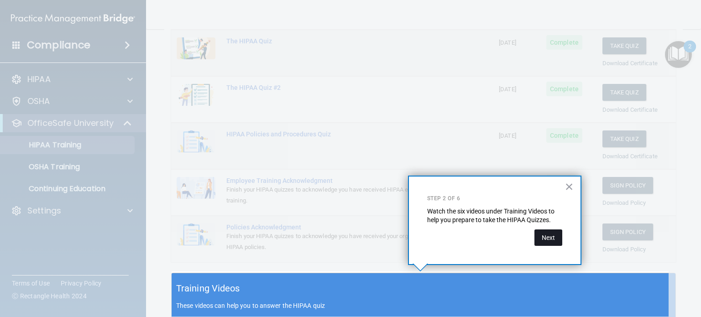
click at [547, 237] on button "Next" at bounding box center [548, 237] width 28 height 16
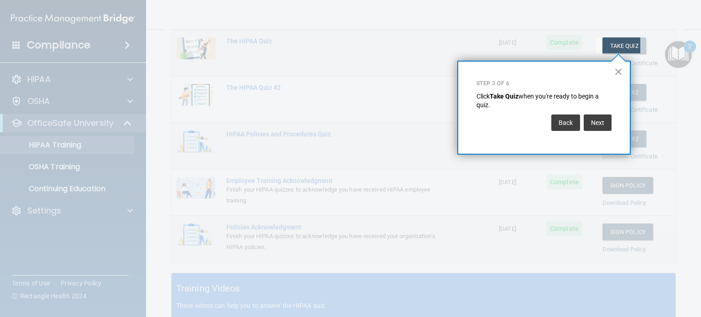
click at [601, 113] on div "Next" at bounding box center [596, 120] width 30 height 21
click at [599, 124] on button "Next" at bounding box center [597, 122] width 28 height 16
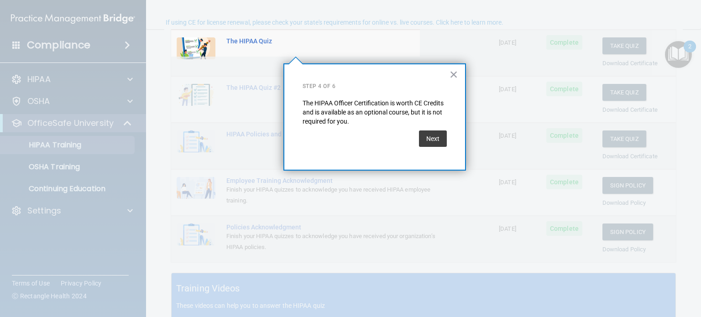
scroll to position [70, 0]
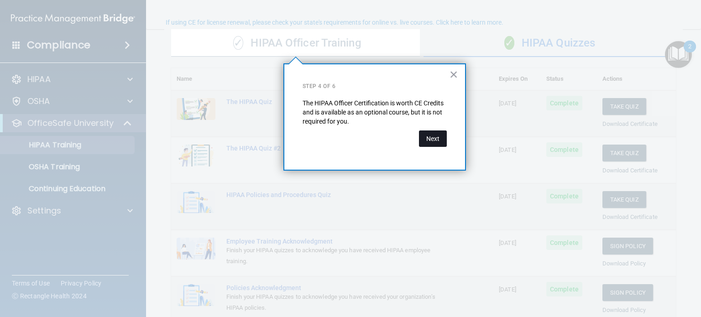
click at [432, 135] on button "Next" at bounding box center [433, 138] width 28 height 16
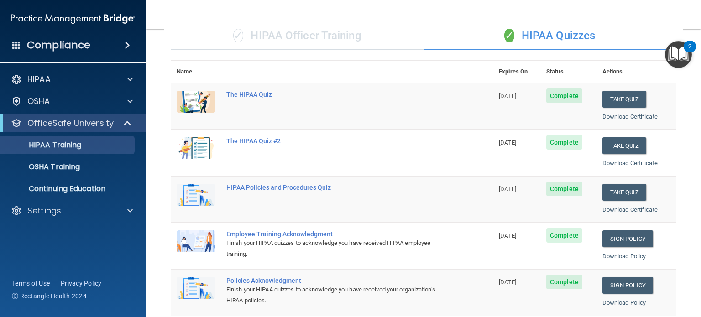
scroll to position [0, 0]
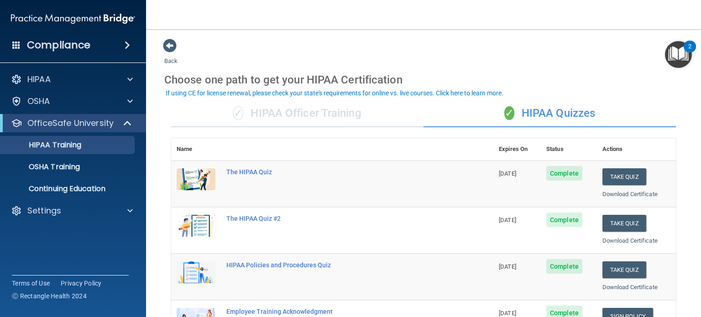
click at [681, 58] on img "Open Resource Center, 2 new notifications" at bounding box center [678, 54] width 27 height 27
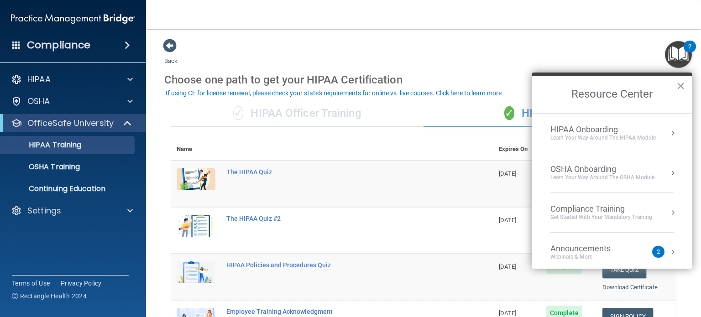
click at [613, 165] on div "OSHA Onboarding" at bounding box center [602, 169] width 104 height 10
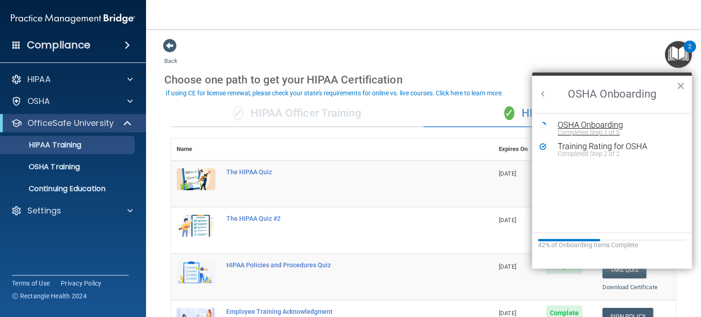
click at [584, 125] on div "OSHA Onboarding" at bounding box center [618, 125] width 122 height 8
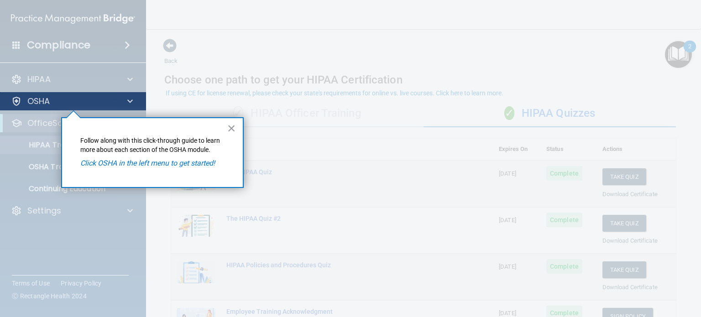
click at [111, 94] on div "OSHA" at bounding box center [73, 101] width 146 height 18
click at [106, 99] on div "OSHA" at bounding box center [60, 101] width 113 height 11
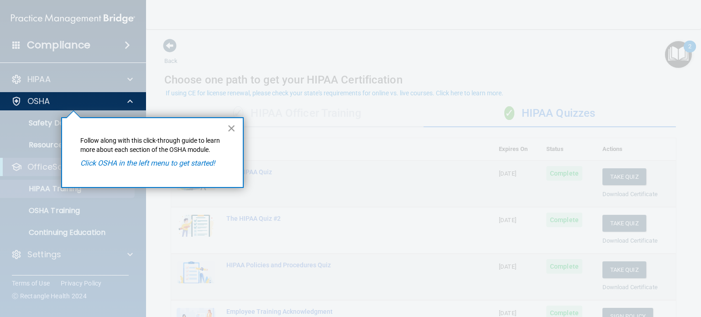
click at [231, 122] on button "×" at bounding box center [231, 128] width 9 height 15
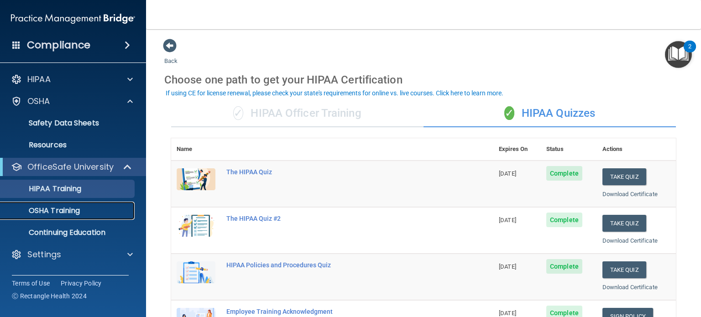
click at [89, 204] on link "OSHA Training" at bounding box center [63, 211] width 144 height 18
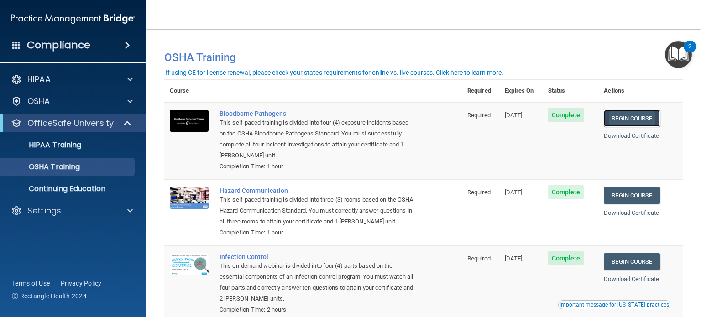
click at [655, 112] on link "Begin Course" at bounding box center [631, 118] width 56 height 17
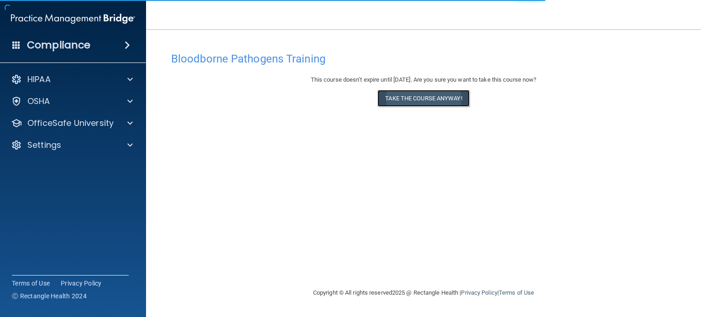
click at [451, 102] on button "Take the course anyway!" at bounding box center [423, 98] width 92 height 17
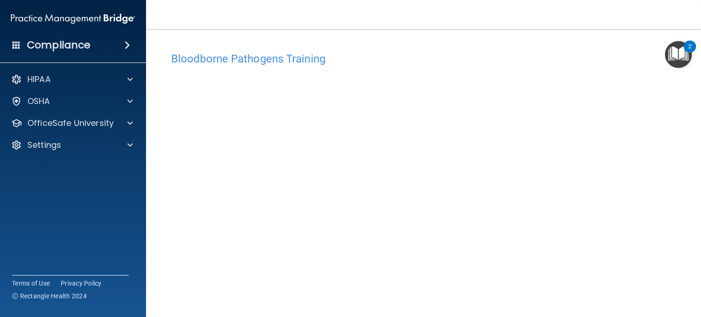
click at [685, 60] on img "Open Resource Center, 2 new notifications" at bounding box center [678, 54] width 27 height 27
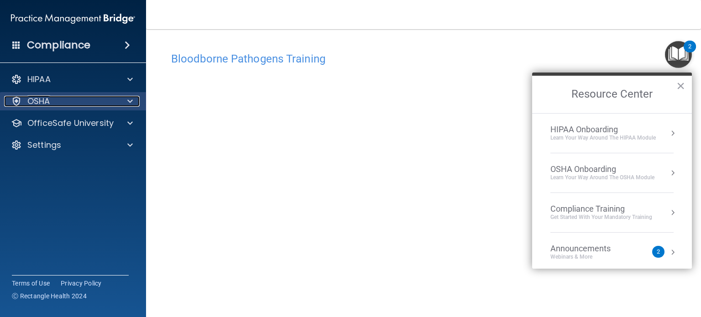
click at [129, 100] on span at bounding box center [129, 101] width 5 height 11
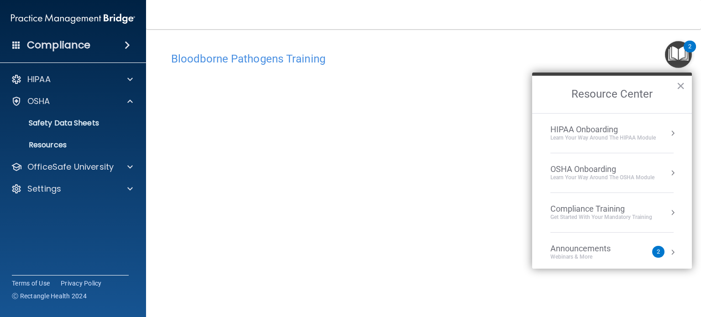
click at [562, 174] on div "Learn your way around the OSHA module" at bounding box center [602, 178] width 104 height 8
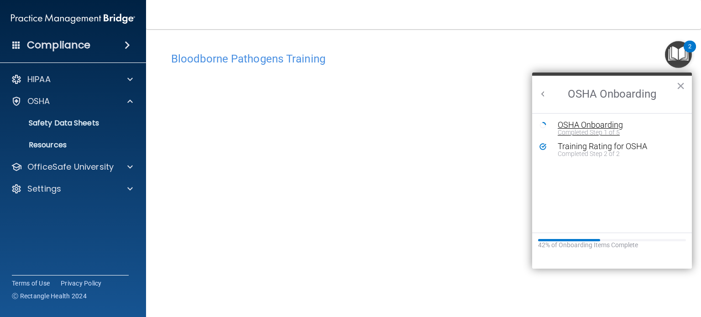
click at [595, 121] on div "OSHA Onboarding" at bounding box center [618, 125] width 122 height 8
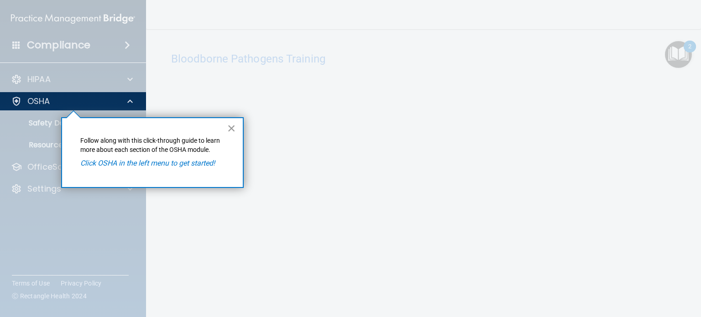
click at [231, 129] on button "×" at bounding box center [231, 128] width 9 height 15
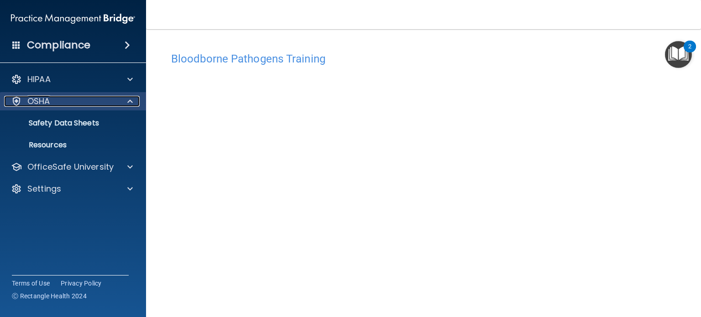
click at [82, 104] on div "OSHA" at bounding box center [60, 101] width 113 height 11
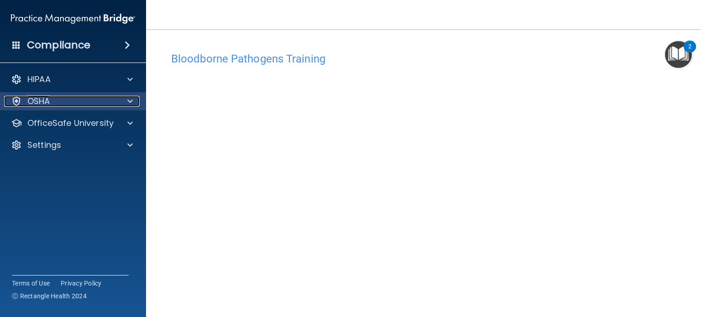
click at [82, 104] on div "OSHA" at bounding box center [60, 101] width 113 height 11
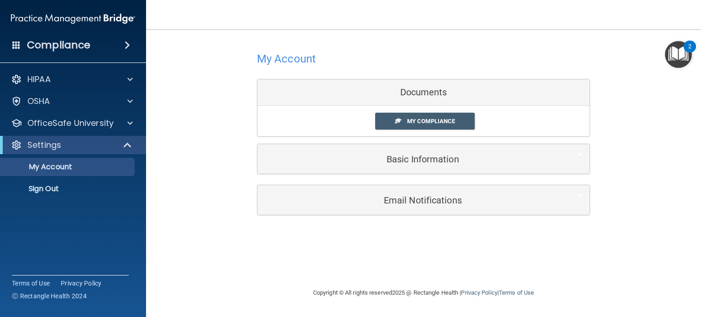
click at [686, 62] on img "Open Resource Center, 2 new notifications" at bounding box center [678, 54] width 27 height 27
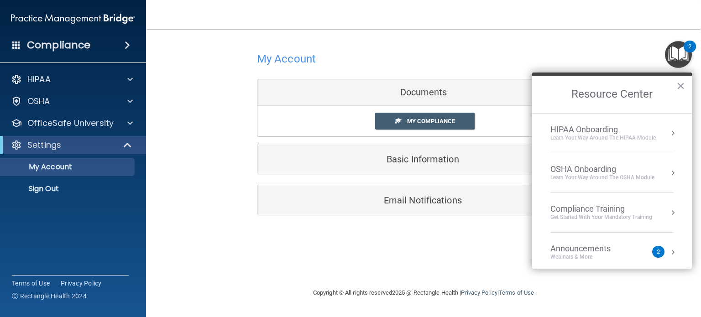
click at [602, 175] on div "Learn your way around the OSHA module" at bounding box center [602, 178] width 104 height 8
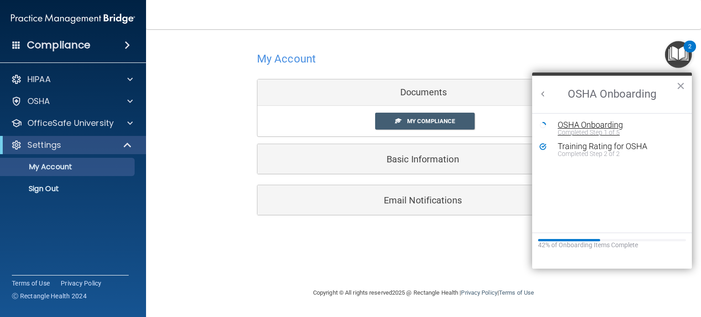
click at [576, 129] on div "Completed Step 1 of 5" at bounding box center [618, 132] width 122 height 6
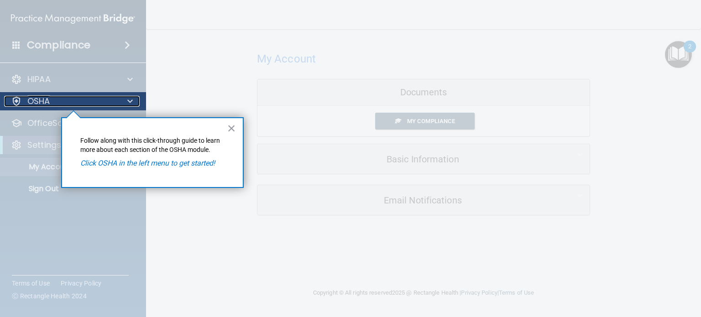
click at [109, 103] on div "OSHA" at bounding box center [60, 101] width 113 height 11
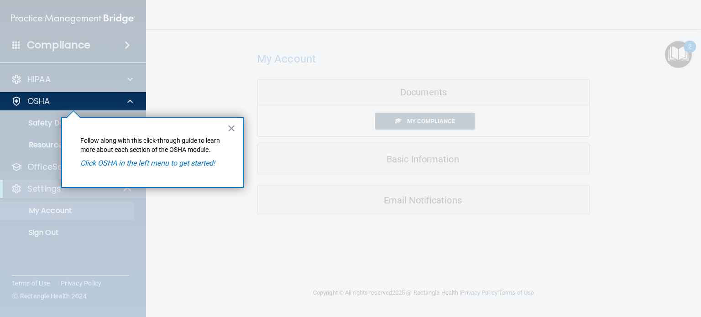
click at [51, 123] on div at bounding box center [73, 213] width 146 height 207
click at [237, 130] on div "× Follow along with this click-through guide to learn more about each section o…" at bounding box center [152, 152] width 182 height 71
click at [232, 130] on button "×" at bounding box center [231, 128] width 9 height 15
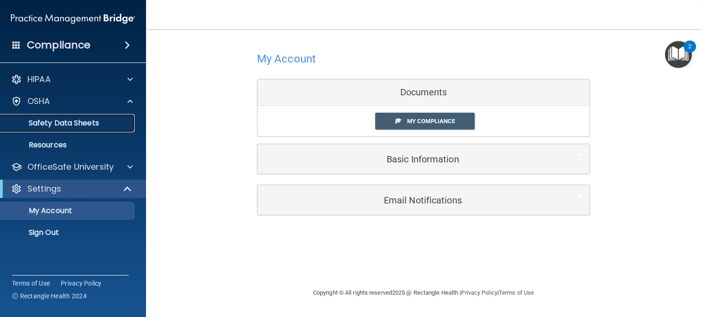
click at [75, 123] on p "Safety Data Sheets" at bounding box center [68, 123] width 125 height 9
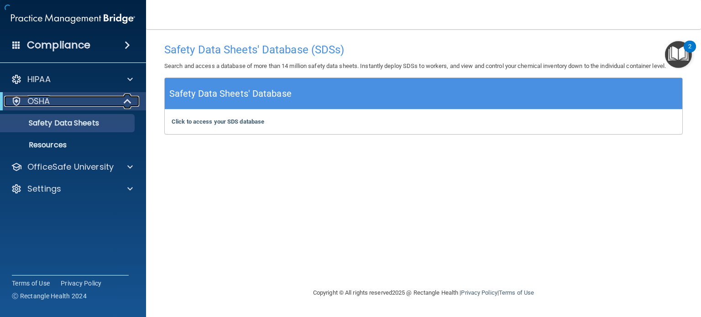
click at [134, 103] on div at bounding box center [128, 101] width 22 height 11
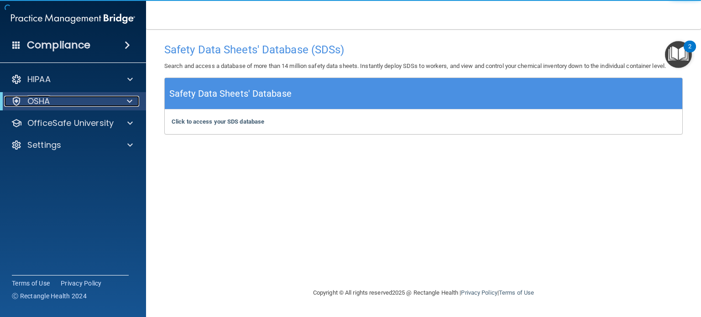
click at [134, 103] on div at bounding box center [128, 101] width 22 height 11
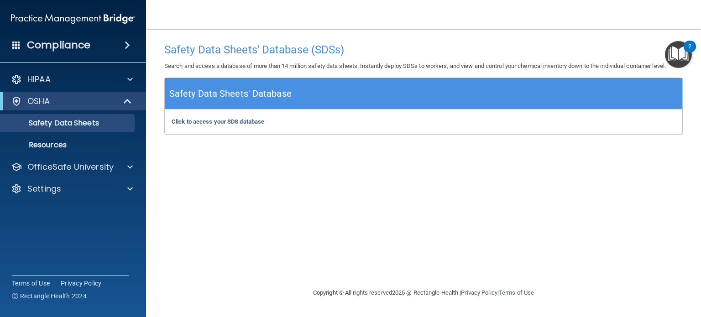
click at [688, 51] on div "2" at bounding box center [689, 53] width 3 height 12
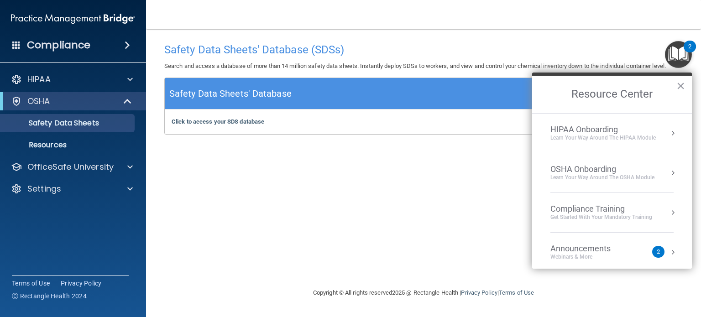
click at [602, 208] on div "Compliance Training" at bounding box center [601, 209] width 102 height 10
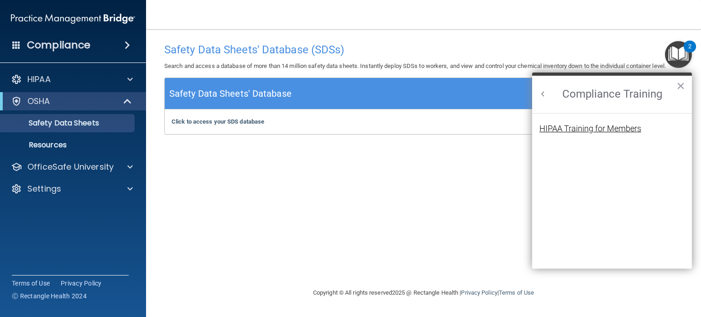
click at [601, 125] on div "HIPAA Training for Members" at bounding box center [590, 129] width 102 height 8
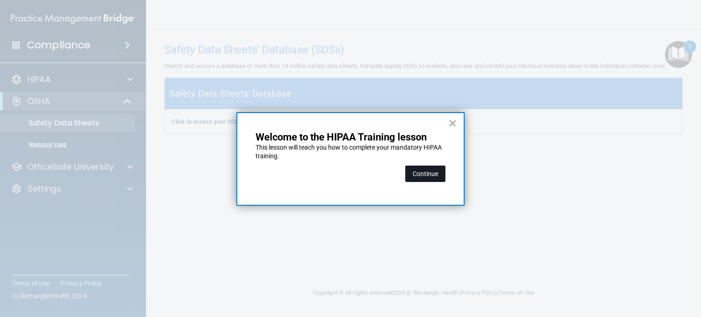
click at [420, 178] on button "Continue" at bounding box center [425, 174] width 40 height 16
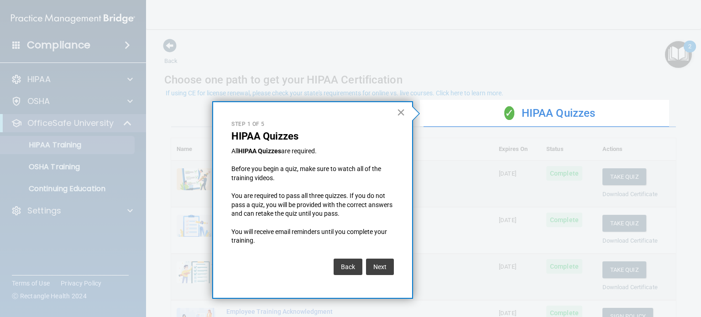
click at [401, 111] on button "×" at bounding box center [400, 112] width 9 height 15
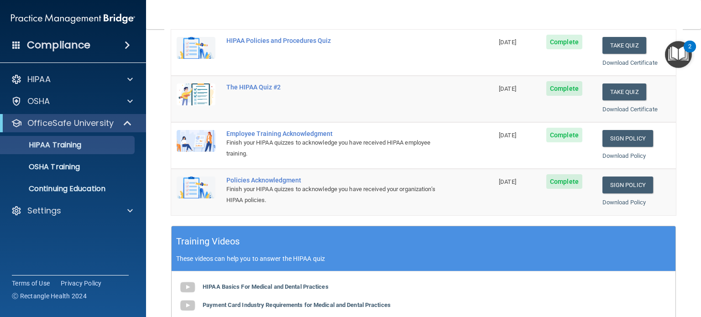
scroll to position [187, 0]
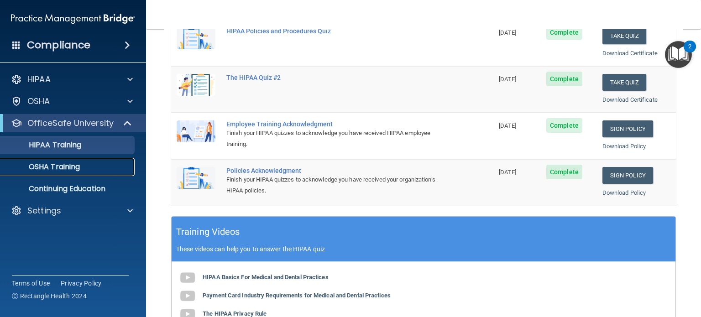
click at [88, 166] on div "OSHA Training" at bounding box center [68, 166] width 125 height 9
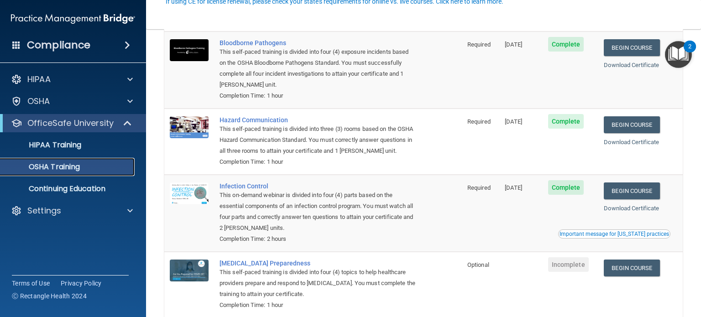
scroll to position [71, 0]
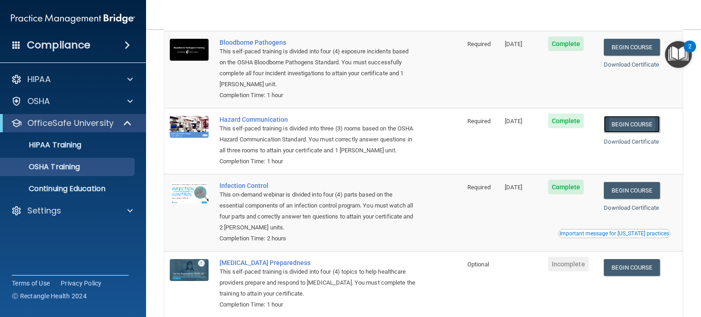
click at [631, 123] on link "Begin Course" at bounding box center [631, 124] width 56 height 17
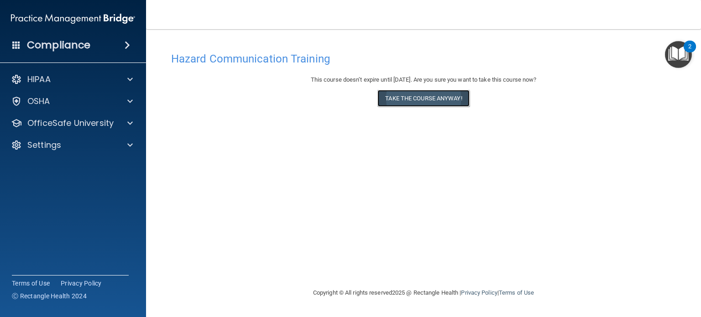
click at [422, 104] on button "Take the course anyway!" at bounding box center [423, 98] width 92 height 17
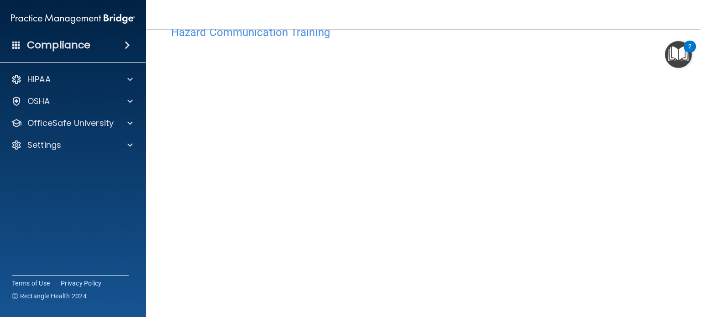
scroll to position [27, 0]
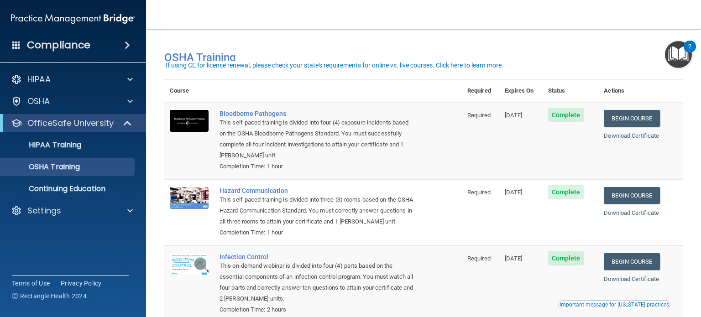
scroll to position [7, 0]
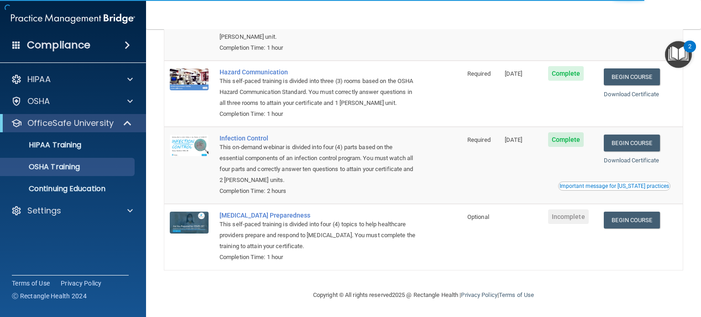
scroll to position [131, 0]
click at [630, 140] on link "Begin Course" at bounding box center [631, 143] width 56 height 17
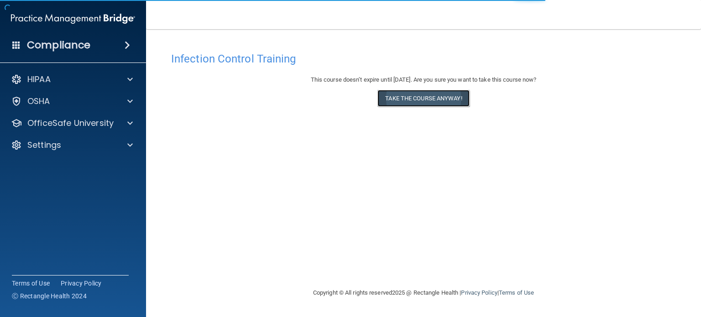
click at [426, 99] on button "Take the course anyway!" at bounding box center [423, 98] width 92 height 17
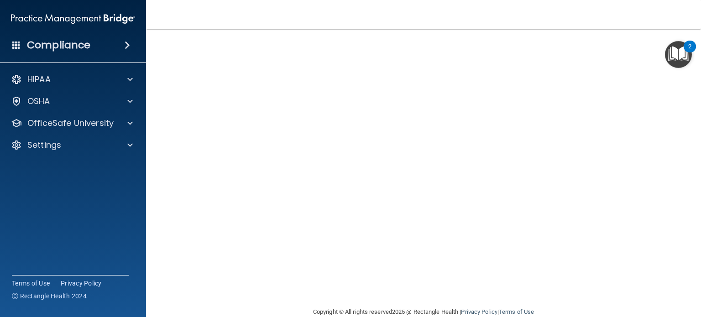
scroll to position [58, 0]
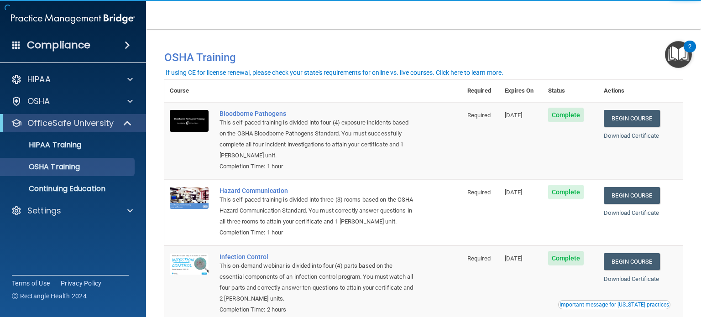
click at [687, 41] on div "2" at bounding box center [689, 47] width 12 height 12
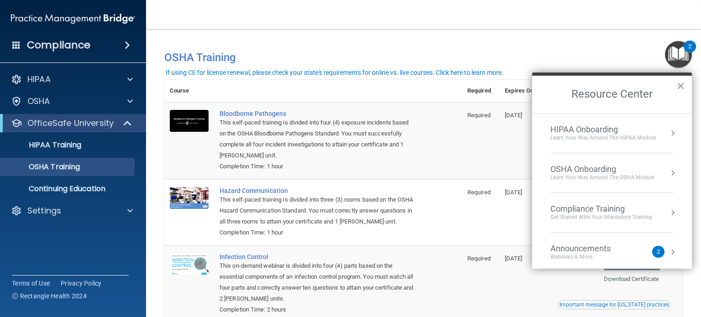
scroll to position [50, 0]
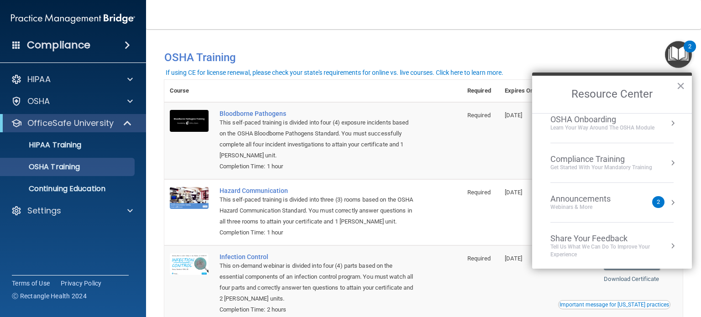
click at [613, 166] on div "Get Started with your mandatory training" at bounding box center [601, 168] width 102 height 8
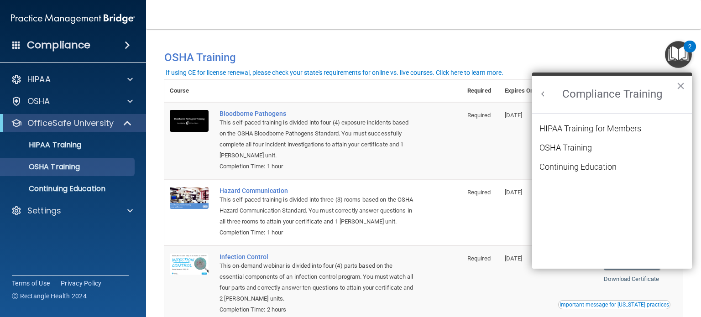
scroll to position [0, 0]
click at [578, 132] on div "HIPAA Training for Members" at bounding box center [590, 129] width 102 height 8
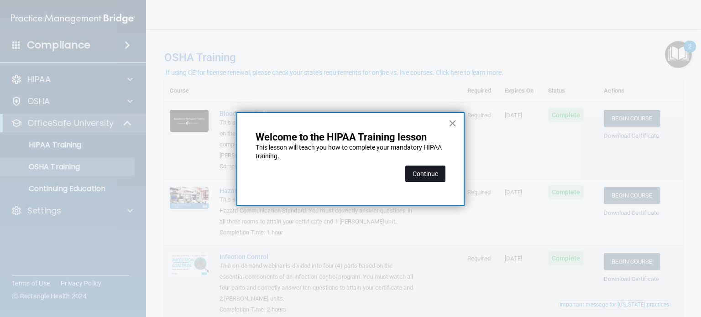
click at [414, 178] on button "Continue" at bounding box center [425, 174] width 40 height 16
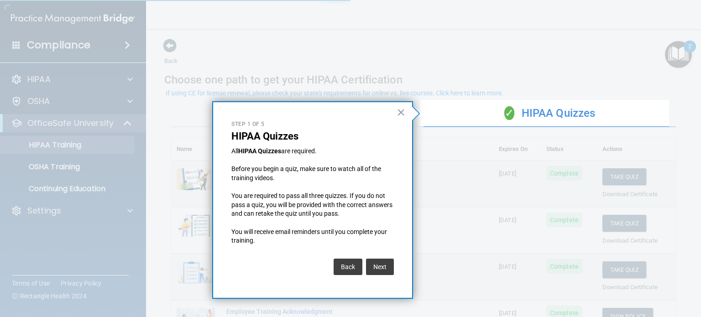
click at [673, 62] on div at bounding box center [685, 158] width 32 height 317
click at [398, 108] on button "×" at bounding box center [400, 112] width 9 height 15
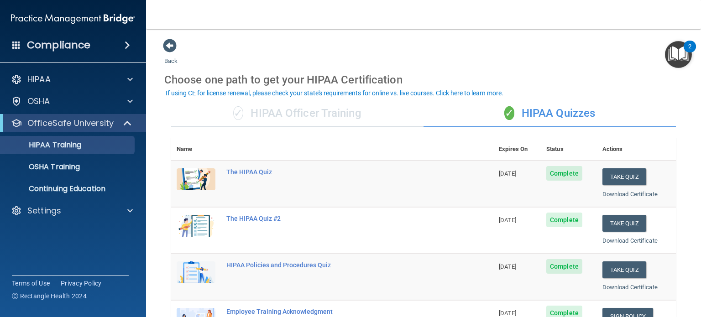
click at [669, 60] on img "Open Resource Center, 2 new notifications" at bounding box center [678, 54] width 27 height 27
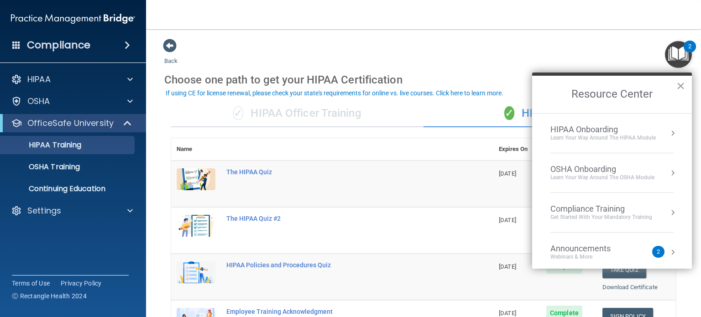
click at [608, 134] on div "Learn Your Way around the HIPAA module" at bounding box center [602, 138] width 105 height 8
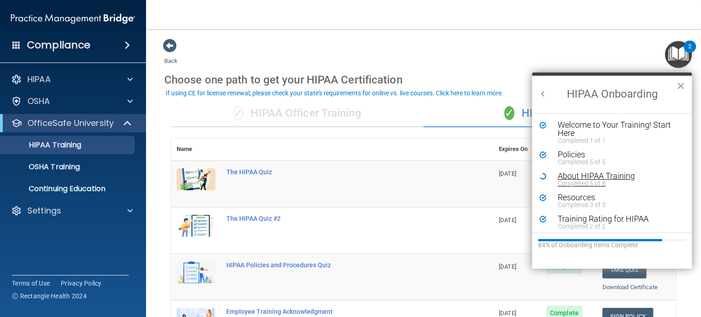
click at [607, 174] on div "About HIPAA Training" at bounding box center [614, 176] width 115 height 8
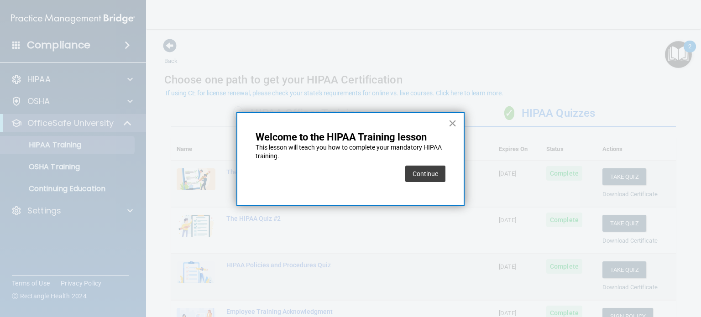
click at [454, 121] on button "×" at bounding box center [452, 123] width 9 height 15
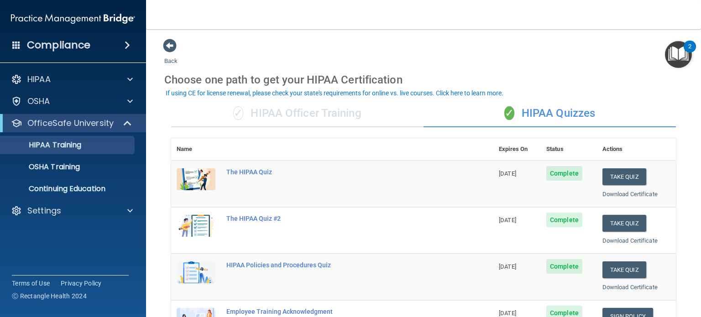
click at [675, 54] on img "Open Resource Center, 2 new notifications" at bounding box center [678, 54] width 27 height 27
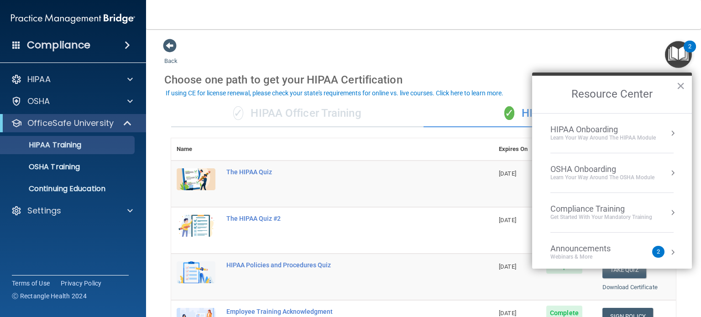
click at [630, 144] on li "HIPAA Onboarding Learn Your Way around the HIPAA module" at bounding box center [611, 134] width 123 height 40
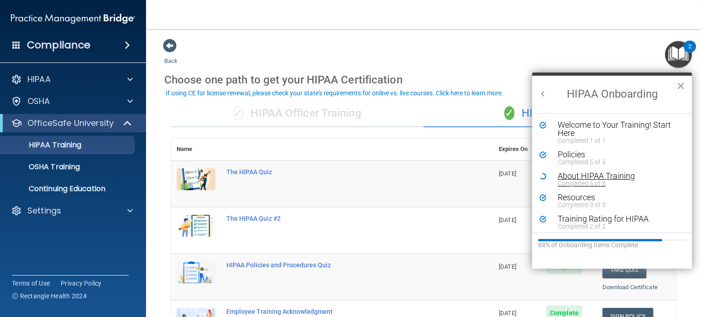
click at [601, 180] on div "Completed 5 of 8" at bounding box center [614, 183] width 115 height 6
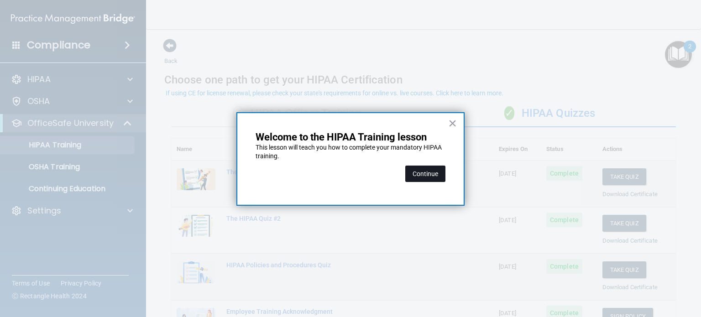
click at [437, 172] on button "Continue" at bounding box center [425, 174] width 40 height 16
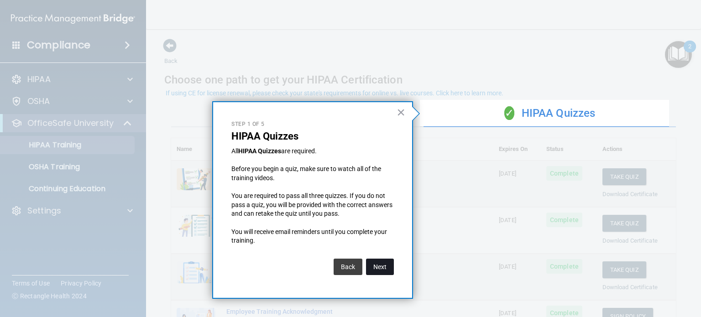
click at [385, 266] on button "Next" at bounding box center [380, 267] width 28 height 16
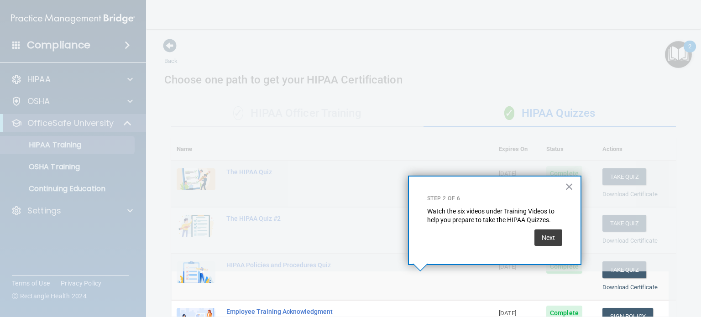
scroll to position [131, 0]
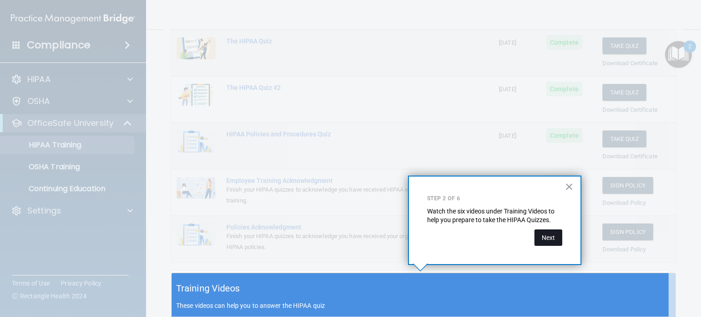
click at [553, 238] on button "Next" at bounding box center [548, 237] width 28 height 16
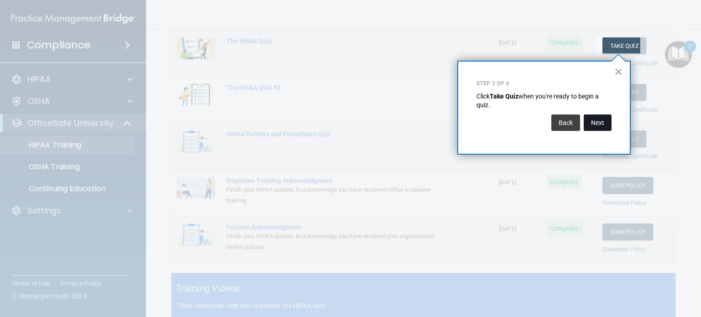
click at [597, 124] on button "Next" at bounding box center [597, 122] width 28 height 16
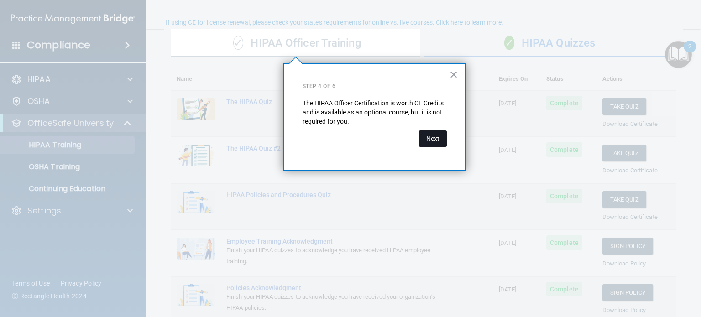
click at [432, 135] on button "Next" at bounding box center [433, 138] width 28 height 16
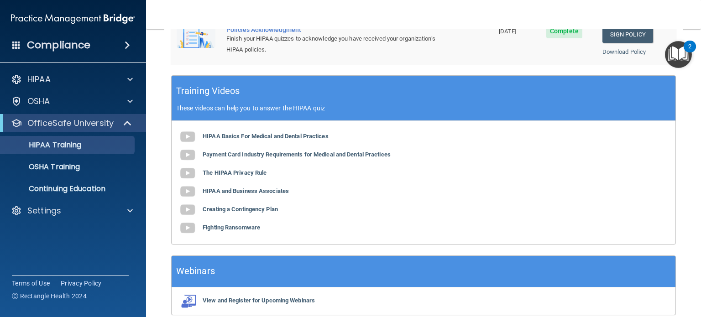
scroll to position [333, 0]
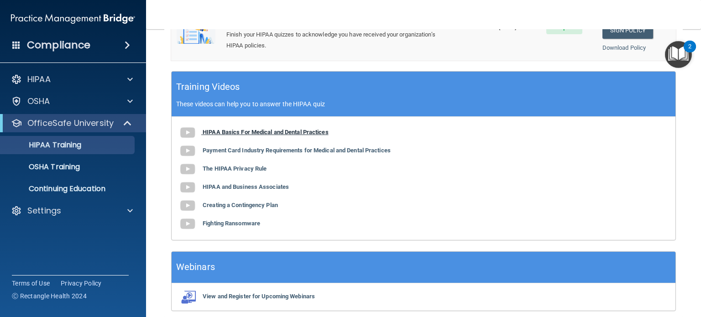
click at [246, 130] on b "HIPAA Basics For Medical and Dental Practices" at bounding box center [266, 132] width 126 height 7
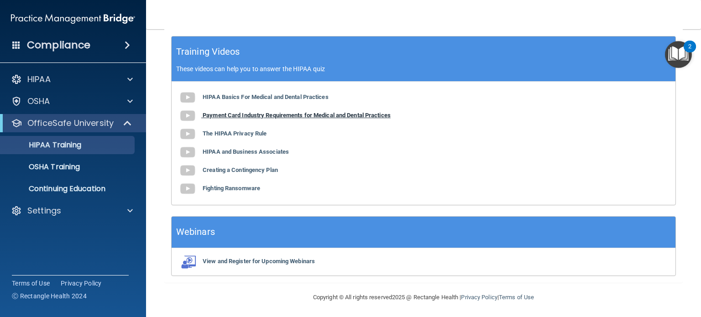
click at [299, 112] on b "Payment Card Industry Requirements for Medical and Dental Practices" at bounding box center [297, 115] width 188 height 7
click at [254, 135] on b "The HIPAA Privacy Rule" at bounding box center [235, 133] width 64 height 7
click at [262, 154] on div "HIPAA Basics For Medical and Dental Practices Payment Card Industry Requirement…" at bounding box center [424, 143] width 504 height 123
click at [267, 148] on b "HIPAA and Business Associates" at bounding box center [246, 151] width 86 height 7
click at [248, 172] on div "HIPAA Basics For Medical and Dental Practices Payment Card Industry Requirement…" at bounding box center [424, 143] width 504 height 123
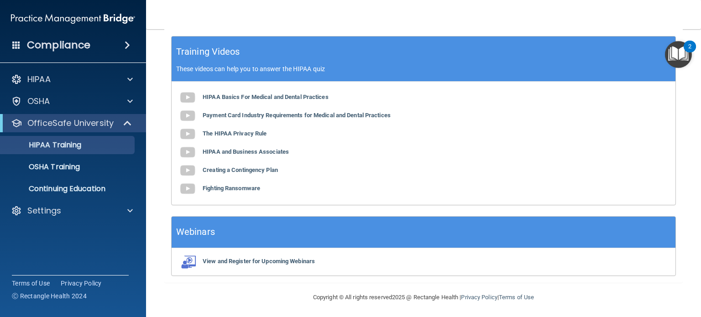
click at [253, 164] on div "HIPAA Basics For Medical and Dental Practices Payment Card Industry Requirement…" at bounding box center [424, 143] width 504 height 123
click at [253, 168] on b "Creating a Contingency Plan" at bounding box center [240, 169] width 75 height 7
click at [238, 193] on div "HIPAA Basics For Medical and Dental Practices Payment Card Industry Requirement…" at bounding box center [424, 143] width 504 height 123
click at [248, 186] on b "Fighting Ransomware" at bounding box center [231, 188] width 57 height 7
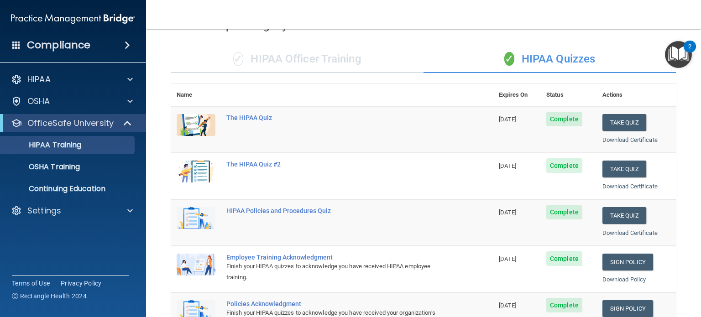
scroll to position [0, 0]
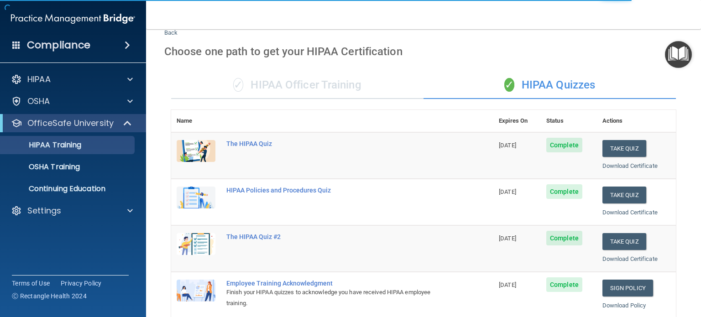
scroll to position [27, 0]
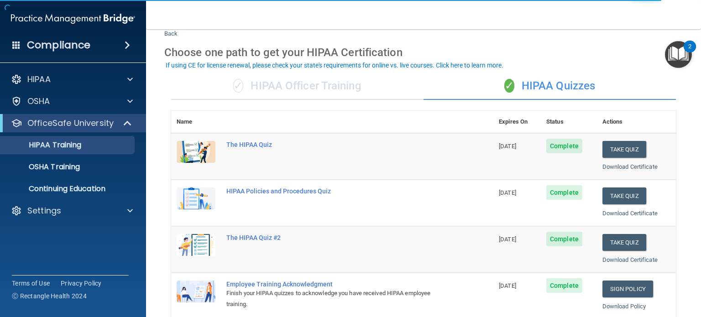
click at [670, 62] on img "Open Resource Center, 2 new notifications" at bounding box center [678, 54] width 27 height 27
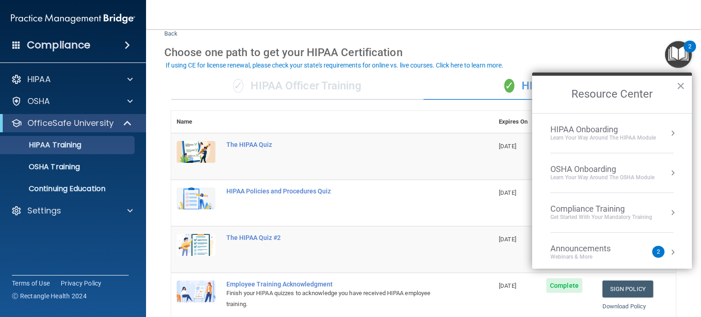
click at [605, 139] on div "Learn Your Way around the HIPAA module" at bounding box center [602, 138] width 105 height 8
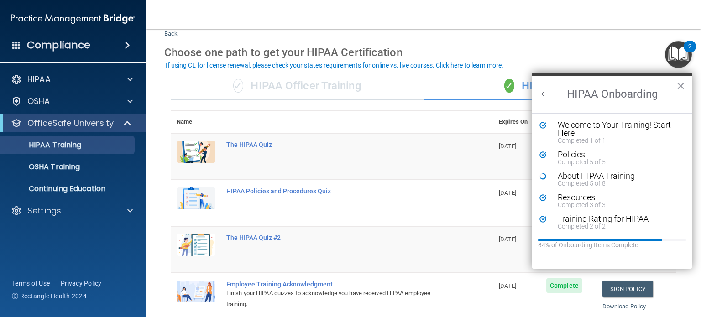
scroll to position [0, 0]
click at [606, 175] on div "About HIPAA Training" at bounding box center [614, 176] width 115 height 8
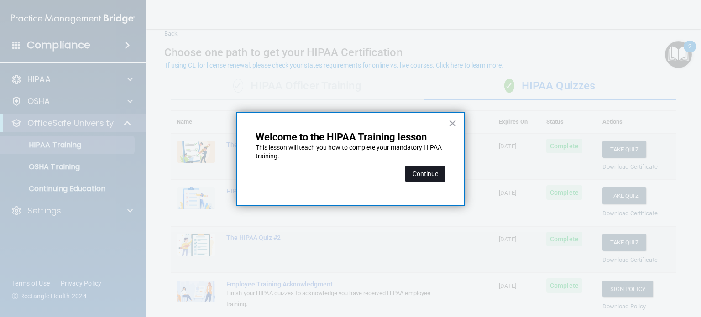
click at [442, 177] on button "Continue" at bounding box center [425, 174] width 40 height 16
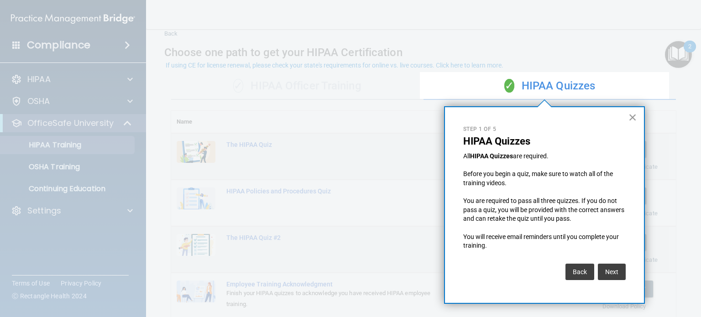
click at [633, 122] on button "×" at bounding box center [632, 117] width 9 height 15
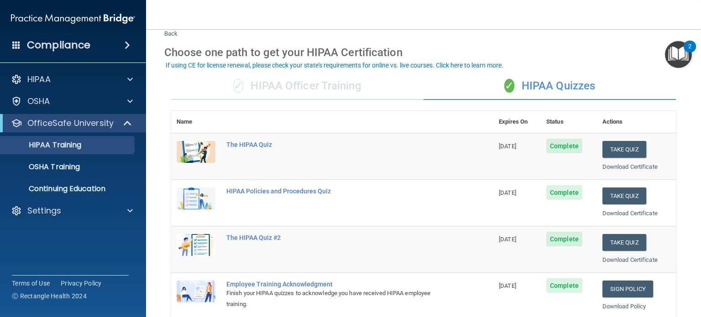
click at [297, 94] on div "✓ HIPAA Officer Training" at bounding box center [297, 86] width 252 height 27
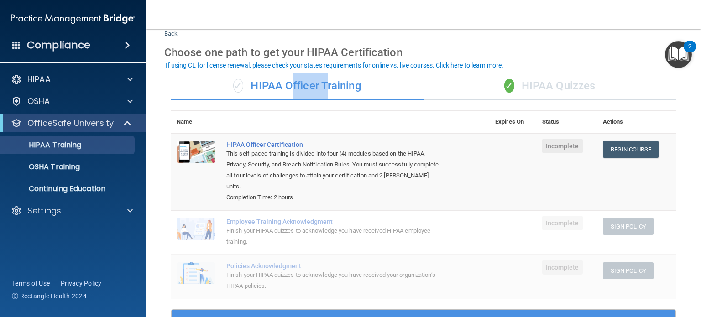
click at [297, 94] on div "✓ HIPAA Officer Training" at bounding box center [297, 86] width 252 height 27
click at [637, 77] on div "✓ HIPAA Quizzes" at bounding box center [549, 86] width 252 height 27
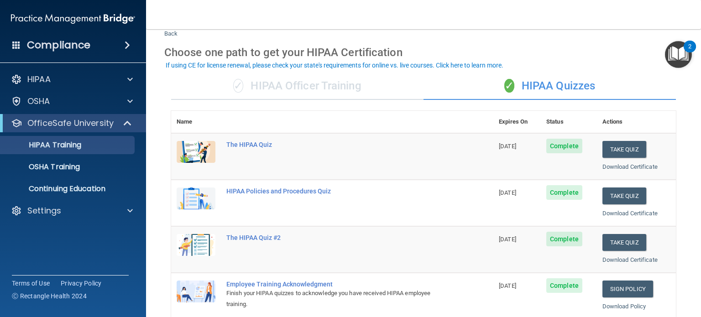
click at [307, 87] on div "✓ HIPAA Officer Training" at bounding box center [297, 86] width 252 height 27
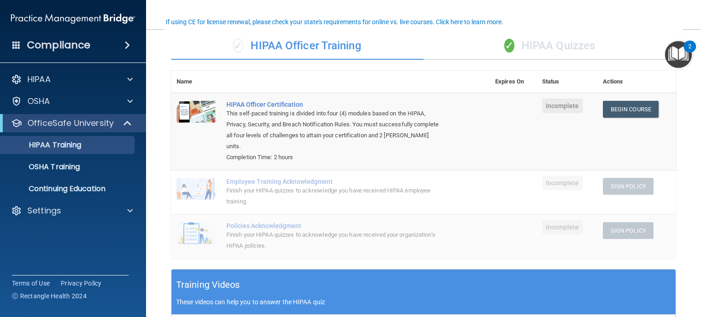
scroll to position [68, 0]
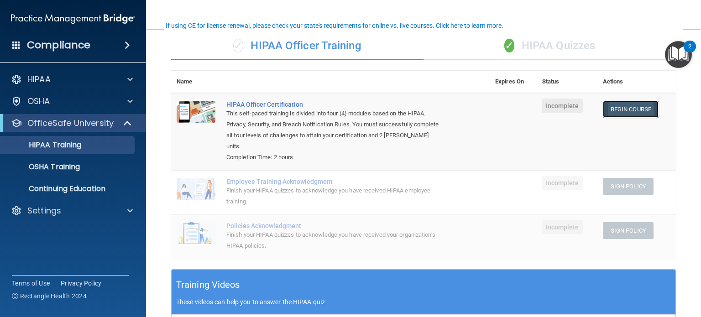
click at [635, 105] on link "Begin Course" at bounding box center [631, 109] width 56 height 17
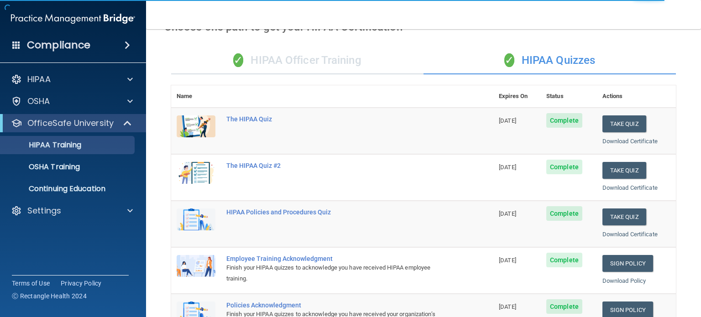
scroll to position [67, 0]
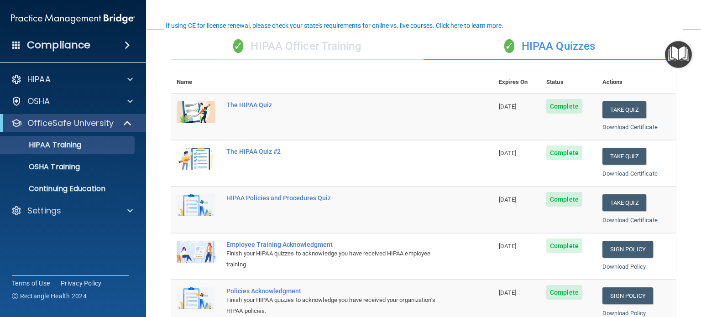
click at [290, 39] on div "✓ HIPAA Officer Training" at bounding box center [297, 46] width 252 height 27
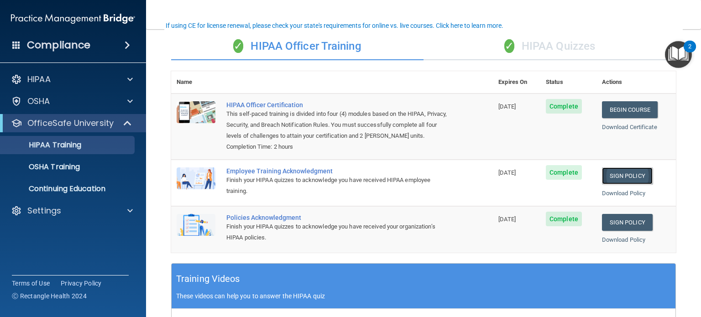
click at [630, 181] on link "Sign Policy" at bounding box center [627, 175] width 51 height 17
click at [613, 231] on link "Sign Policy" at bounding box center [627, 222] width 51 height 17
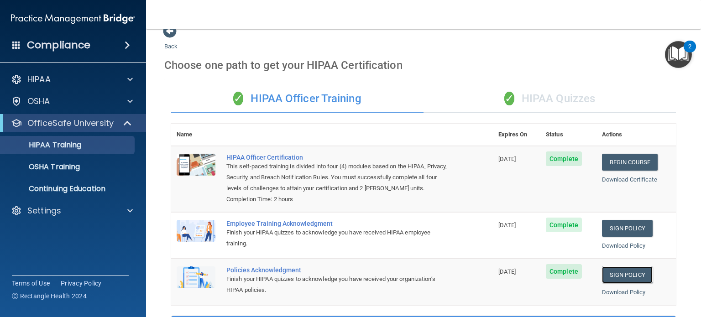
scroll to position [0, 0]
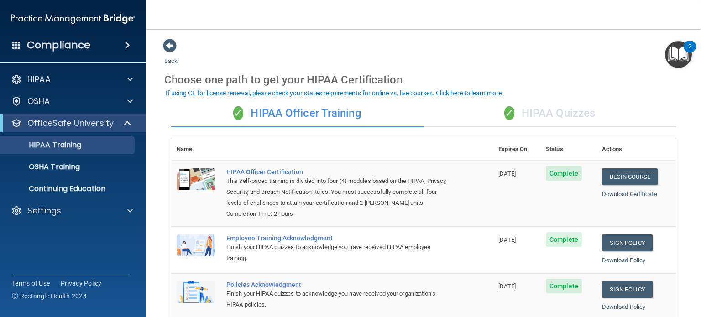
click at [687, 56] on img "Open Resource Center, 2 new notifications" at bounding box center [678, 54] width 27 height 27
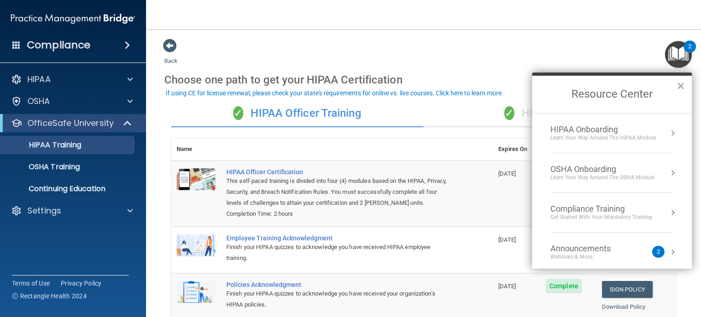
click at [600, 133] on div "HIPAA Onboarding" at bounding box center [602, 130] width 105 height 10
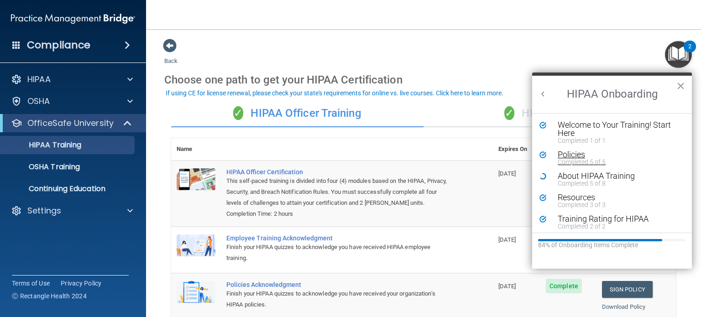
scroll to position [3, 0]
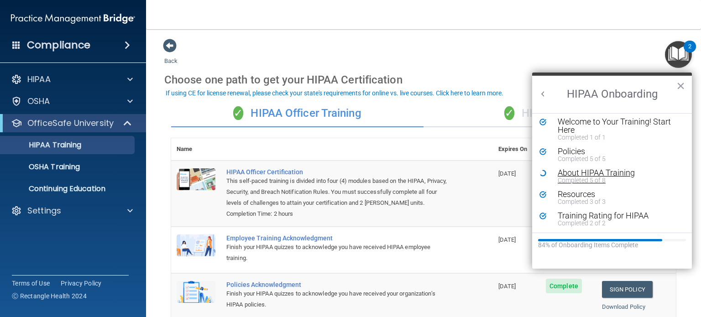
click at [595, 172] on div "About HIPAA Training" at bounding box center [614, 173] width 115 height 8
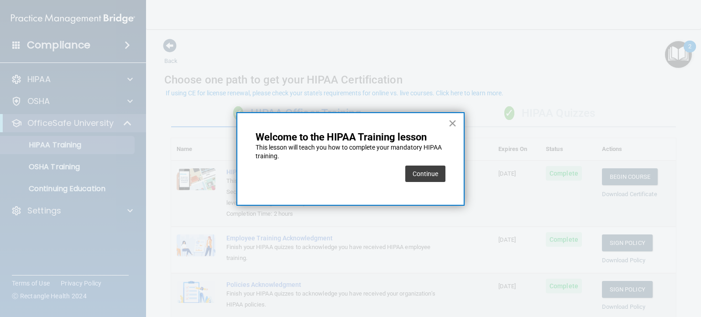
click at [454, 124] on button "×" at bounding box center [452, 123] width 9 height 15
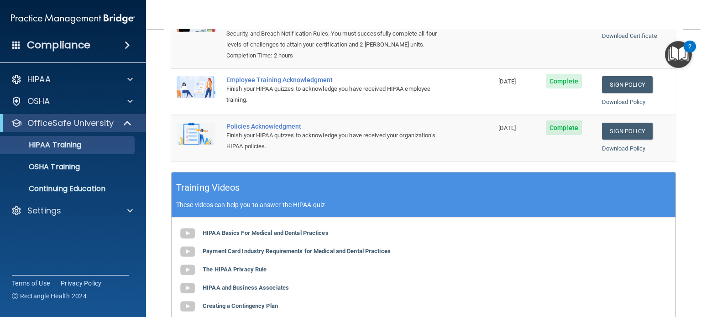
scroll to position [0, 0]
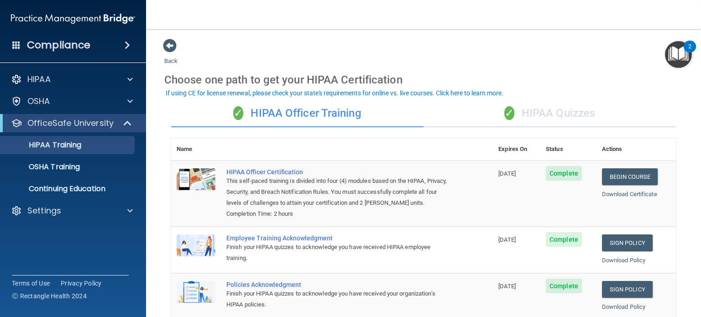
click at [509, 116] on div "✓ HIPAA Quizzes" at bounding box center [549, 113] width 252 height 27
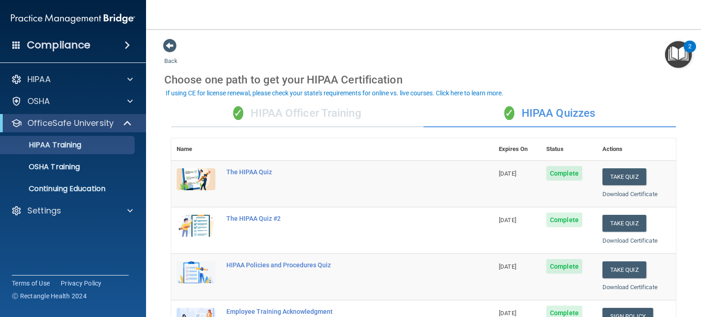
click at [670, 60] on img "Open Resource Center, 2 new notifications" at bounding box center [678, 54] width 27 height 27
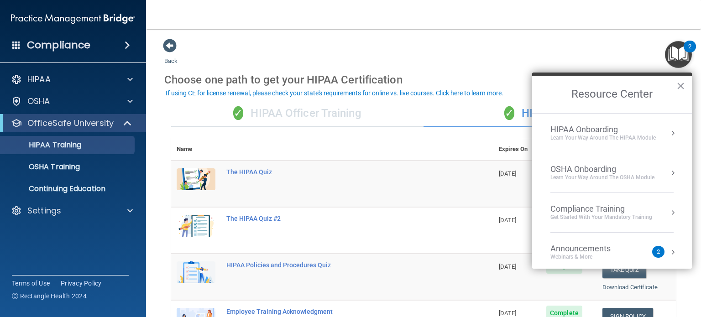
click at [611, 138] on div "Learn Your Way around the HIPAA module" at bounding box center [602, 138] width 105 height 8
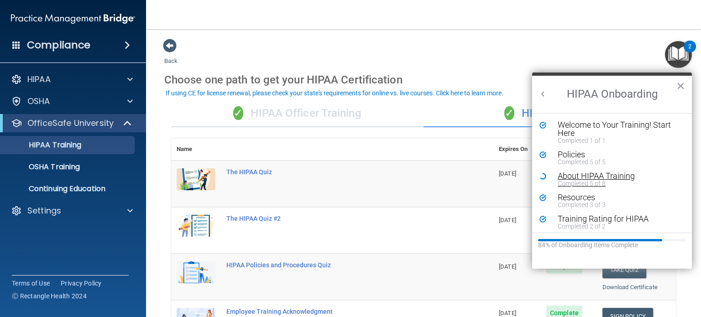
scroll to position [3, 0]
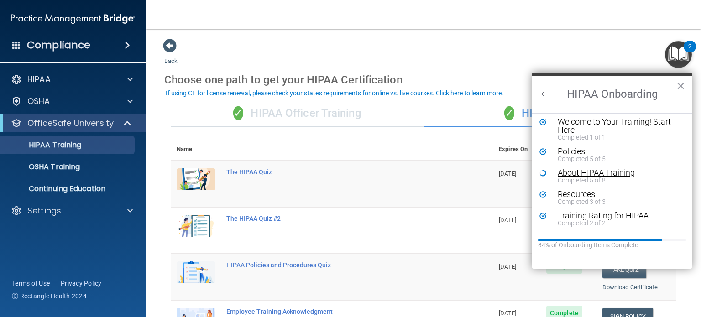
click at [577, 177] on div "Completed 5 of 8" at bounding box center [614, 180] width 115 height 6
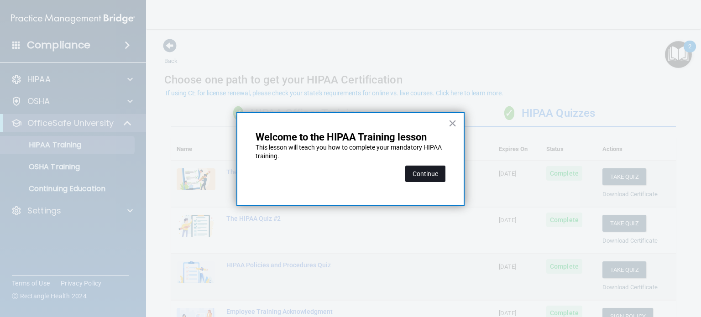
click at [437, 178] on button "Continue" at bounding box center [425, 174] width 40 height 16
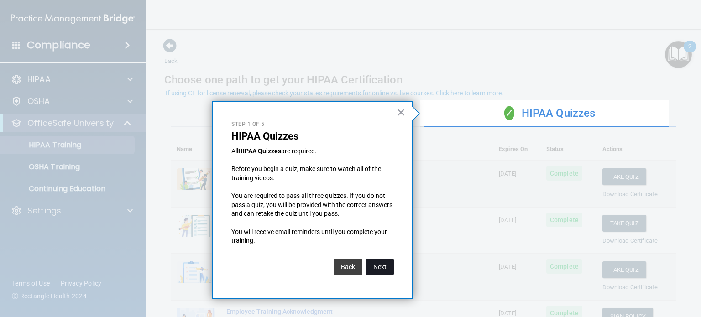
click at [382, 268] on button "Next" at bounding box center [380, 267] width 28 height 16
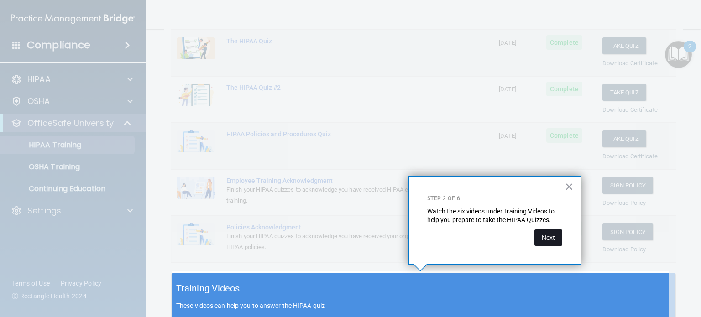
click at [546, 238] on button "Next" at bounding box center [548, 237] width 28 height 16
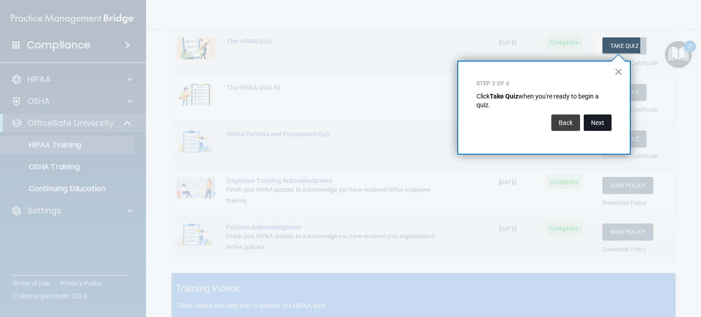
click at [601, 122] on button "Next" at bounding box center [597, 122] width 28 height 16
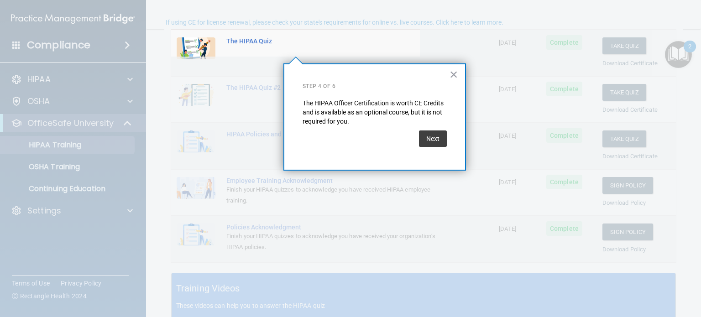
scroll to position [70, 0]
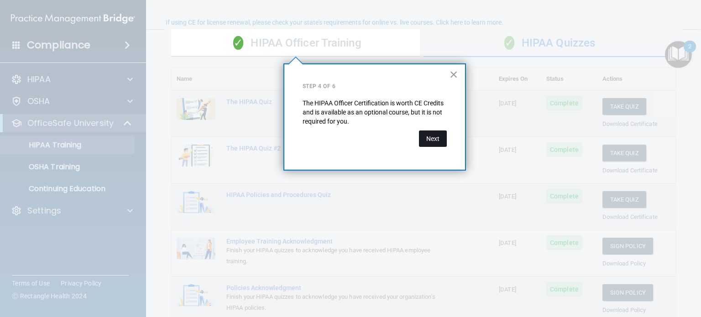
click at [433, 142] on button "Next" at bounding box center [433, 138] width 28 height 16
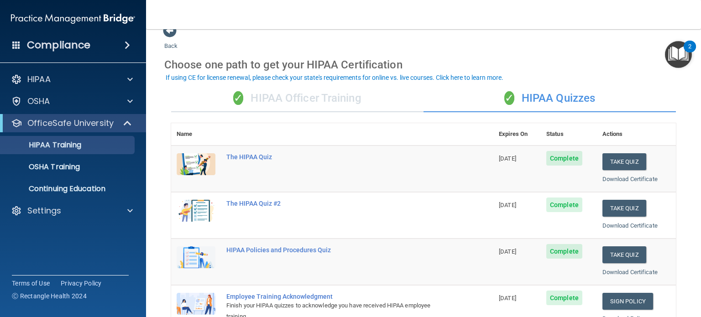
scroll to position [14, 0]
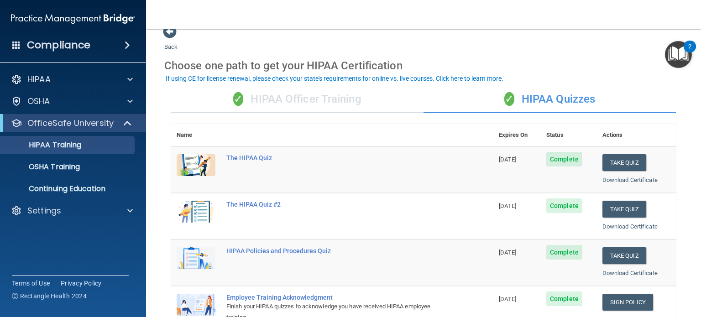
click at [338, 98] on div "✓ HIPAA Officer Training" at bounding box center [297, 99] width 252 height 27
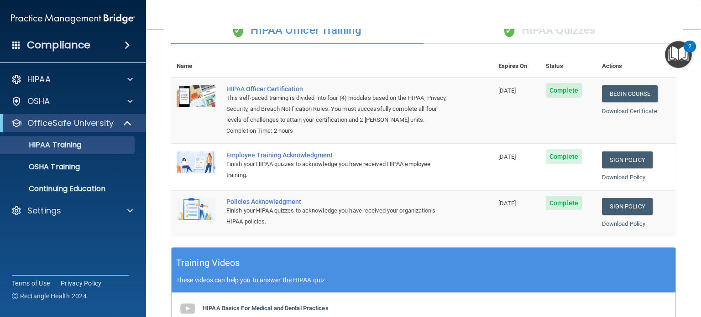
scroll to position [0, 0]
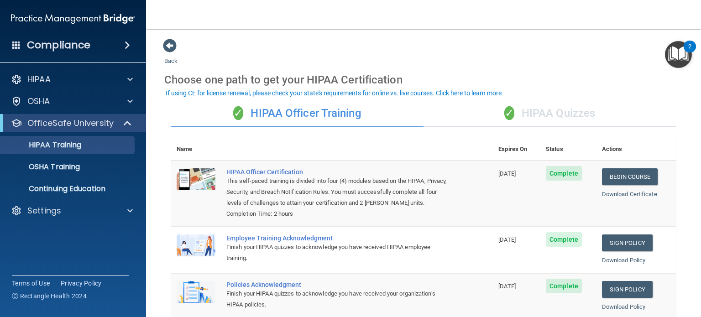
click at [678, 48] on img "Open Resource Center, 2 new notifications" at bounding box center [678, 54] width 27 height 27
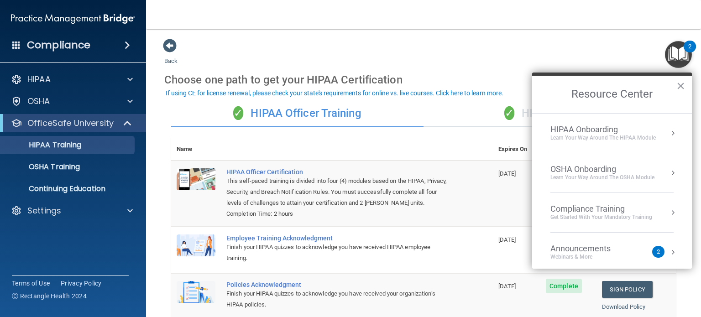
click at [588, 178] on div "Learn your way around the OSHA module" at bounding box center [602, 178] width 104 height 8
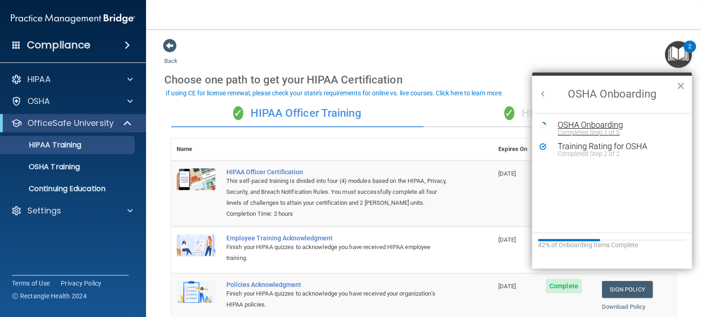
click at [589, 121] on div "OSHA Onboarding" at bounding box center [618, 125] width 122 height 8
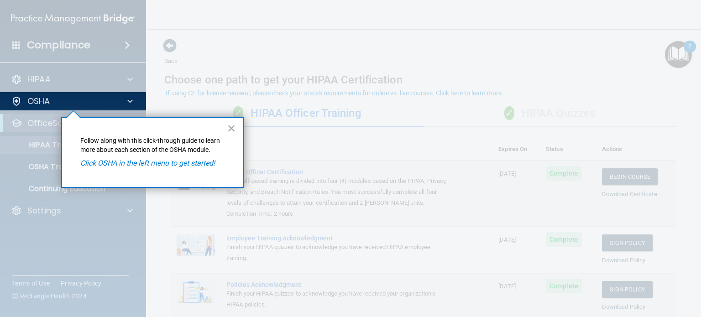
click at [70, 144] on div "× Follow along with this click-through guide to learn more about each section o…" at bounding box center [152, 152] width 182 height 71
click at [34, 139] on div at bounding box center [73, 213] width 146 height 207
click at [50, 104] on p "OSHA" at bounding box center [38, 101] width 23 height 11
click at [234, 131] on button "×" at bounding box center [231, 128] width 9 height 15
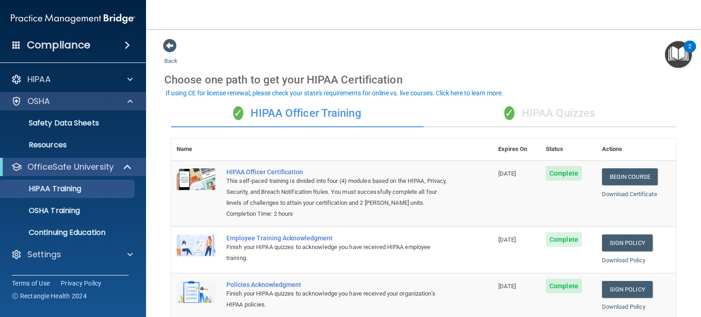
click at [101, 109] on div "OSHA" at bounding box center [73, 101] width 146 height 18
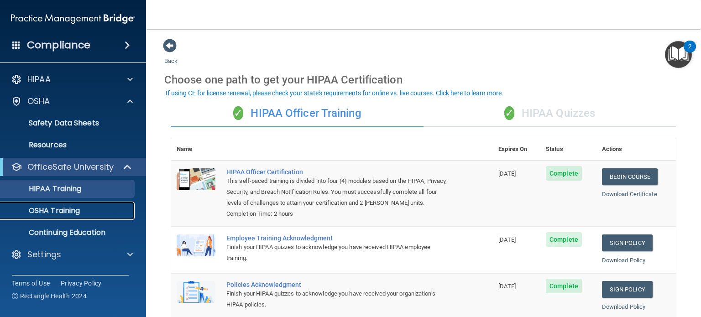
click at [71, 210] on p "OSHA Training" at bounding box center [43, 210] width 74 height 9
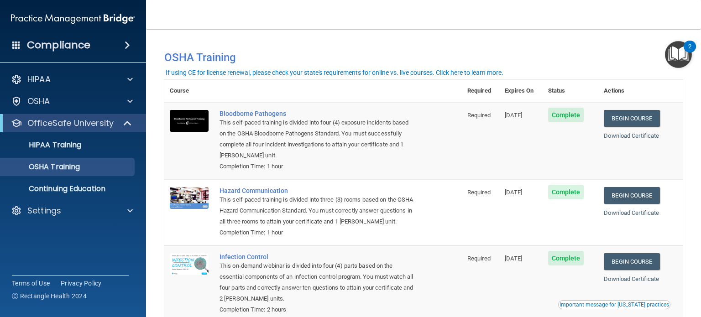
click at [686, 57] on img "Open Resource Center, 2 new notifications" at bounding box center [678, 54] width 27 height 27
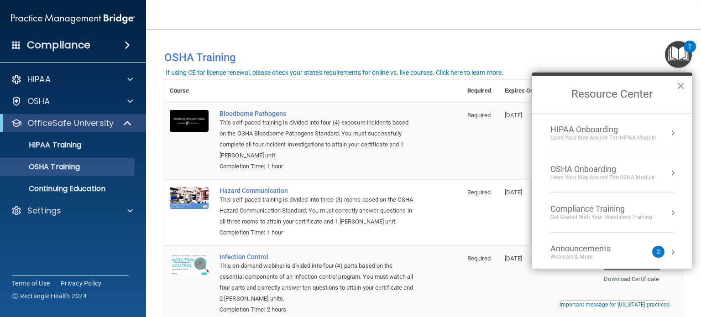
click at [613, 210] on div "Compliance Training" at bounding box center [601, 209] width 102 height 10
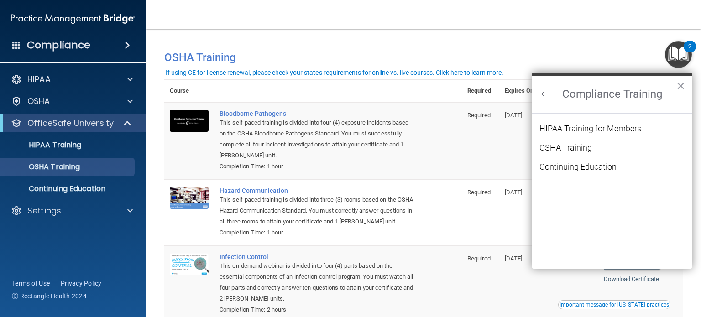
click at [571, 146] on div "OSHA Training" at bounding box center [565, 148] width 52 height 8
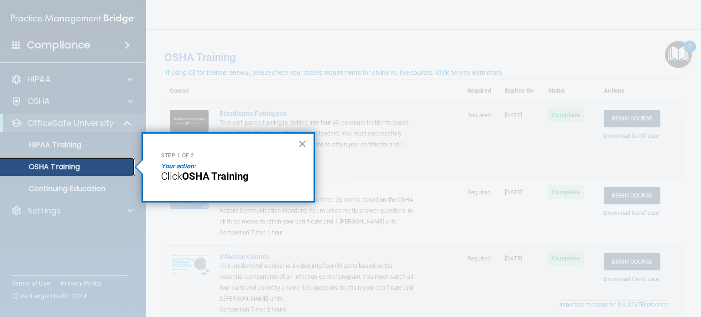
click at [74, 170] on p "OSHA Training" at bounding box center [43, 166] width 74 height 9
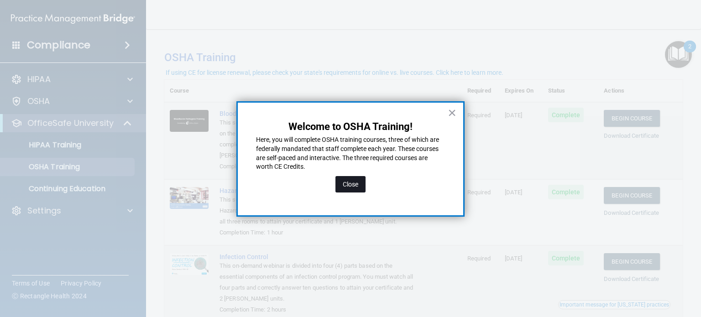
click at [347, 188] on button "Close" at bounding box center [350, 184] width 30 height 16
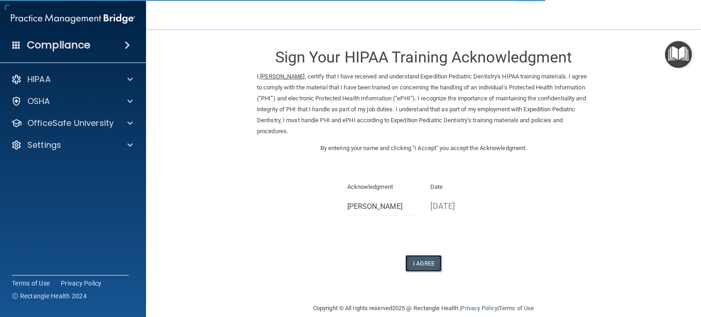
click at [426, 265] on button "I Agree" at bounding box center [423, 263] width 36 height 17
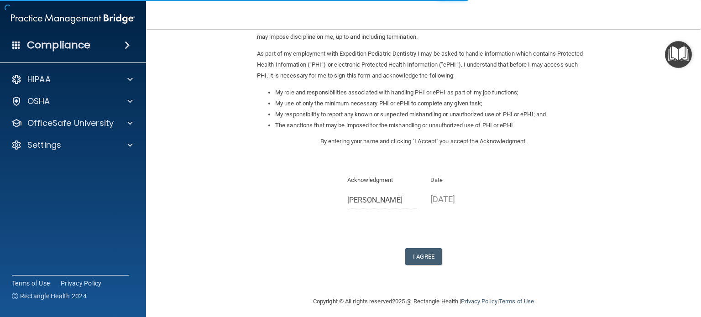
scroll to position [100, 0]
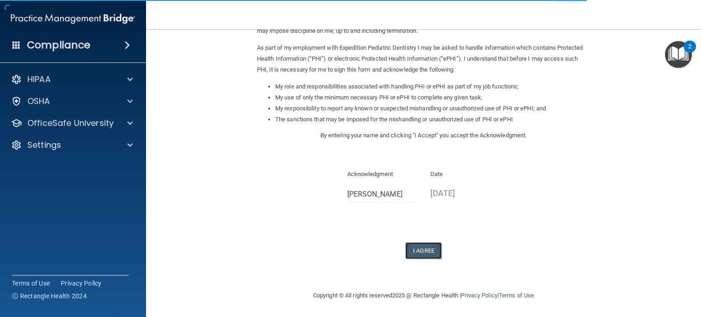
click at [419, 250] on button "I Agree" at bounding box center [423, 250] width 36 height 17
